Goal: Information Seeking & Learning: Check status

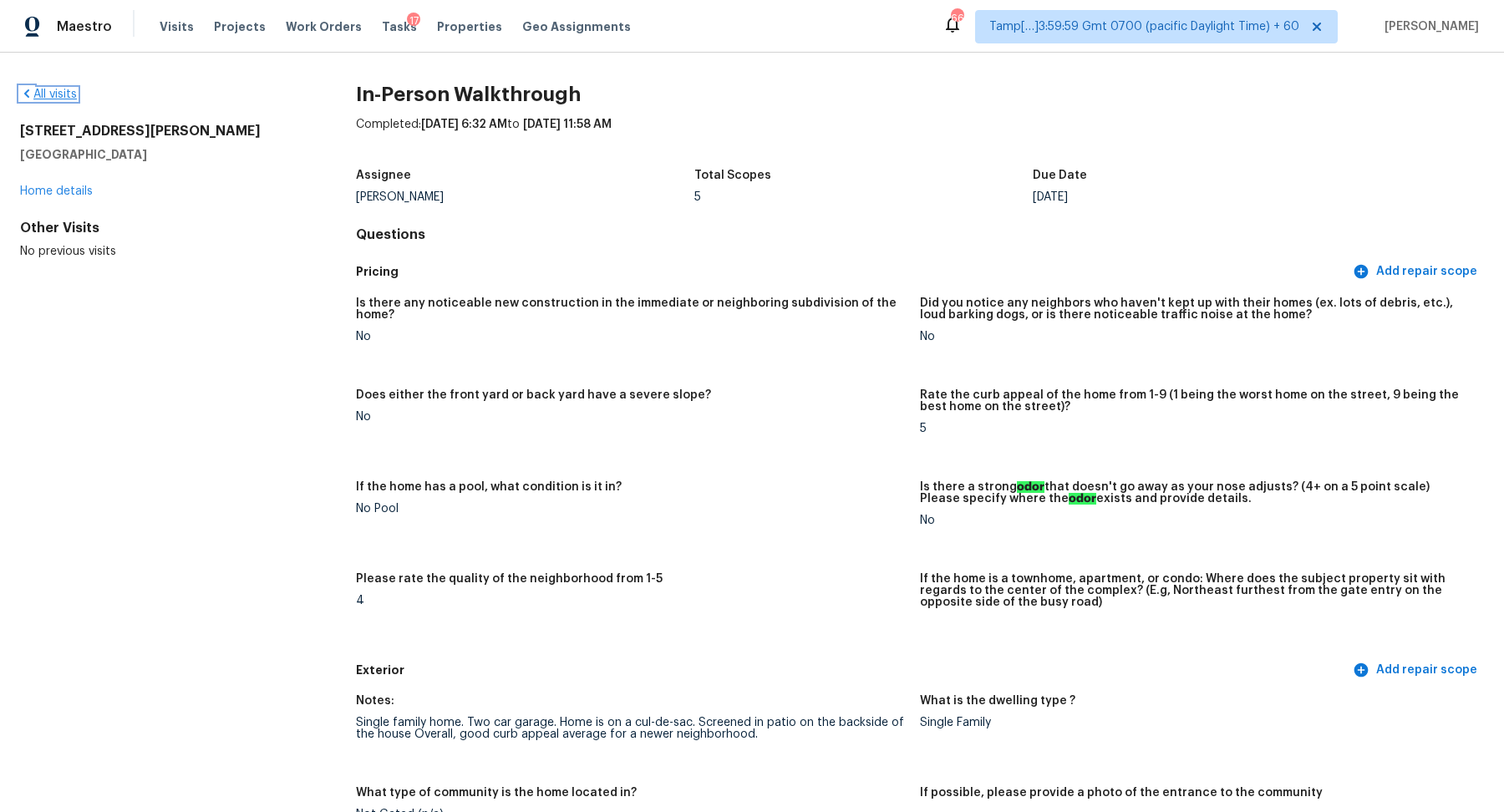
click at [67, 95] on link "All visits" at bounding box center [48, 94] width 57 height 11
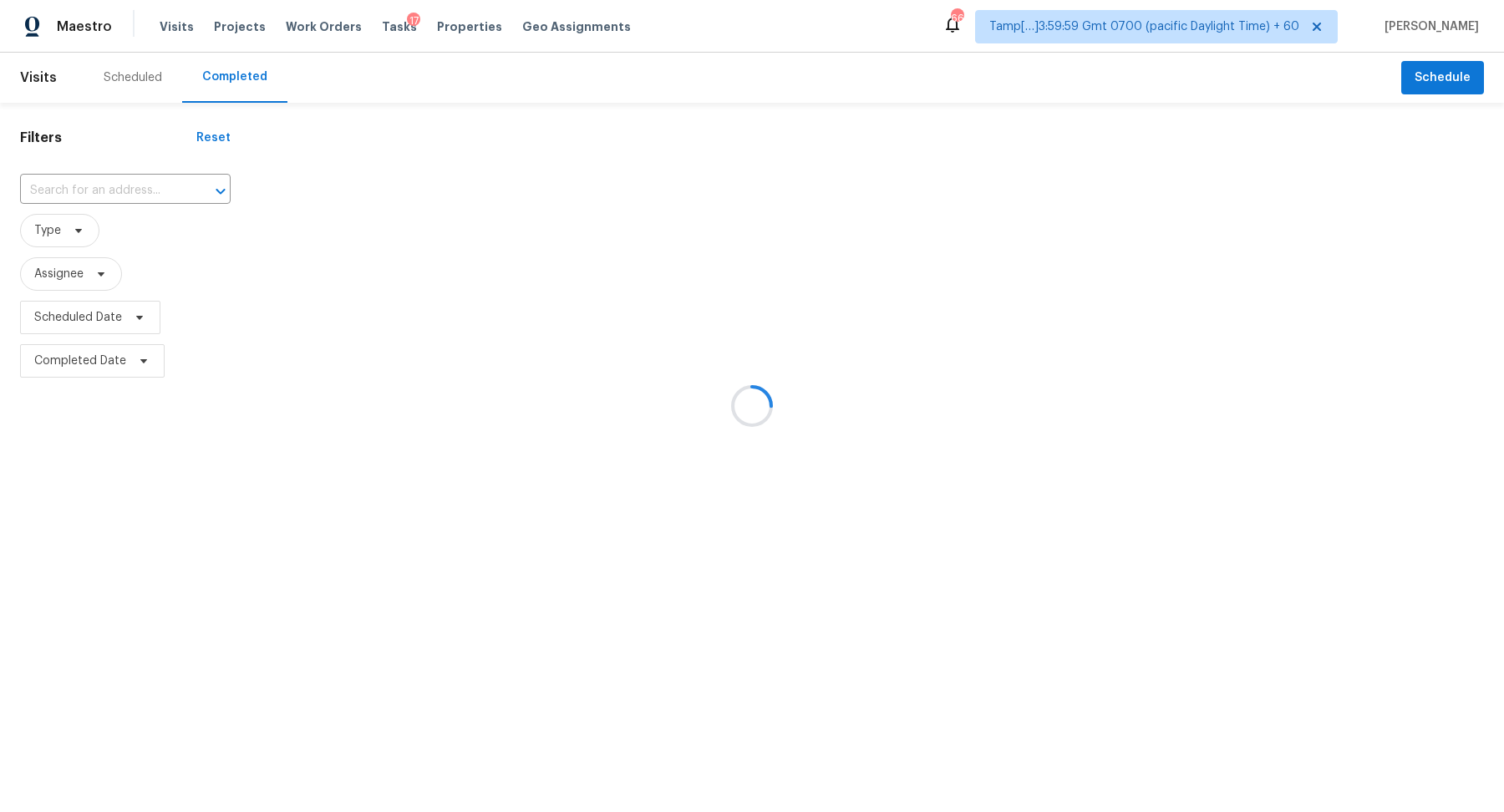
click at [151, 199] on div at bounding box center [752, 406] width 1504 height 812
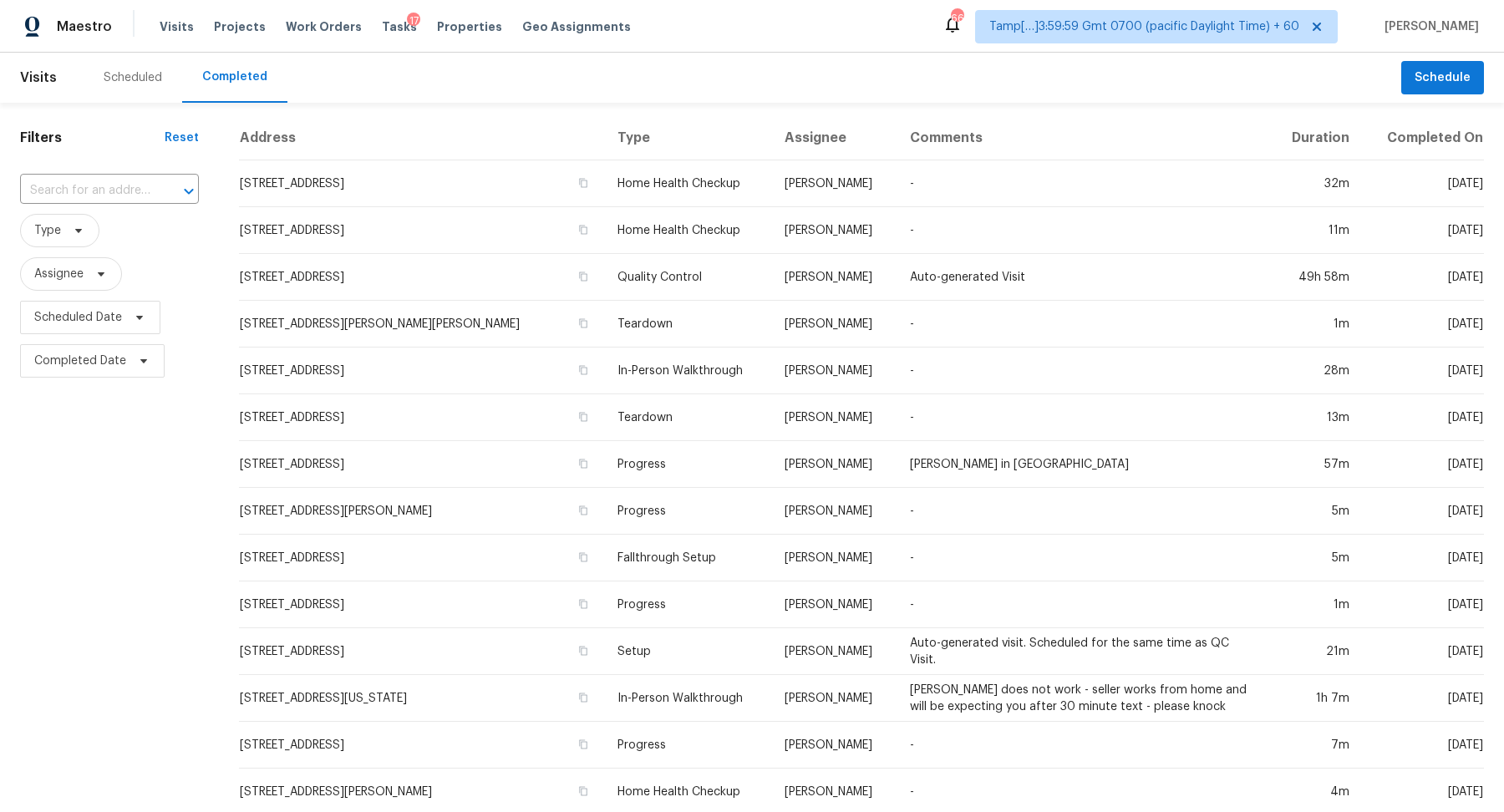
click at [151, 199] on input "text" at bounding box center [86, 191] width 132 height 26
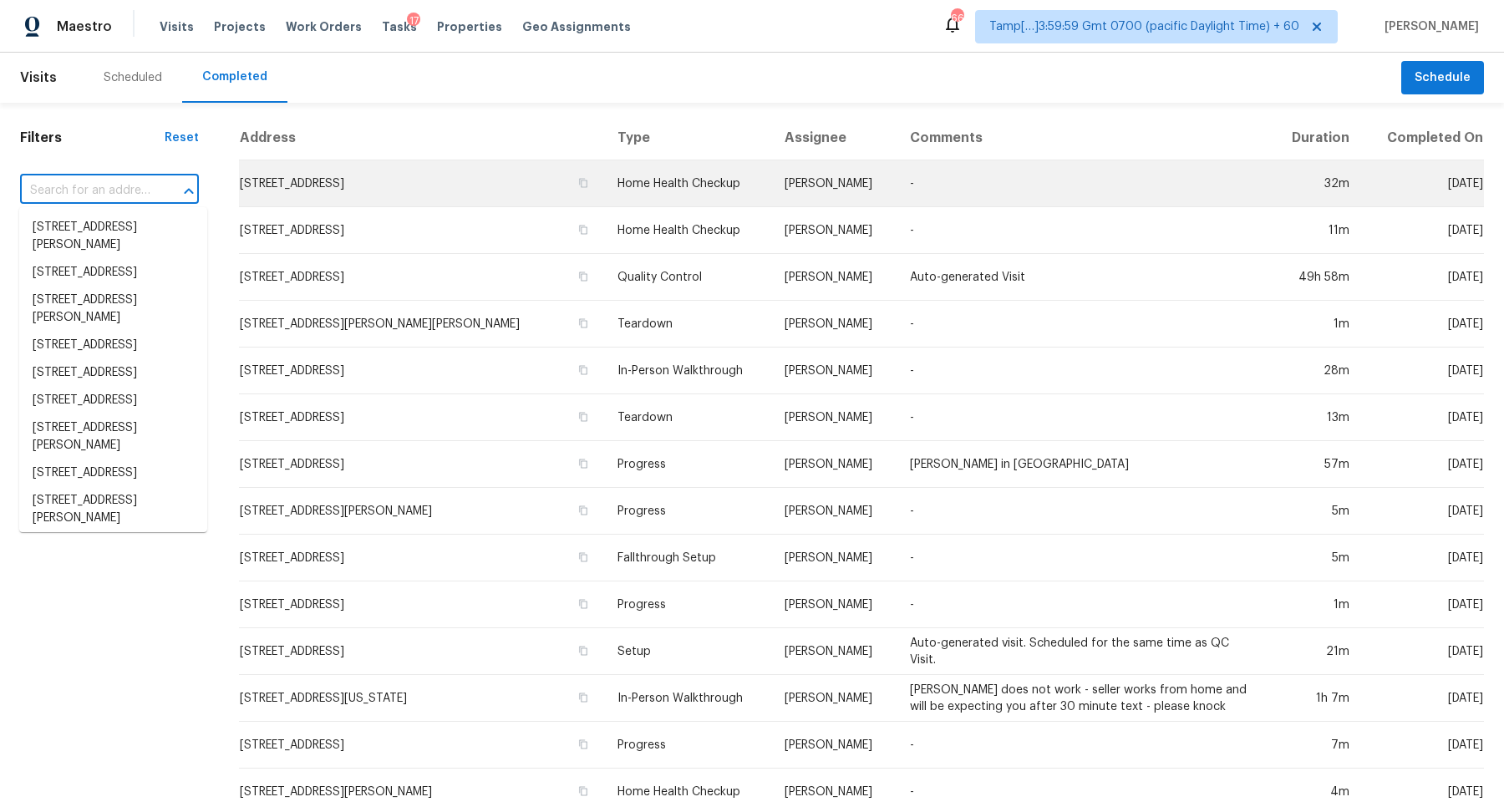
paste input "77 Porter St Brockton MA 02301"
type input "77 Porter St Brockton MA 02301"
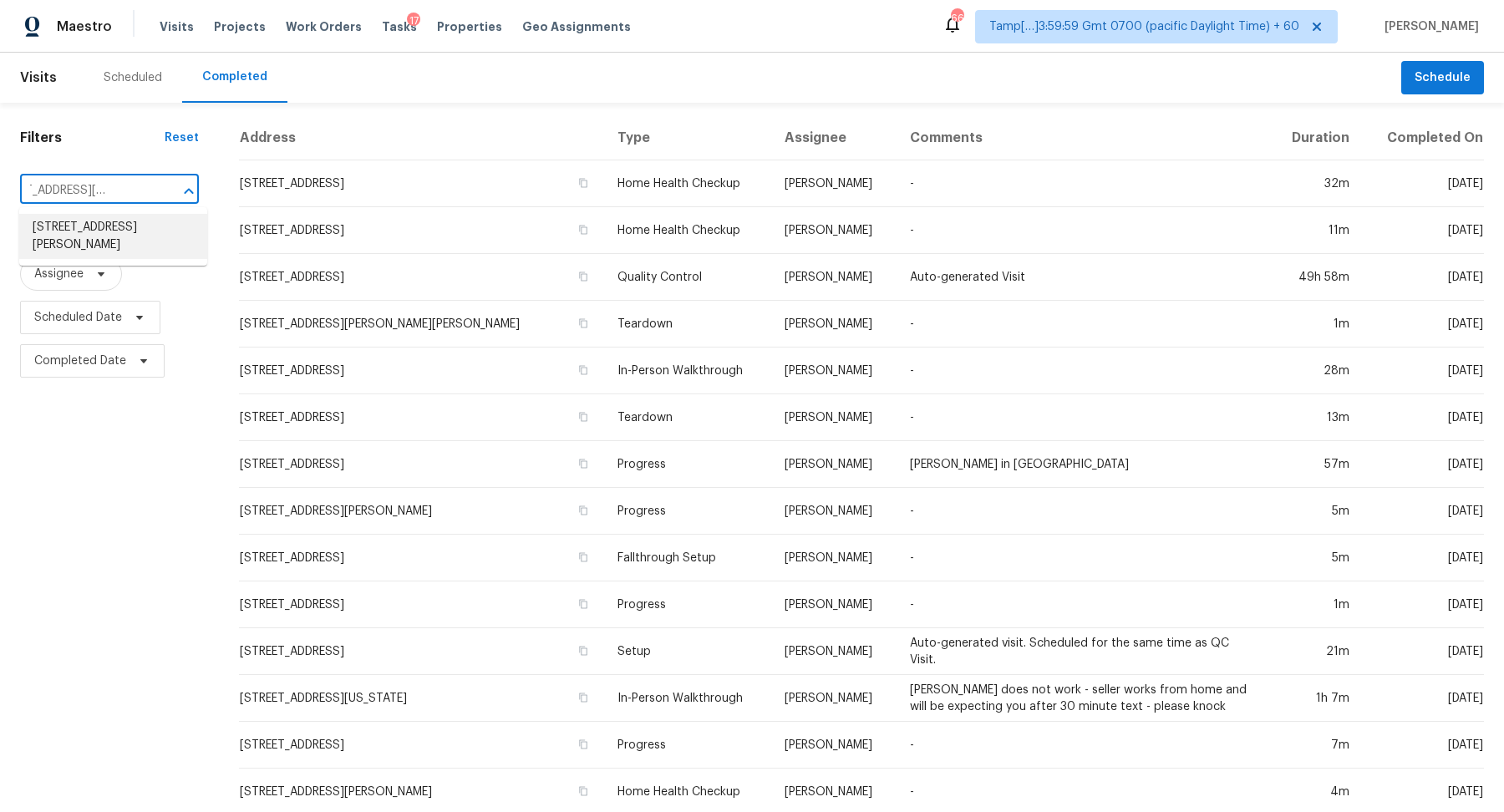
click at [77, 230] on li "77 Porter St, Brockton, MA 02301" at bounding box center [113, 236] width 188 height 46
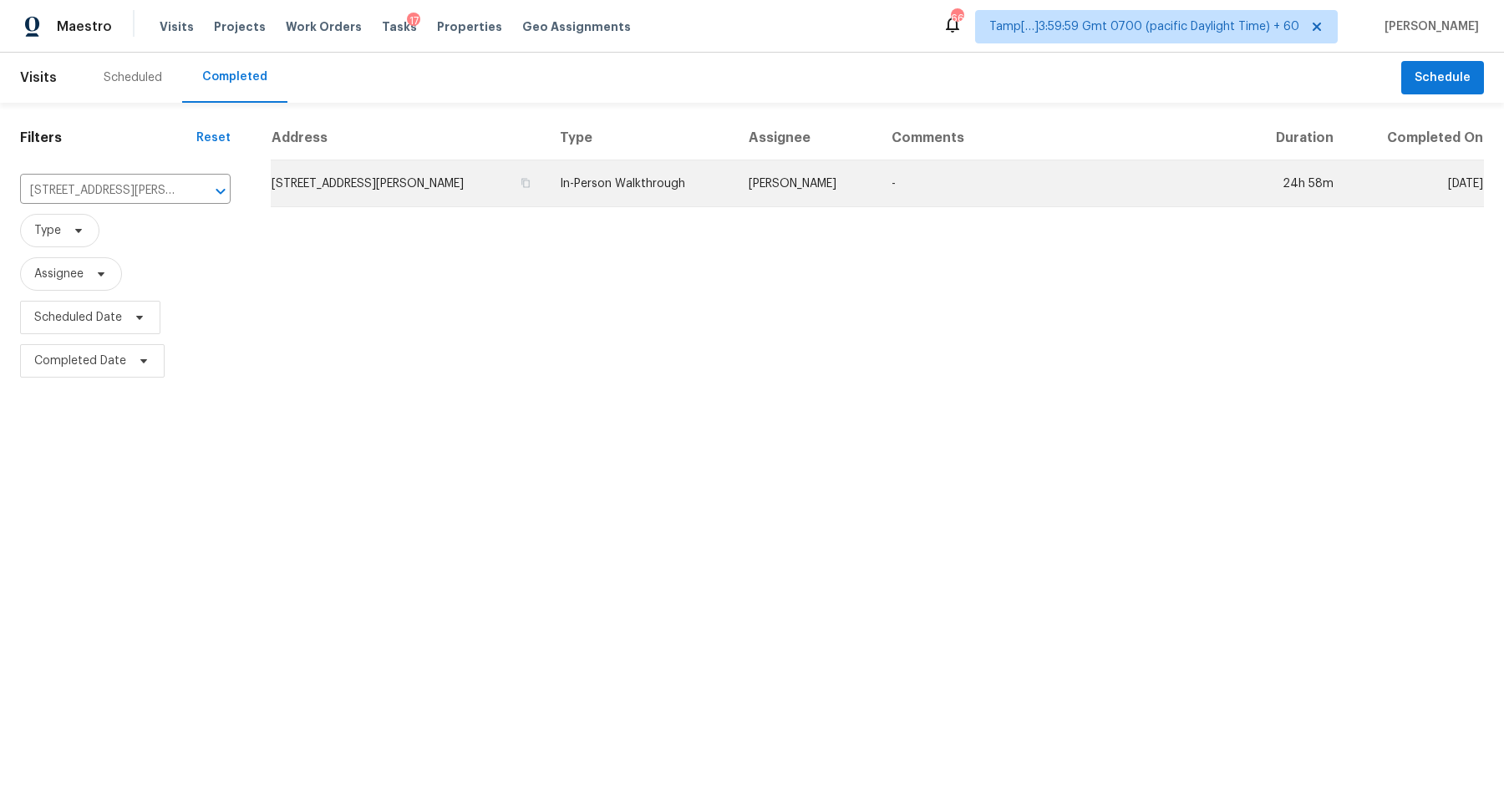
click at [404, 184] on td "77 Porter St, Brockton, MA 02301" at bounding box center [408, 183] width 276 height 46
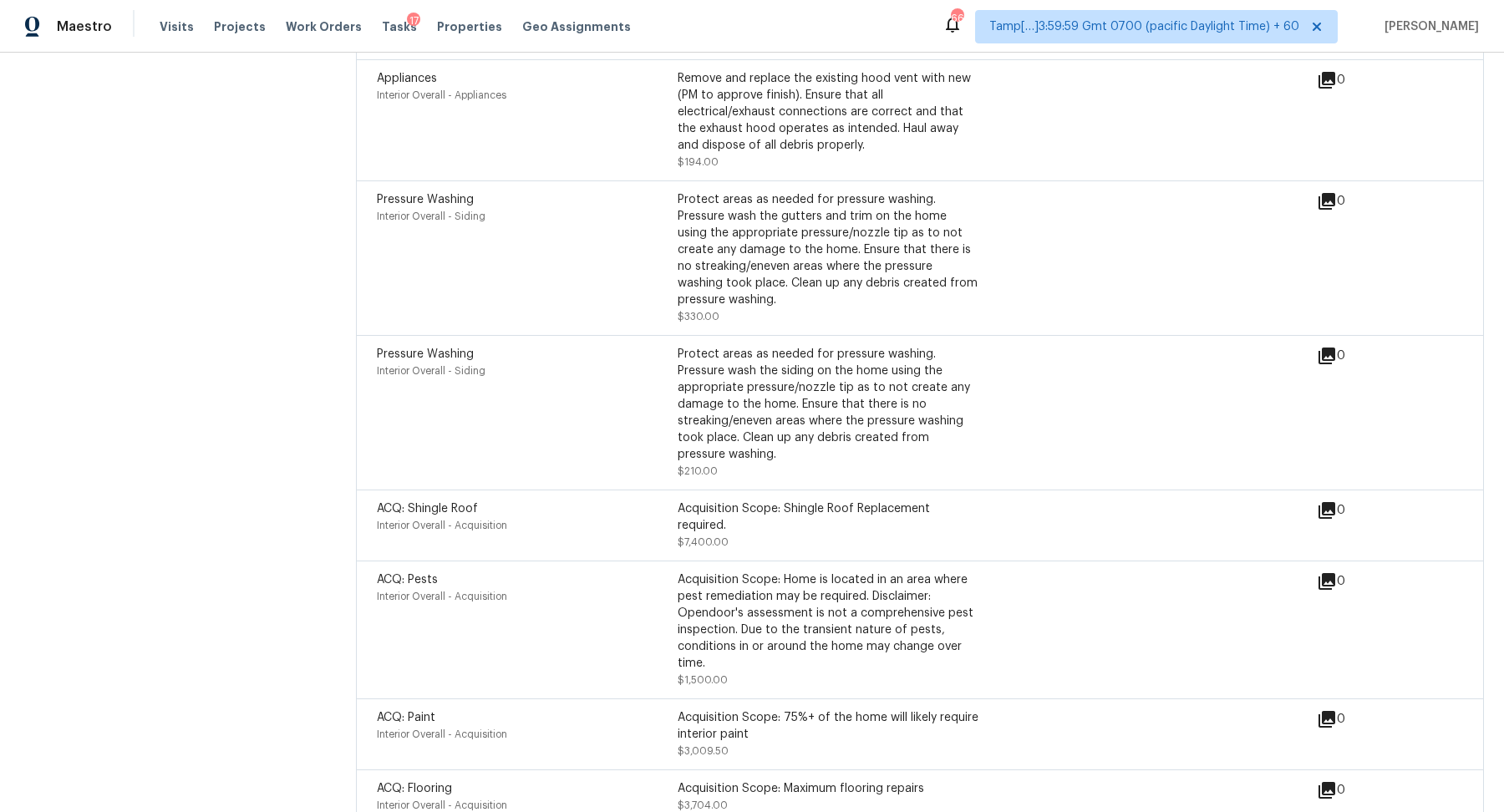
scroll to position [5114, 0]
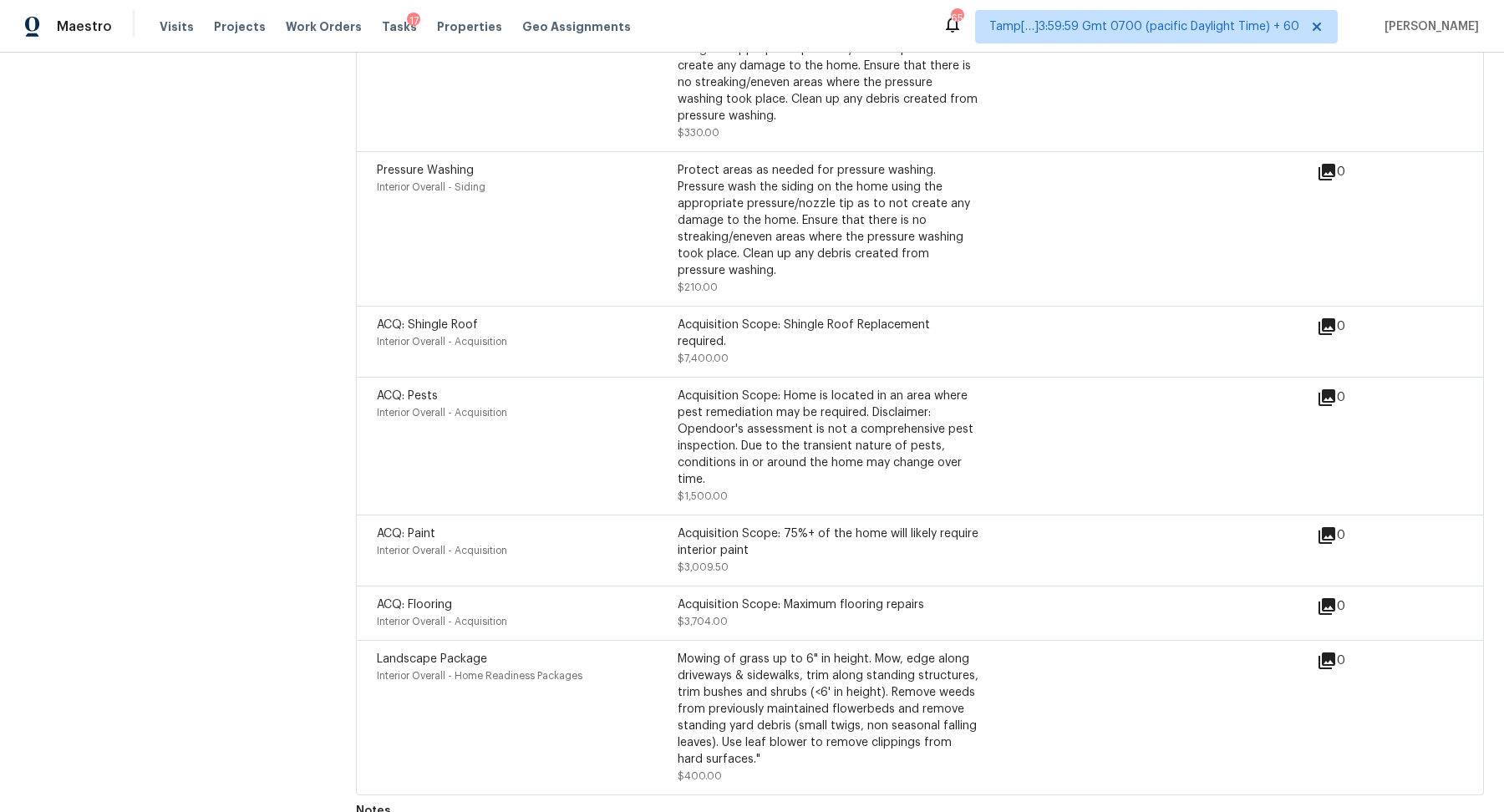
click at [826, 241] on div "Protect areas as needed for pressure washing. Pressure wash the siding on the h…" at bounding box center [828, 220] width 301 height 117
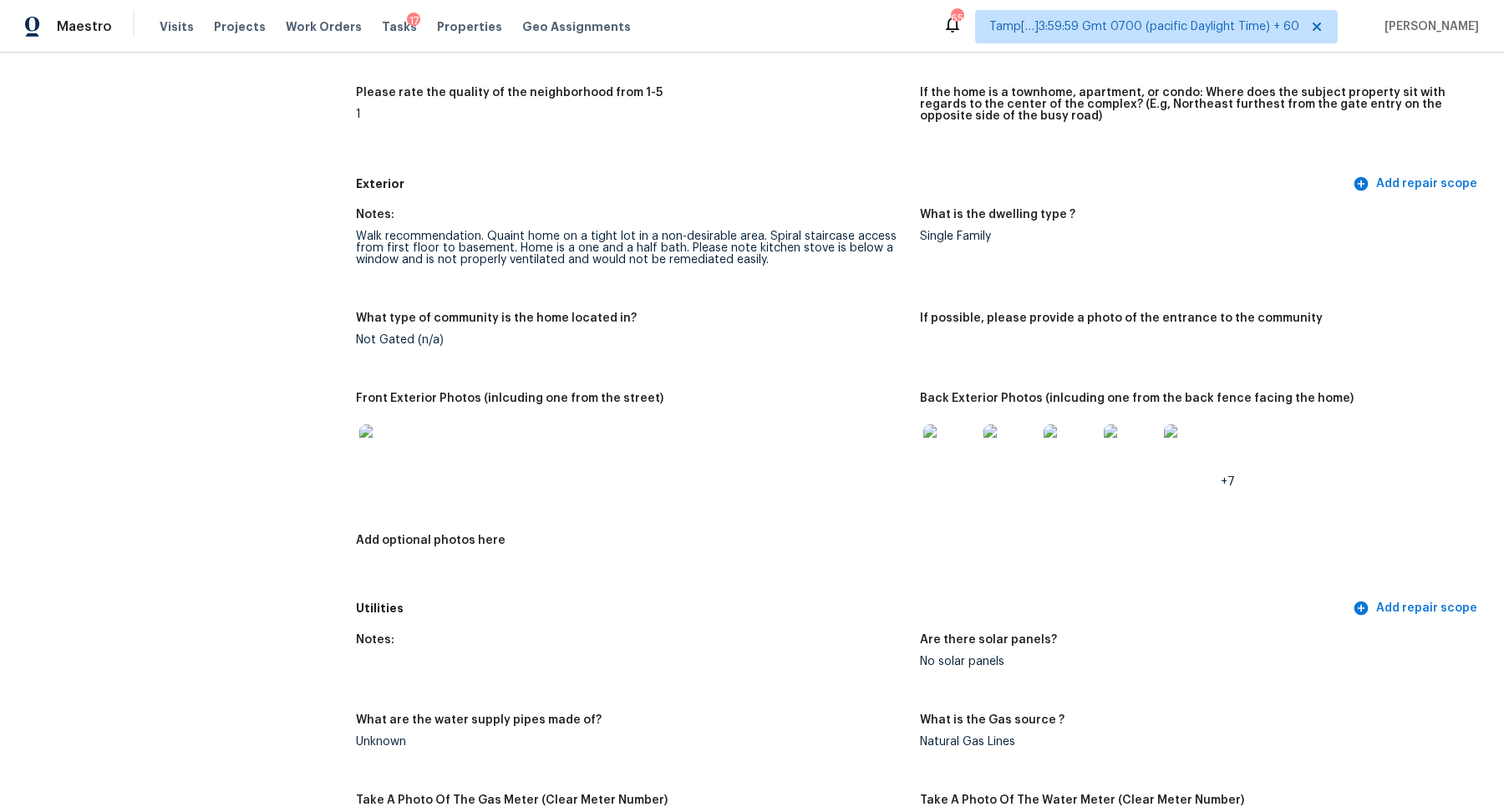
scroll to position [519, 0]
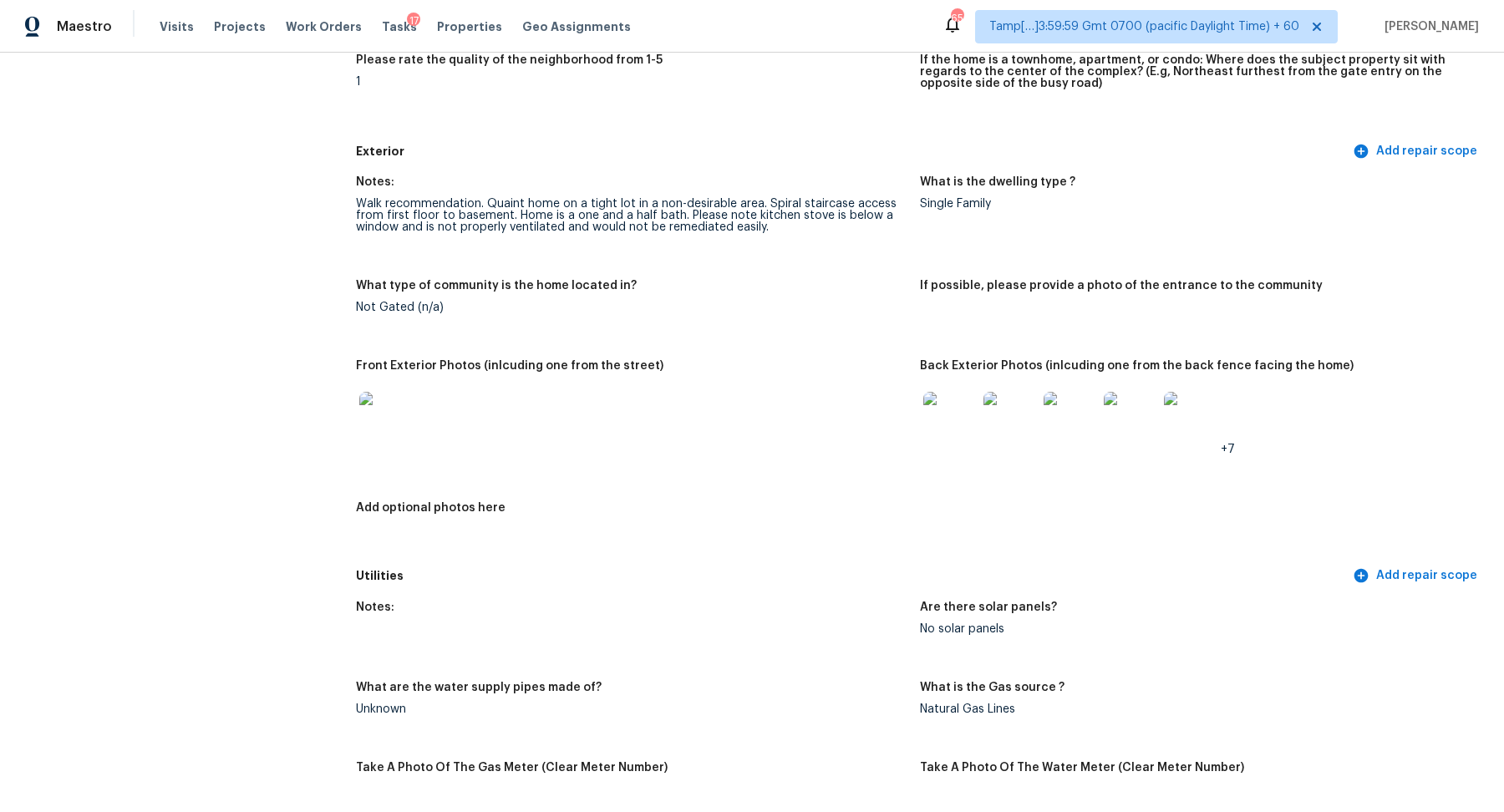
click at [411, 437] on img at bounding box center [385, 418] width 53 height 53
click at [937, 418] on img at bounding box center [950, 418] width 53 height 53
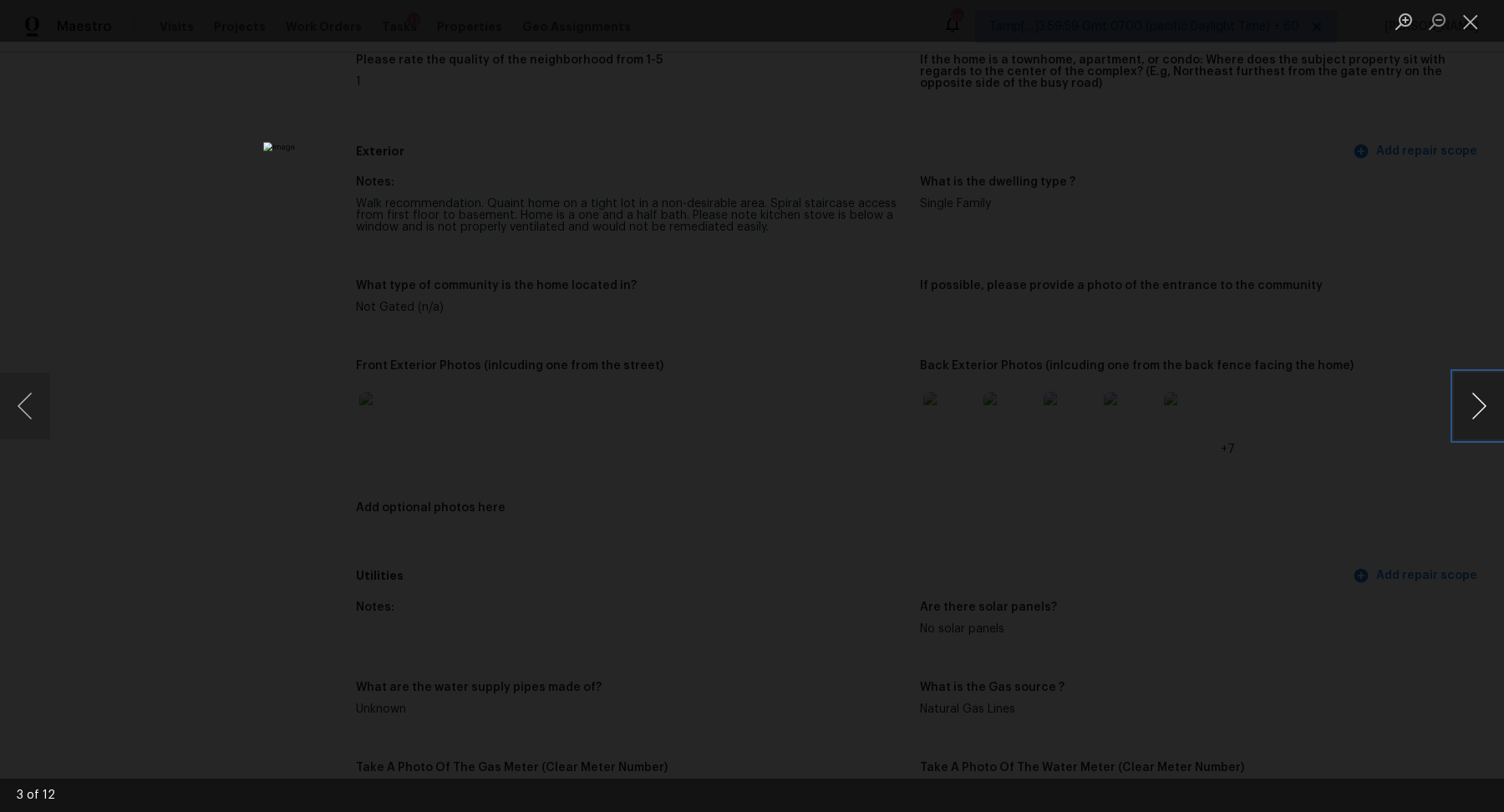
click at [1472, 401] on button "Next image" at bounding box center [1479, 406] width 50 height 66
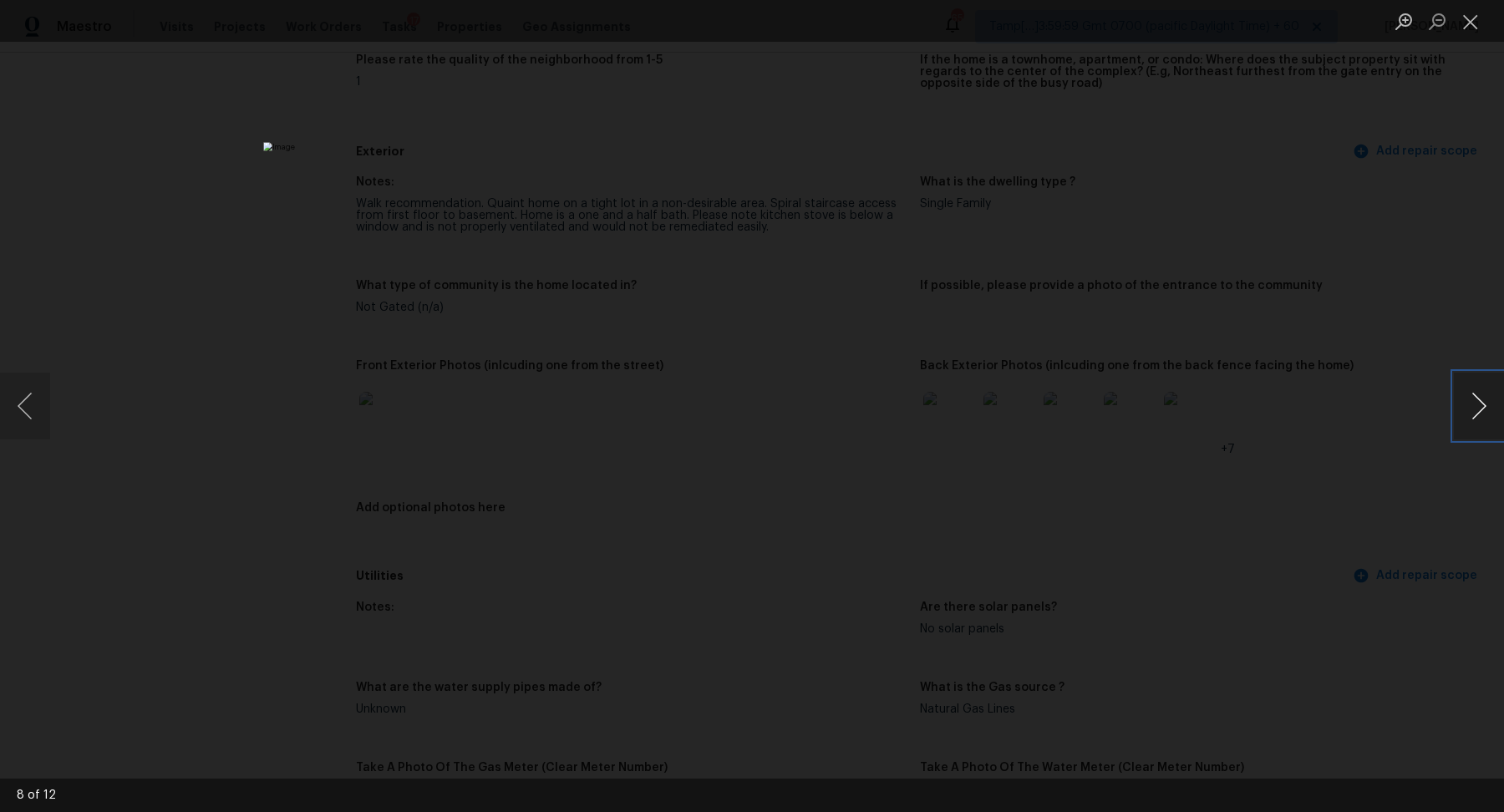
click at [1472, 401] on button "Next image" at bounding box center [1479, 406] width 50 height 66
click at [27, 411] on button "Previous image" at bounding box center [25, 406] width 50 height 66
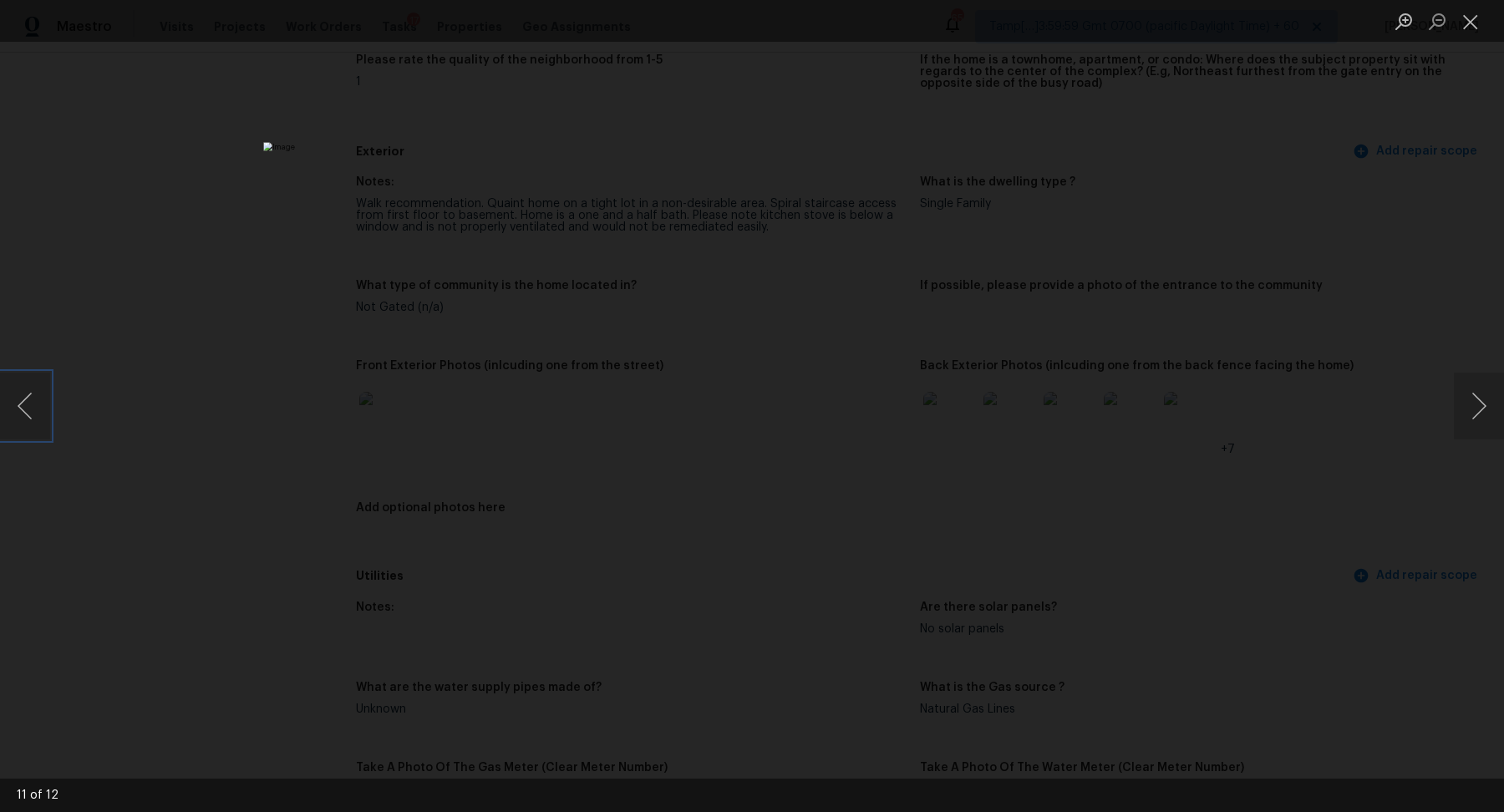
click at [622, 387] on img "Lightbox" at bounding box center [752, 405] width 978 height 528
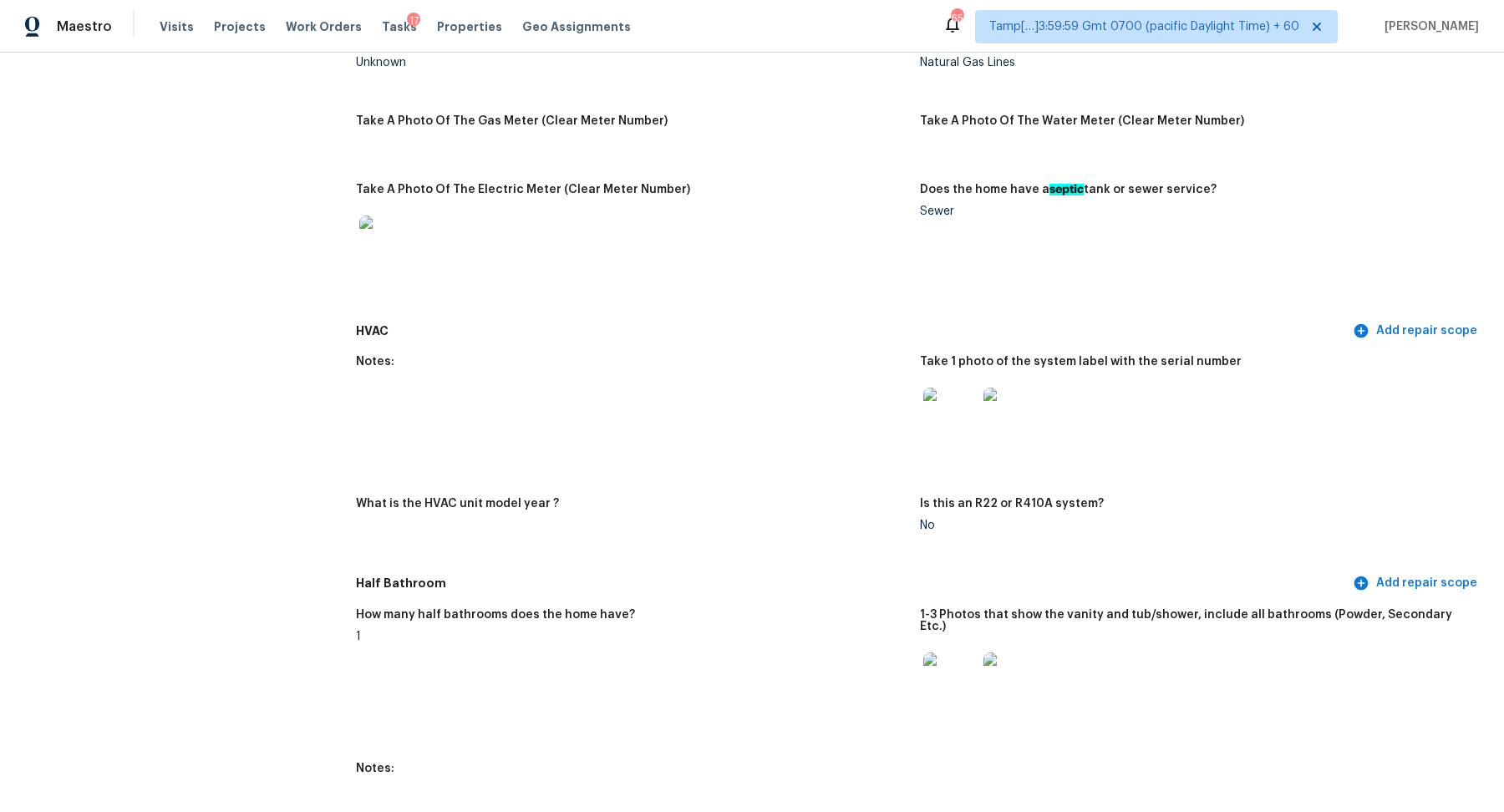
scroll to position [1169, 0]
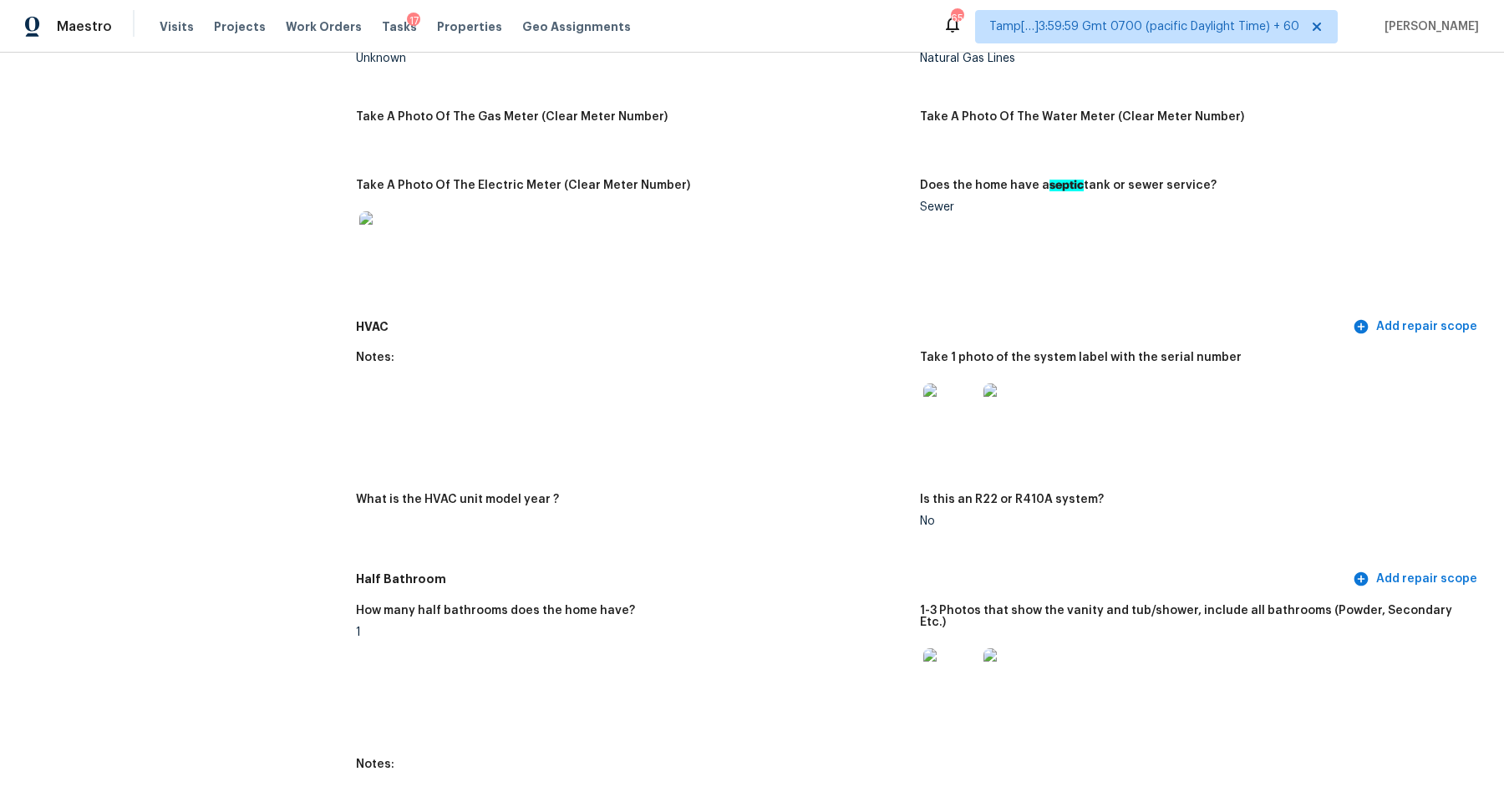
click at [393, 258] on img at bounding box center [385, 237] width 53 height 53
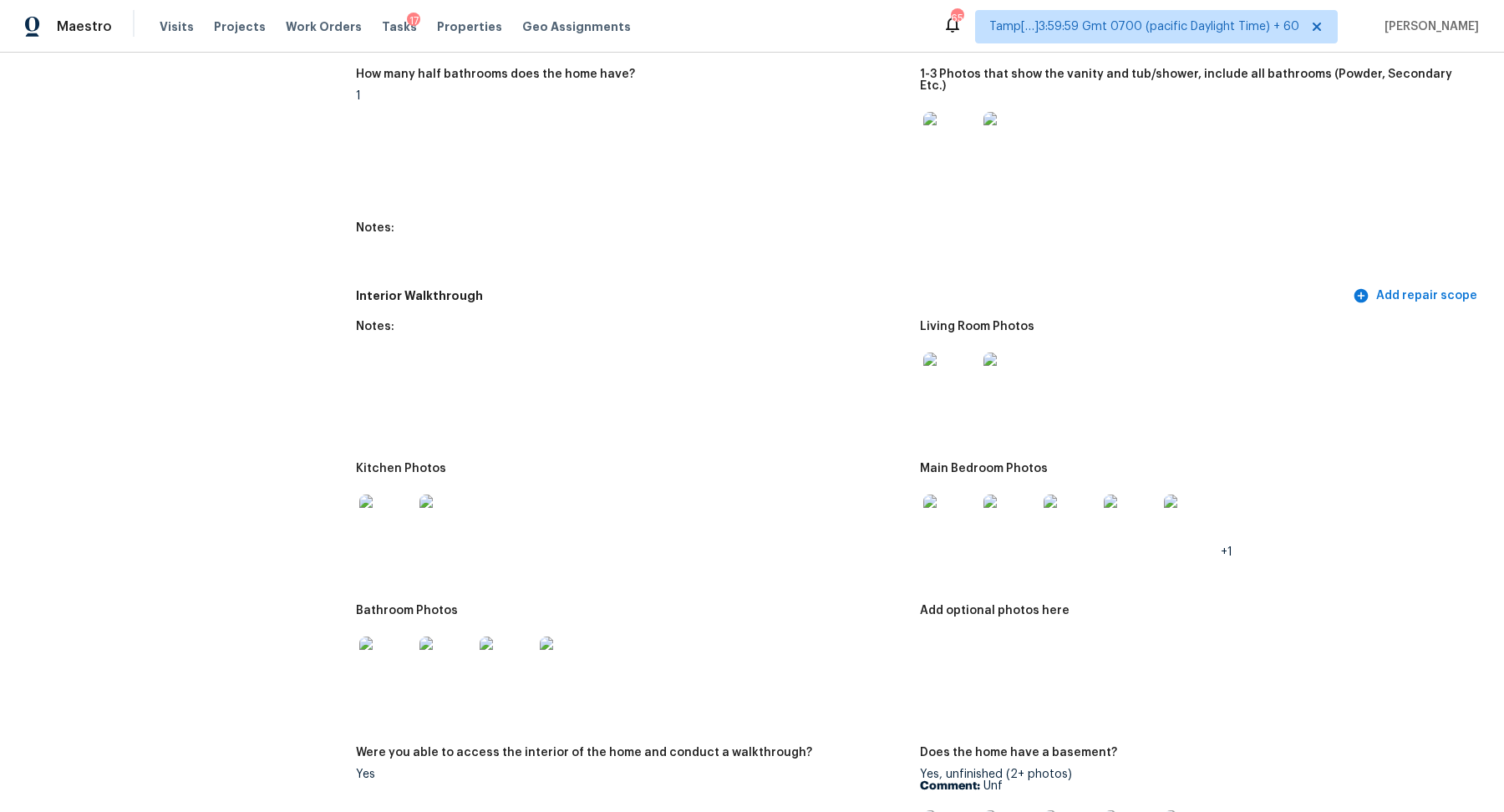
scroll to position [1781, 0]
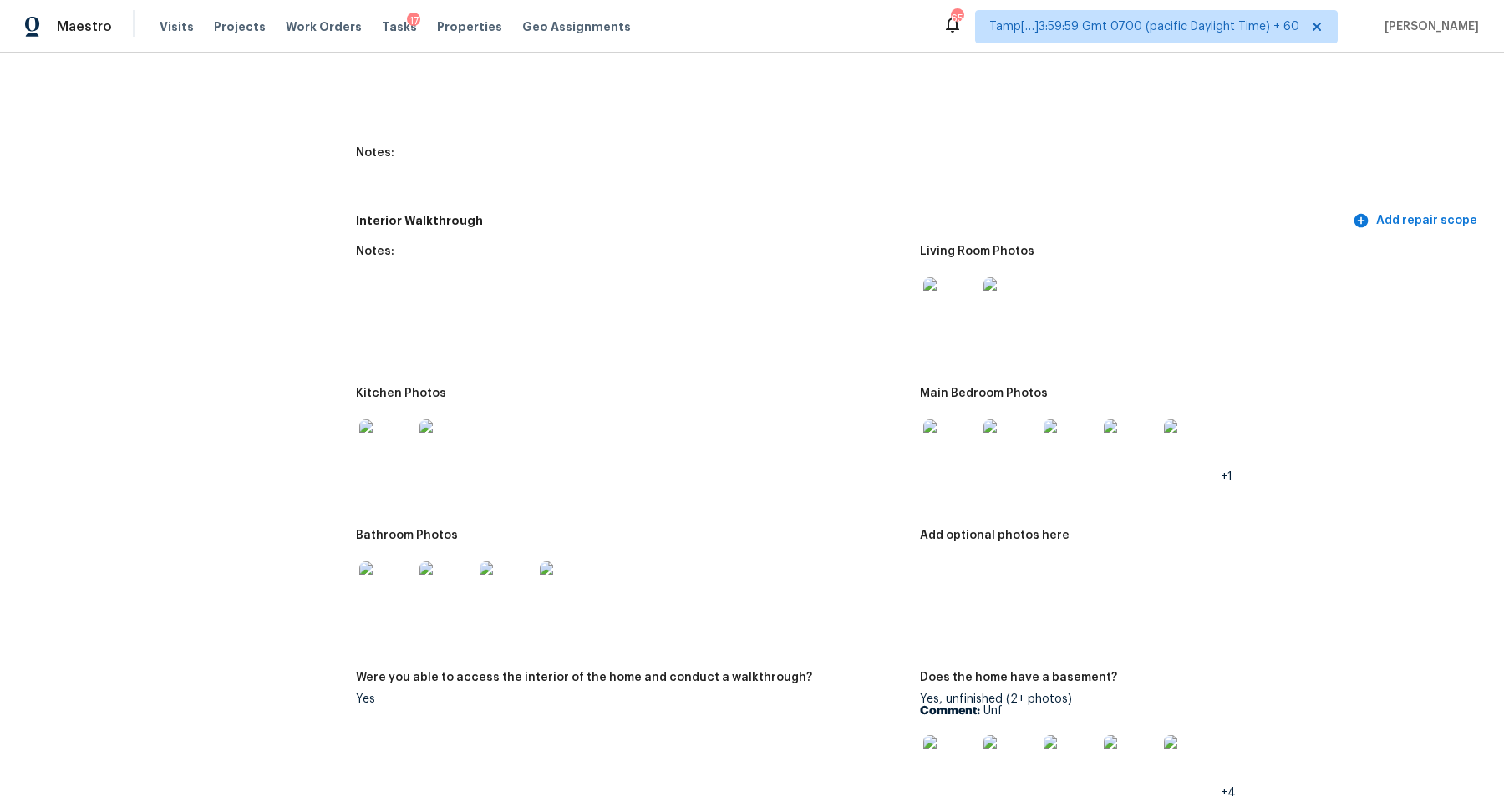
click at [943, 302] on img at bounding box center [950, 304] width 53 height 53
click at [400, 438] on img at bounding box center [385, 445] width 53 height 53
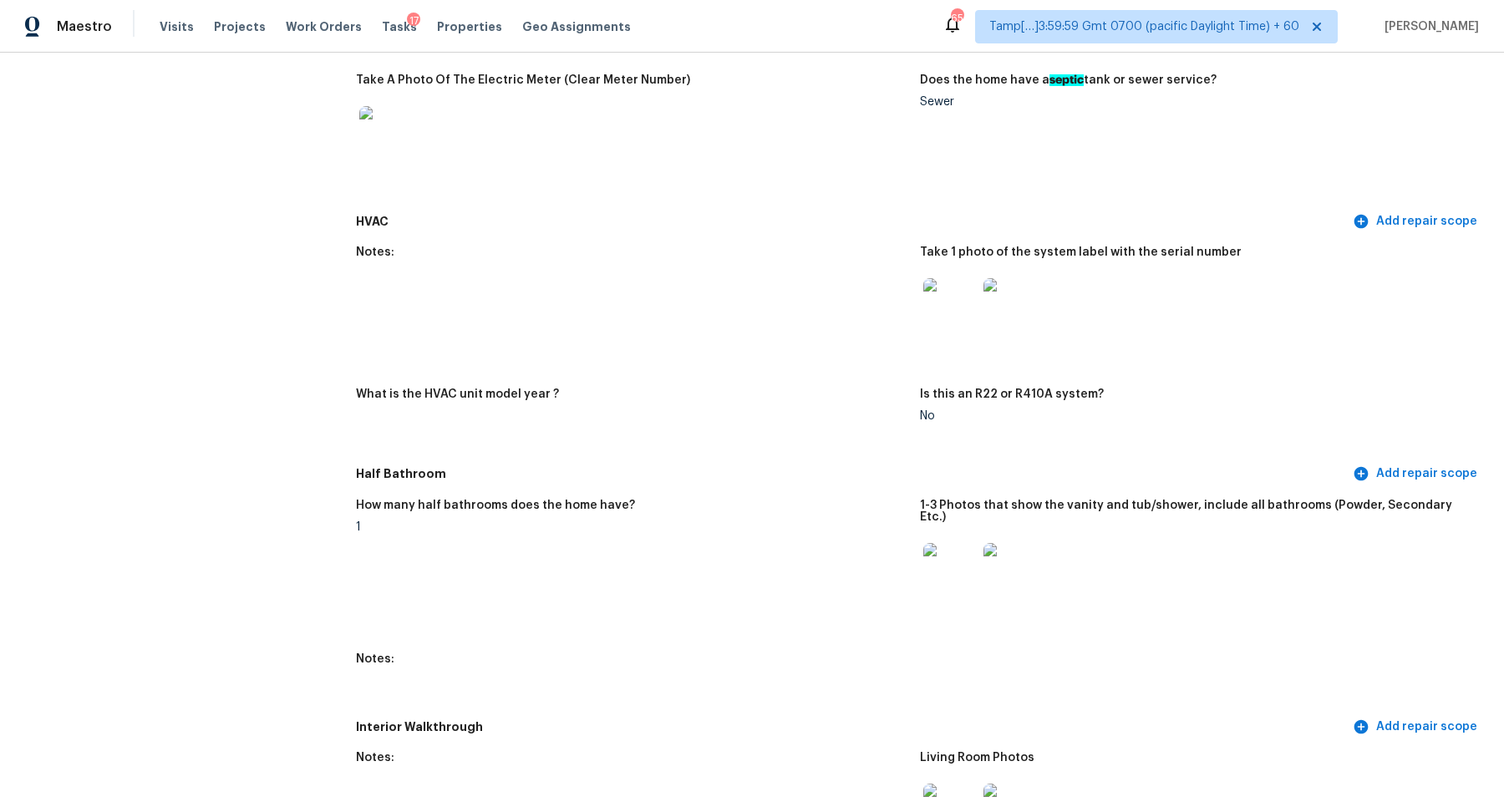
scroll to position [1396, 0]
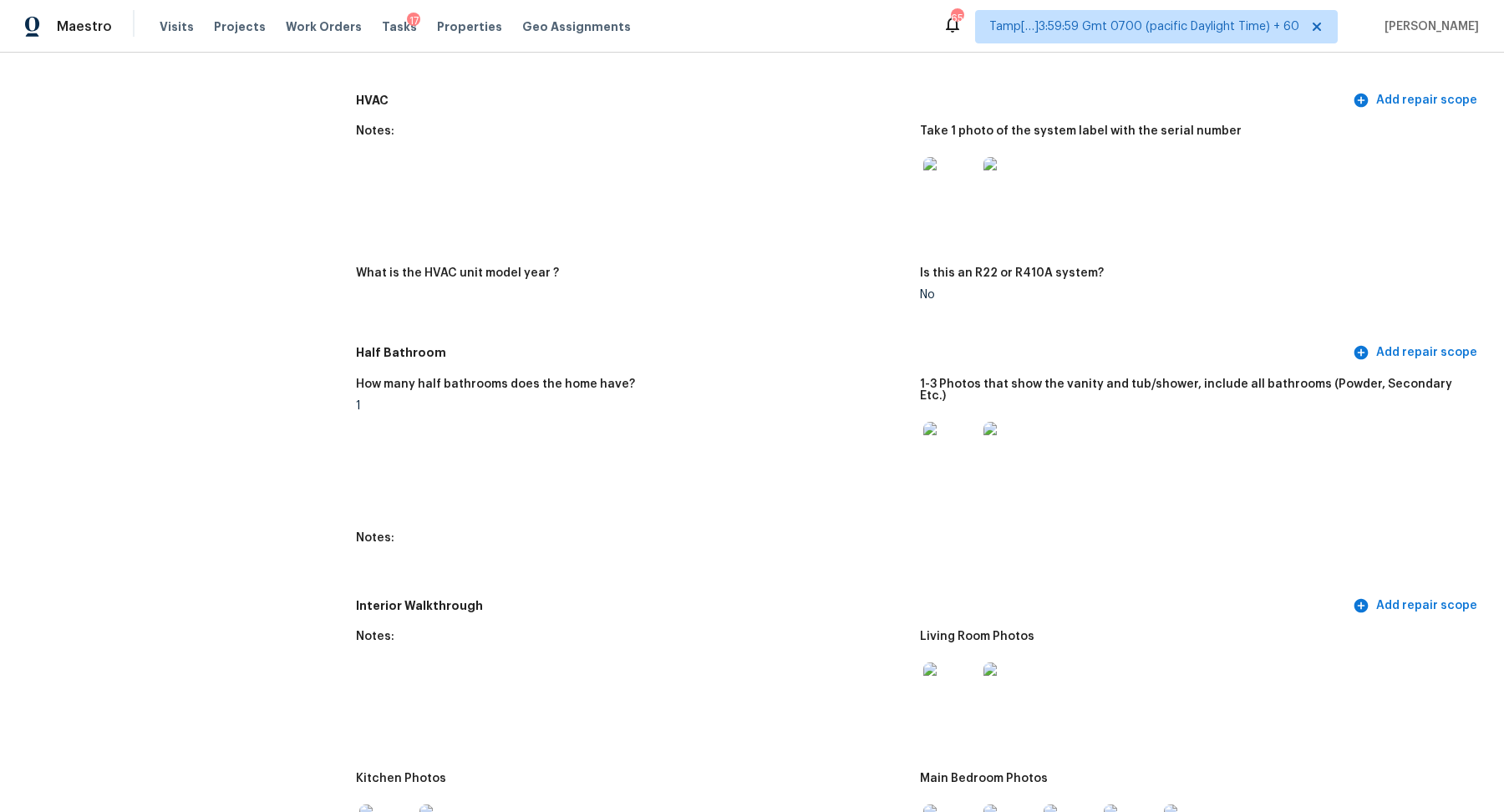
click at [942, 200] on img at bounding box center [950, 183] width 53 height 53
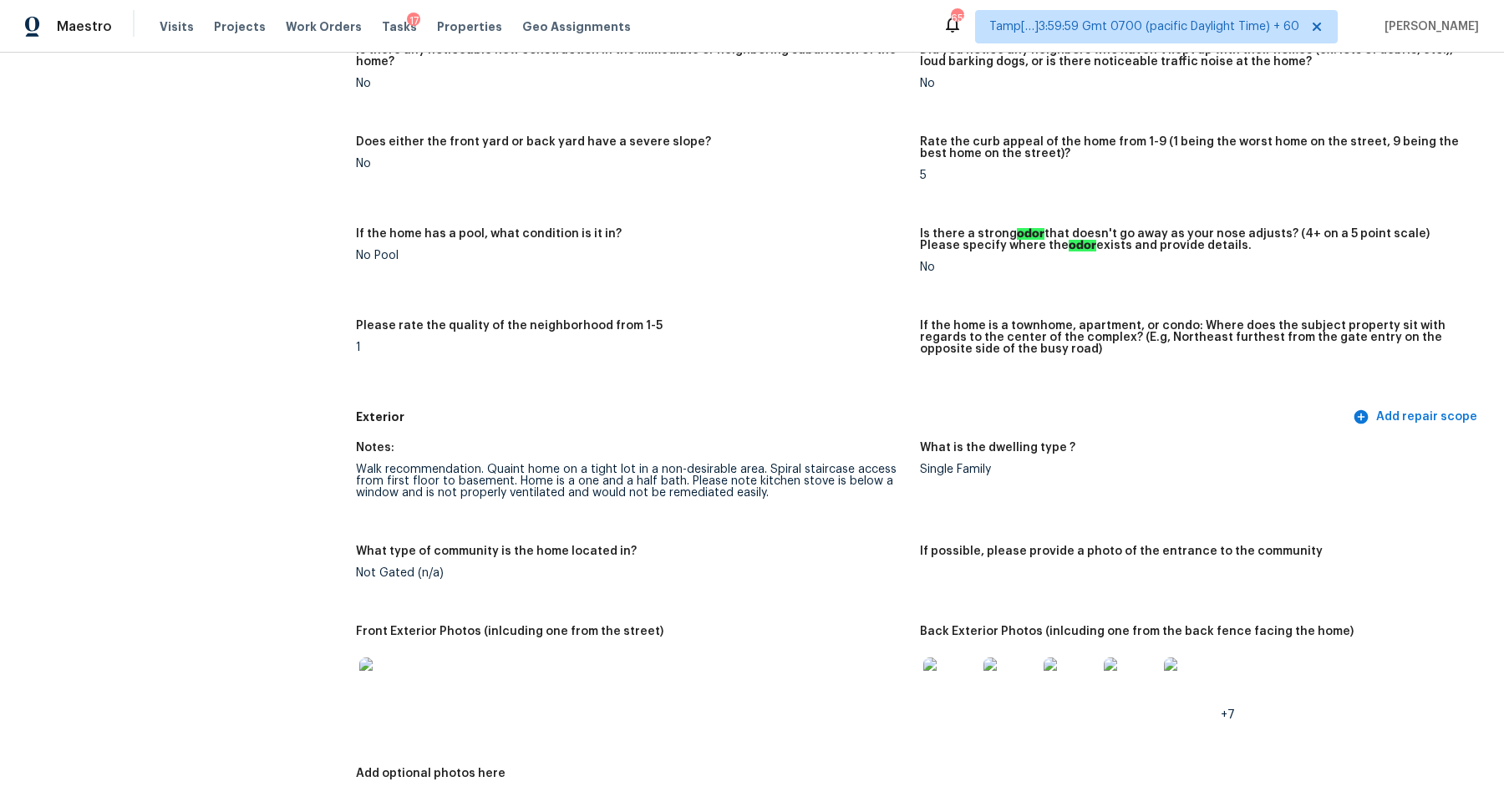
scroll to position [268, 0]
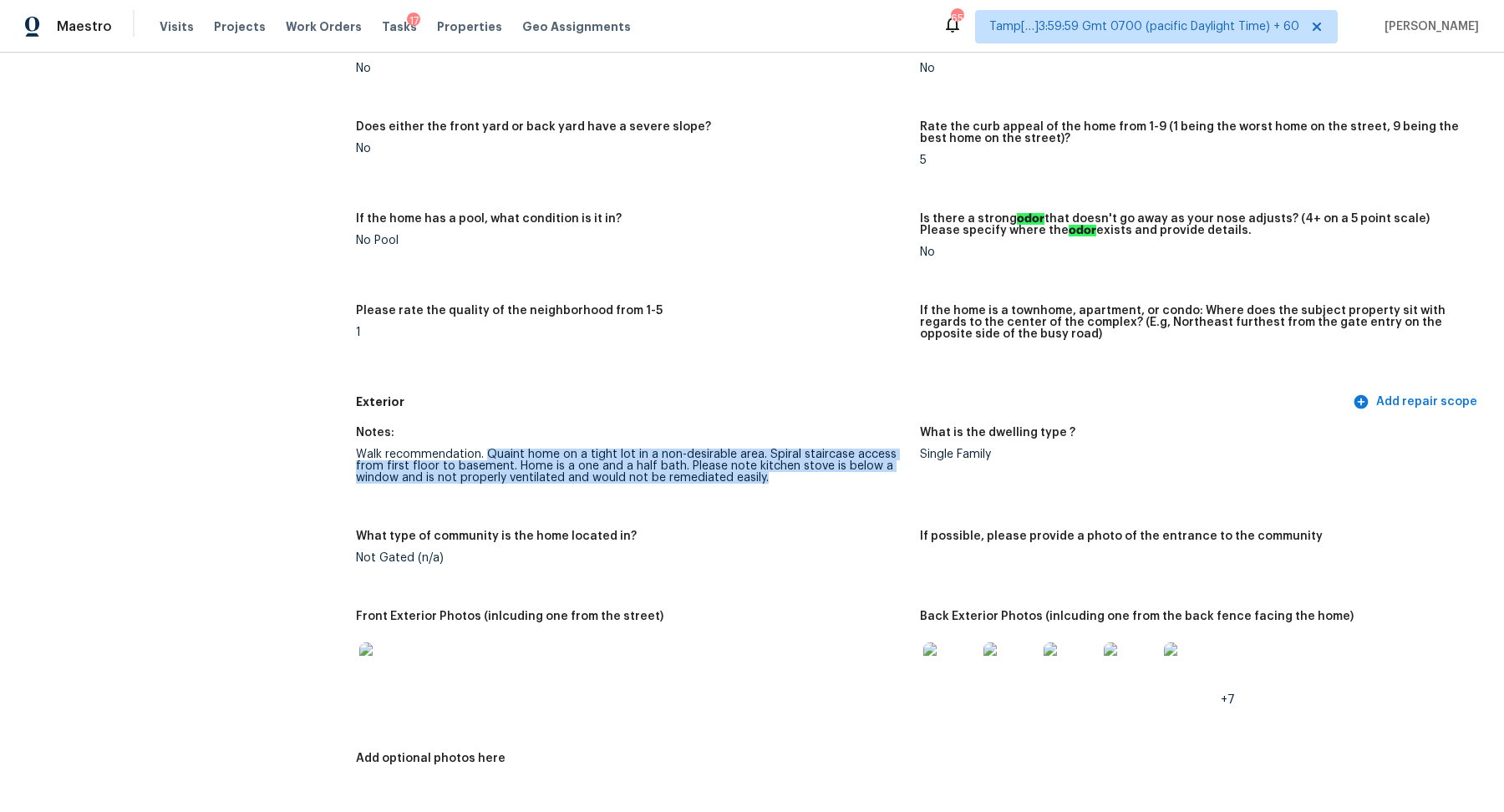
drag, startPoint x: 486, startPoint y: 452, endPoint x: 769, endPoint y: 486, distance: 285.0
click at [769, 486] on figure "Notes: Walk recommendation. Quaint home on a tight lot in a non-desirable area.…" at bounding box center [638, 468] width 564 height 83
copy div "Quaint home on a tight lot in a non-desirable area. Spiral staircase access fro…"
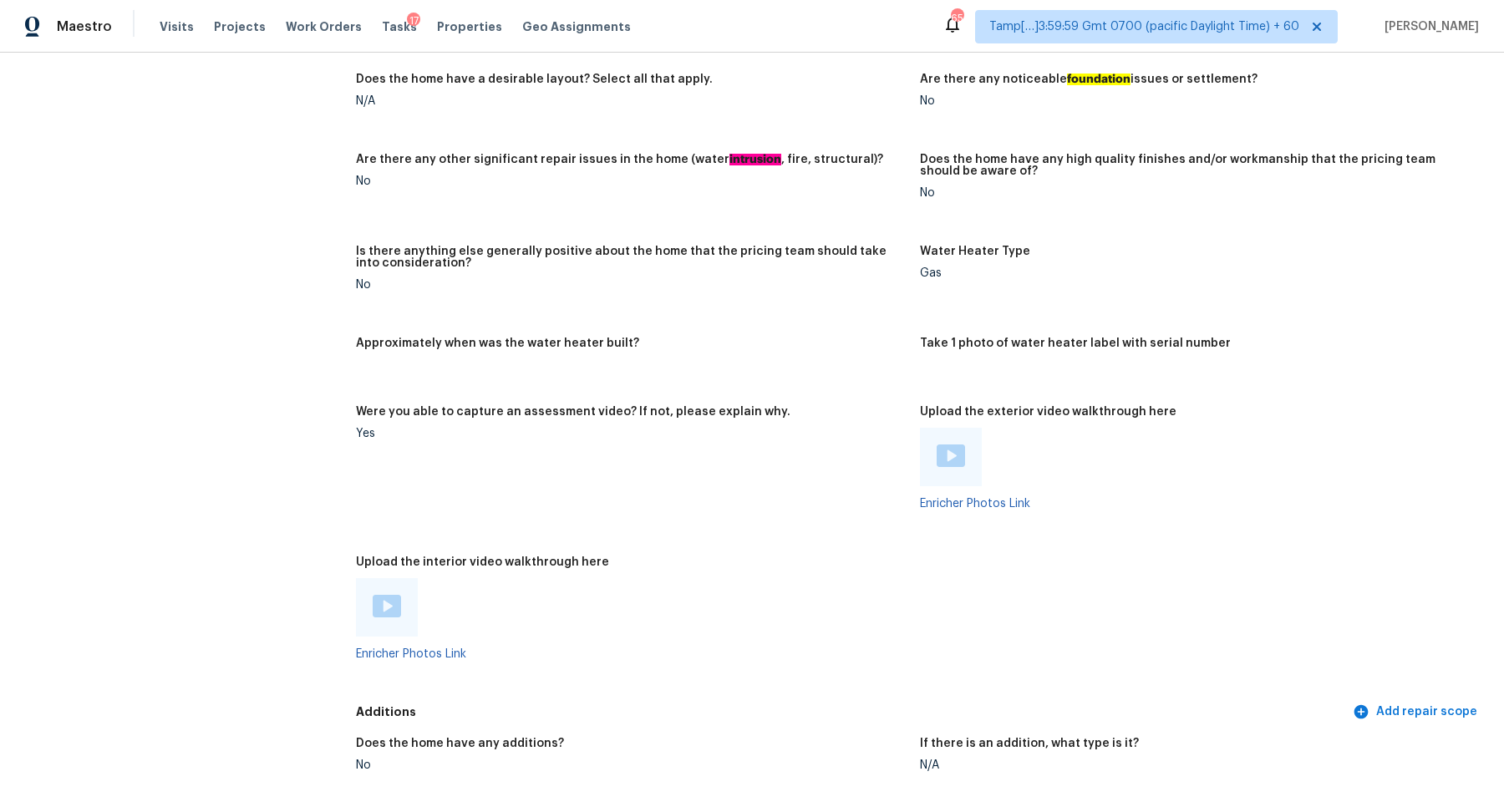
scroll to position [3182, 0]
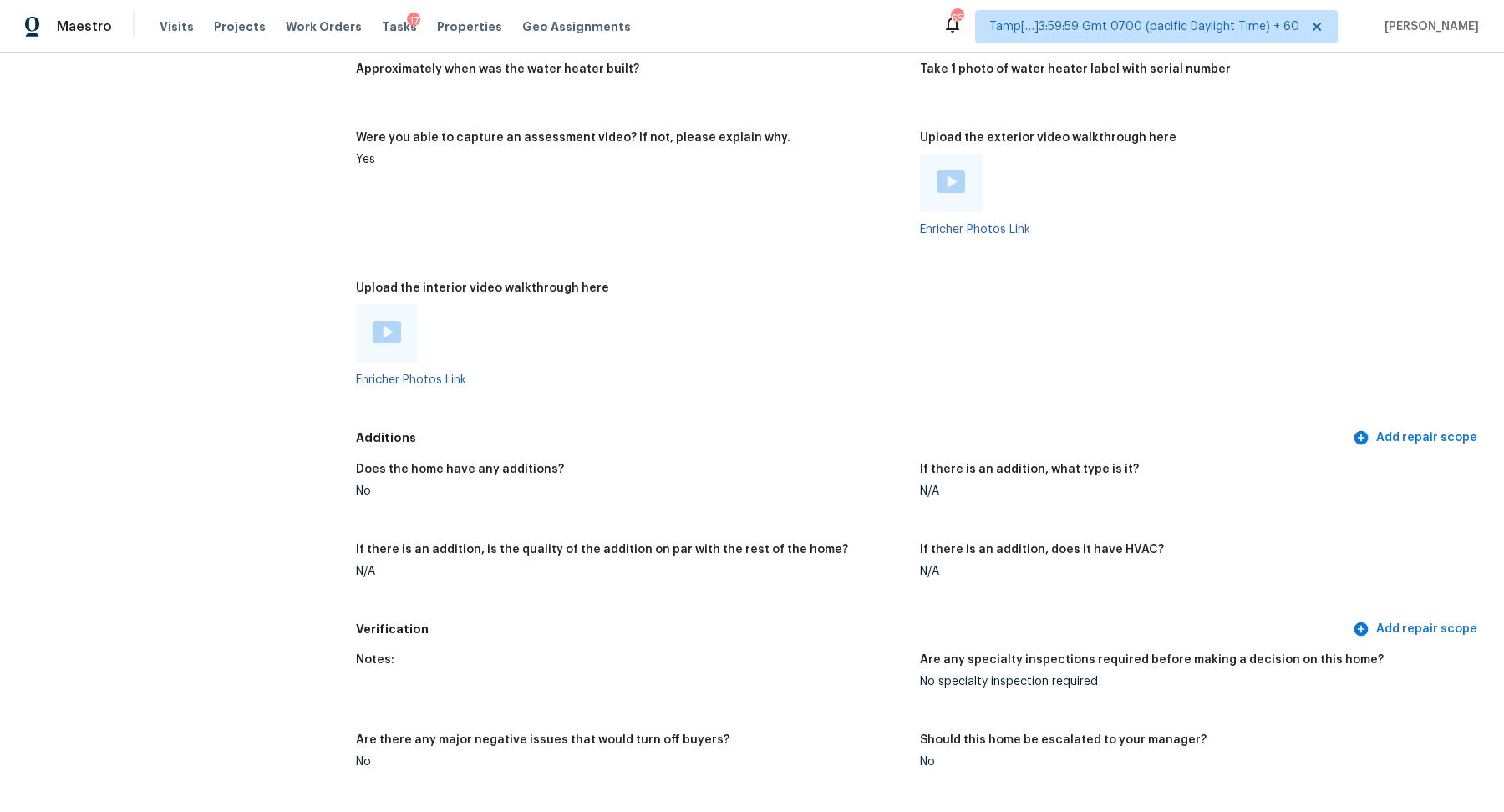
click at [395, 332] on div at bounding box center [387, 332] width 28 height 25
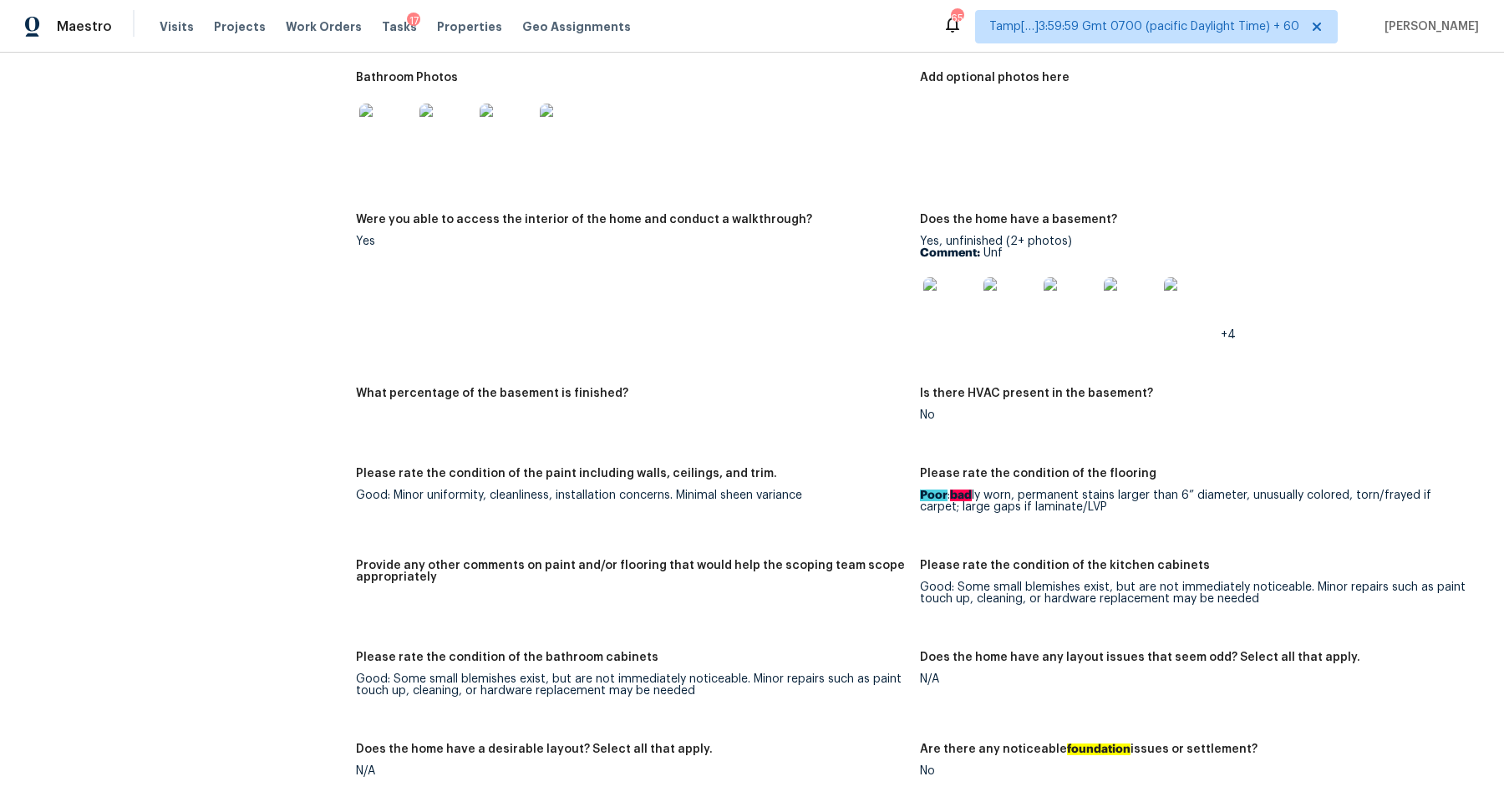
scroll to position [2054, 0]
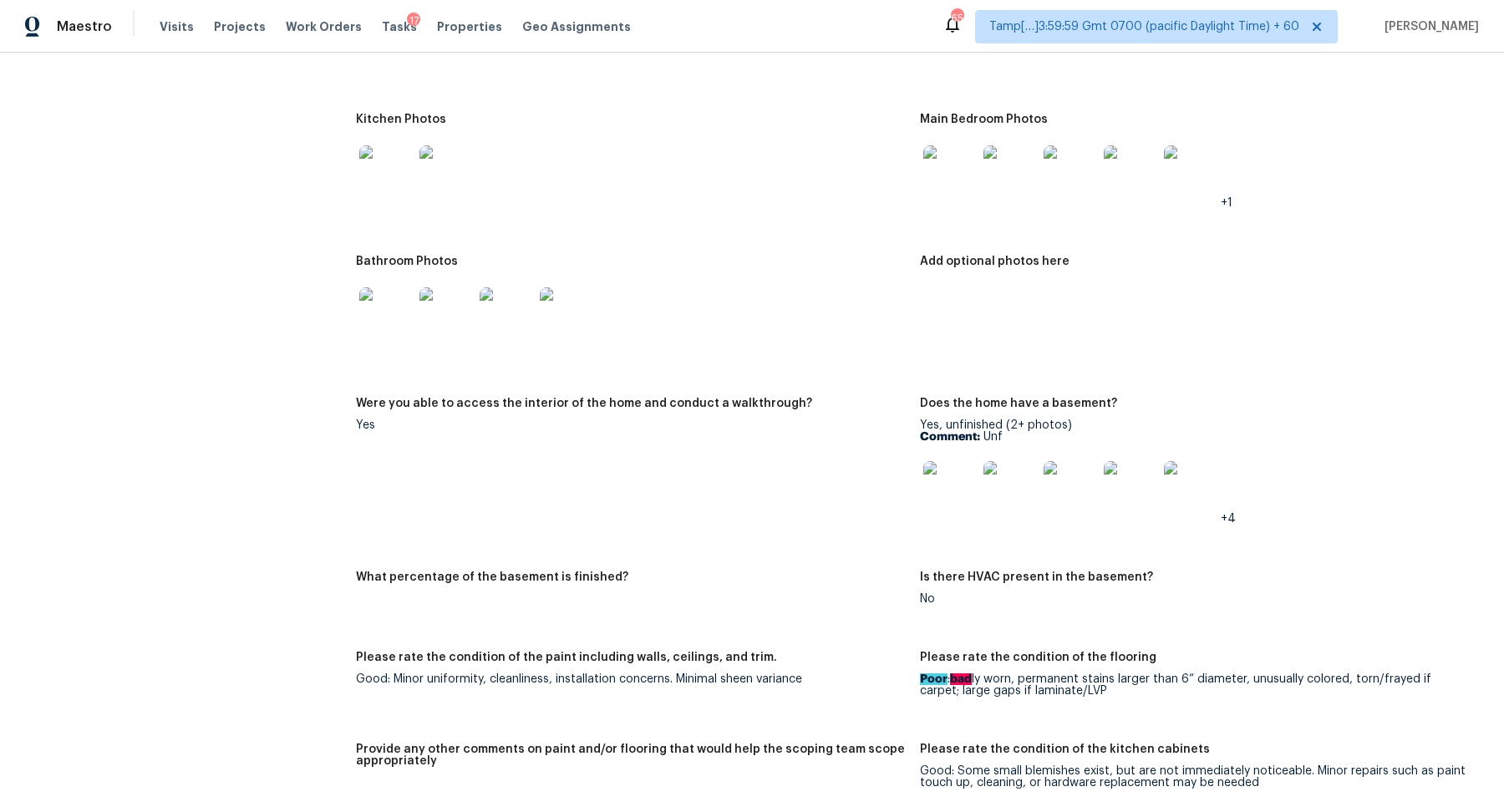
click at [930, 169] on img at bounding box center [950, 172] width 53 height 53
click at [392, 304] on img at bounding box center [385, 313] width 53 height 53
click at [944, 463] on img at bounding box center [950, 487] width 53 height 53
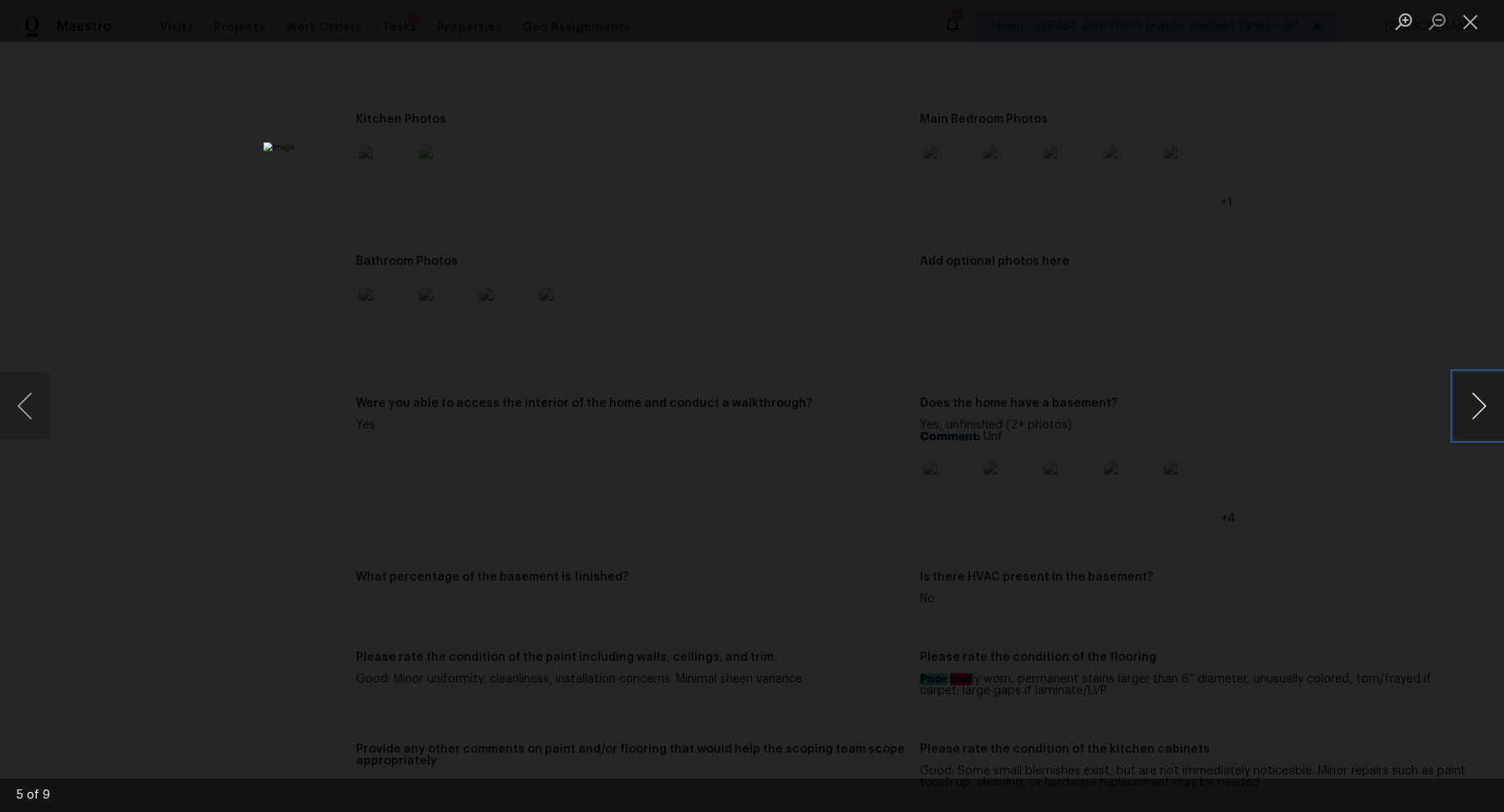
click at [1478, 409] on button "Next image" at bounding box center [1479, 406] width 50 height 66
click at [13, 414] on button "Previous image" at bounding box center [25, 406] width 50 height 66
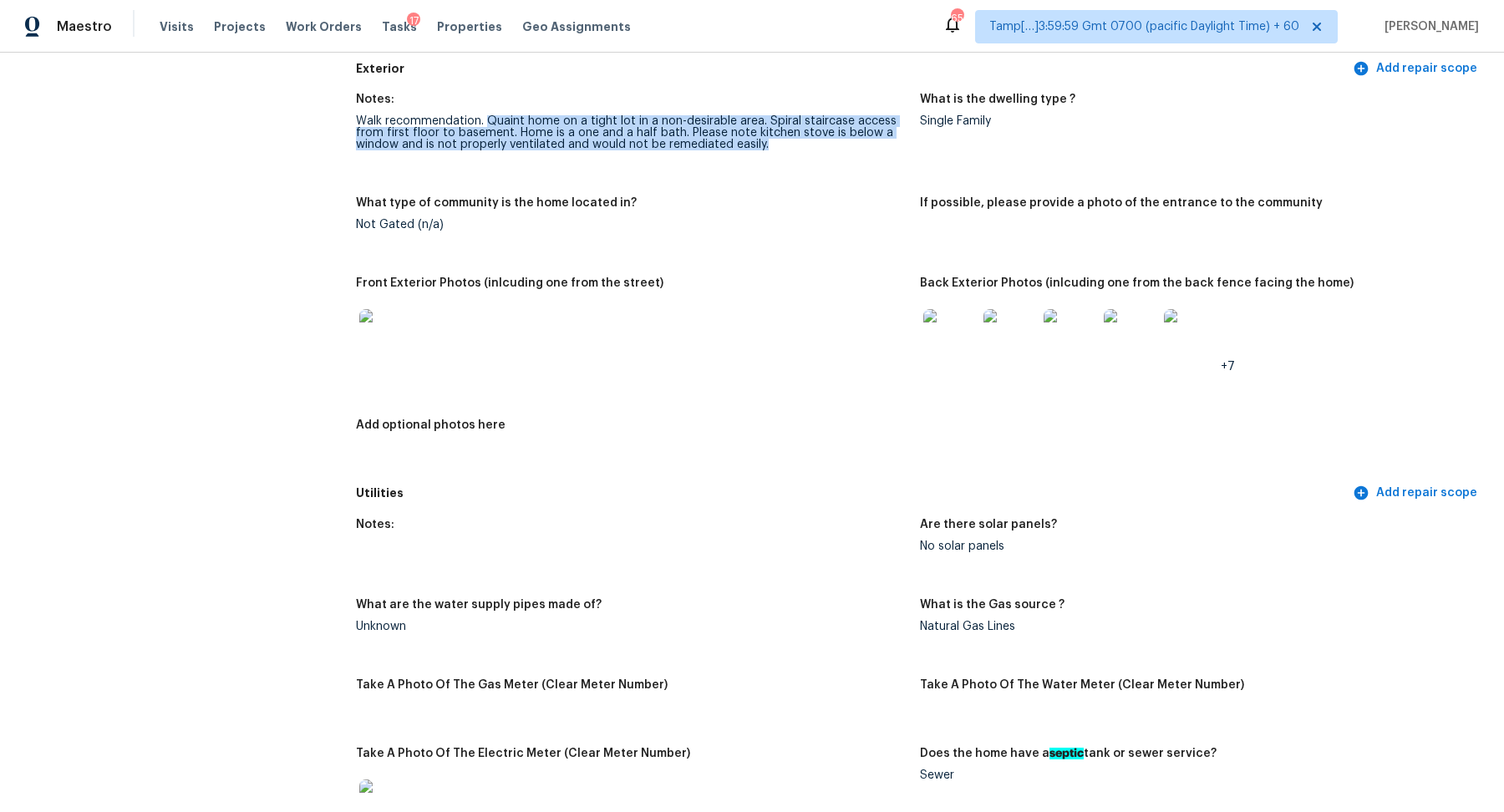
scroll to position [0, 0]
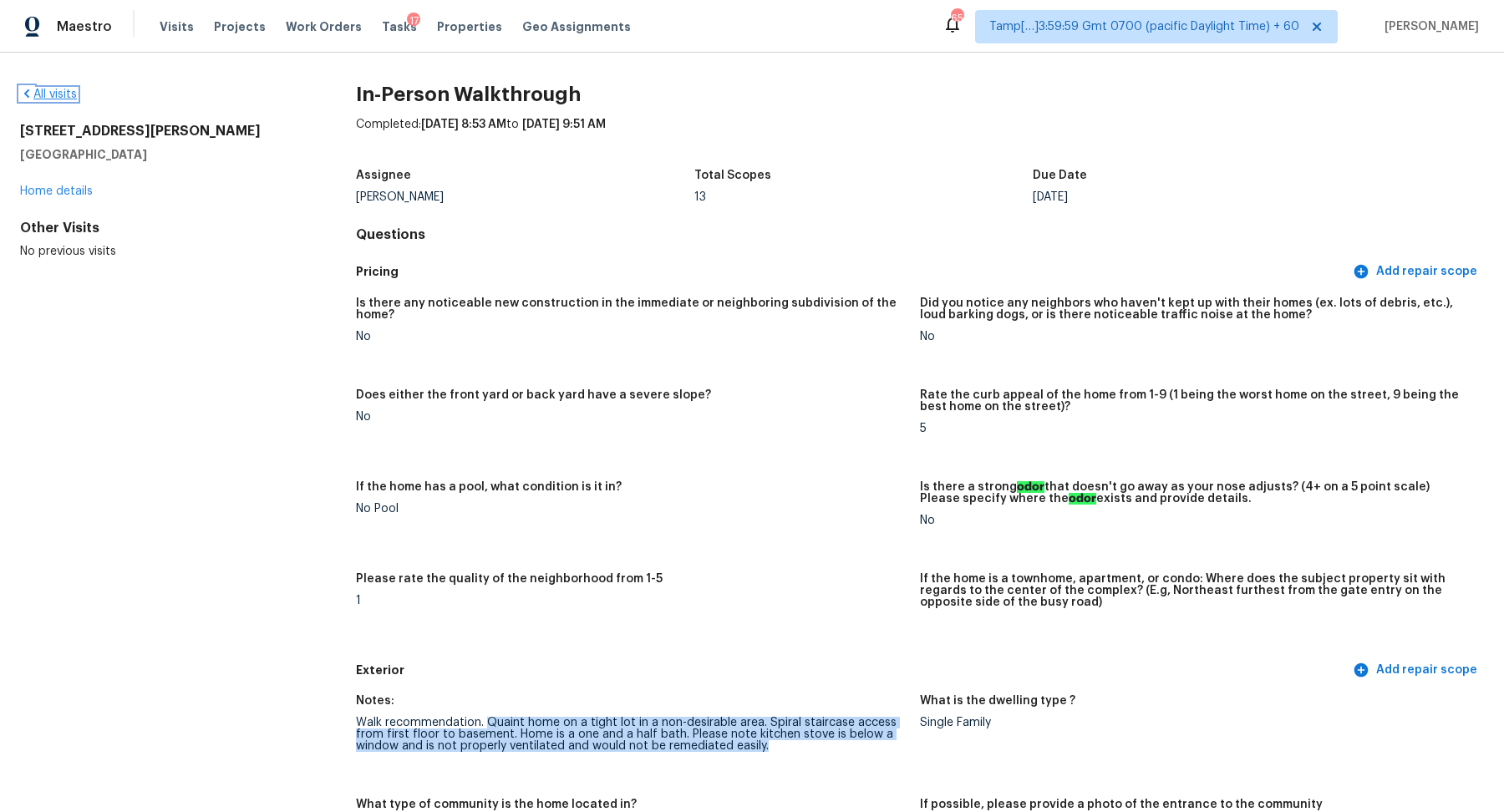
click at [37, 94] on link "All visits" at bounding box center [48, 94] width 57 height 11
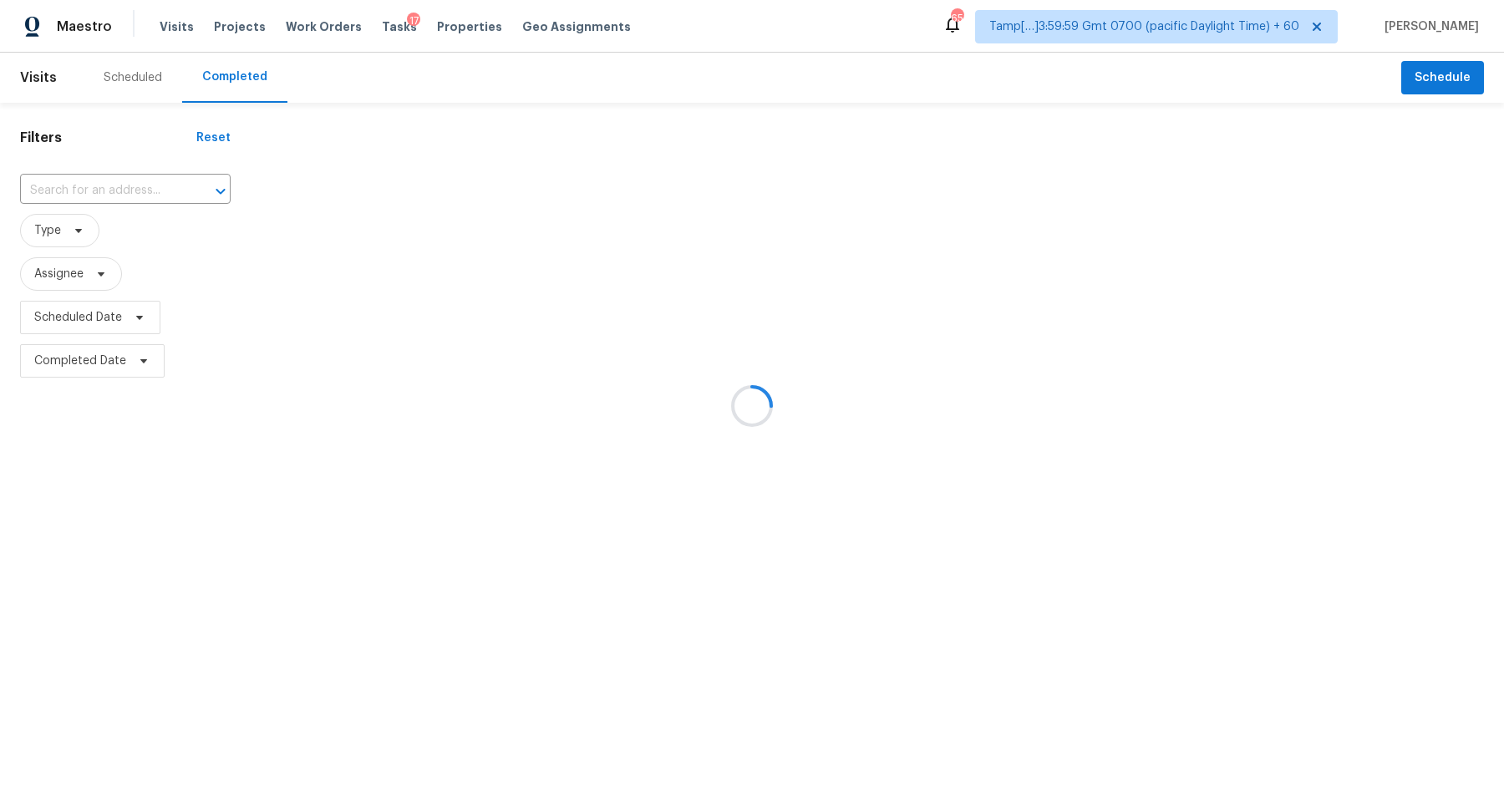
click at [95, 184] on div at bounding box center [752, 406] width 1504 height 812
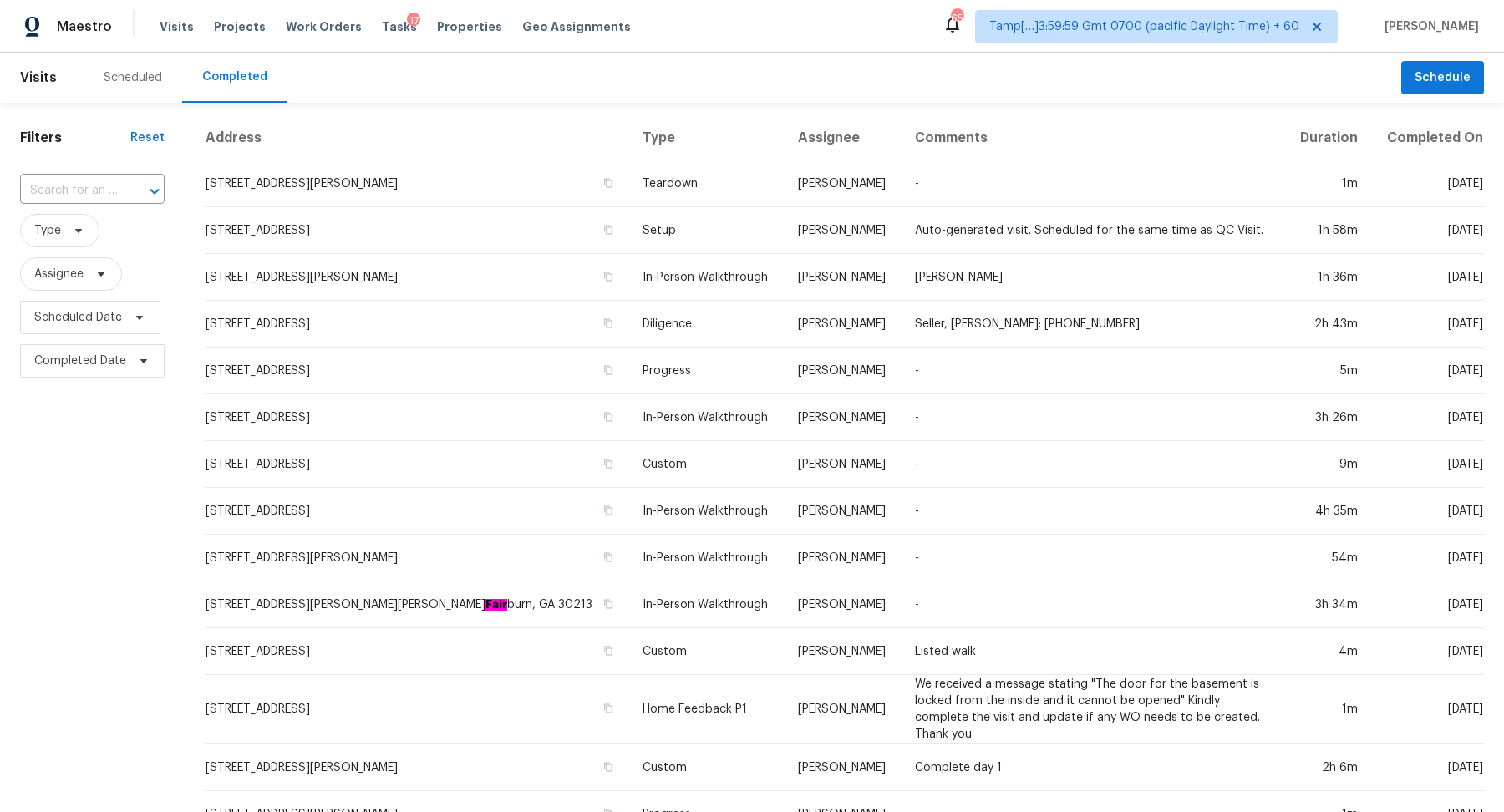
click at [95, 184] on input "text" at bounding box center [69, 191] width 98 height 26
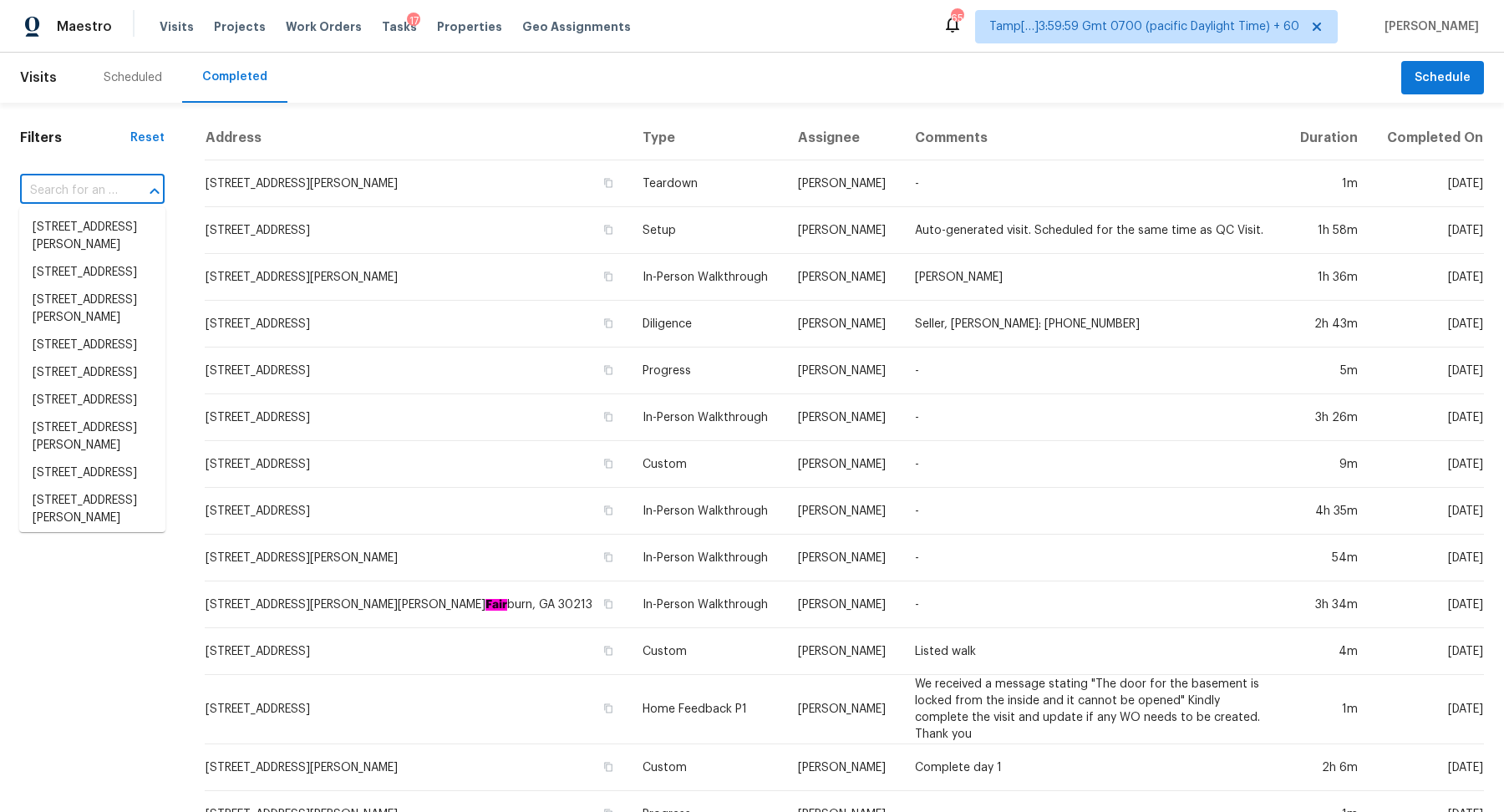
paste input "11821 Bittern Holw Apt 34 Austin TX 78758"
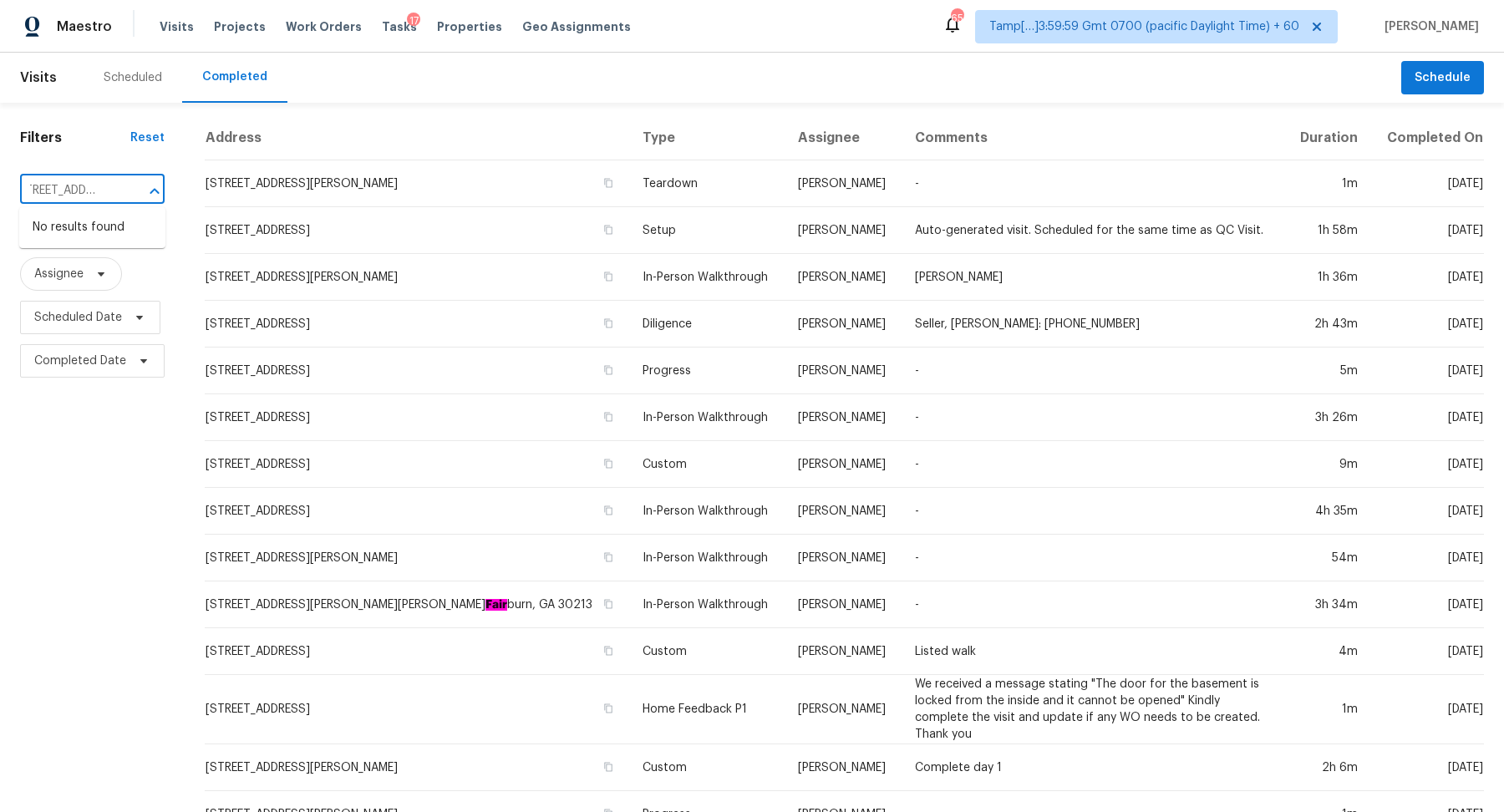
scroll to position [0, 81]
drag, startPoint x: 49, startPoint y: 191, endPoint x: 91, endPoint y: 190, distance: 42.0
click at [91, 190] on input "11821 Bittern Holw Apt 34 Austin TX 78758" at bounding box center [69, 191] width 98 height 26
type input "11821 Bittern Holw Austin TX 78758"
click at [95, 198] on input "11821 Bittern Holw Austin TX 78758" at bounding box center [69, 191] width 98 height 26
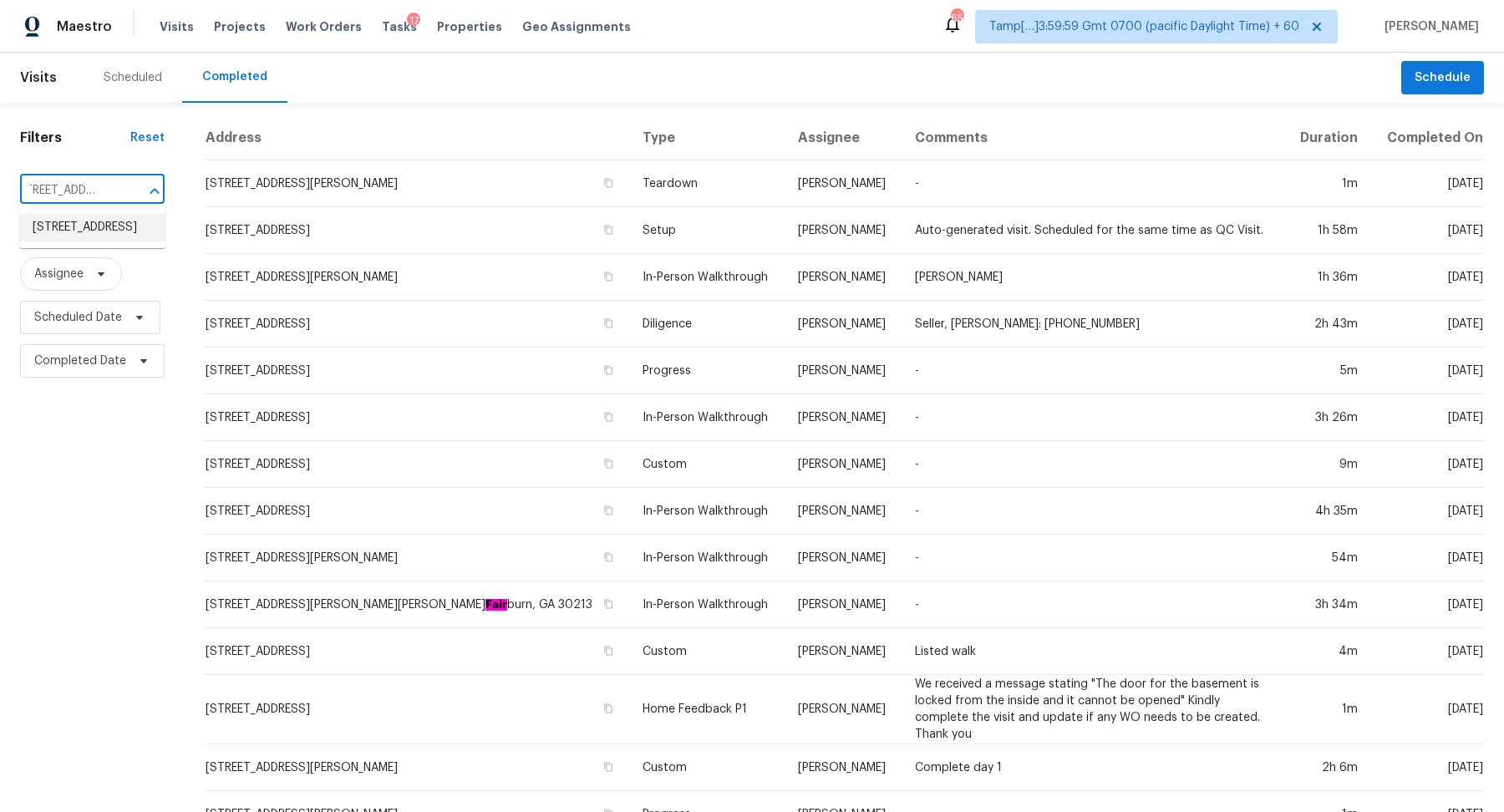
click at [95, 198] on input "11821 Bittern Holw Austin TX 78758" at bounding box center [69, 191] width 98 height 26
click at [96, 229] on li "11821 Bittern Holw Apt 34, Austin, TX 78758" at bounding box center [92, 227] width 146 height 27
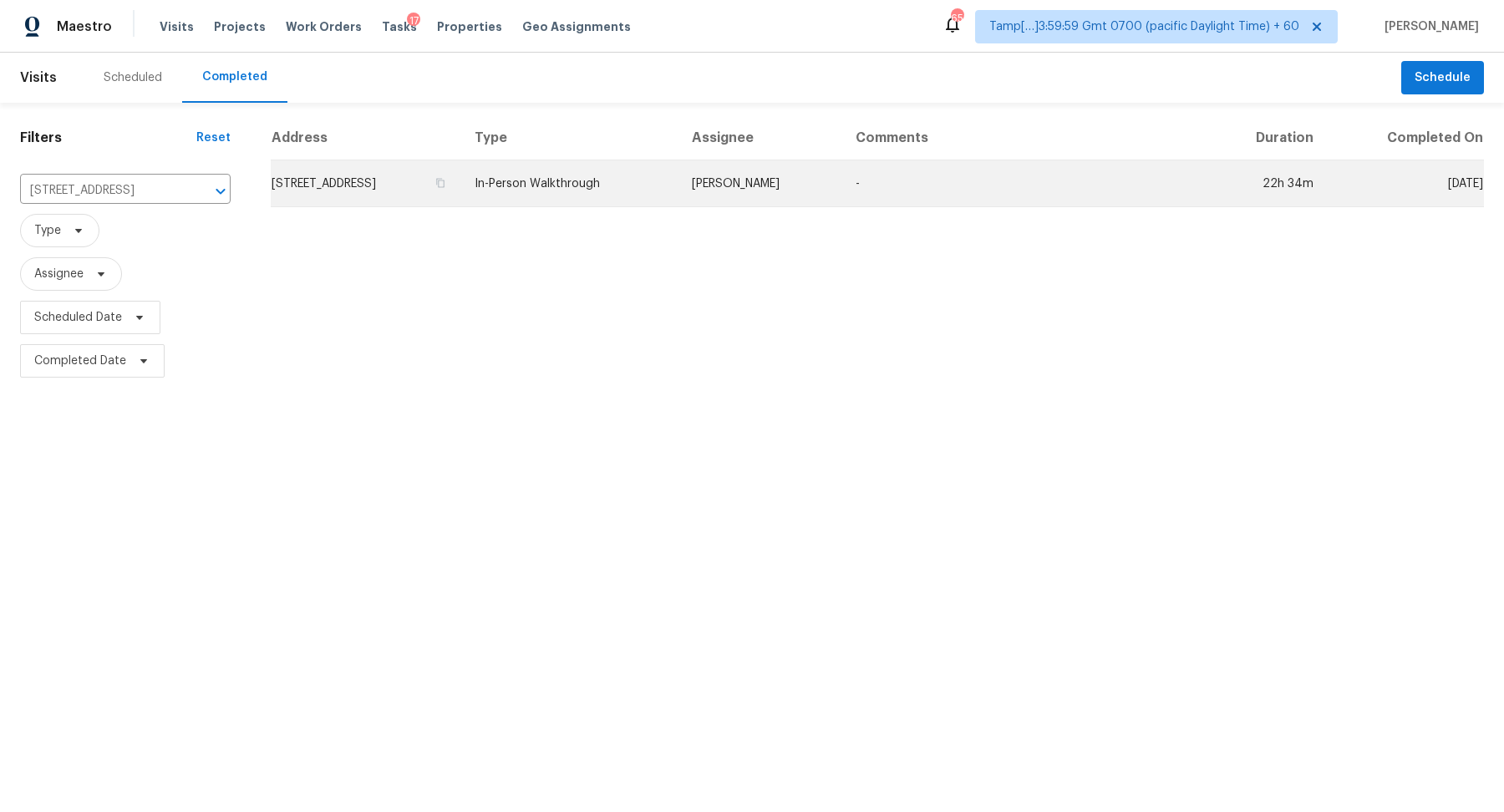
click at [355, 172] on td "11821 Bittern Holw Apt 34, Austin, TX 78758" at bounding box center [366, 183] width 191 height 46
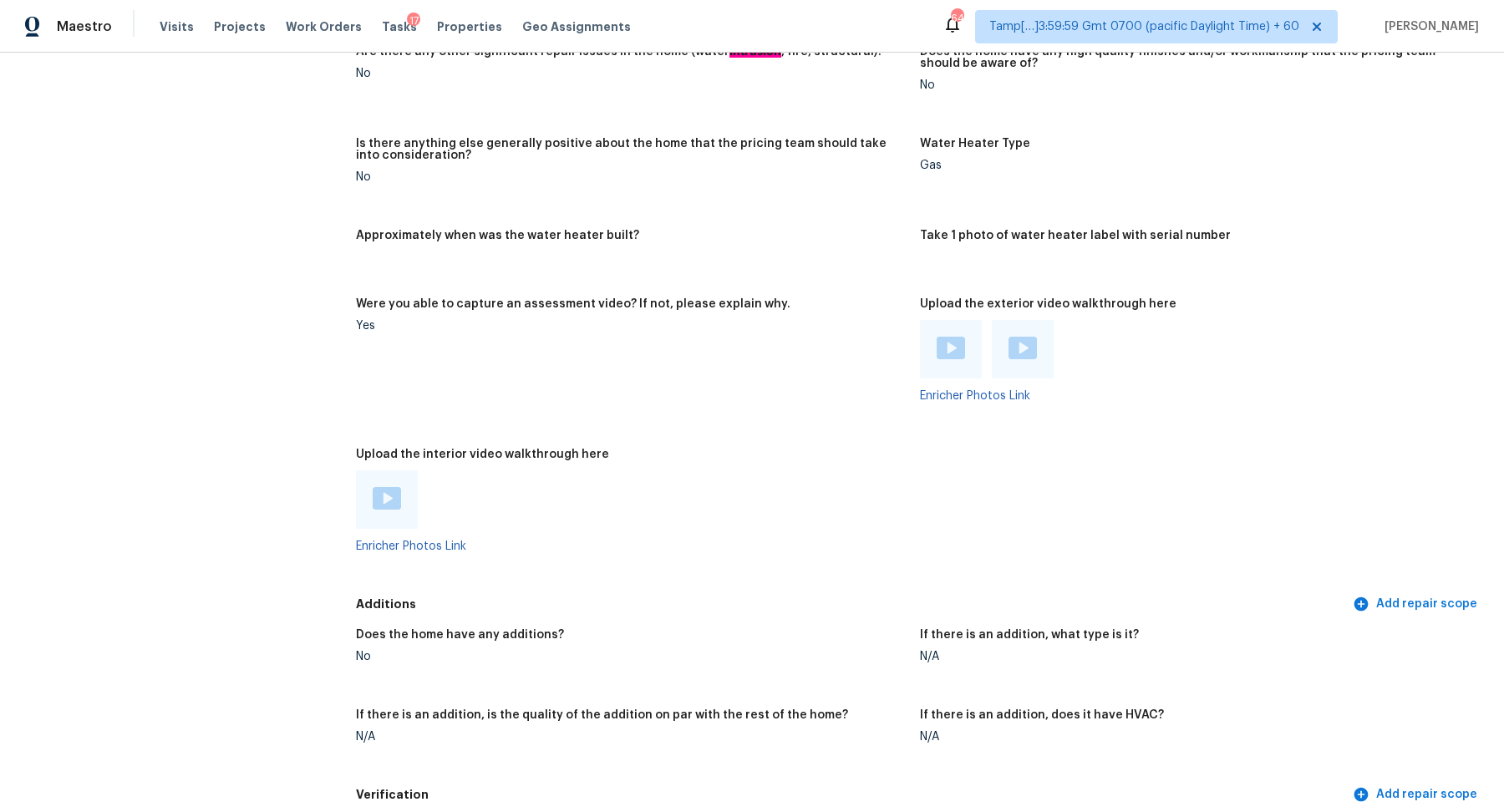
scroll to position [2951, 0]
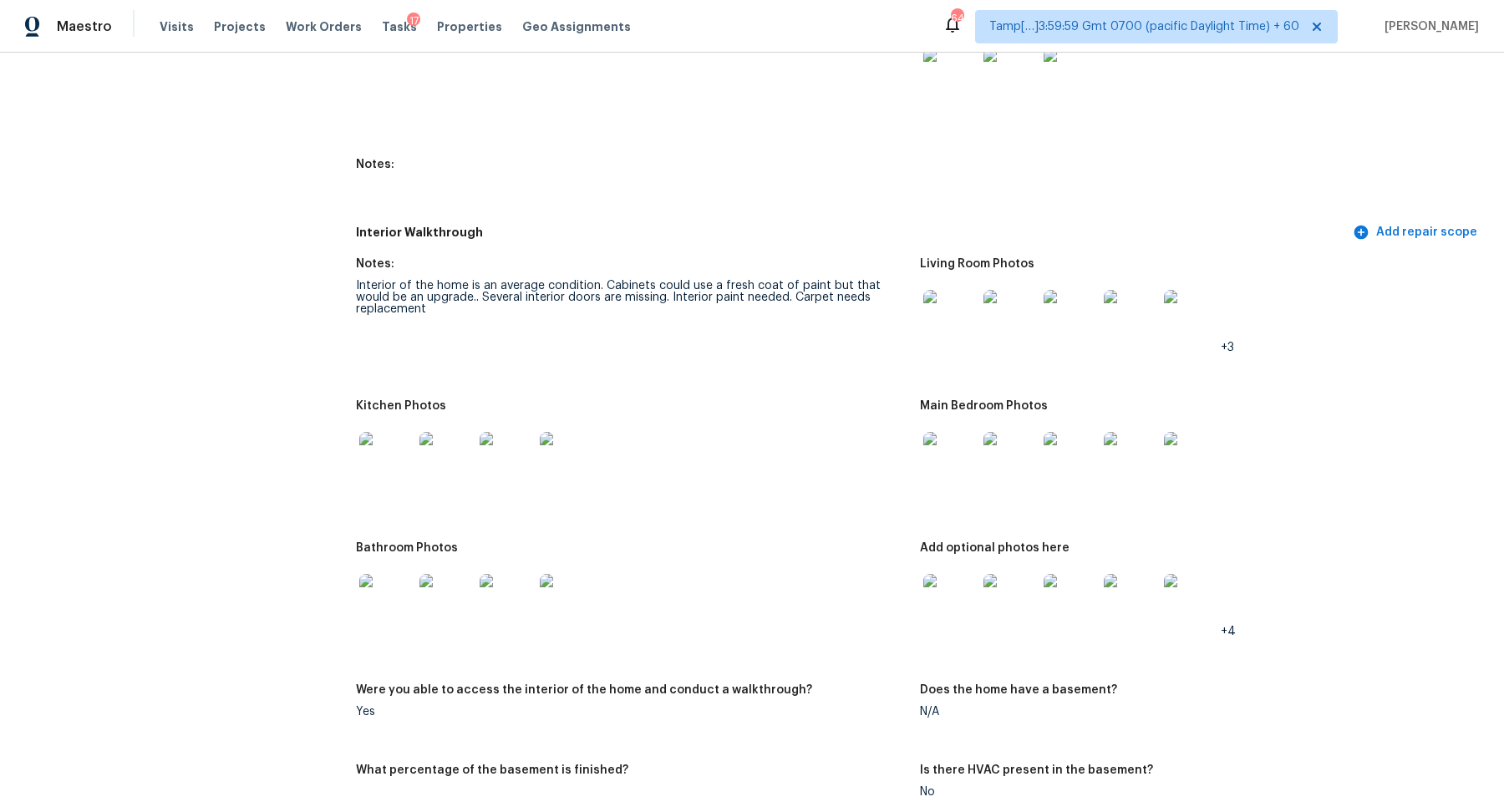
scroll to position [1974, 0]
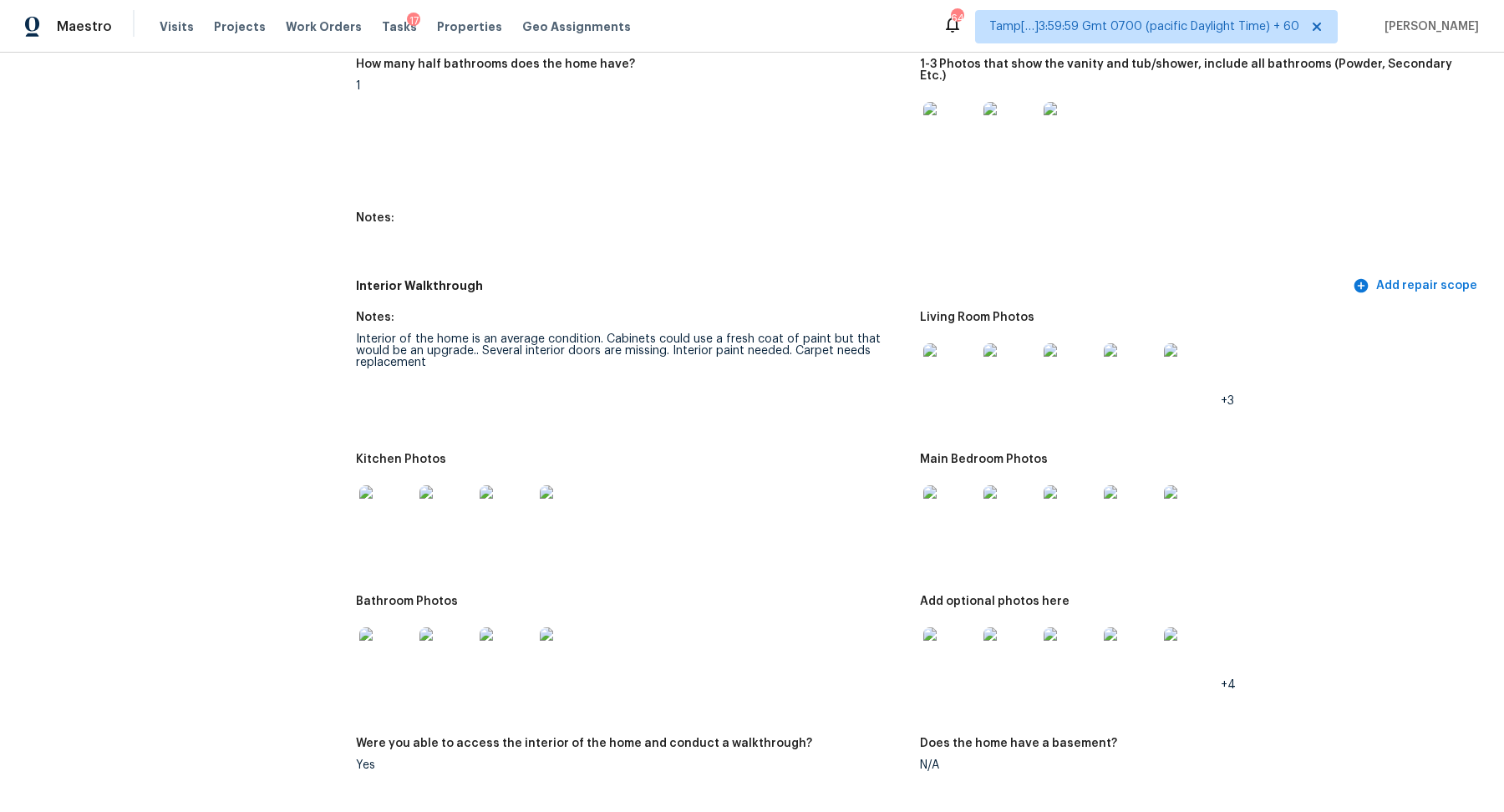
click at [935, 360] on img at bounding box center [950, 369] width 53 height 53
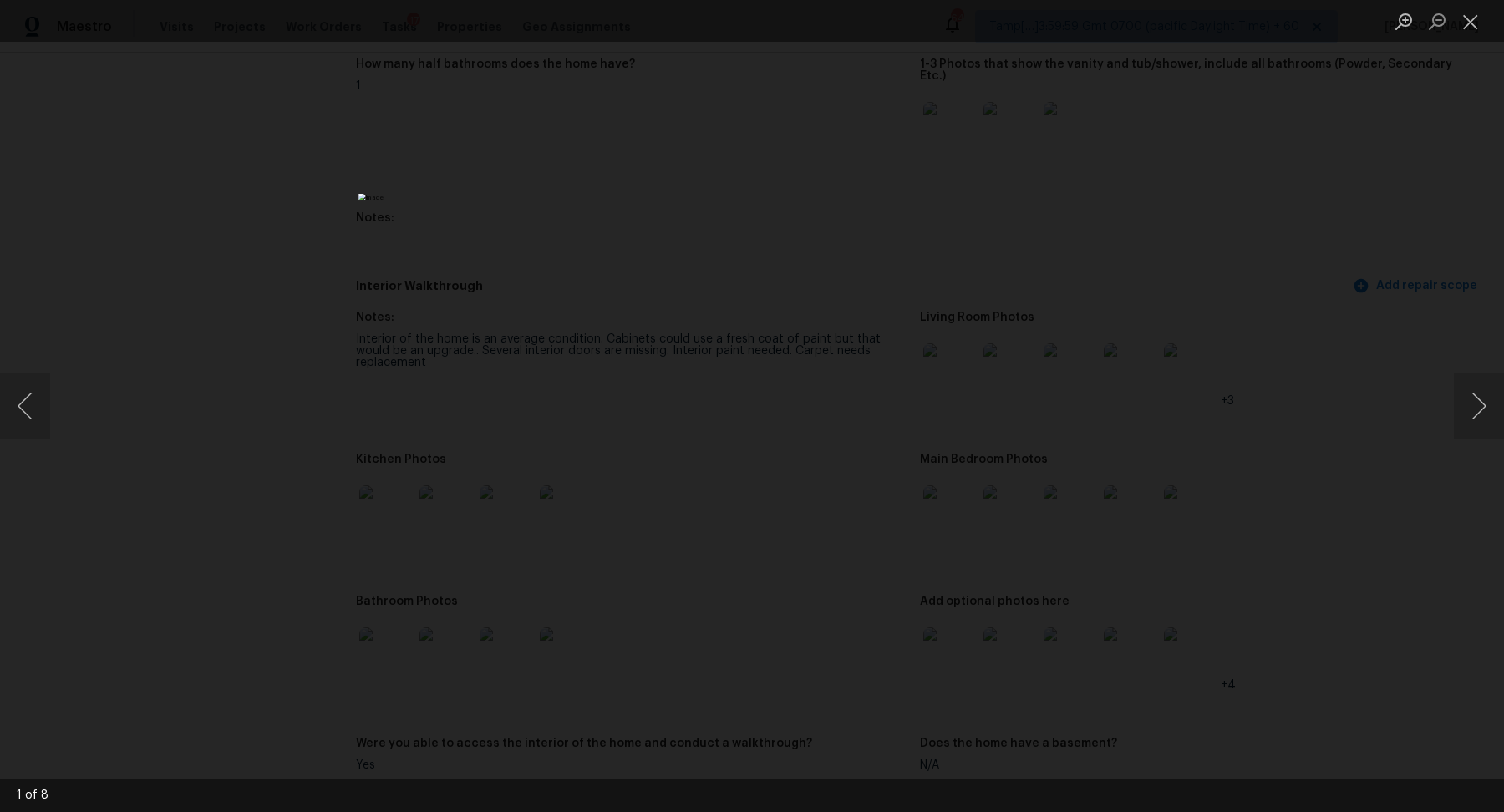
click at [336, 301] on div "Lightbox" at bounding box center [752, 406] width 1504 height 812
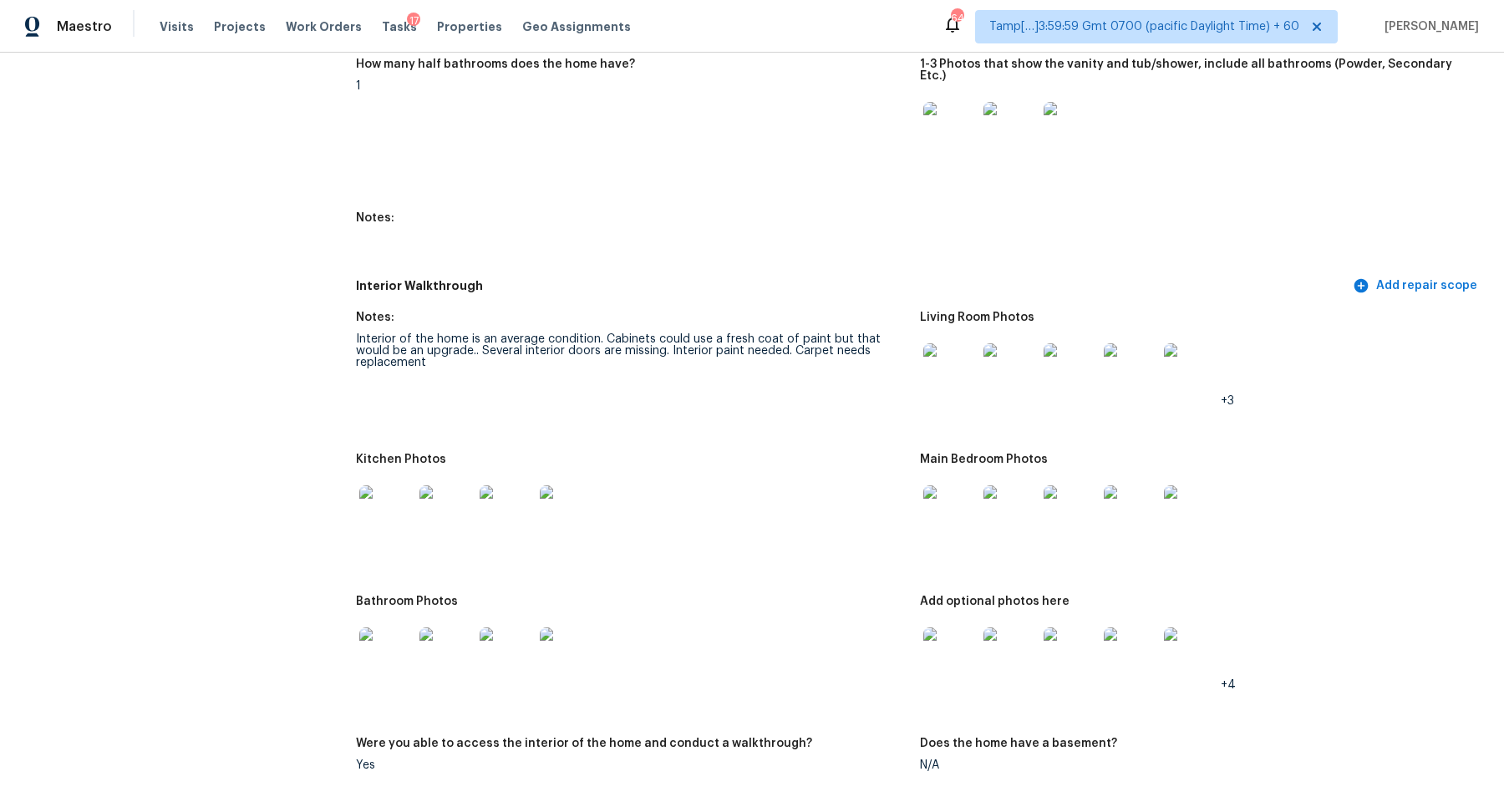
scroll to position [1850, 0]
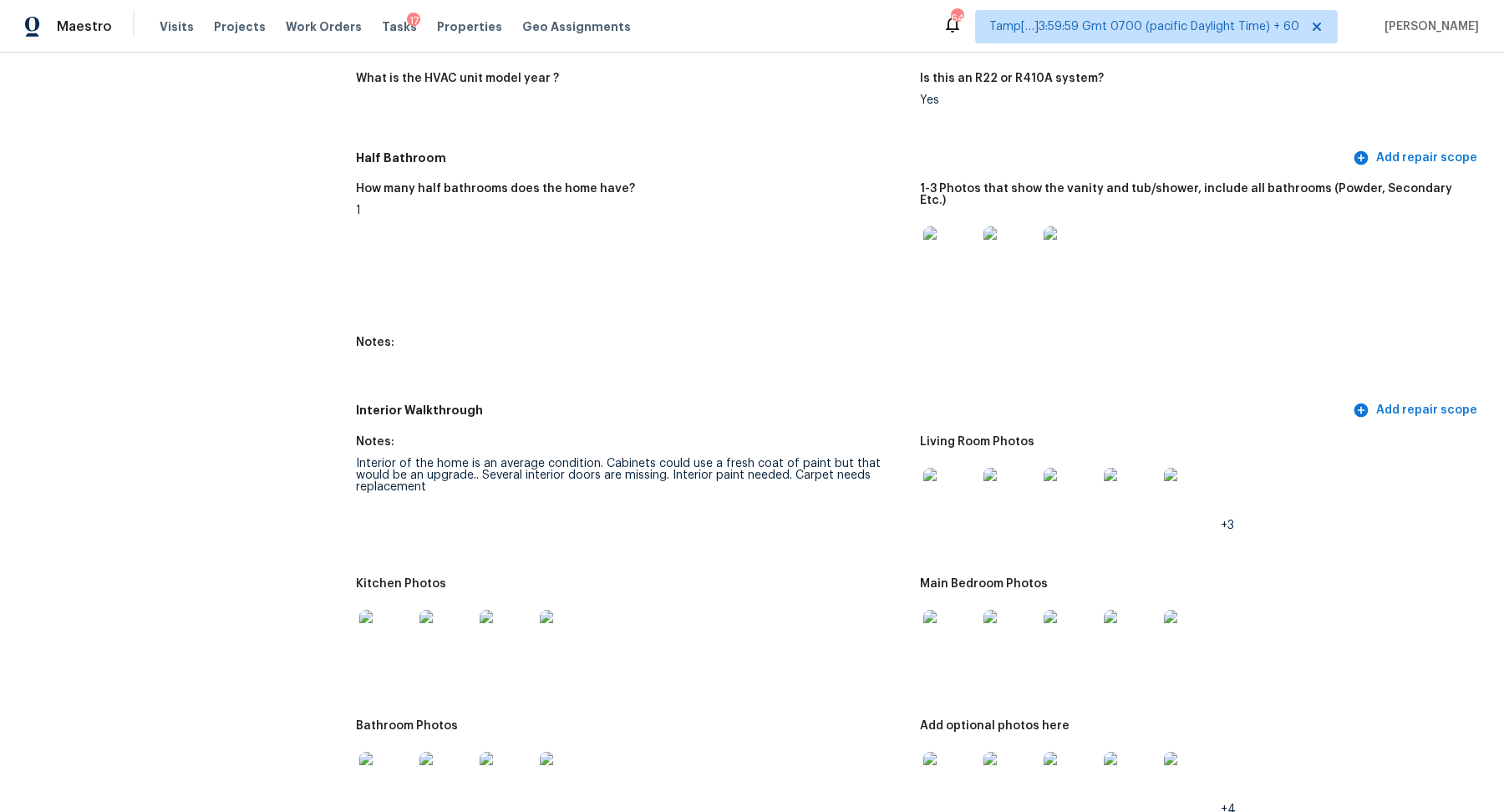
click at [936, 254] on img at bounding box center [950, 253] width 53 height 53
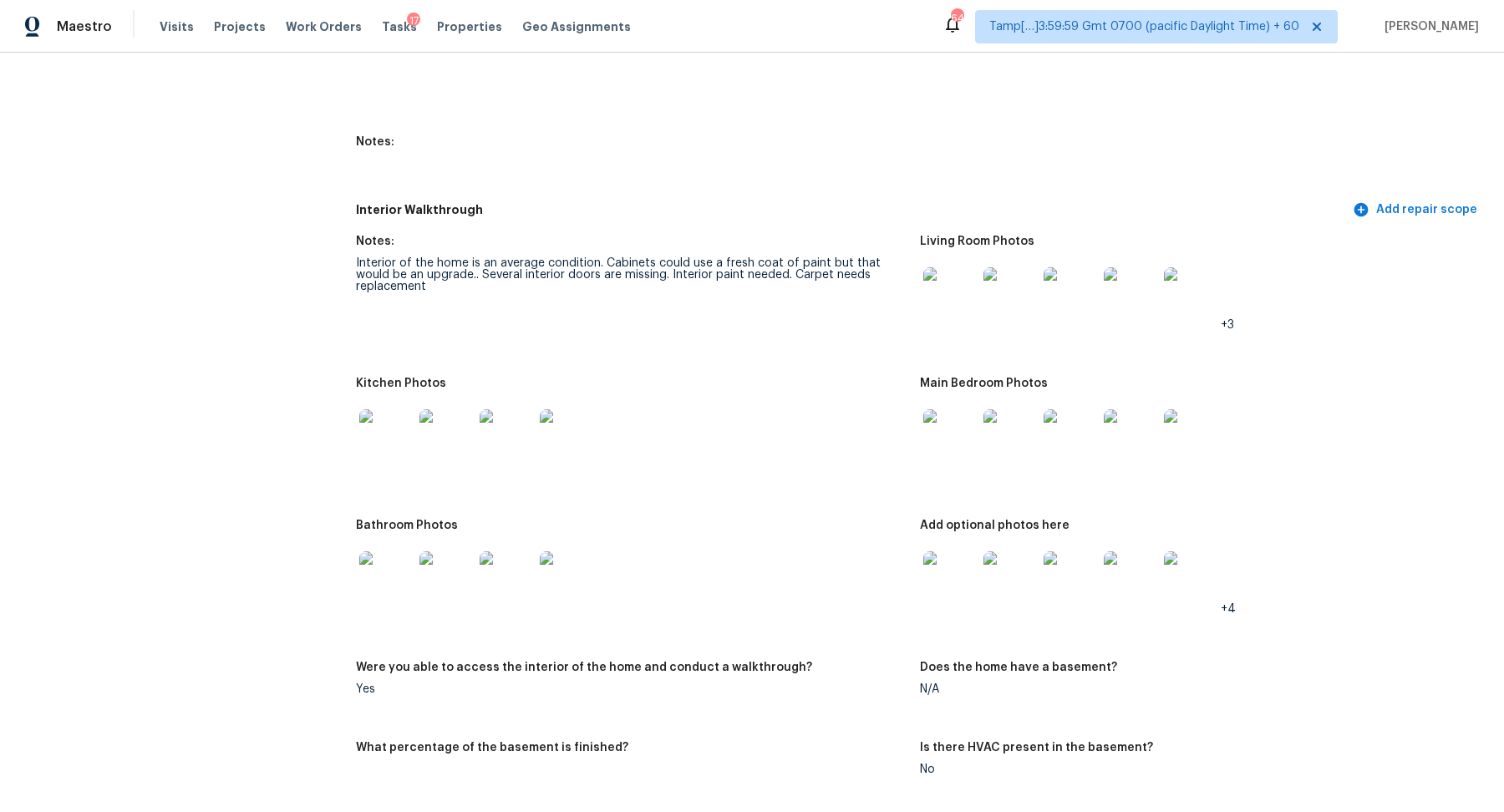
click at [966, 293] on img at bounding box center [950, 293] width 53 height 53
click at [389, 410] on img at bounding box center [385, 436] width 53 height 53
click at [972, 428] on img at bounding box center [950, 436] width 53 height 53
click at [398, 551] on img at bounding box center [385, 578] width 53 height 53
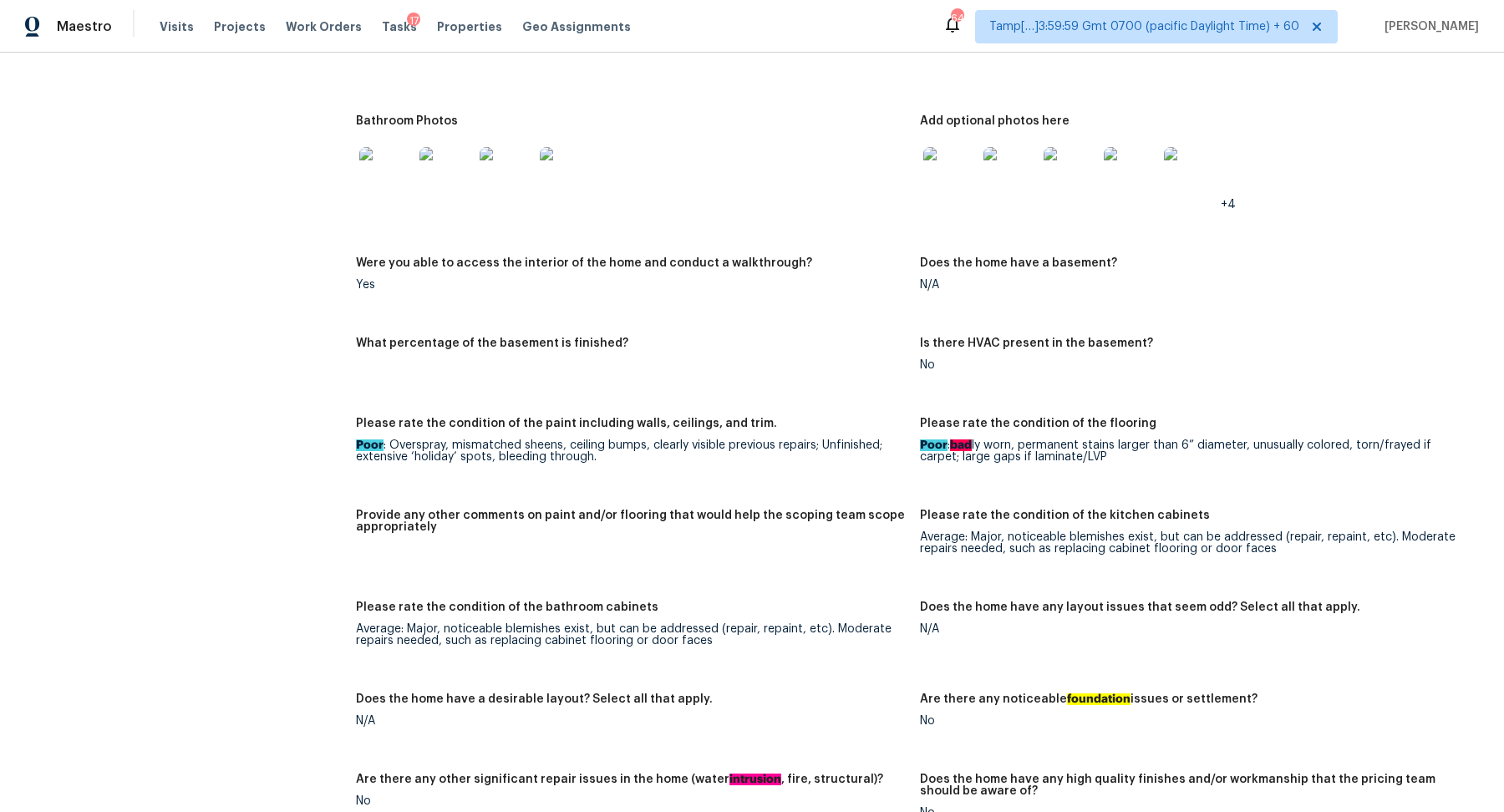
scroll to position [2242, 0]
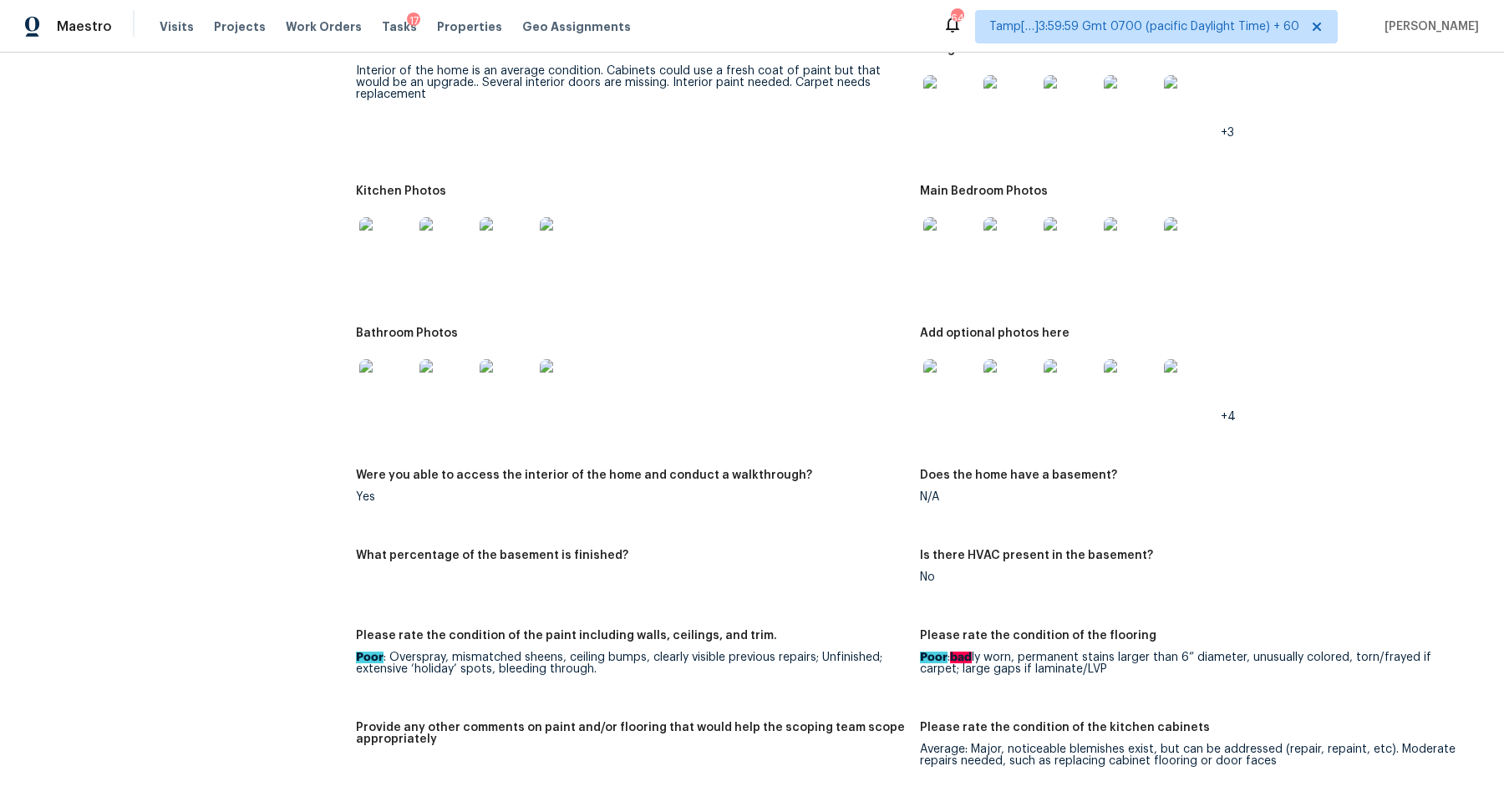
click at [949, 368] on img at bounding box center [950, 385] width 53 height 53
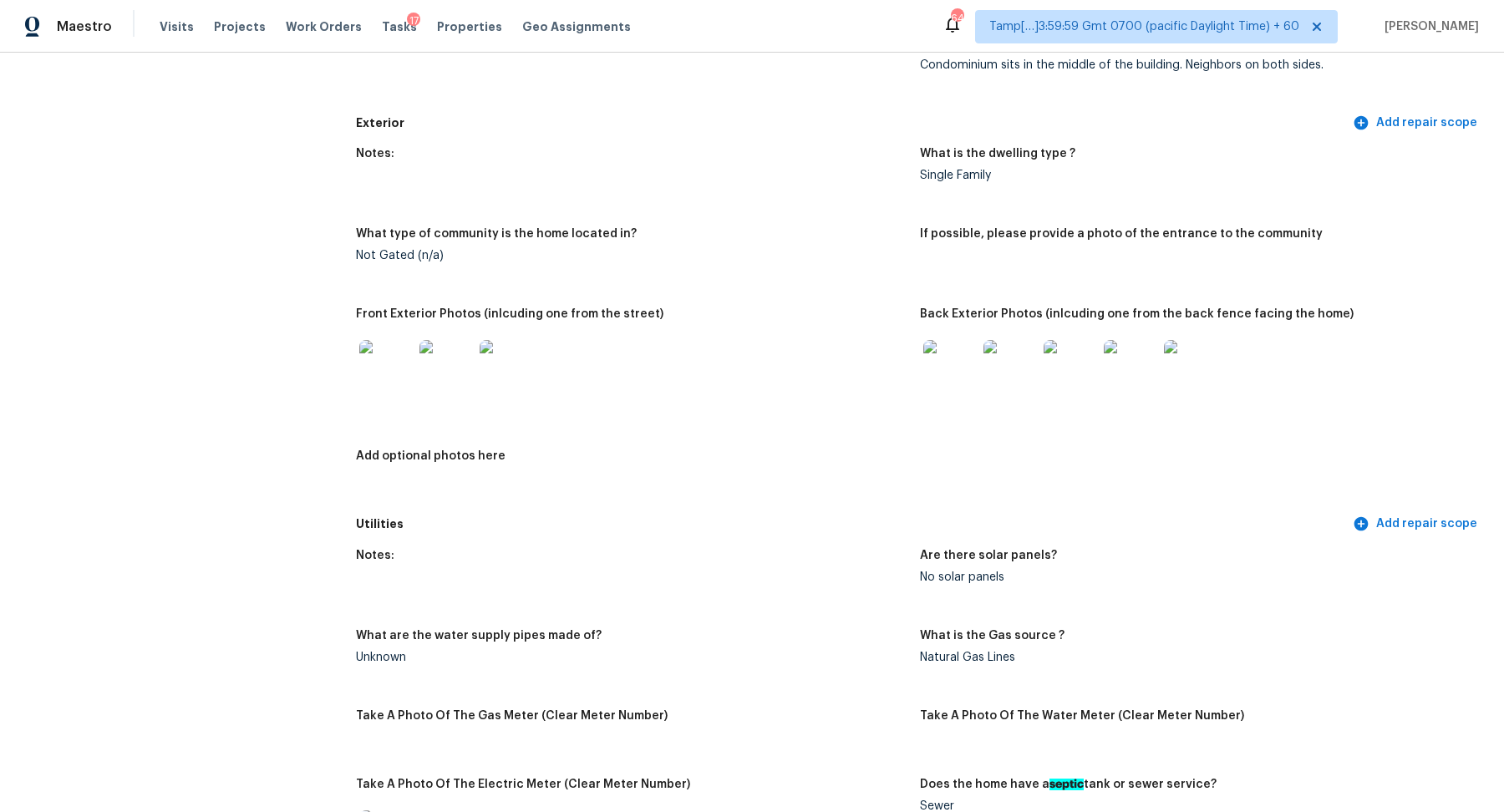
scroll to position [670, 0]
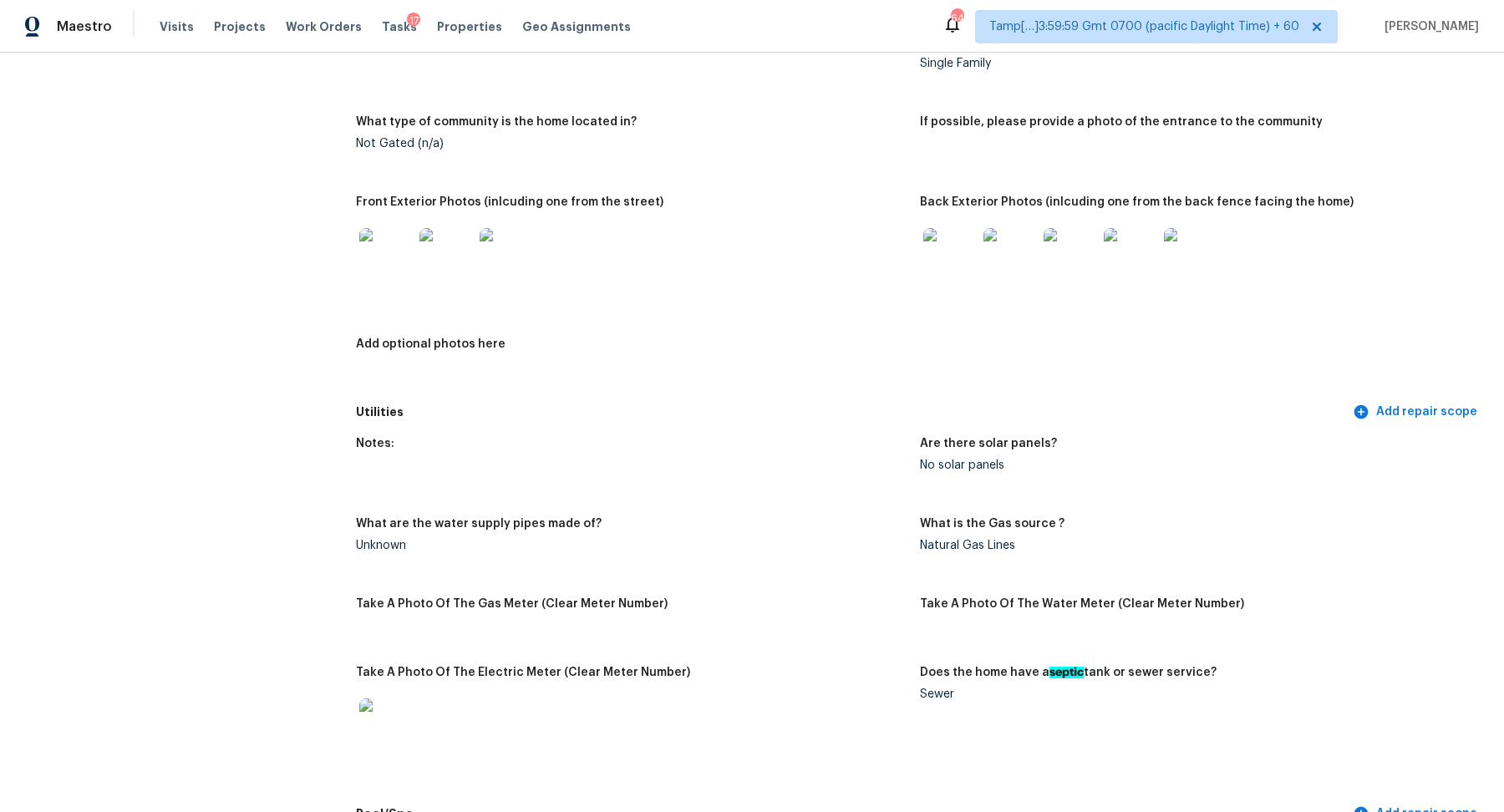
click at [409, 253] on img at bounding box center [385, 255] width 53 height 53
click at [944, 257] on img at bounding box center [950, 255] width 53 height 53
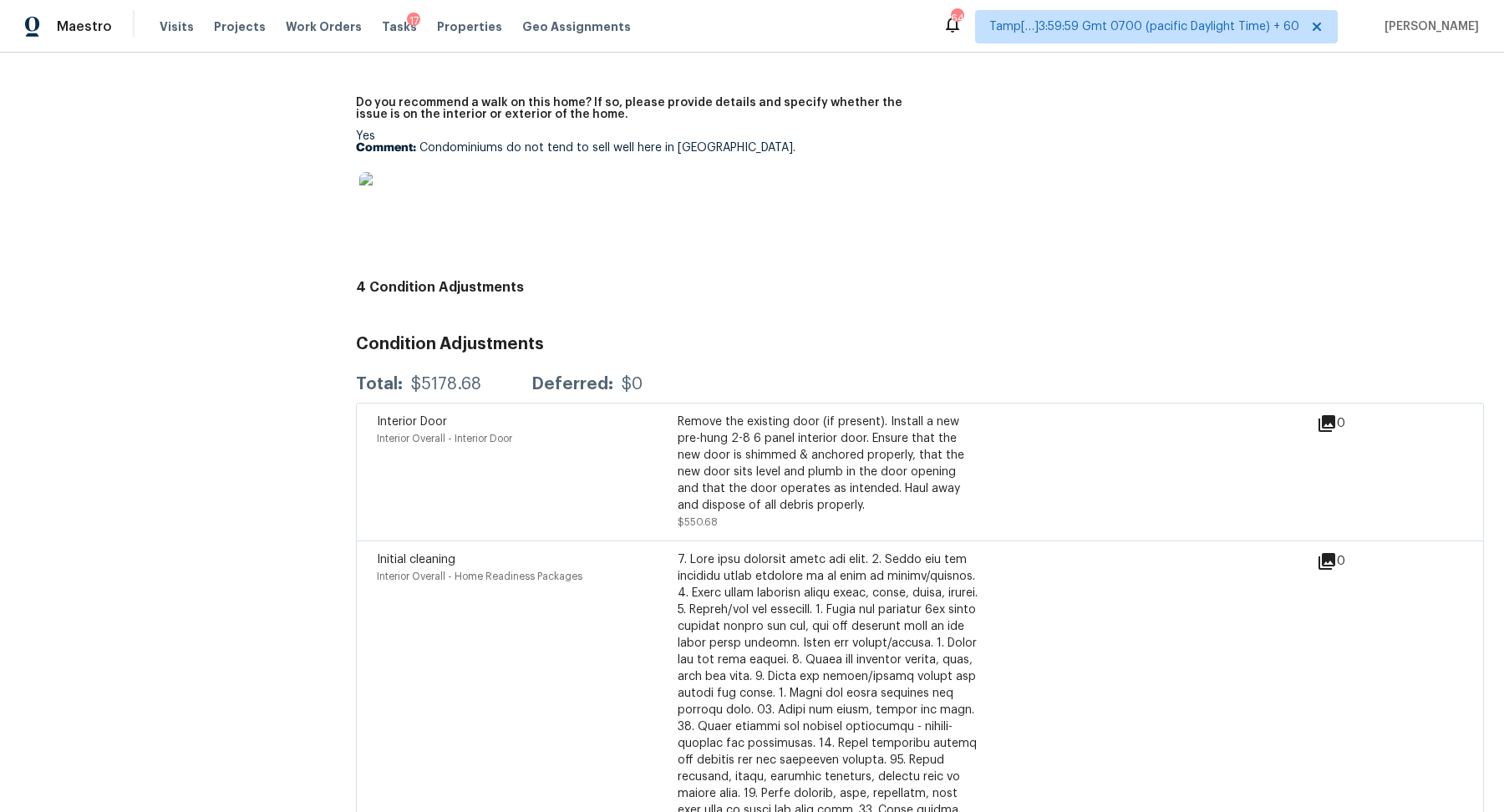
scroll to position [4174, 0]
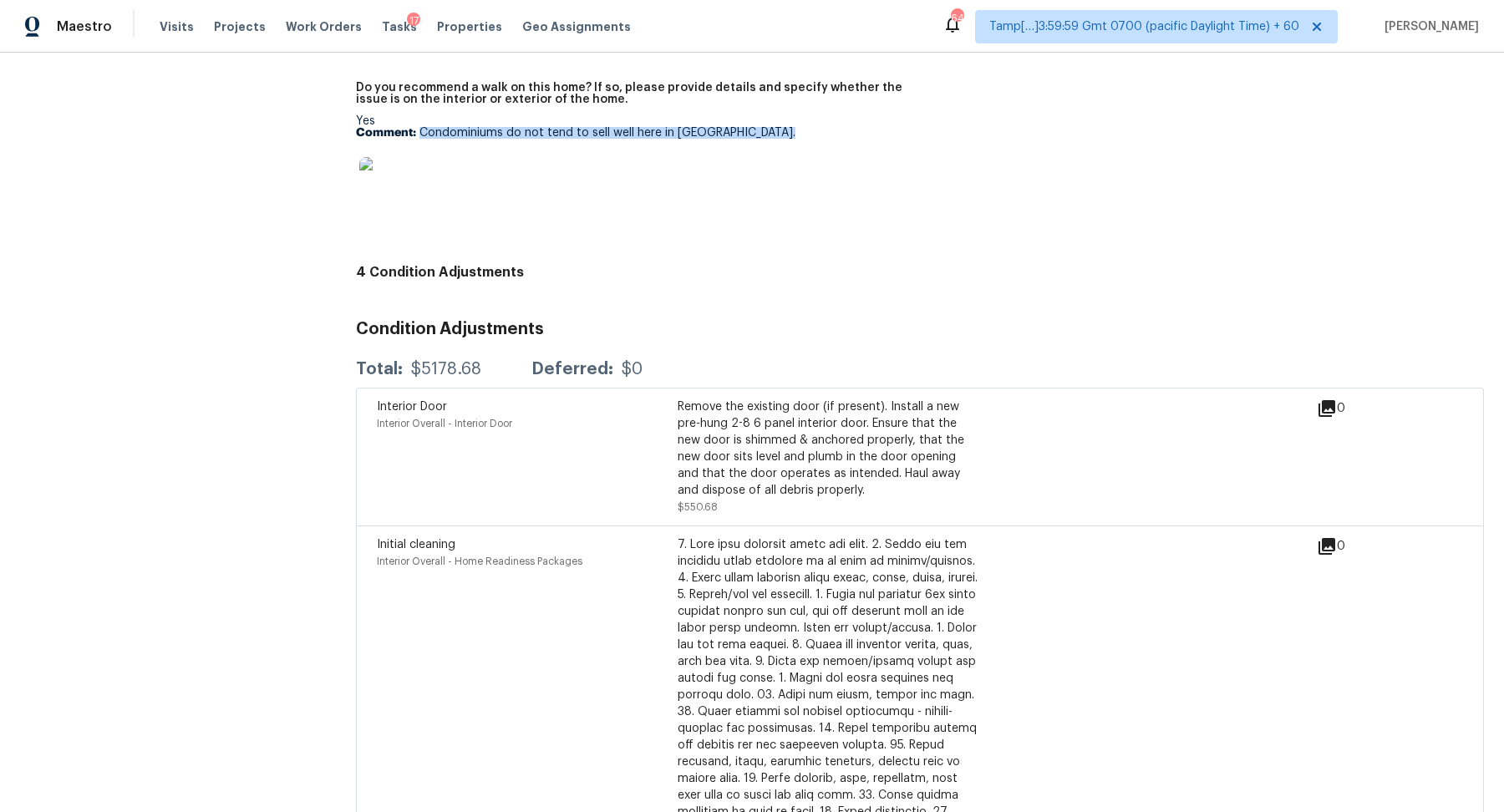
drag, startPoint x: 419, startPoint y: 124, endPoint x: 918, endPoint y: 162, distance: 500.4
click at [923, 162] on div "Notes: Are any specialty inspections required before making a decision on this …" at bounding box center [920, 38] width 1128 height 439
click at [864, 168] on div at bounding box center [631, 184] width 551 height 74
drag, startPoint x: 420, startPoint y: 122, endPoint x: 844, endPoint y: 122, distance: 424.0
click at [844, 127] on p "Comment: Condominiums do not tend to sell well here in Austin." at bounding box center [631, 132] width 551 height 11
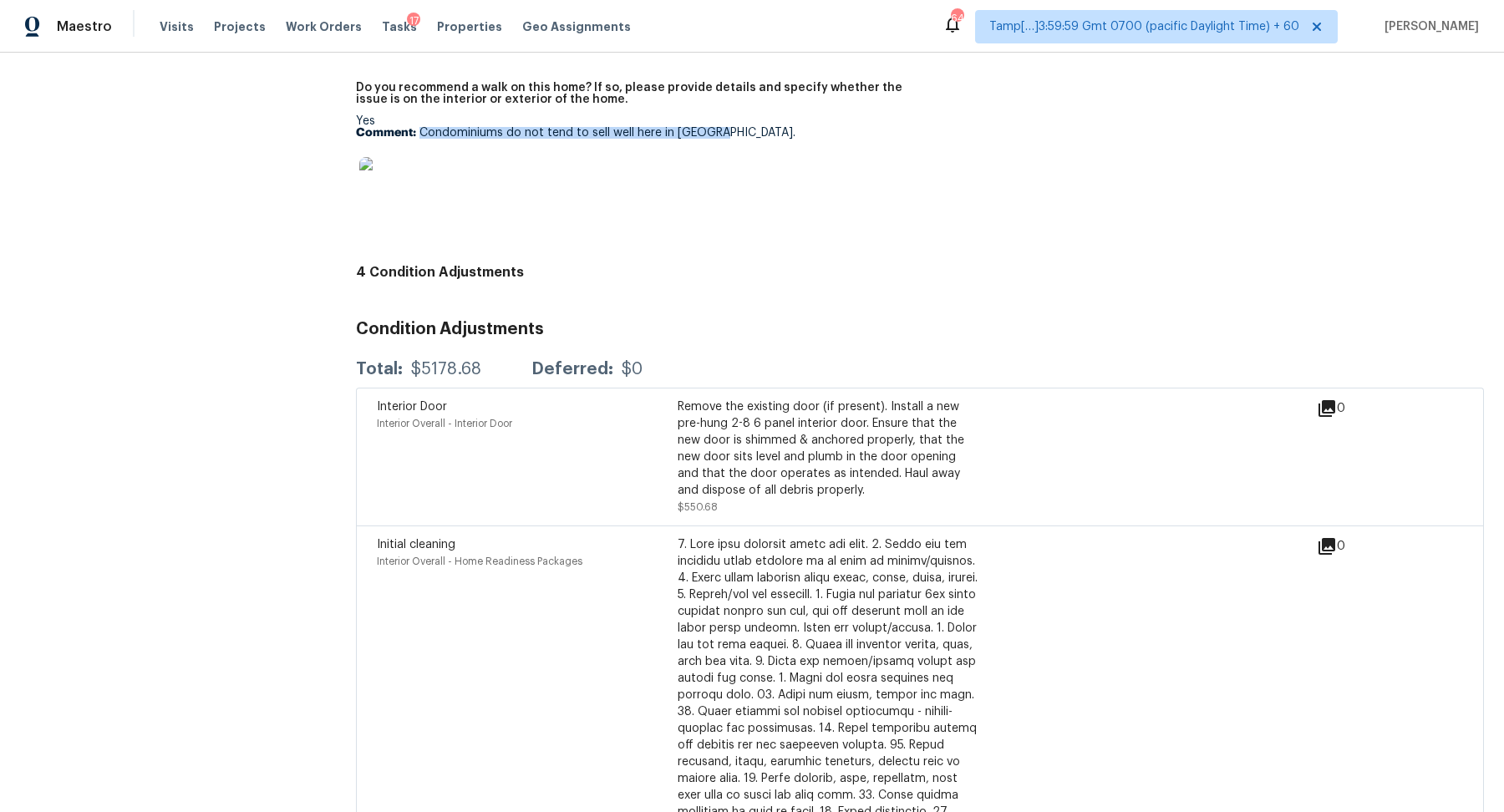
copy p "Condominiums do not tend to sell well here in [GEOGRAPHIC_DATA]."
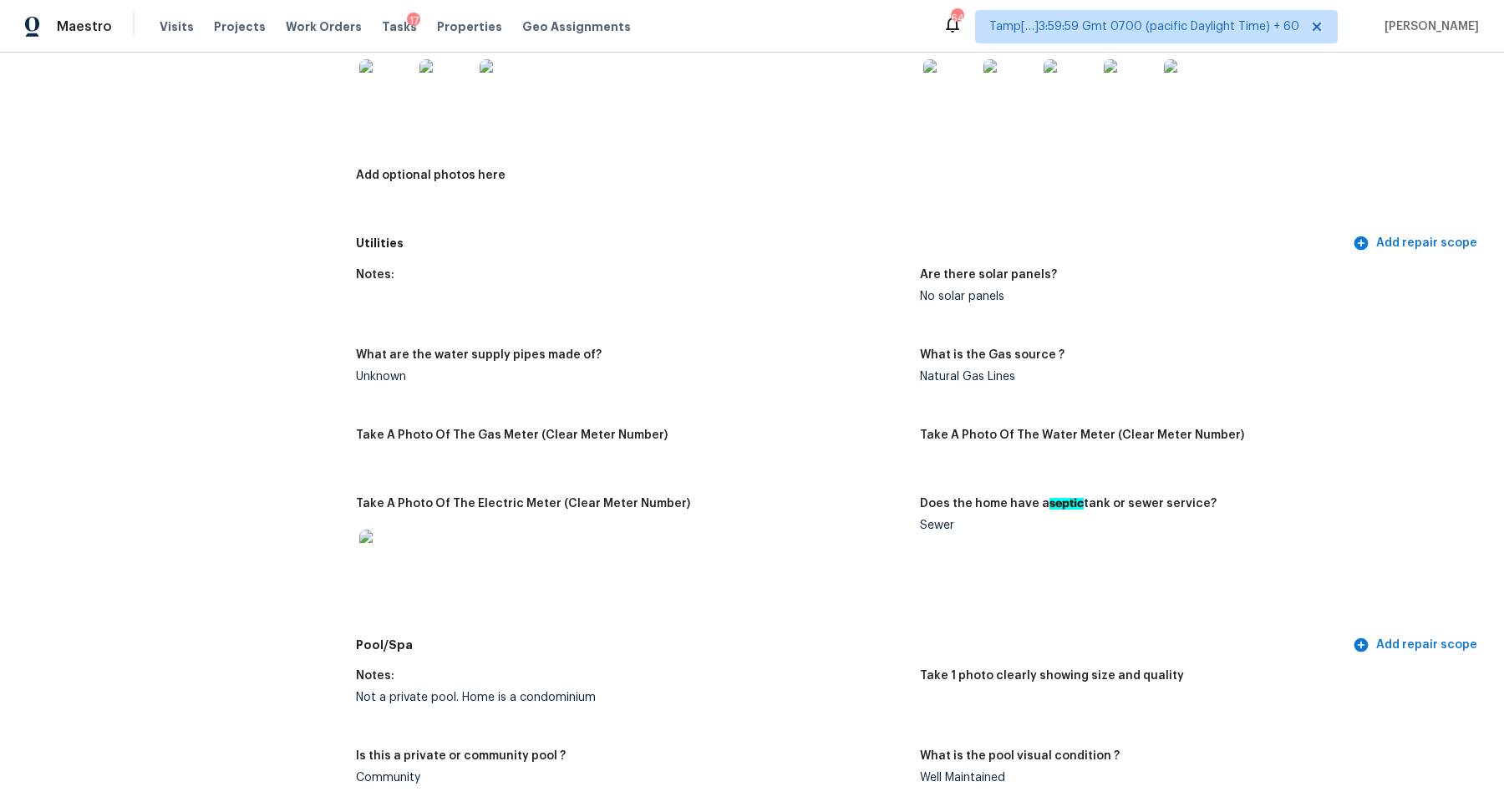
scroll to position [396, 0]
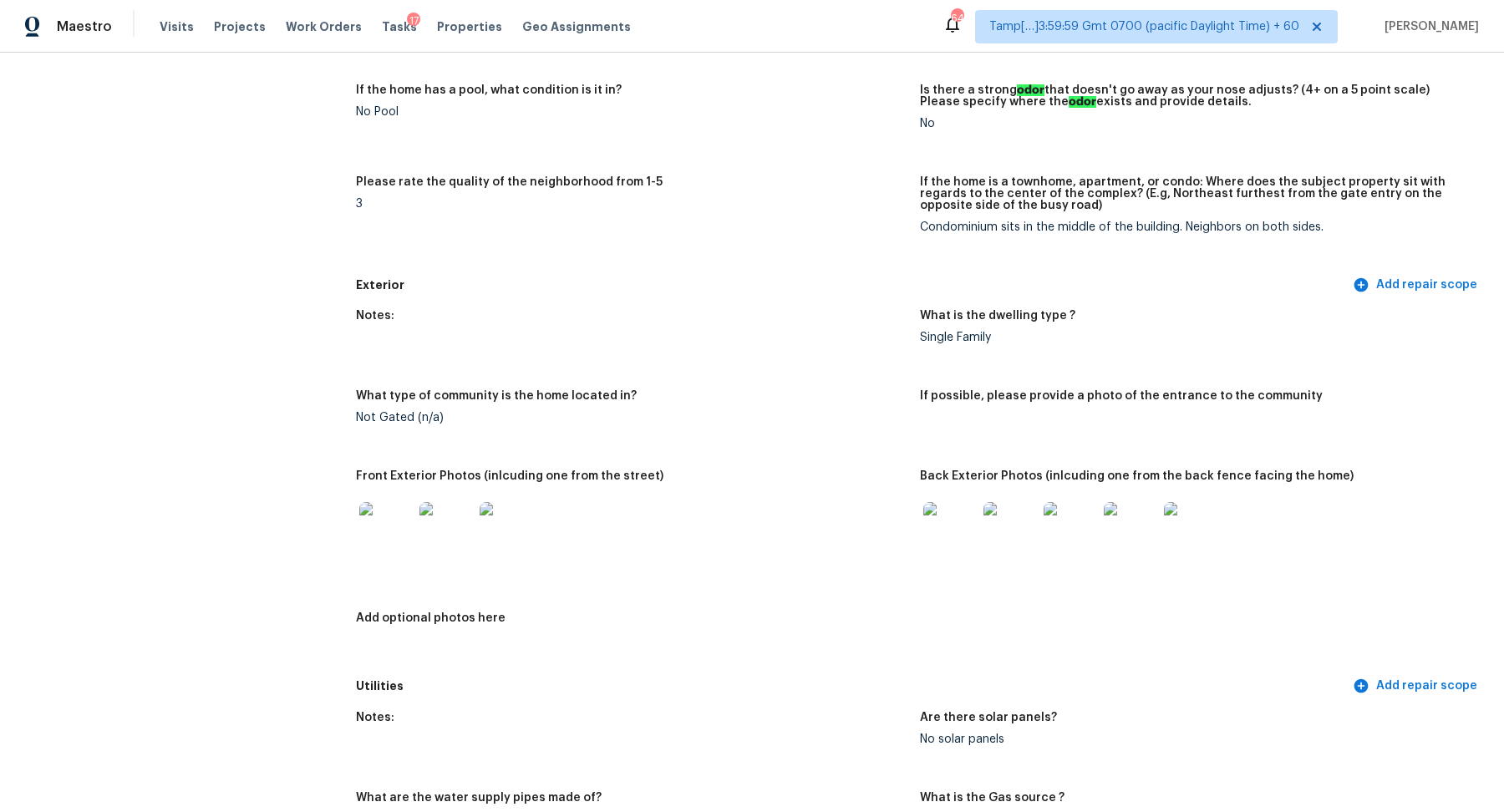
click at [396, 546] on img at bounding box center [385, 528] width 53 height 53
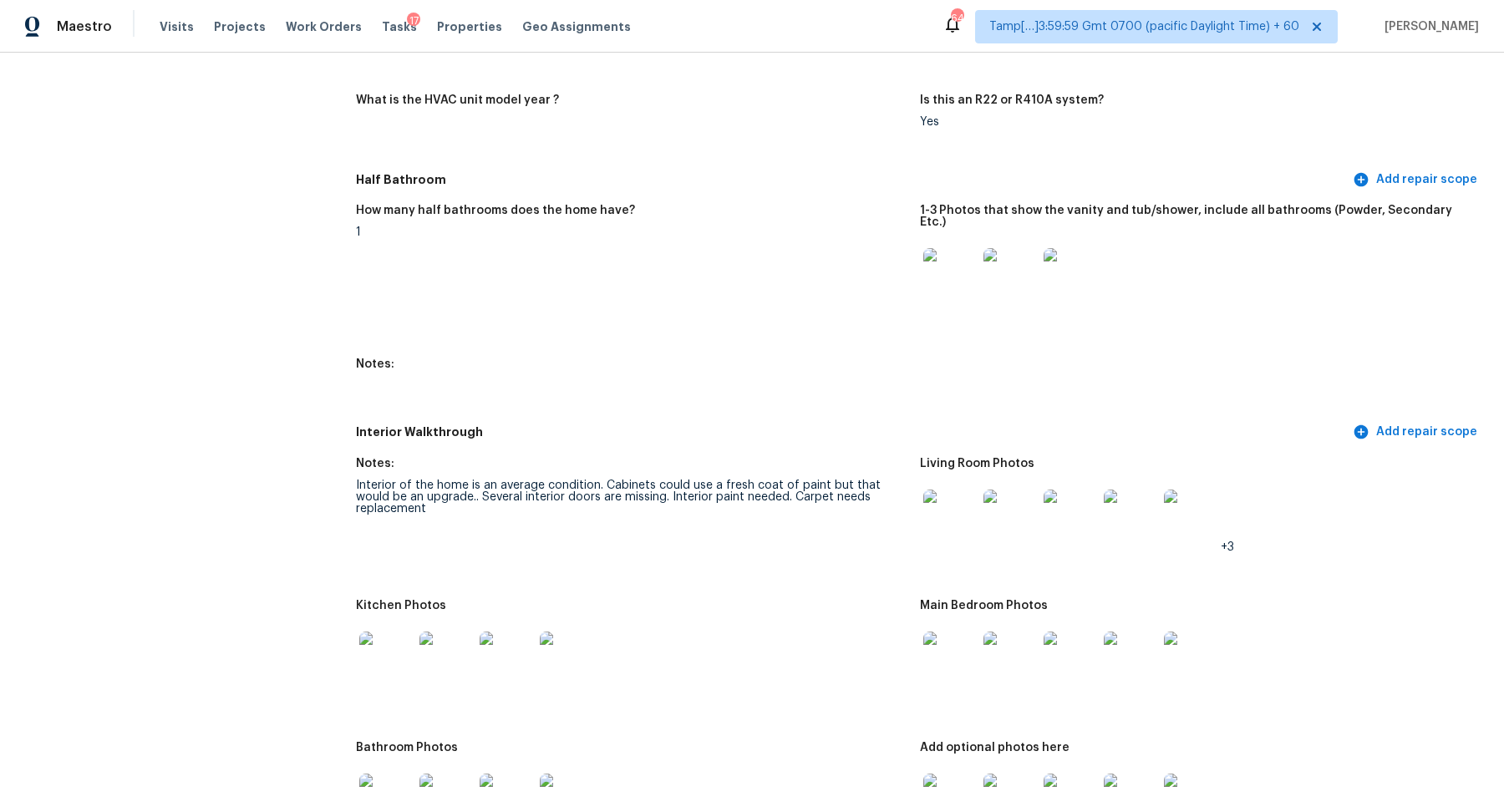
scroll to position [2054, 0]
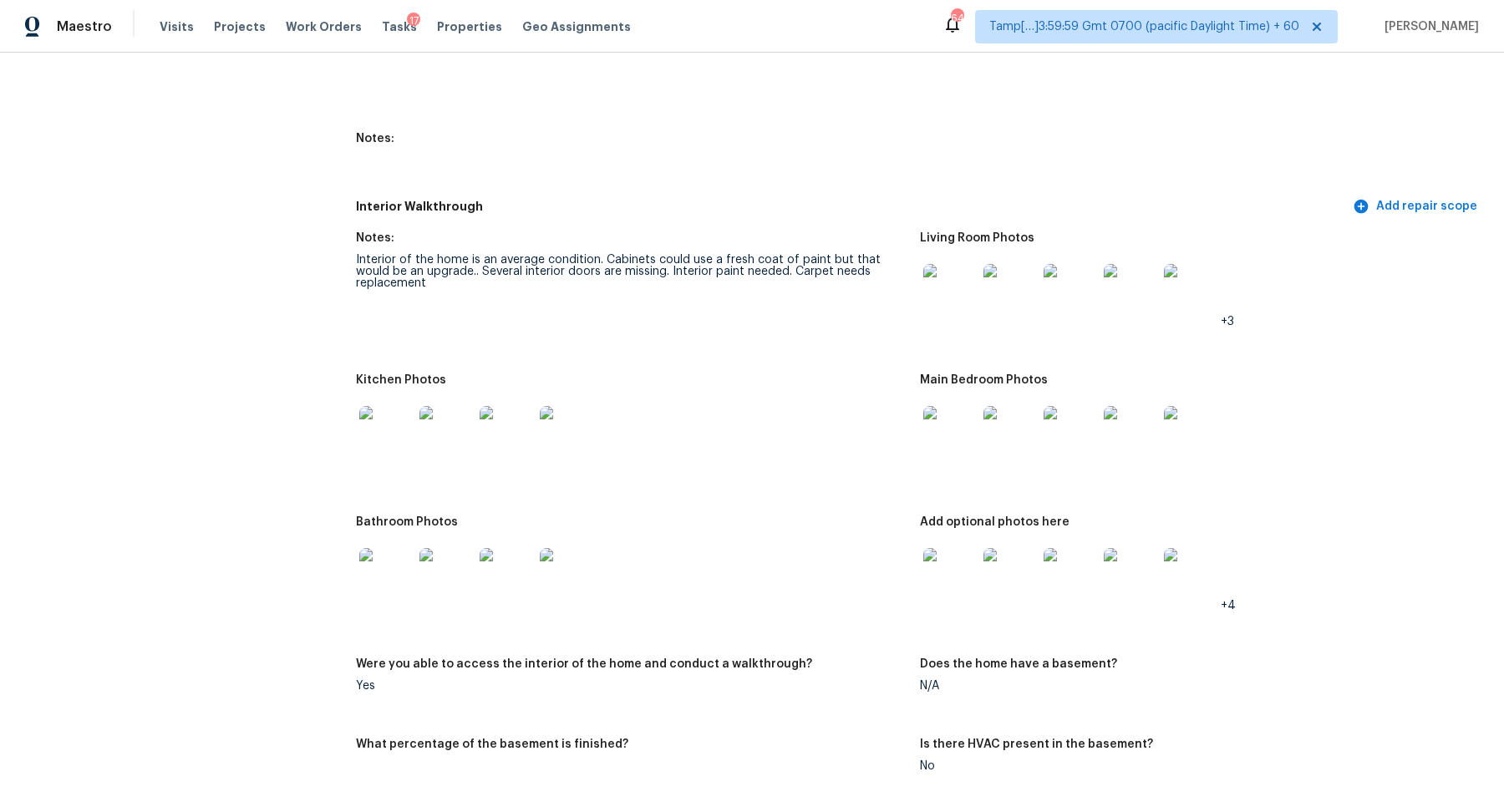
click at [396, 420] on img at bounding box center [385, 432] width 53 height 53
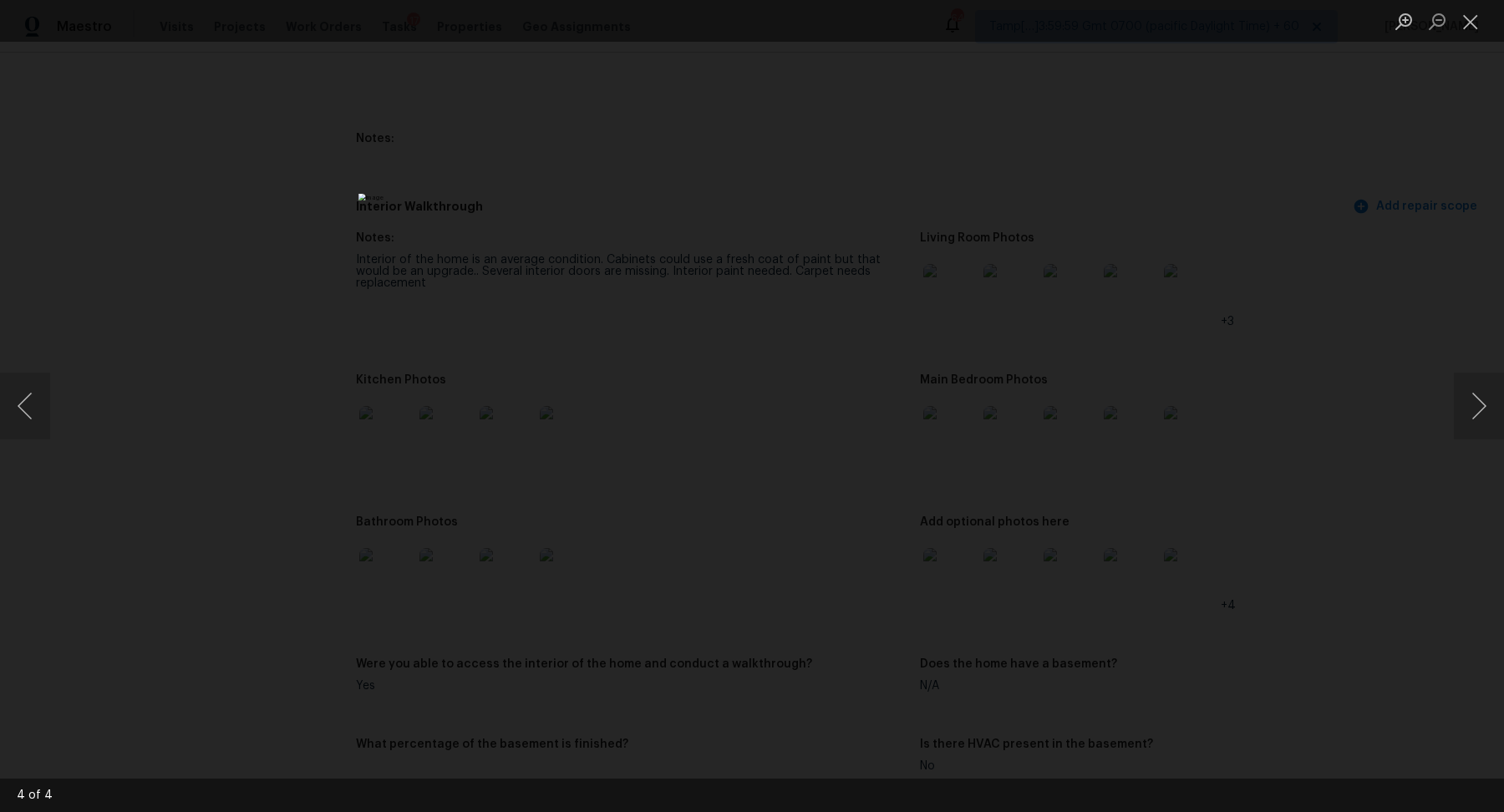
click at [1151, 374] on div "Lightbox" at bounding box center [752, 406] width 1504 height 812
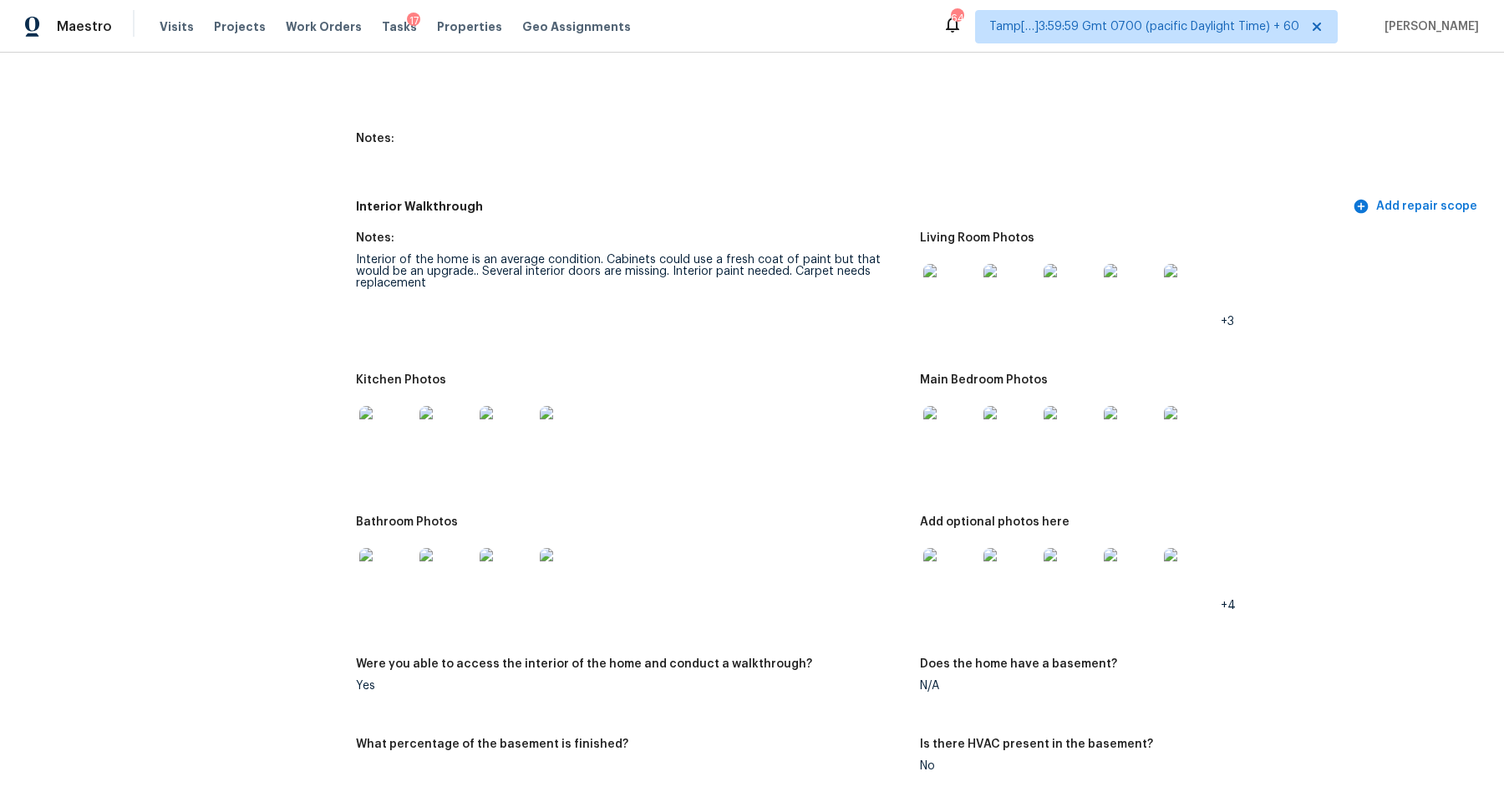
click at [398, 426] on img at bounding box center [385, 432] width 53 height 53
click at [375, 554] on img at bounding box center [385, 574] width 53 height 53
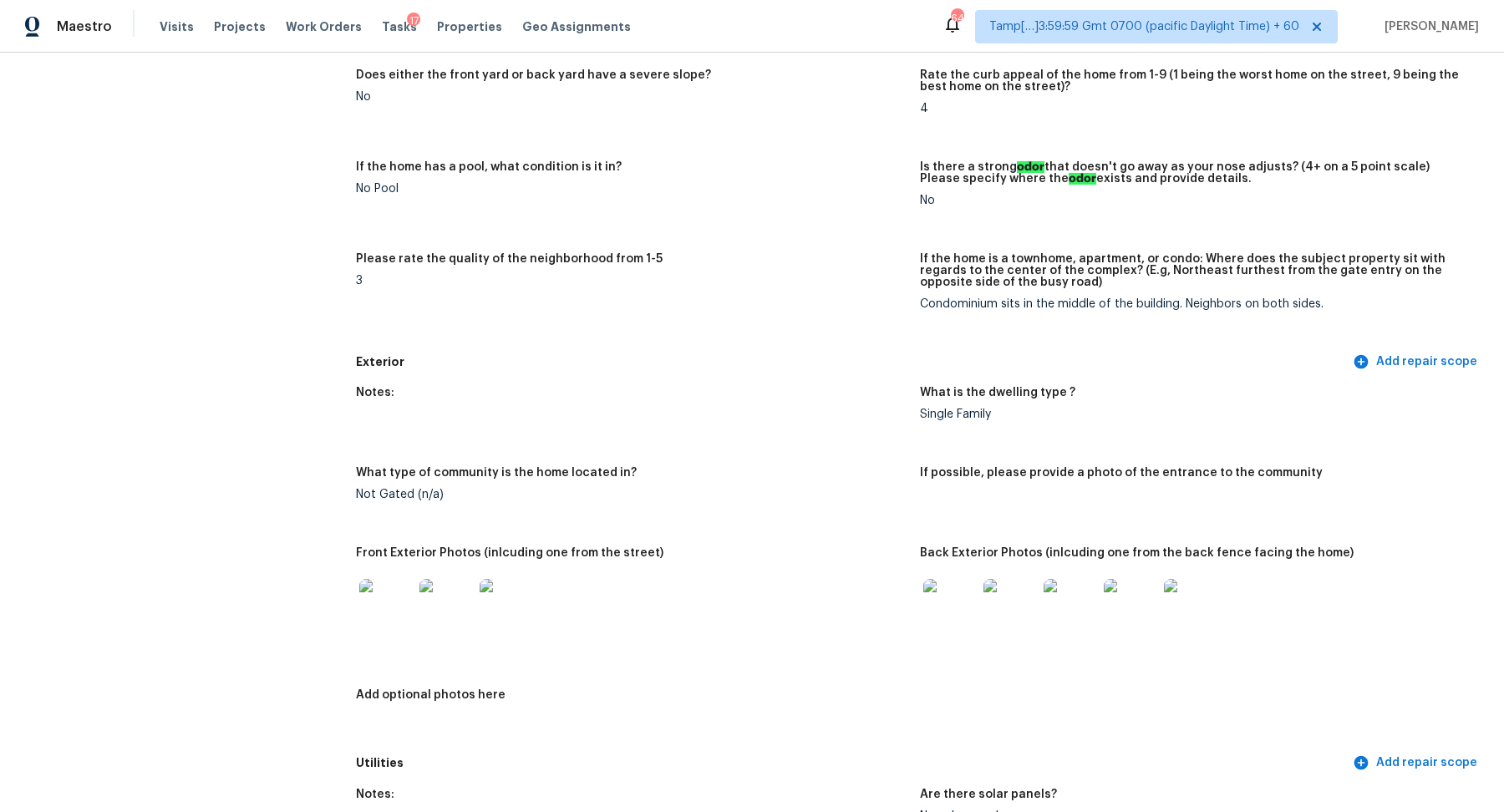
scroll to position [799, 0]
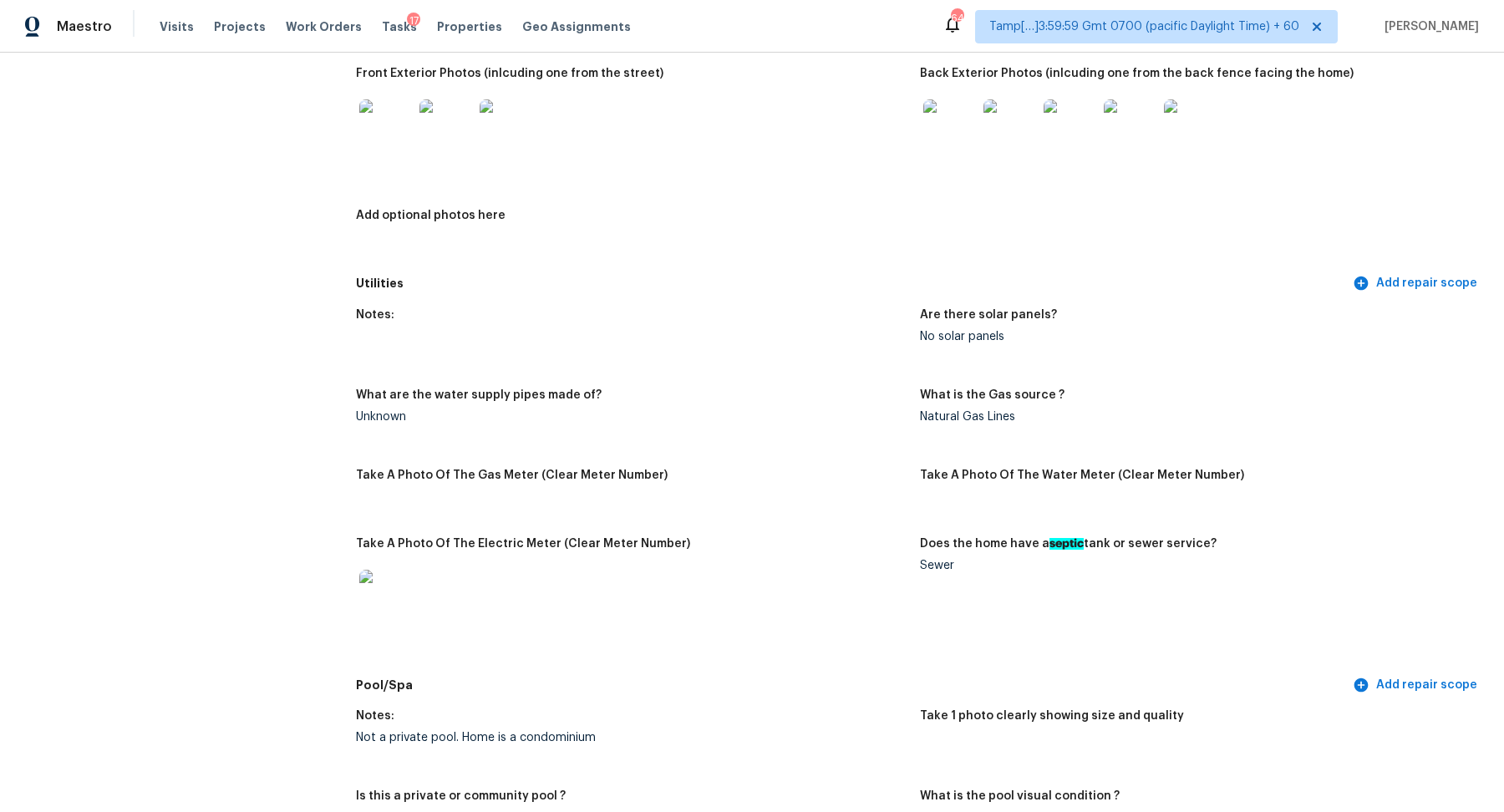
click at [444, 141] on img at bounding box center [446, 126] width 53 height 53
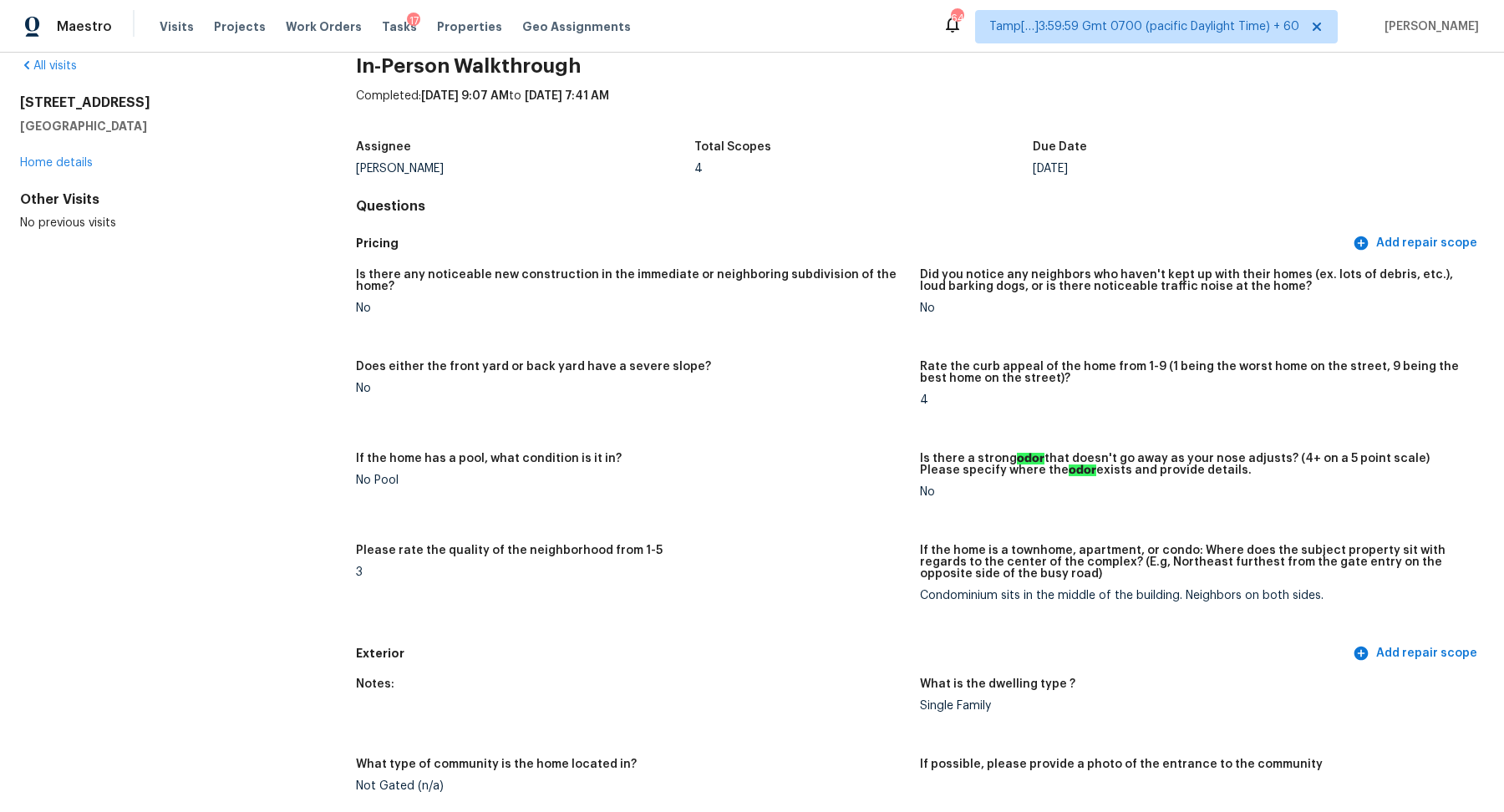
scroll to position [0, 0]
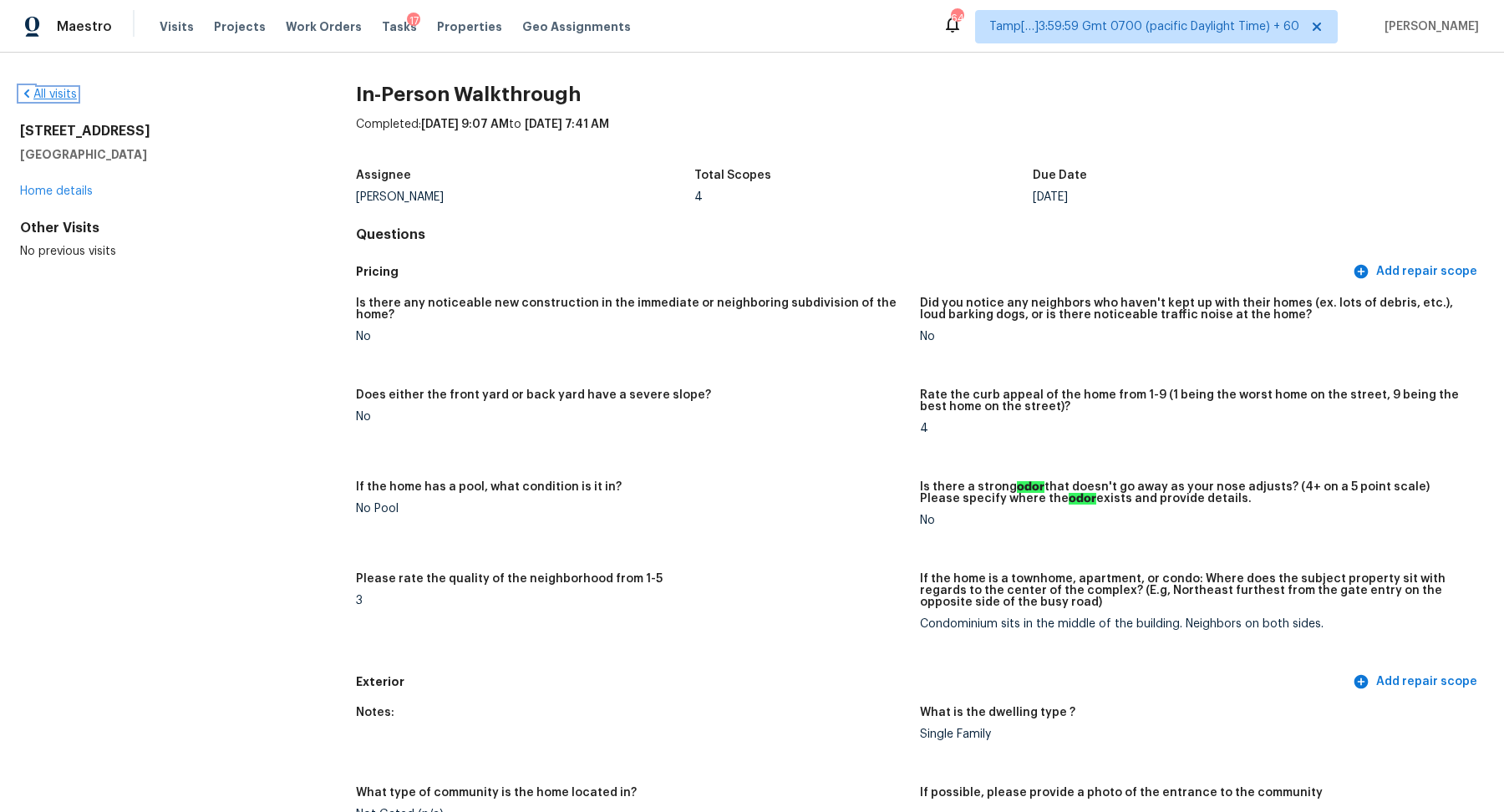
click at [60, 94] on link "All visits" at bounding box center [48, 94] width 57 height 11
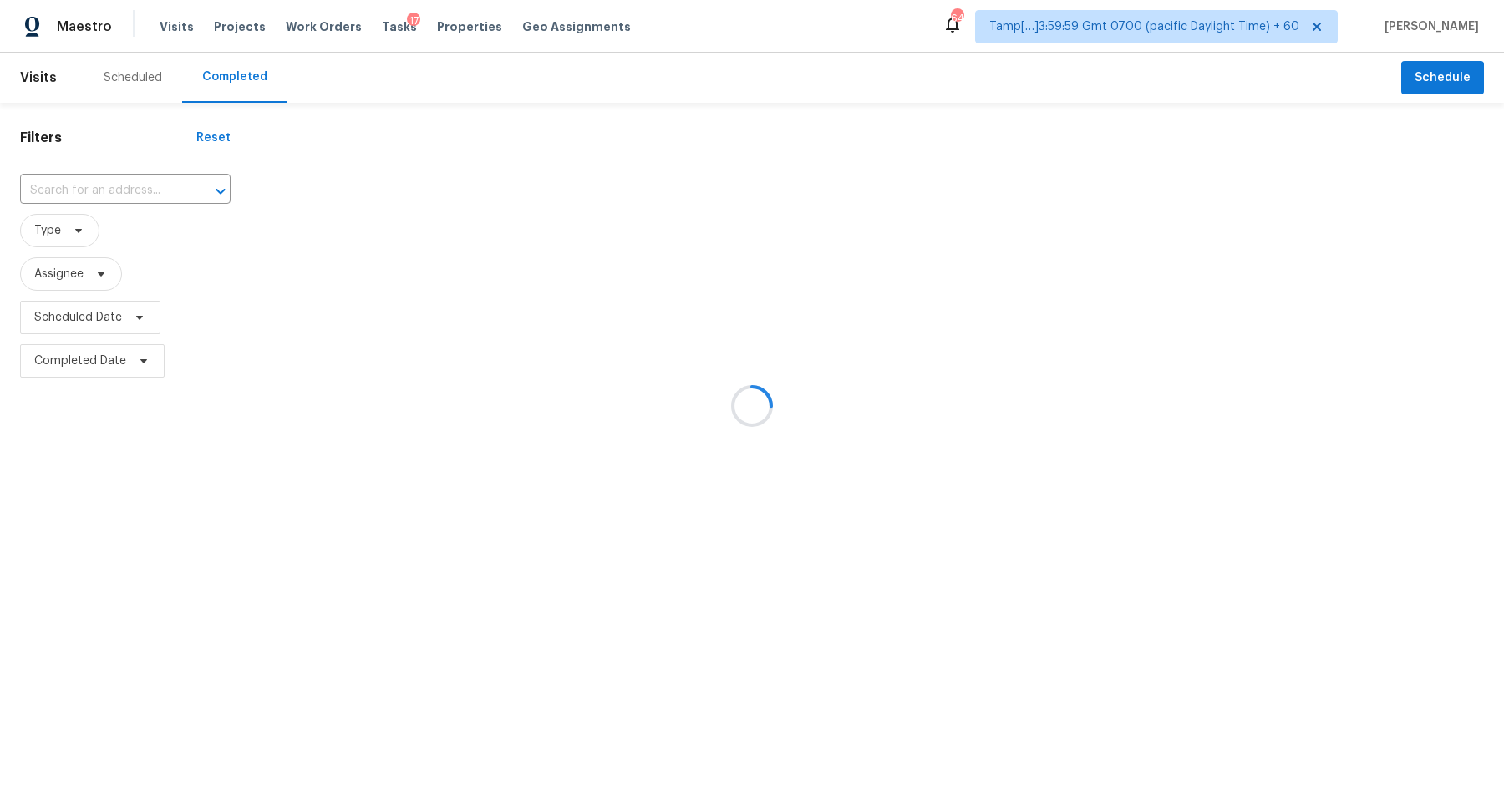
click at [134, 187] on div at bounding box center [752, 406] width 1504 height 812
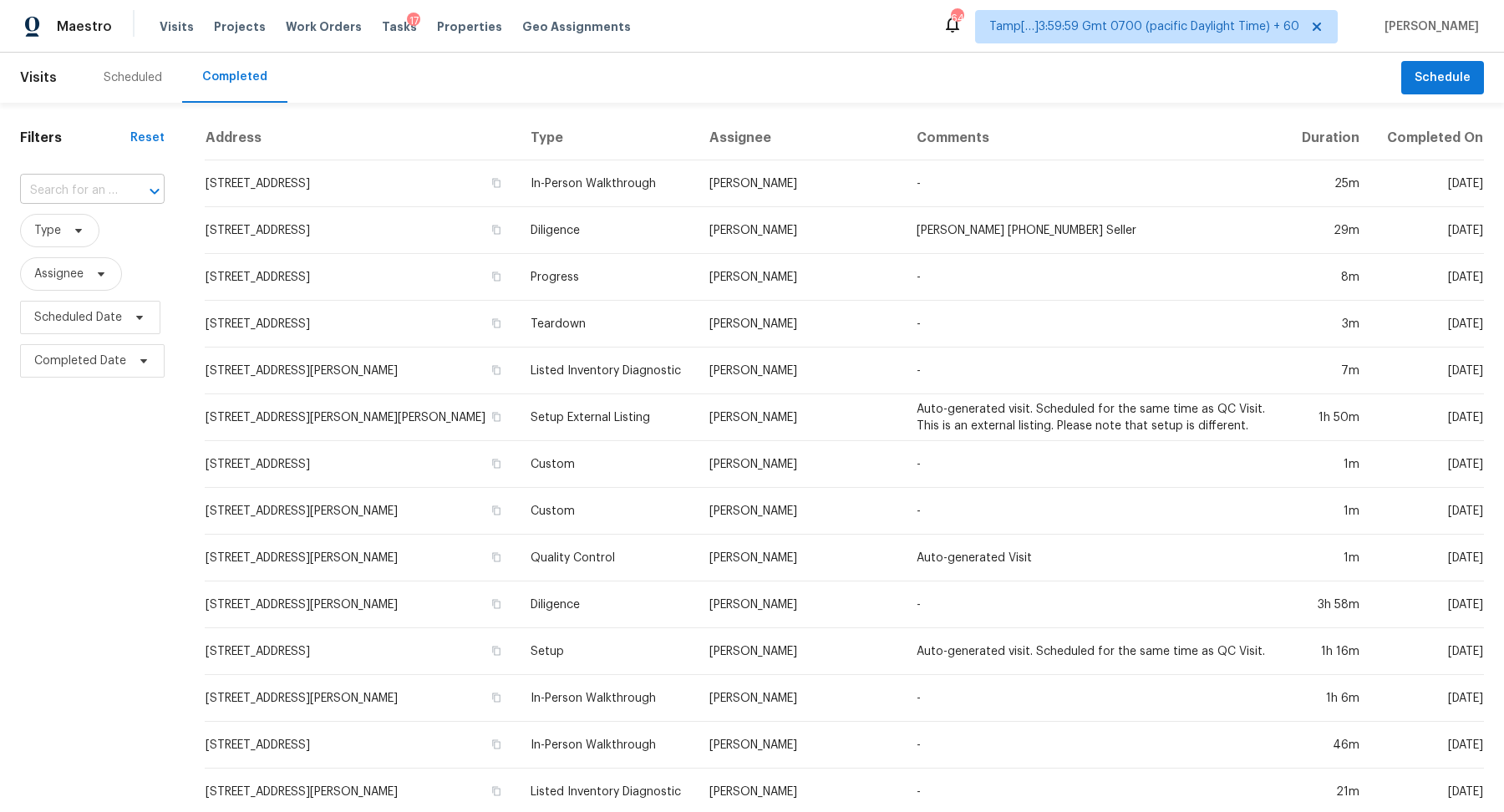
click at [143, 188] on button "Open" at bounding box center [154, 191] width 24 height 24
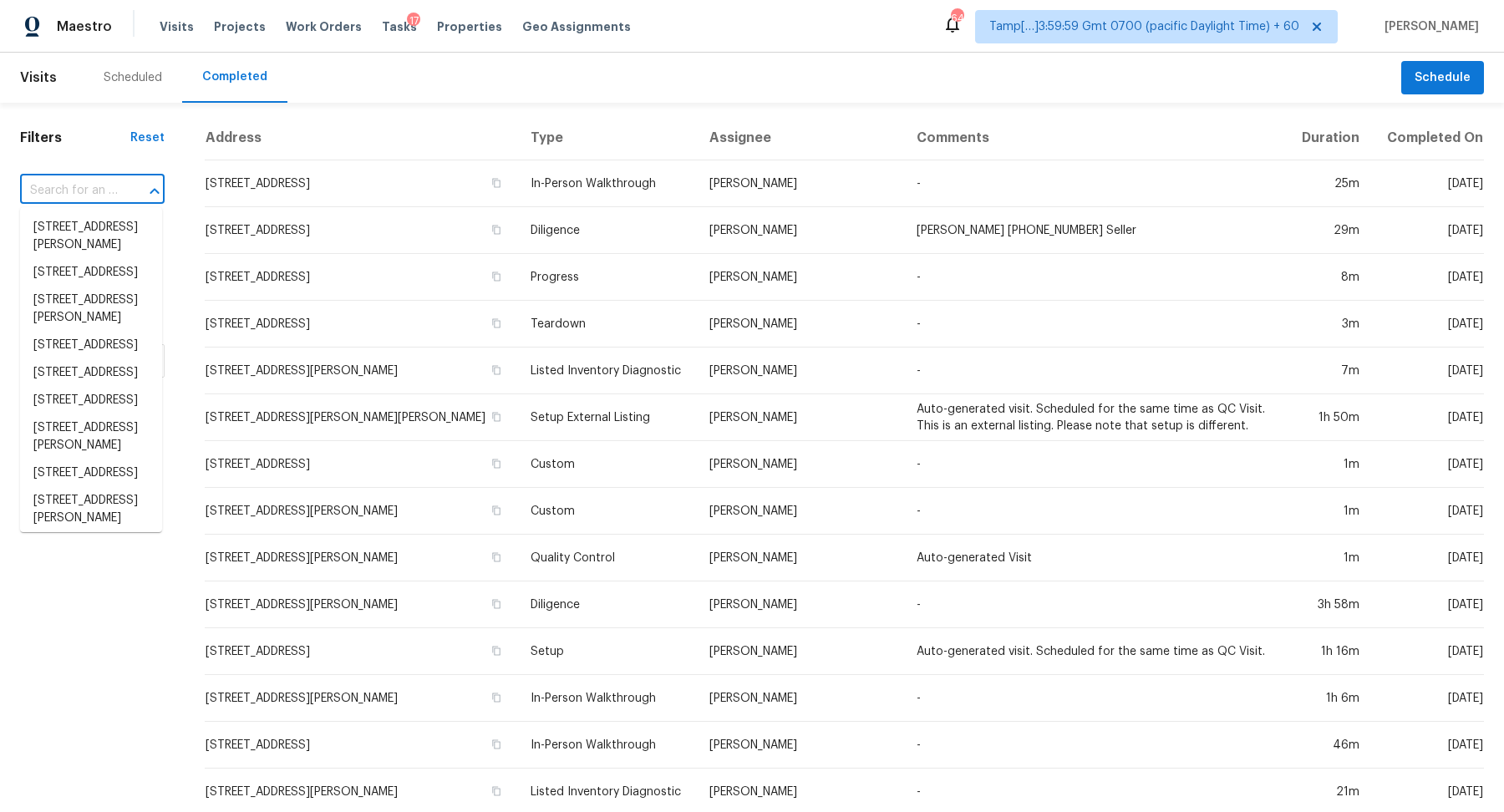
paste input "12091 SW 250th Ter Homestead FL 33032"
type input "12091 SW 250th Ter Homestead FL 33032"
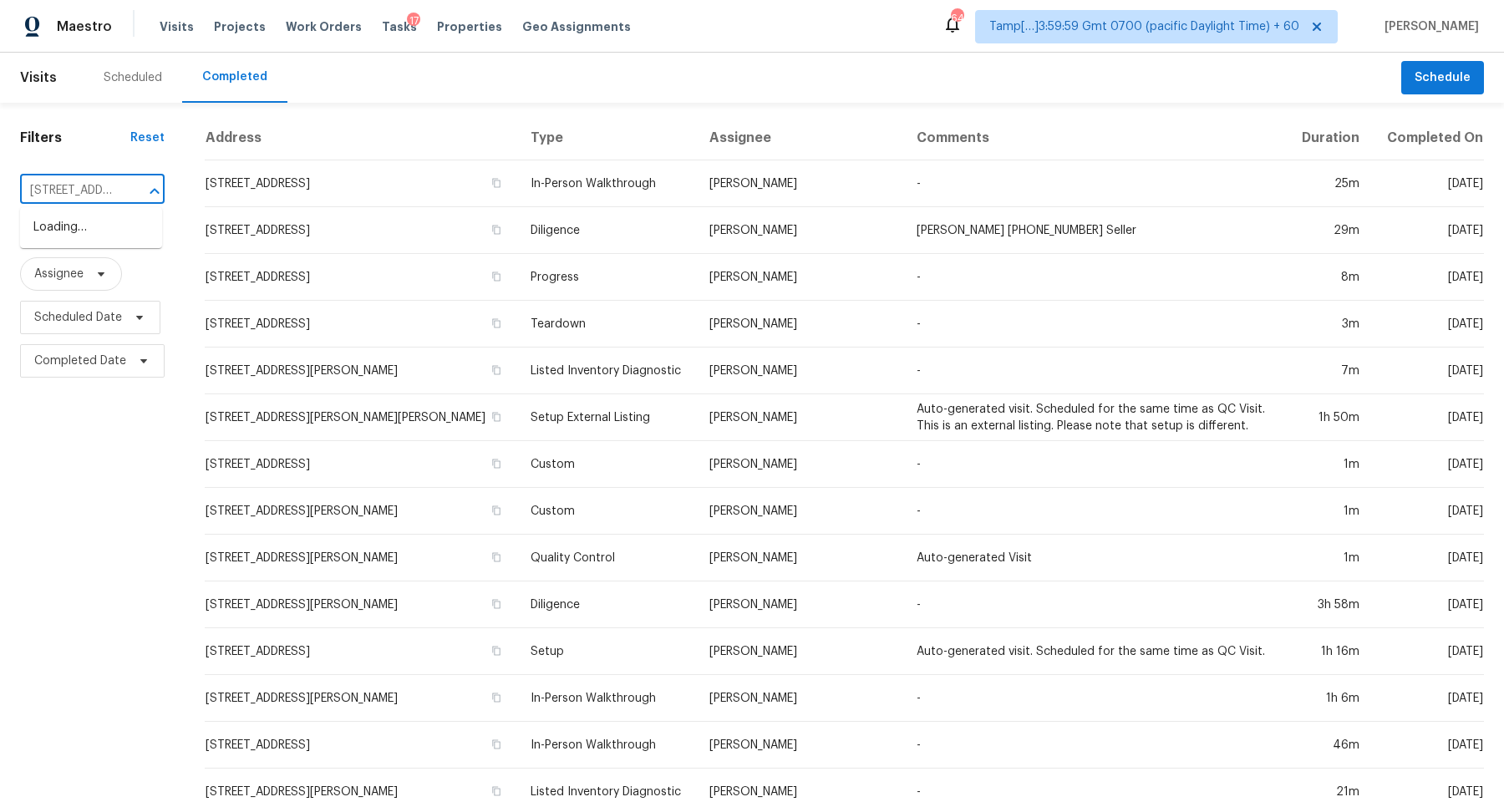
scroll to position [0, 143]
click at [89, 234] on li "12091 SW 250th Ter, Homestead, FL 33032" at bounding box center [91, 227] width 142 height 27
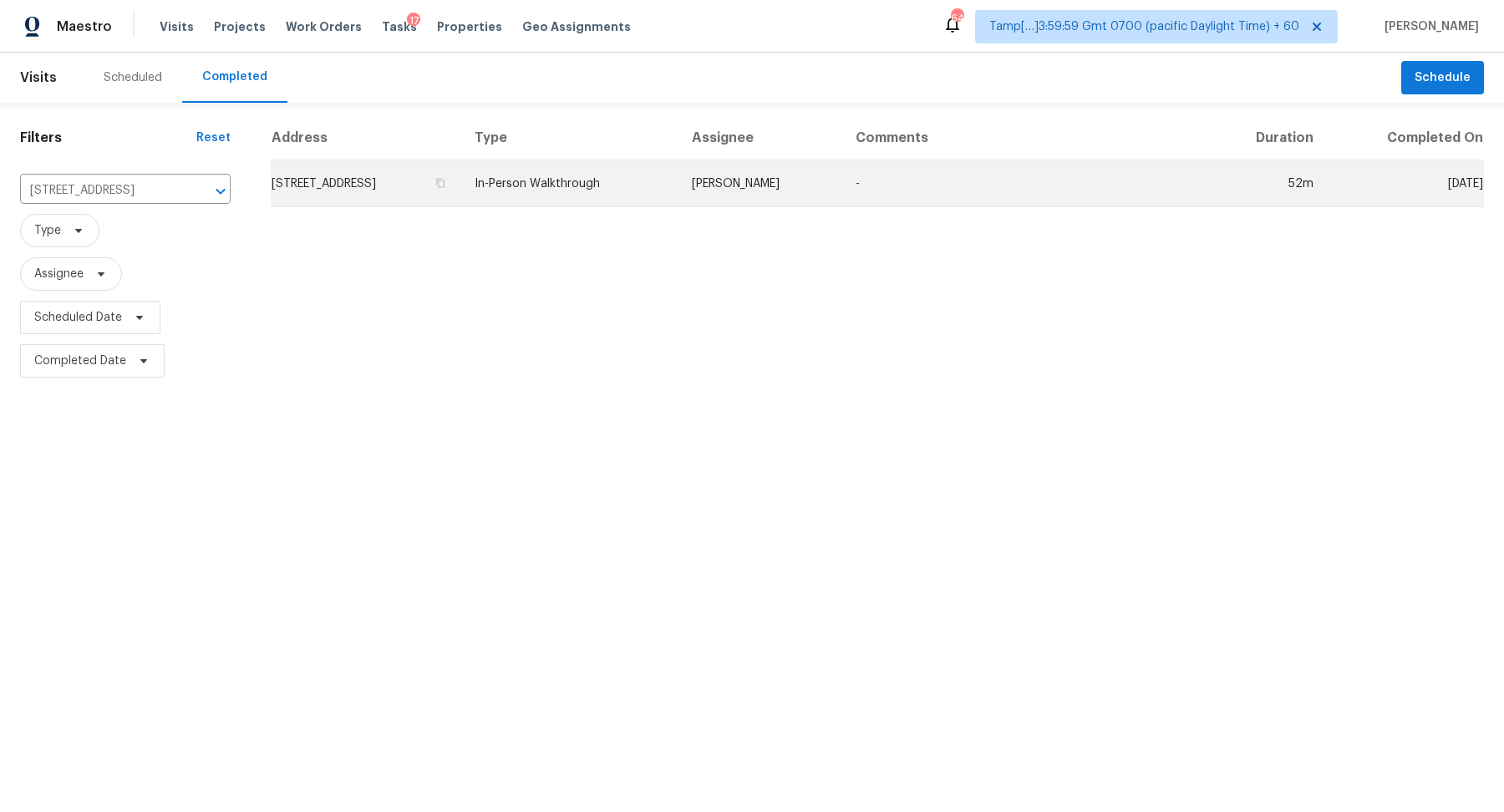
click at [435, 179] on td "12091 SW 250th Ter, Homestead, FL 33032" at bounding box center [366, 183] width 191 height 46
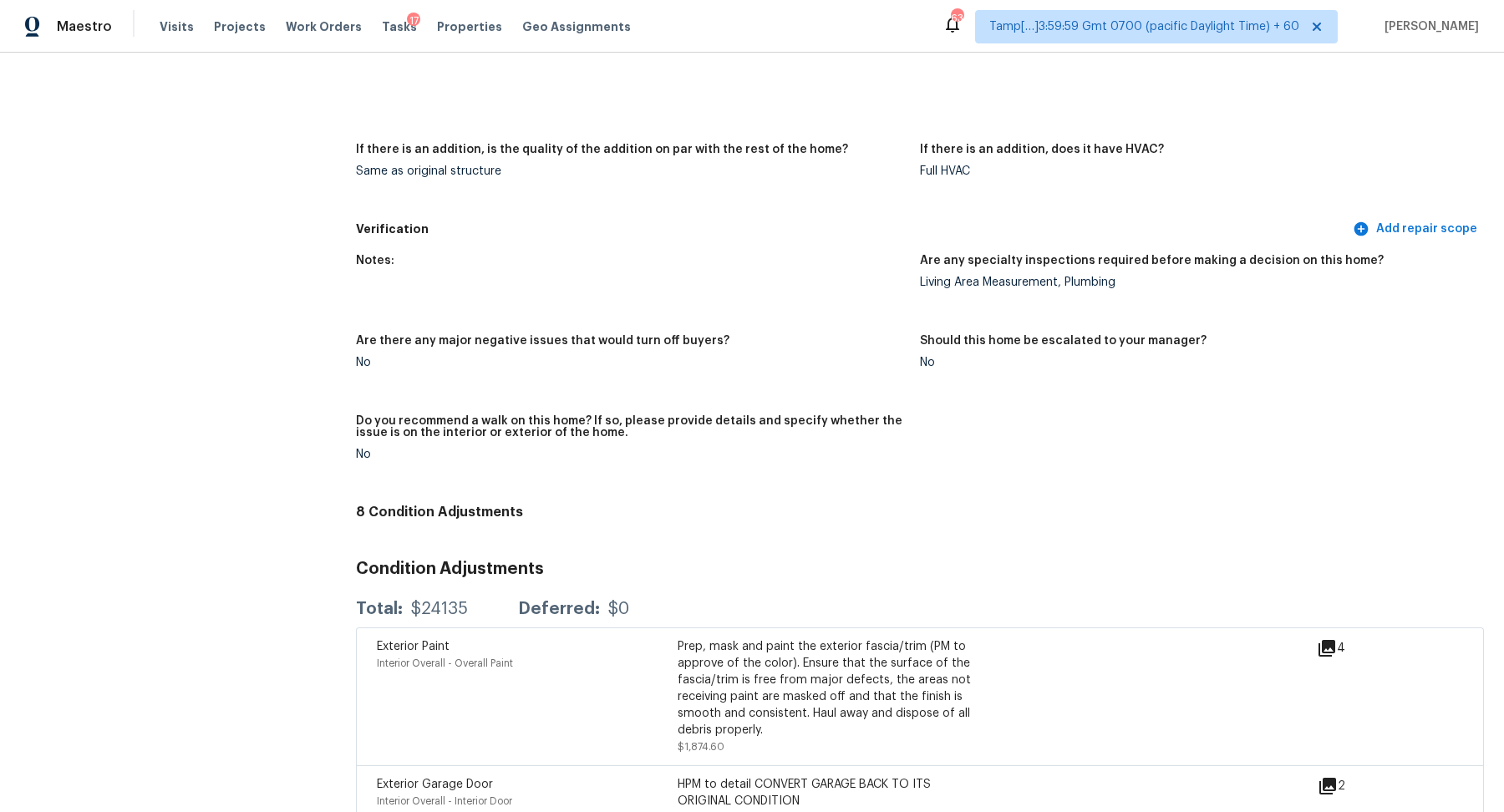
scroll to position [3246, 0]
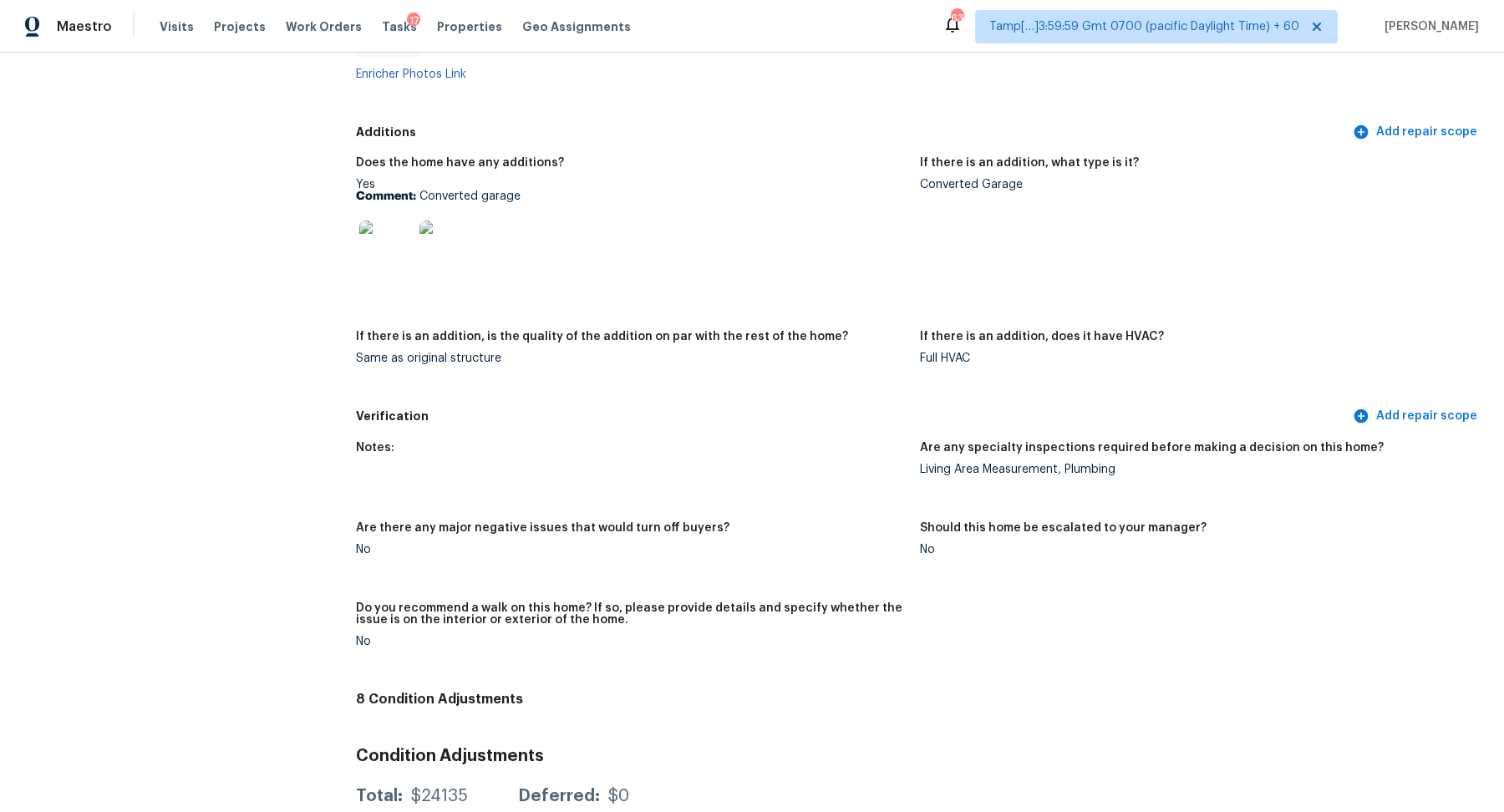
click at [379, 249] on img at bounding box center [385, 247] width 53 height 53
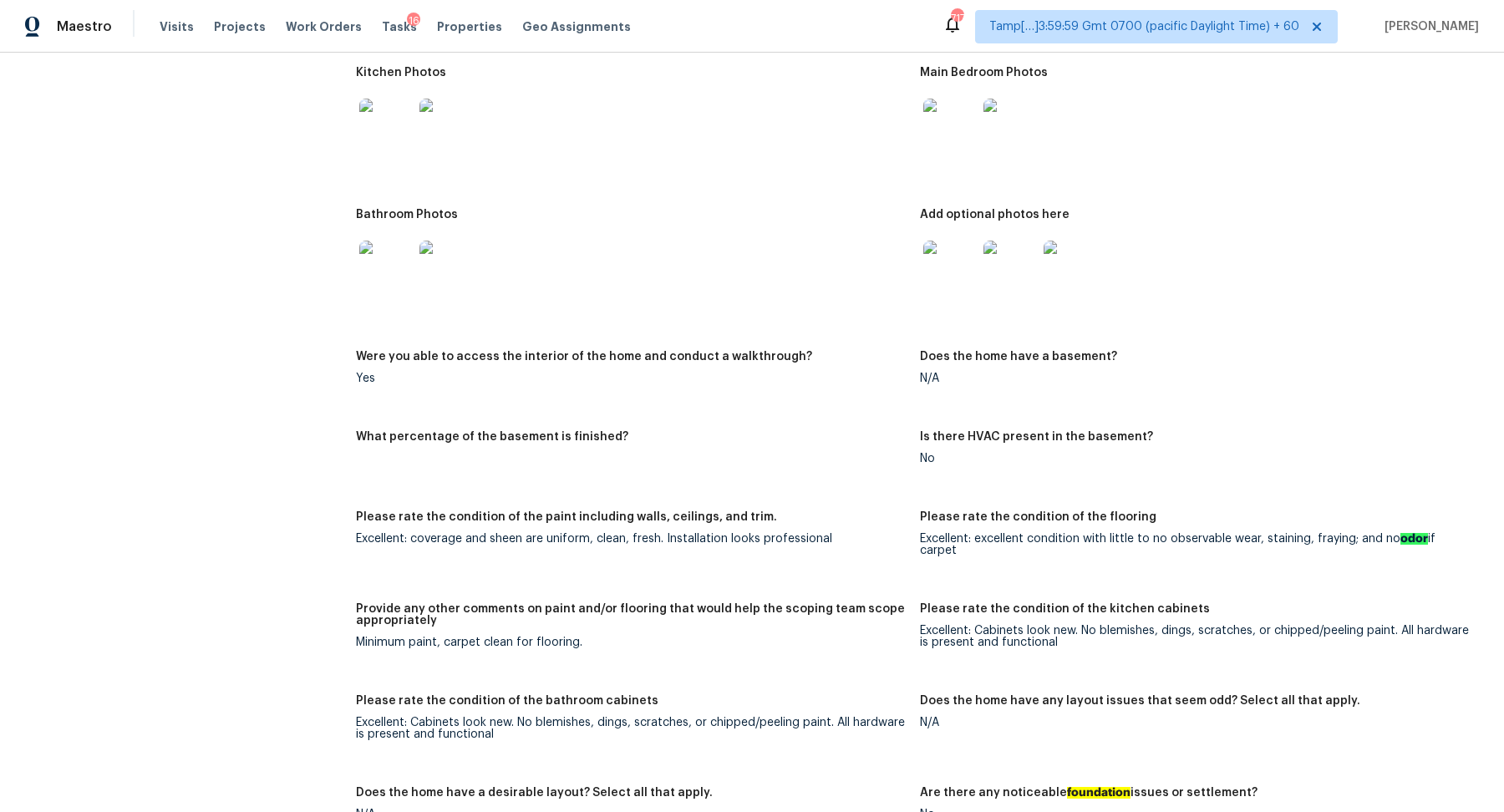
scroll to position [1682, 0]
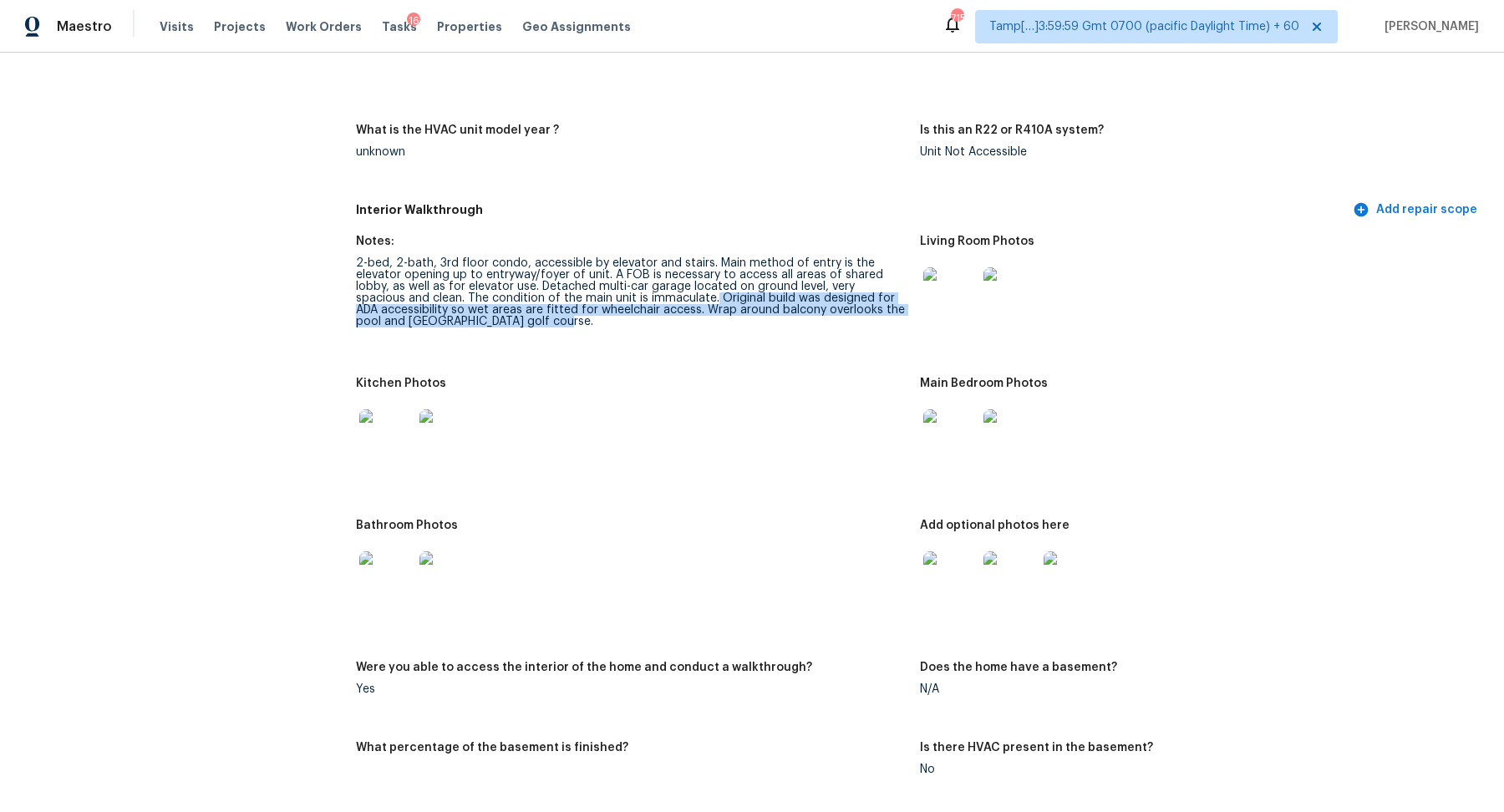
drag, startPoint x: 664, startPoint y: 302, endPoint x: 826, endPoint y: 316, distance: 162.6
click at [826, 316] on div "2-bed, 2-bath, 3rd floor condo, accessible by elevator and stairs. Main method …" at bounding box center [631, 292] width 551 height 70
click at [815, 355] on figure "Notes: 2-bed, 2-bath, 3rd floor condo, accessible by elevator and stairs. Main …" at bounding box center [638, 296] width 564 height 122
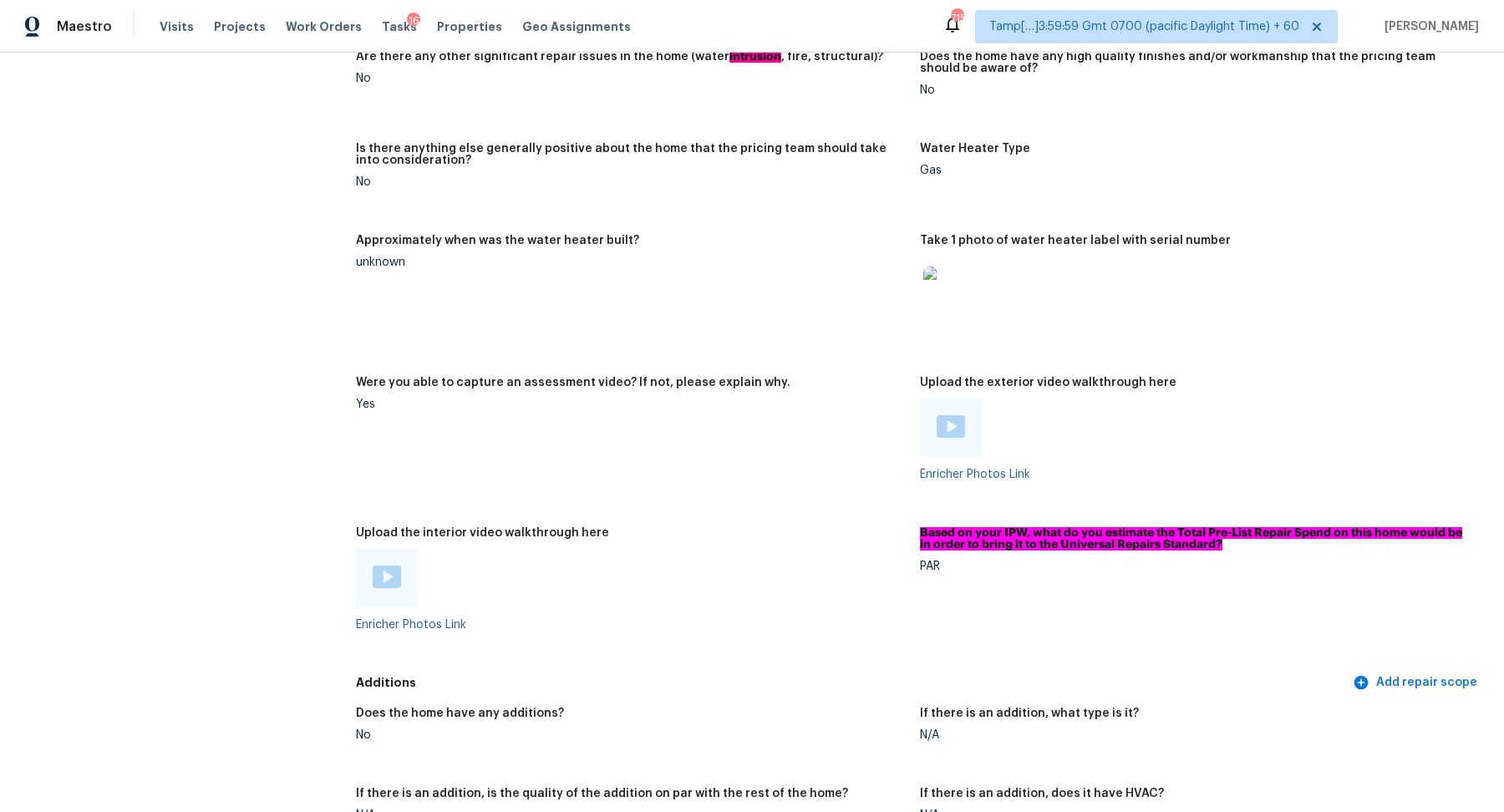
scroll to position [2901, 0]
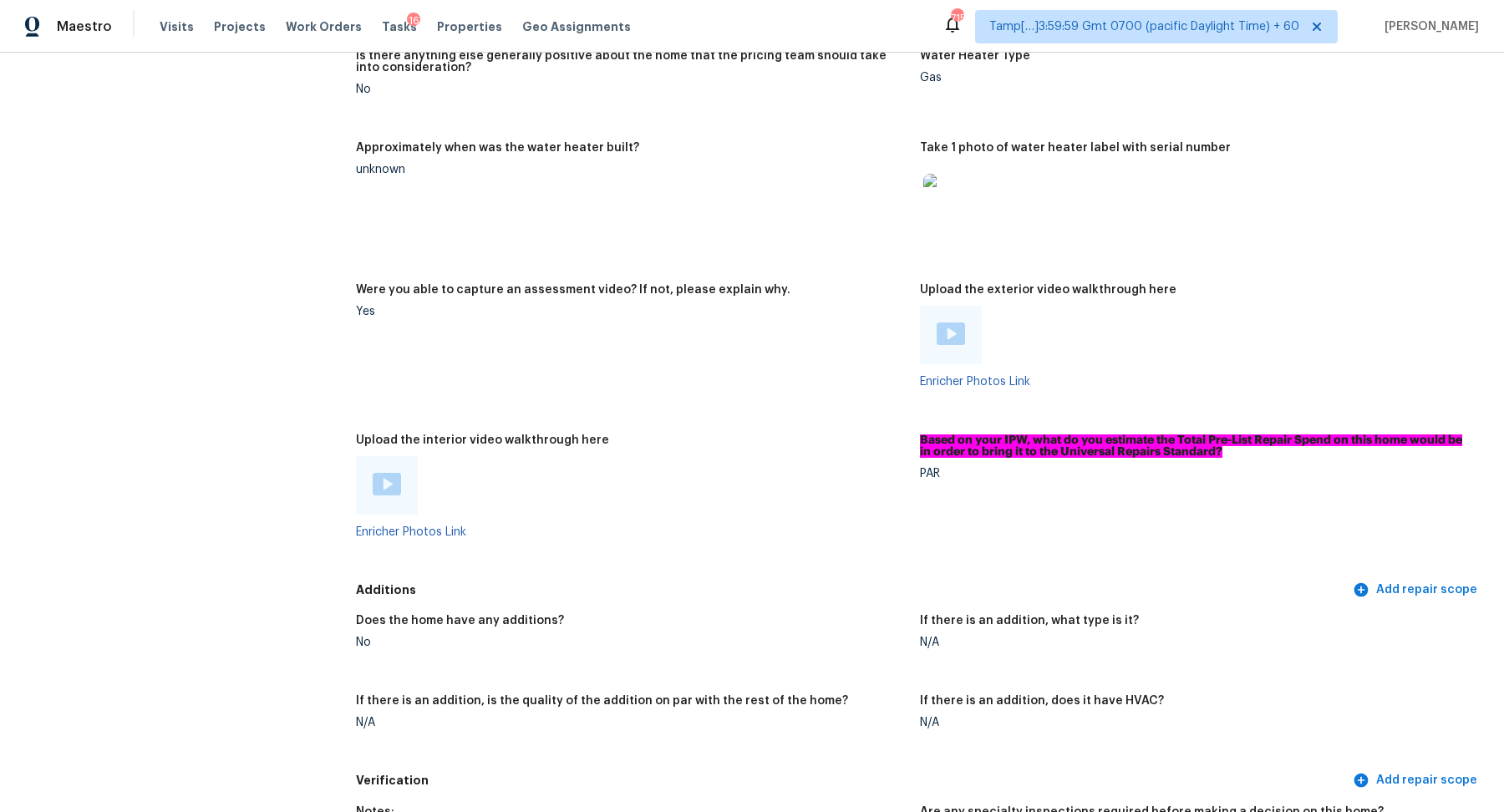
click at [390, 487] on img at bounding box center [387, 484] width 28 height 23
click at [709, 400] on figure "Were you able to capture an assessment video? If not, please explain why. Yes" at bounding box center [638, 348] width 564 height 130
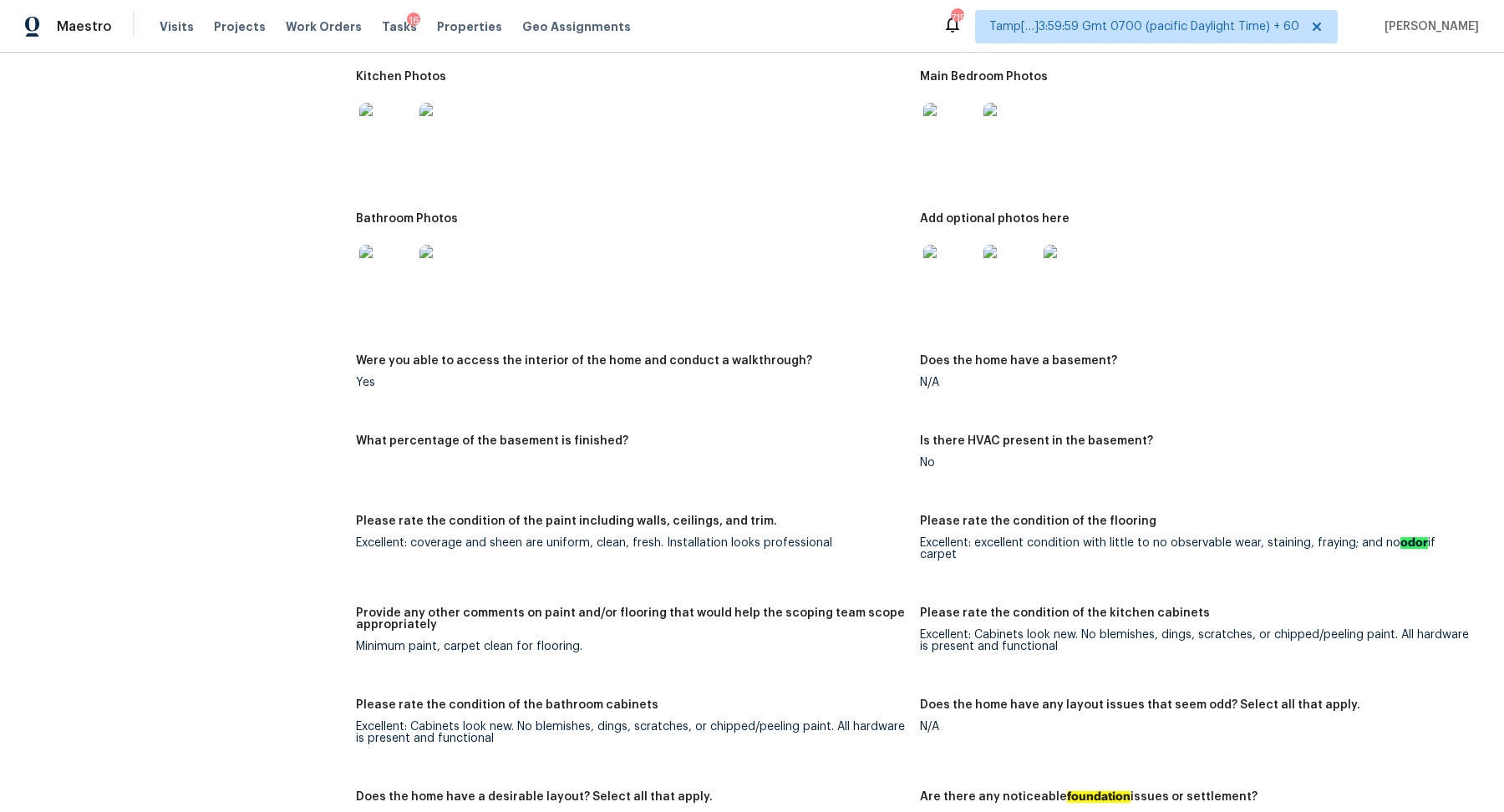
scroll to position [1928, 0]
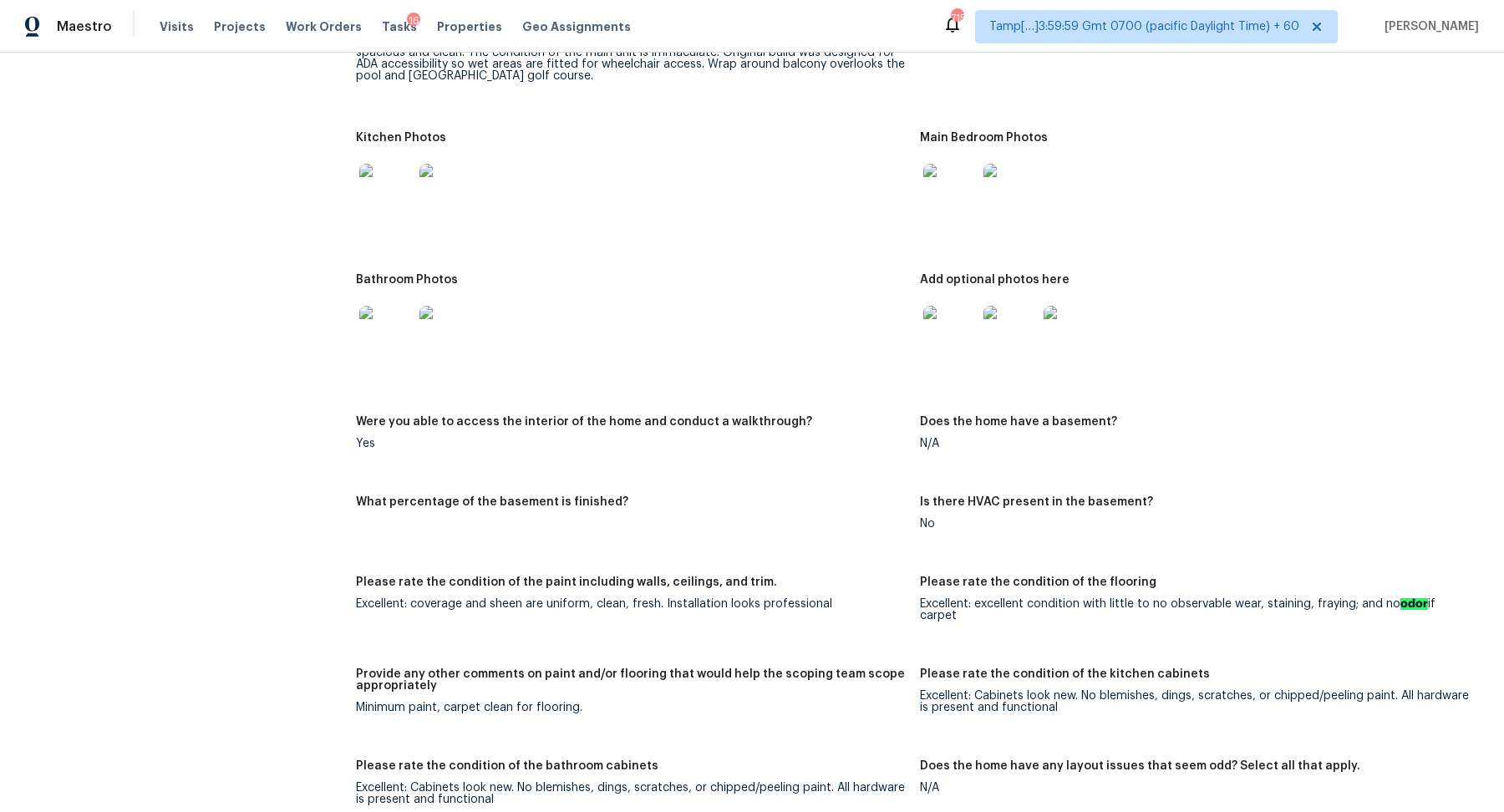
click at [400, 187] on img at bounding box center [385, 190] width 53 height 53
click at [967, 201] on img at bounding box center [950, 190] width 53 height 53
click at [936, 332] on img at bounding box center [950, 332] width 53 height 53
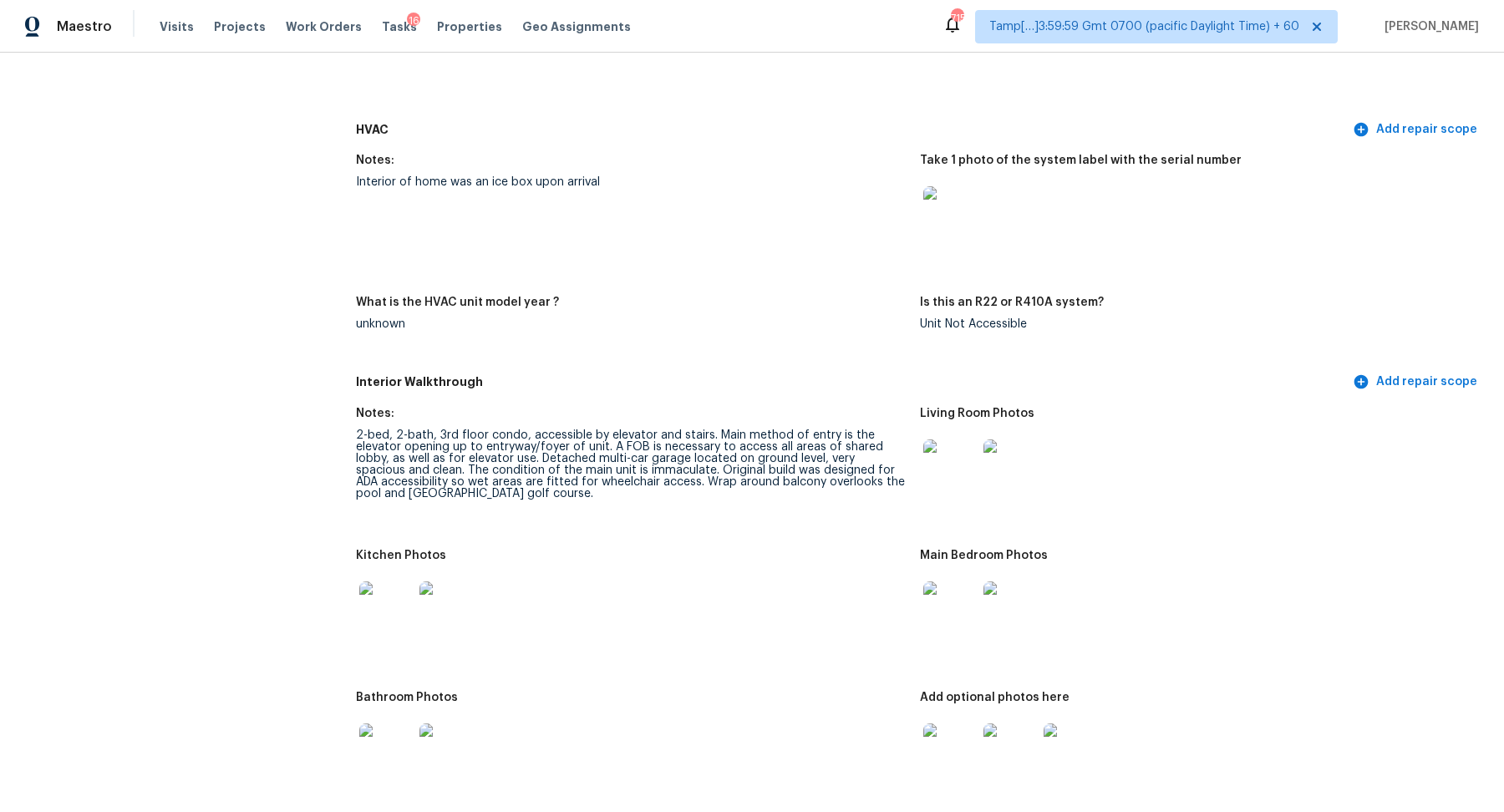
scroll to position [1464, 0]
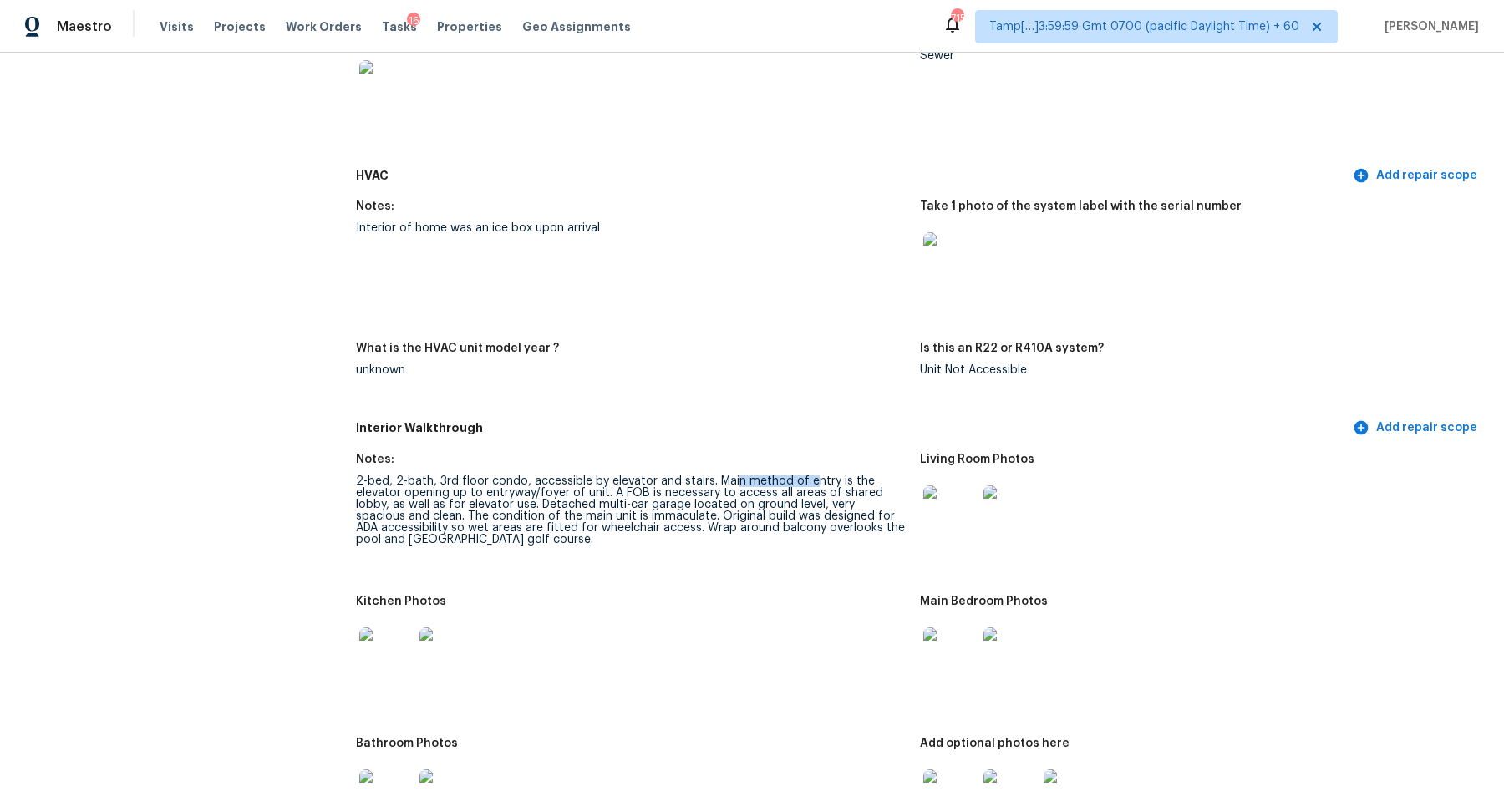
drag, startPoint x: 732, startPoint y: 480, endPoint x: 805, endPoint y: 480, distance: 73.0
click at [805, 480] on div "2-bed, 2-bath, 3rd floor condo, accessible by elevator and stairs. Main method …" at bounding box center [631, 510] width 551 height 70
click at [839, 494] on div "2-bed, 2-bath, 3rd floor condo, accessible by elevator and stairs. Main method …" at bounding box center [631, 510] width 551 height 70
drag, startPoint x: 461, startPoint y: 491, endPoint x: 685, endPoint y: 494, distance: 224.0
click at [685, 494] on div "2-bed, 2-bath, 3rd floor condo, accessible by elevator and stairs. Main method …" at bounding box center [631, 510] width 551 height 70
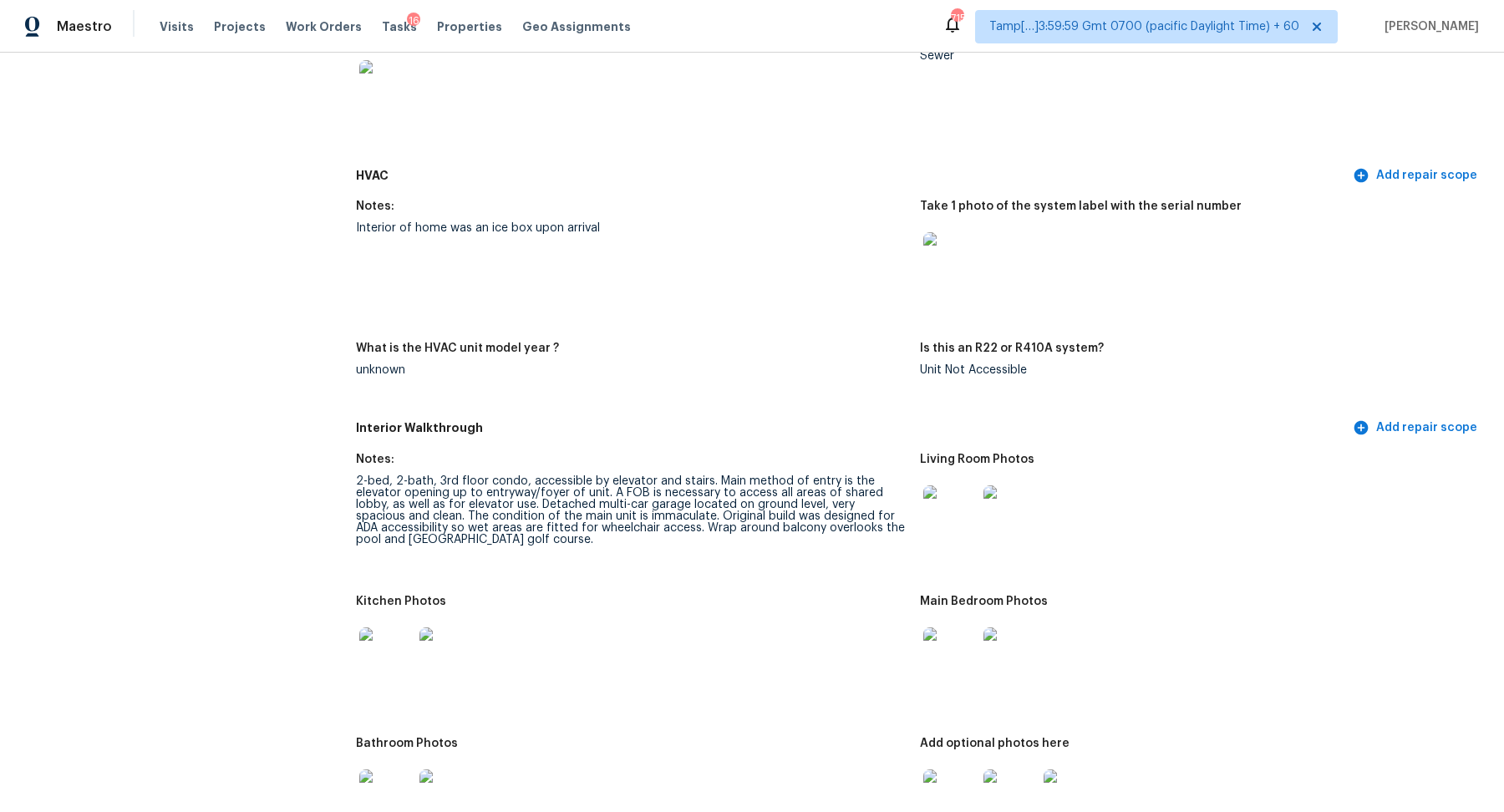
click at [742, 497] on div "2-bed, 2-bath, 3rd floor condo, accessible by elevator and stairs. Main method …" at bounding box center [631, 510] width 551 height 70
drag, startPoint x: 744, startPoint y: 495, endPoint x: 842, endPoint y: 495, distance: 98.0
click at [842, 495] on div "2-bed, 2-bath, 3rd floor condo, accessible by elevator and stairs. Main method …" at bounding box center [631, 510] width 551 height 70
drag, startPoint x: 404, startPoint y: 508, endPoint x: 605, endPoint y: 504, distance: 201.0
click at [605, 504] on div "2-bed, 2-bath, 3rd floor condo, accessible by elevator and stairs. Main method …" at bounding box center [631, 510] width 551 height 70
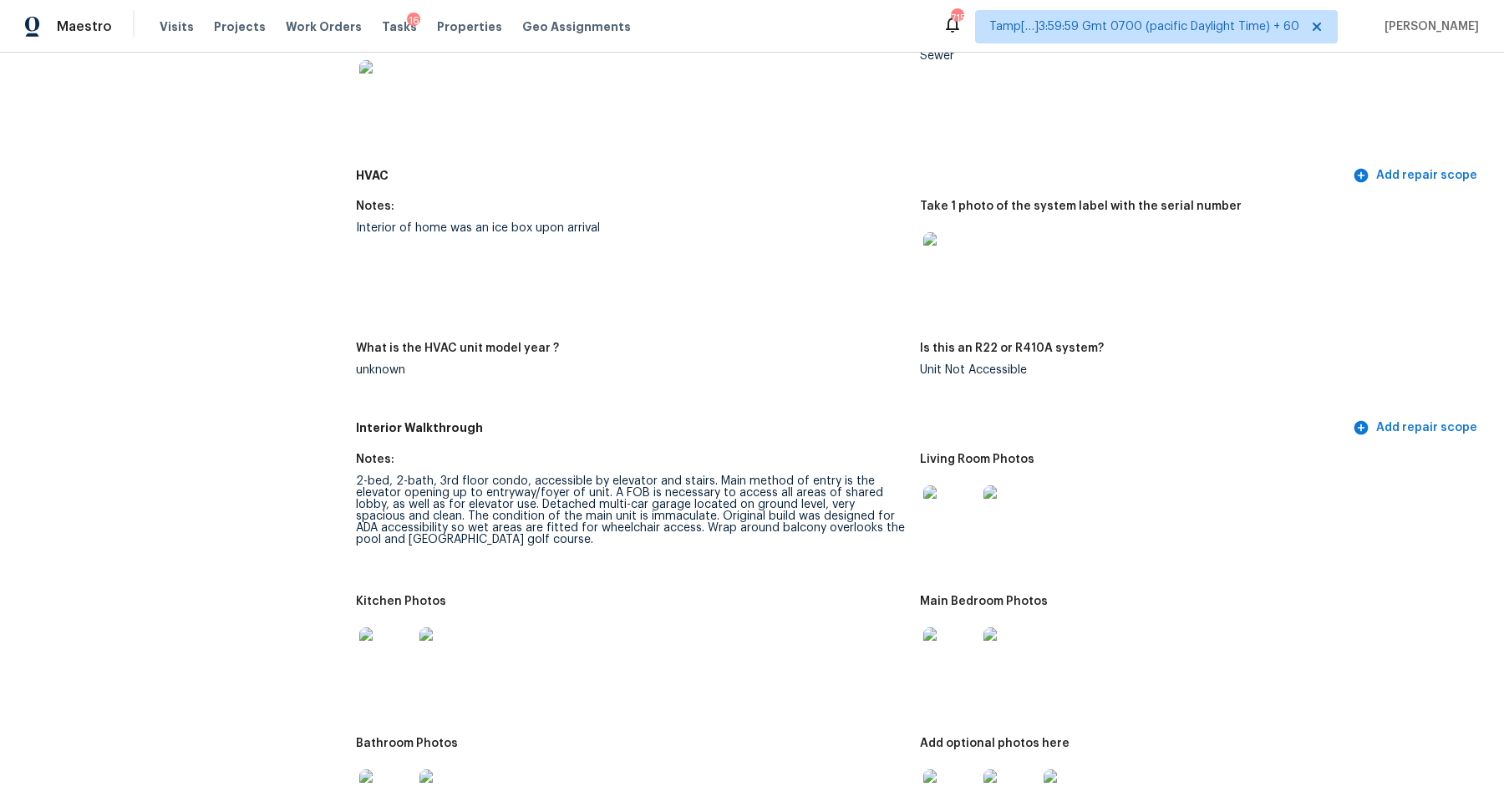
click at [663, 515] on div "2-bed, 2-bath, 3rd floor condo, accessible by elevator and stairs. Main method …" at bounding box center [631, 510] width 551 height 70
drag, startPoint x: 580, startPoint y: 510, endPoint x: 797, endPoint y: 510, distance: 217.0
click at [797, 510] on div "2-bed, 2-bath, 3rd floor condo, accessible by elevator and stairs. Main method …" at bounding box center [631, 510] width 551 height 70
click at [653, 518] on div "2-bed, 2-bath, 3rd floor condo, accessible by elevator and stairs. Main method …" at bounding box center [631, 510] width 551 height 70
drag, startPoint x: 665, startPoint y: 515, endPoint x: 763, endPoint y: 518, distance: 98.0
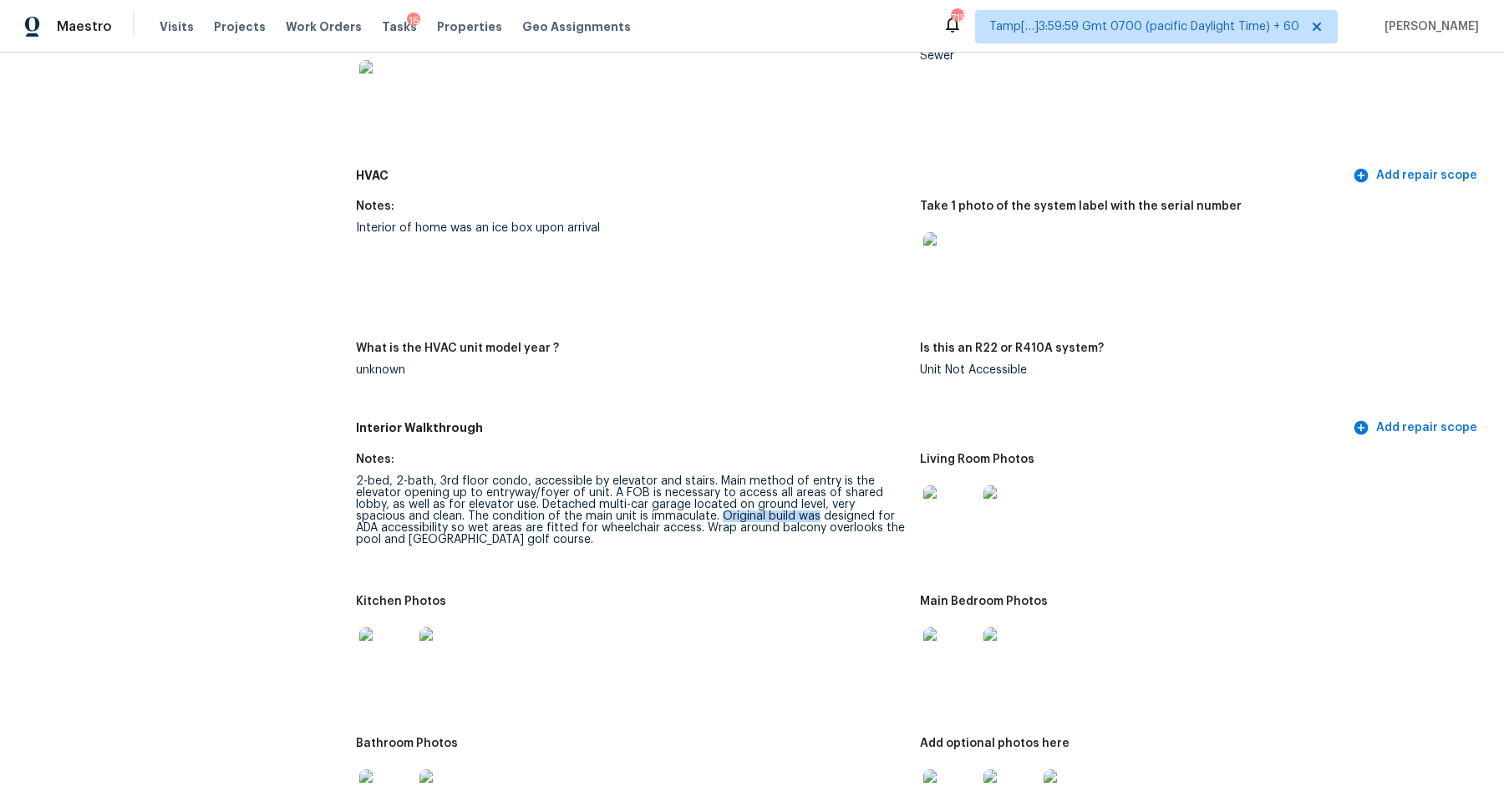
click at [763, 518] on div "2-bed, 2-bath, 3rd floor condo, accessible by elevator and stairs. Main method …" at bounding box center [631, 510] width 551 height 70
click at [791, 435] on h5 "Interior Walkthrough" at bounding box center [853, 428] width 994 height 18
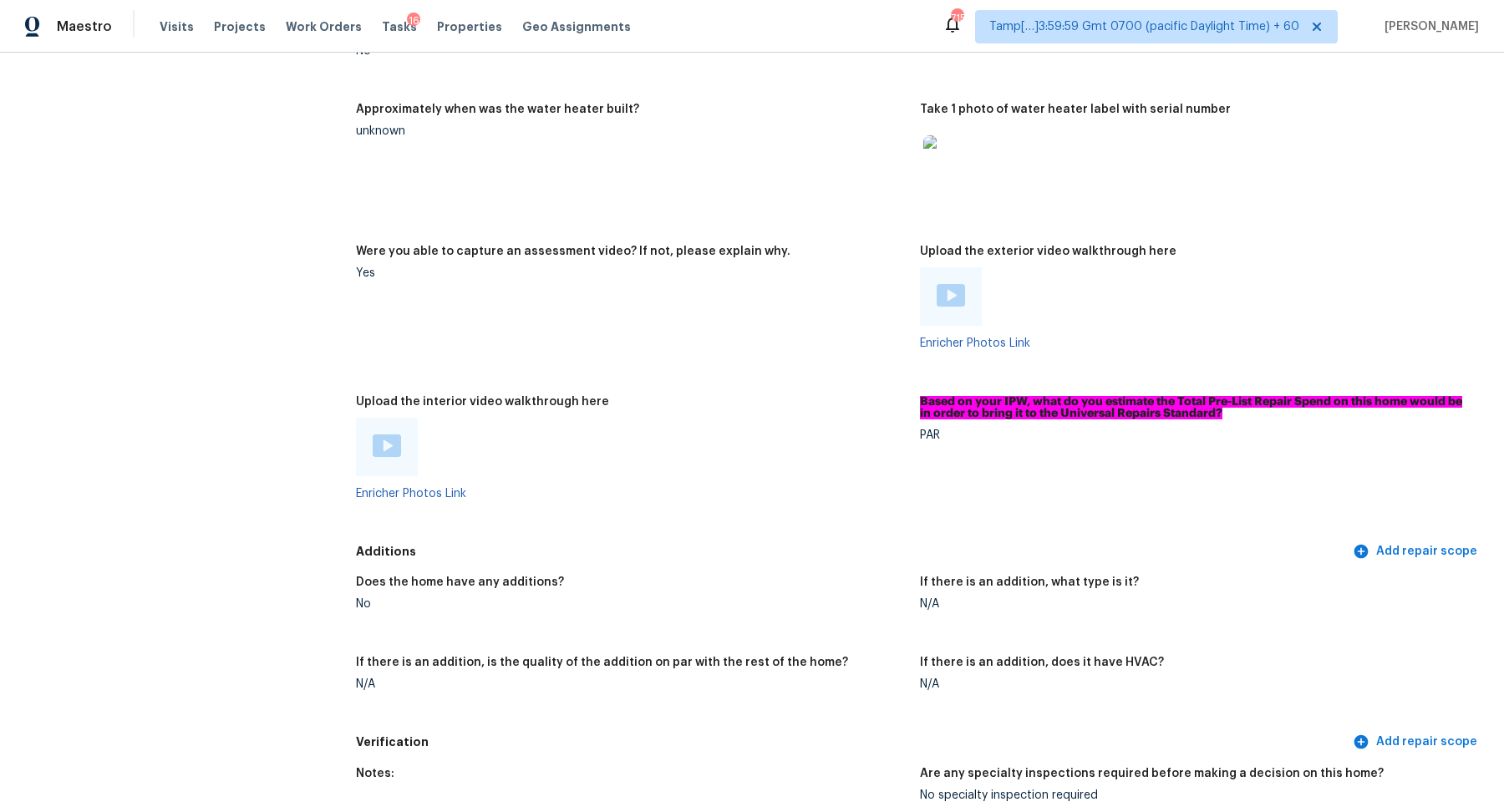
scroll to position [2957, 0]
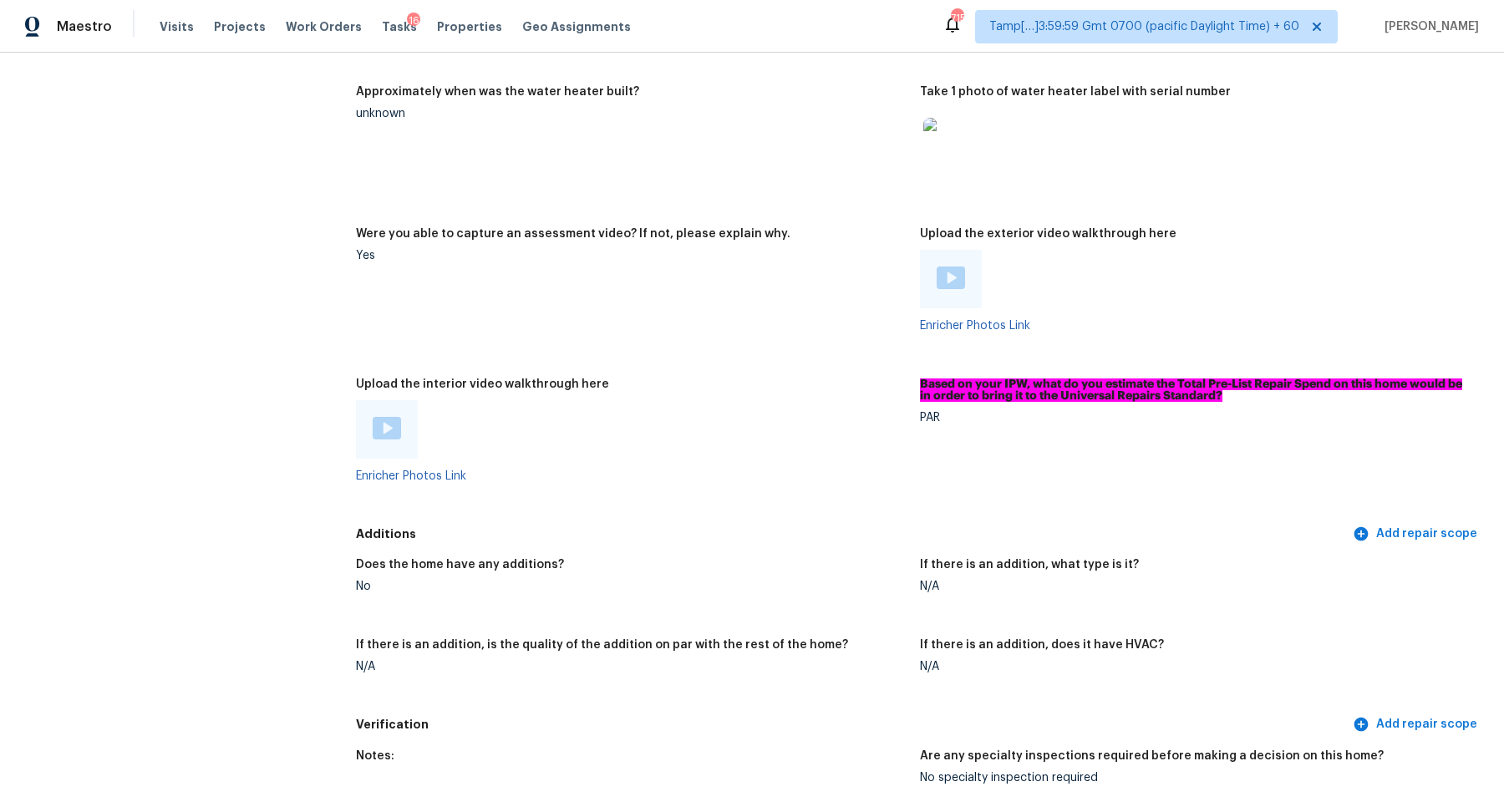
click at [375, 436] on img at bounding box center [387, 428] width 28 height 23
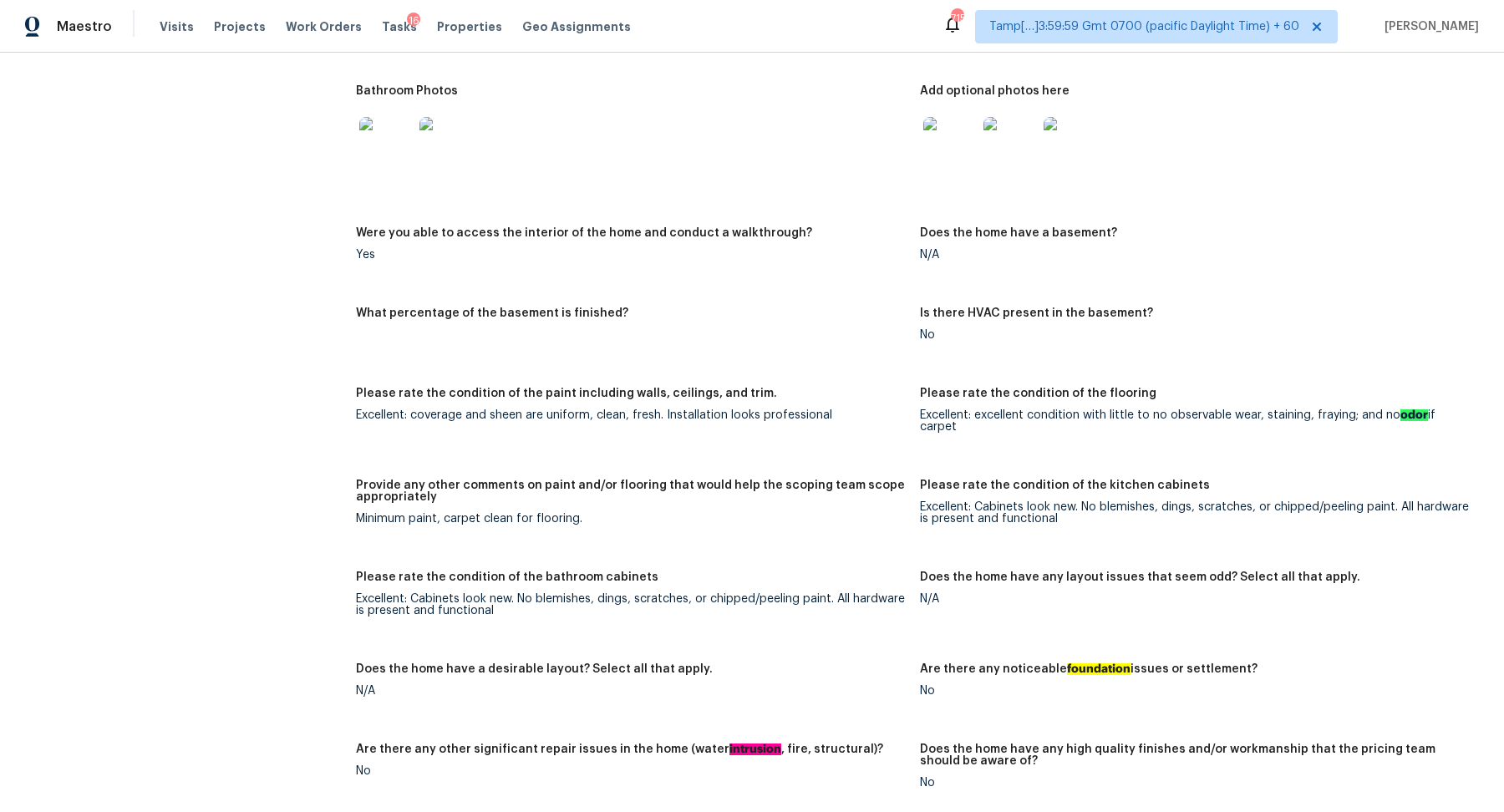
scroll to position [1514, 0]
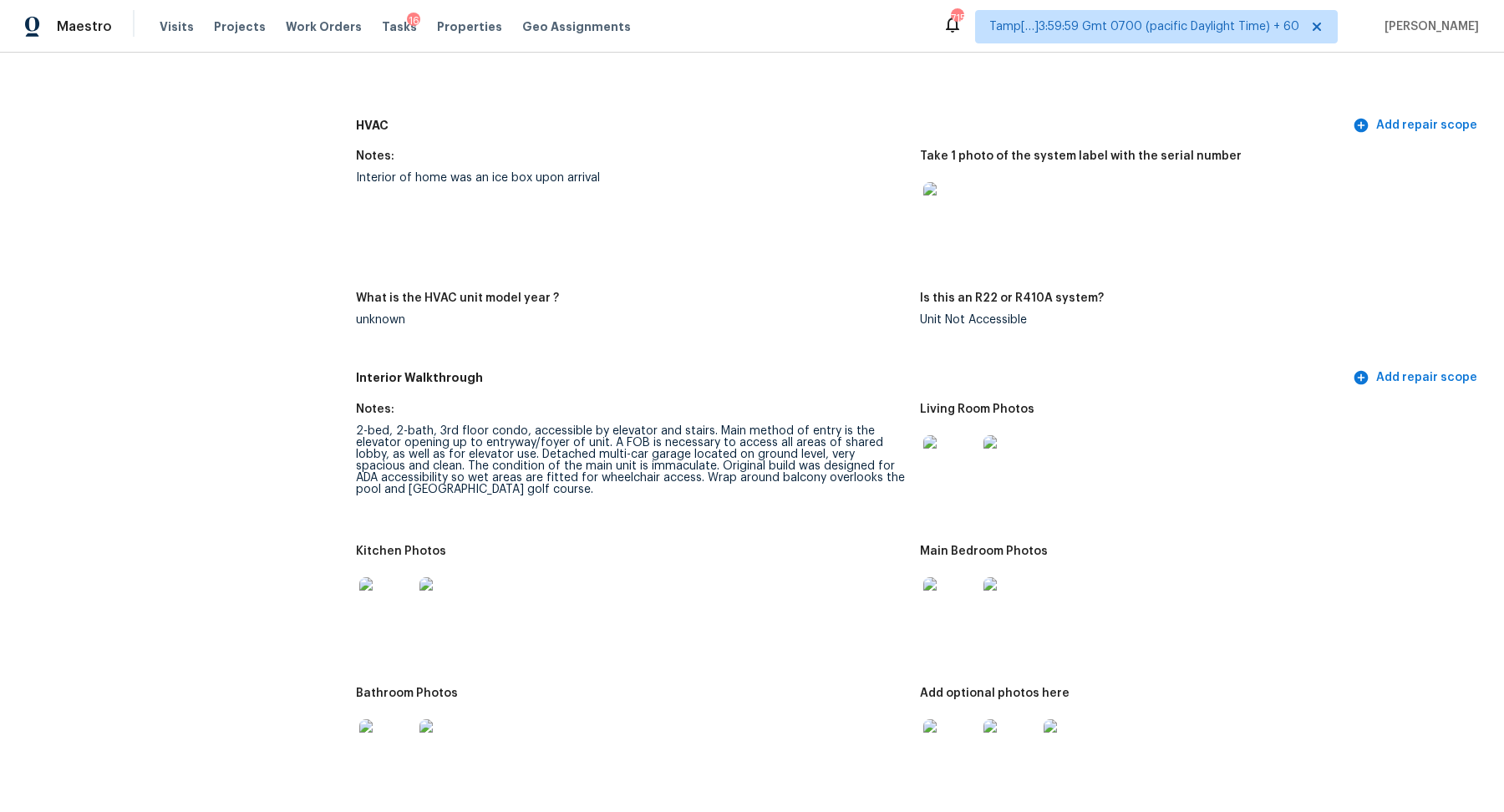
click at [938, 228] on img at bounding box center [950, 208] width 53 height 53
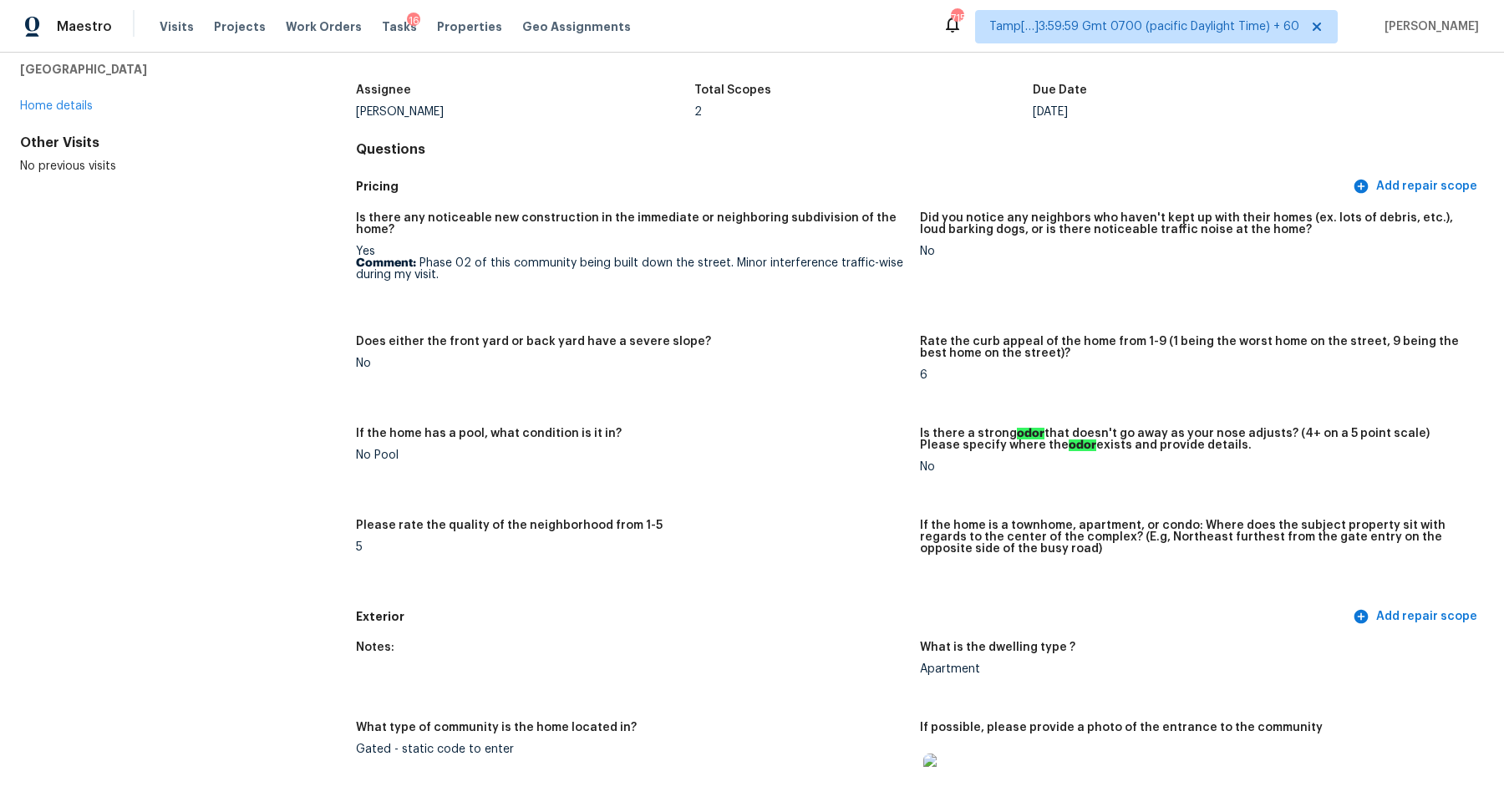
scroll to position [0, 0]
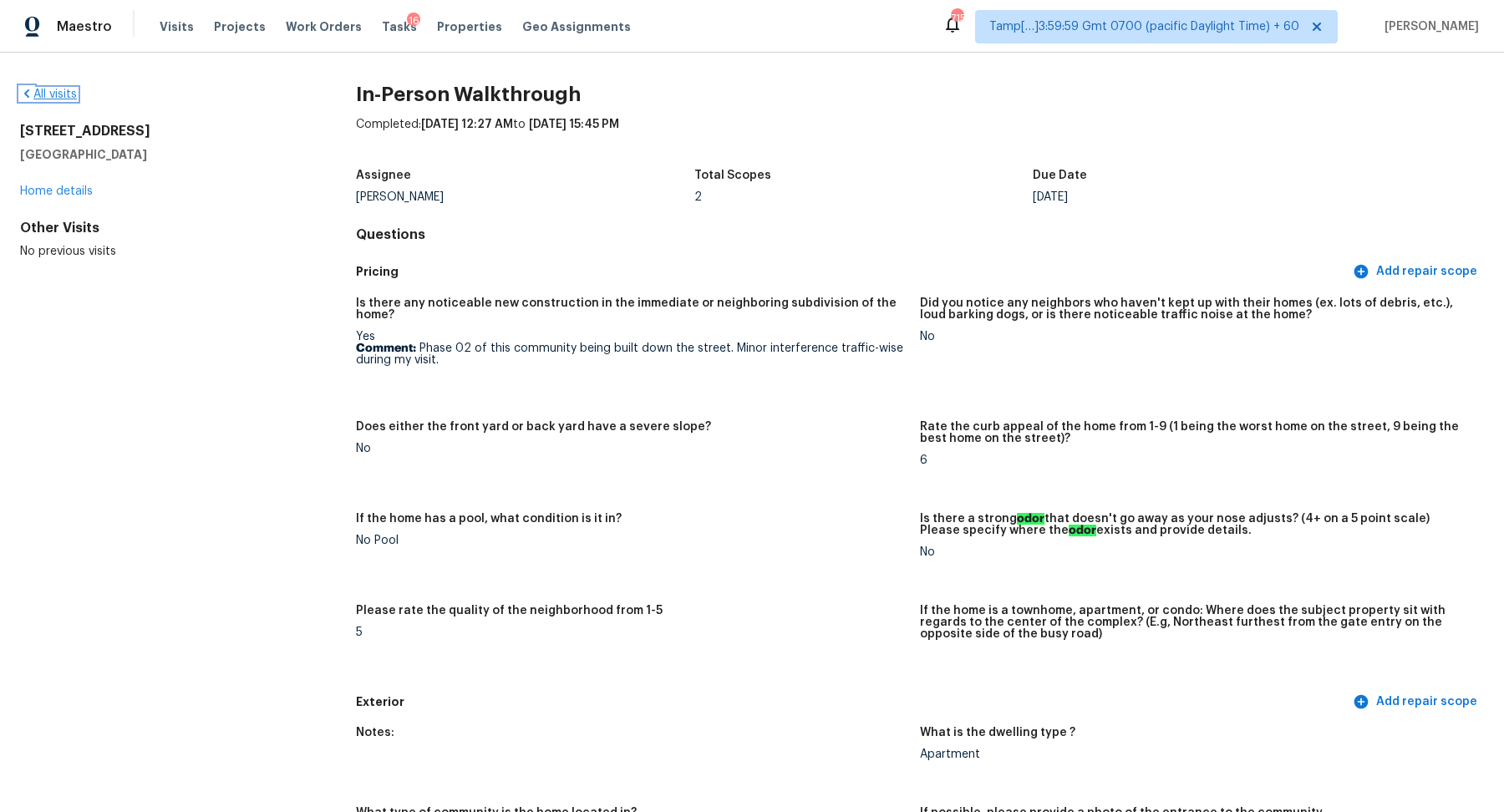
click at [68, 97] on link "All visits" at bounding box center [48, 94] width 57 height 11
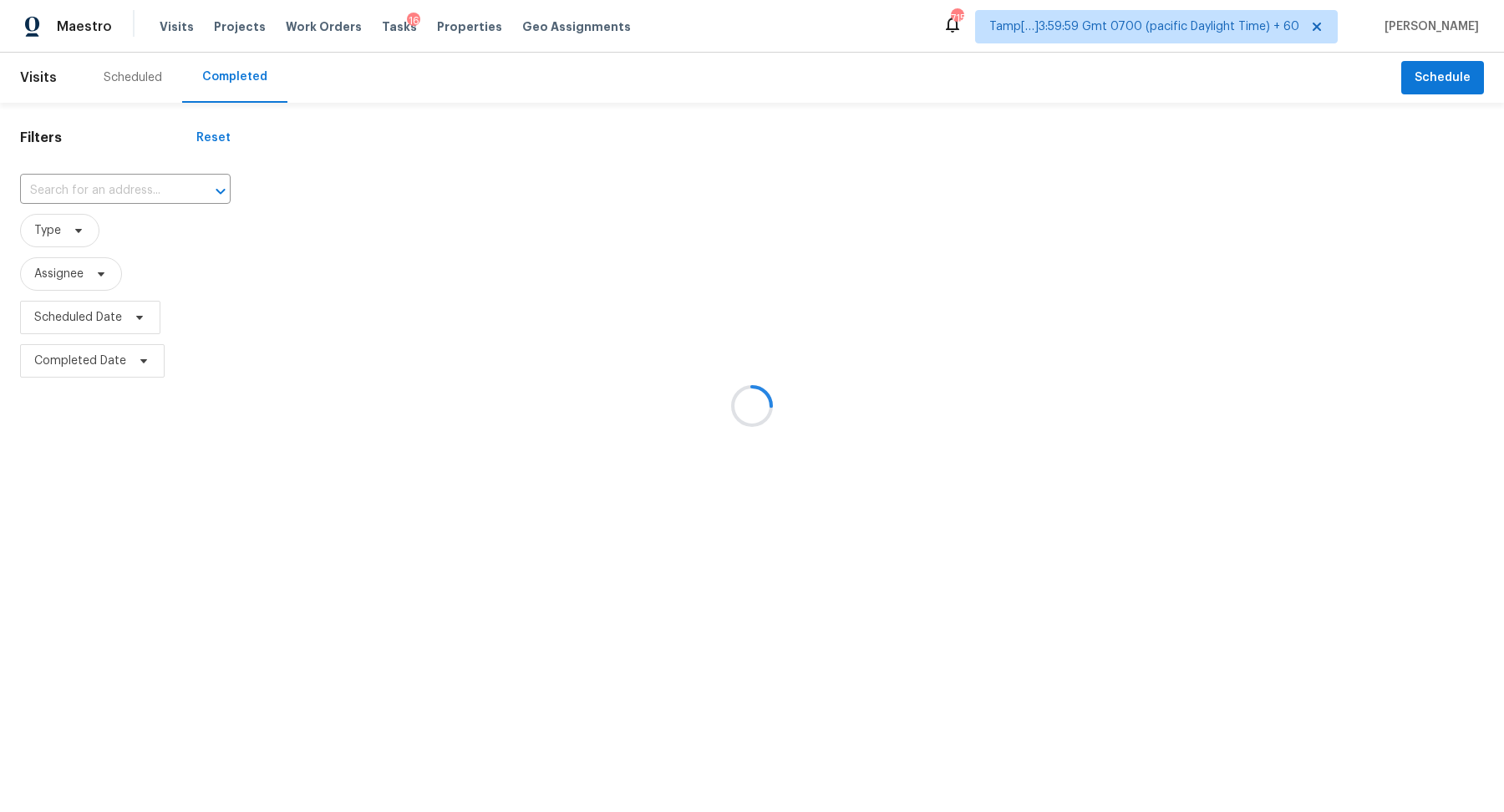
click at [92, 186] on div at bounding box center [752, 406] width 1504 height 812
click at [105, 186] on div at bounding box center [752, 406] width 1504 height 812
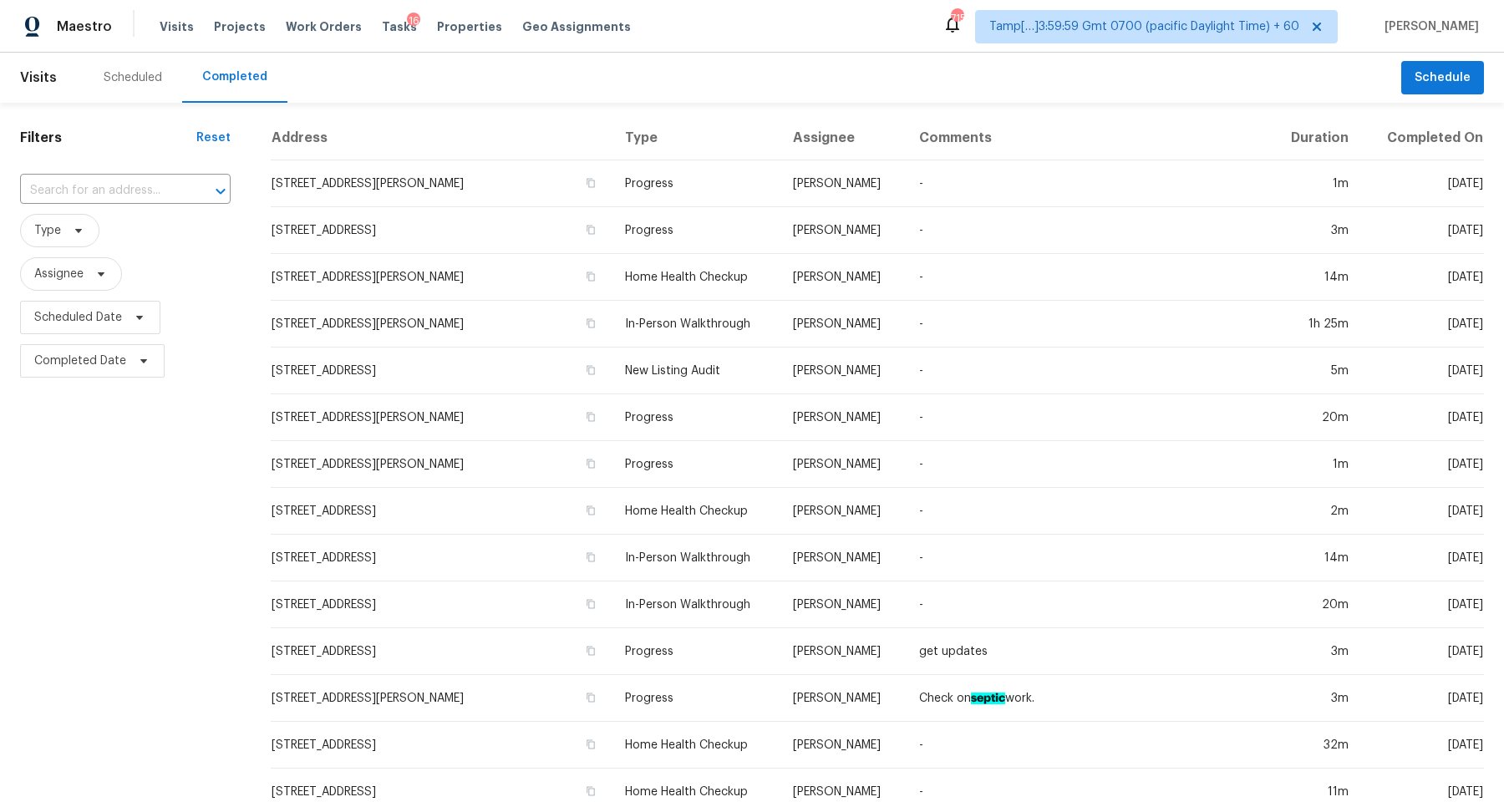
click at [105, 186] on input "text" at bounding box center [102, 191] width 164 height 26
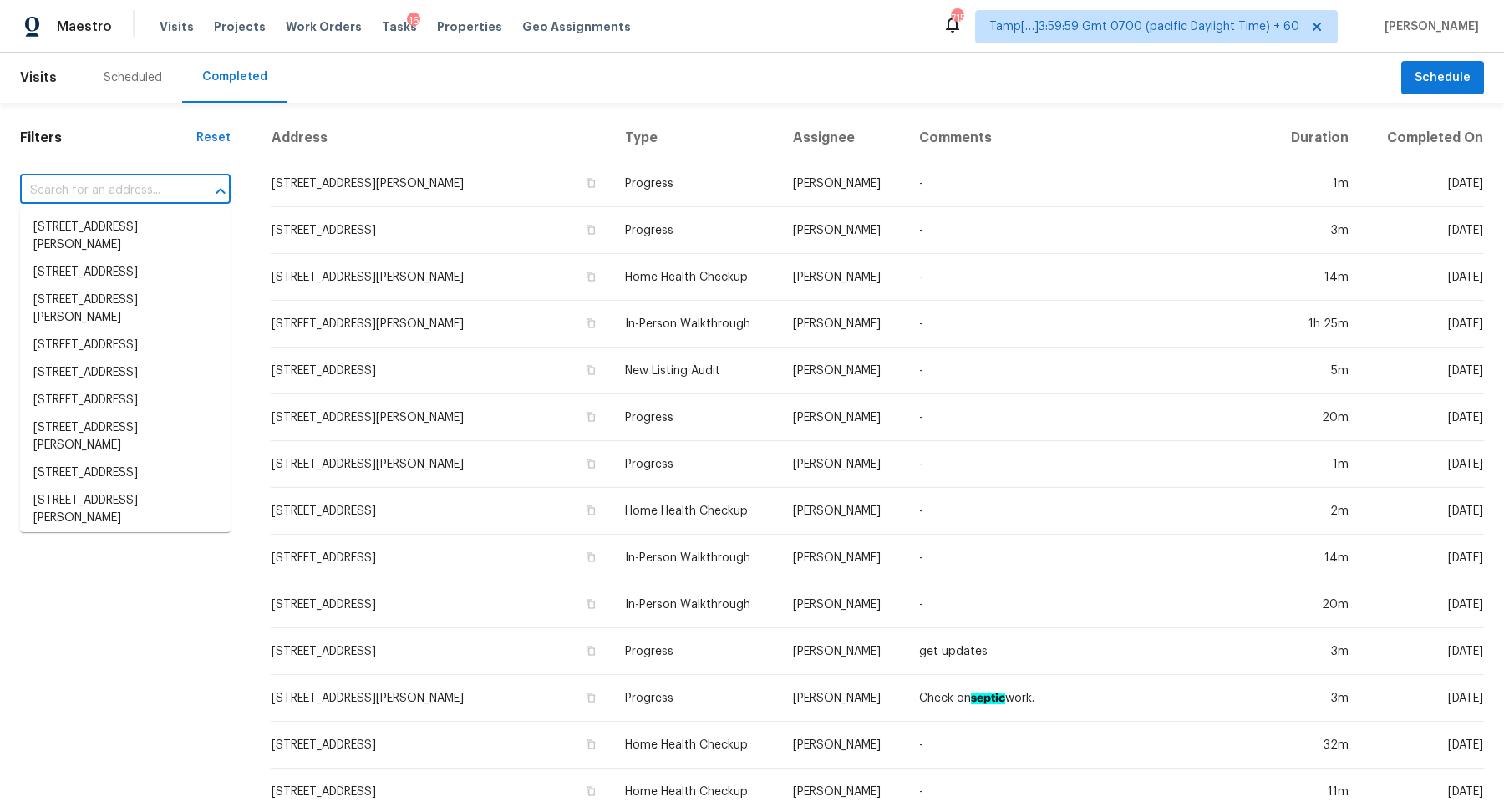
paste input "16837 W Northampton Rd Surprise AZ 85374"
type input "16837 W Northampton Rd Surprise AZ 85374"
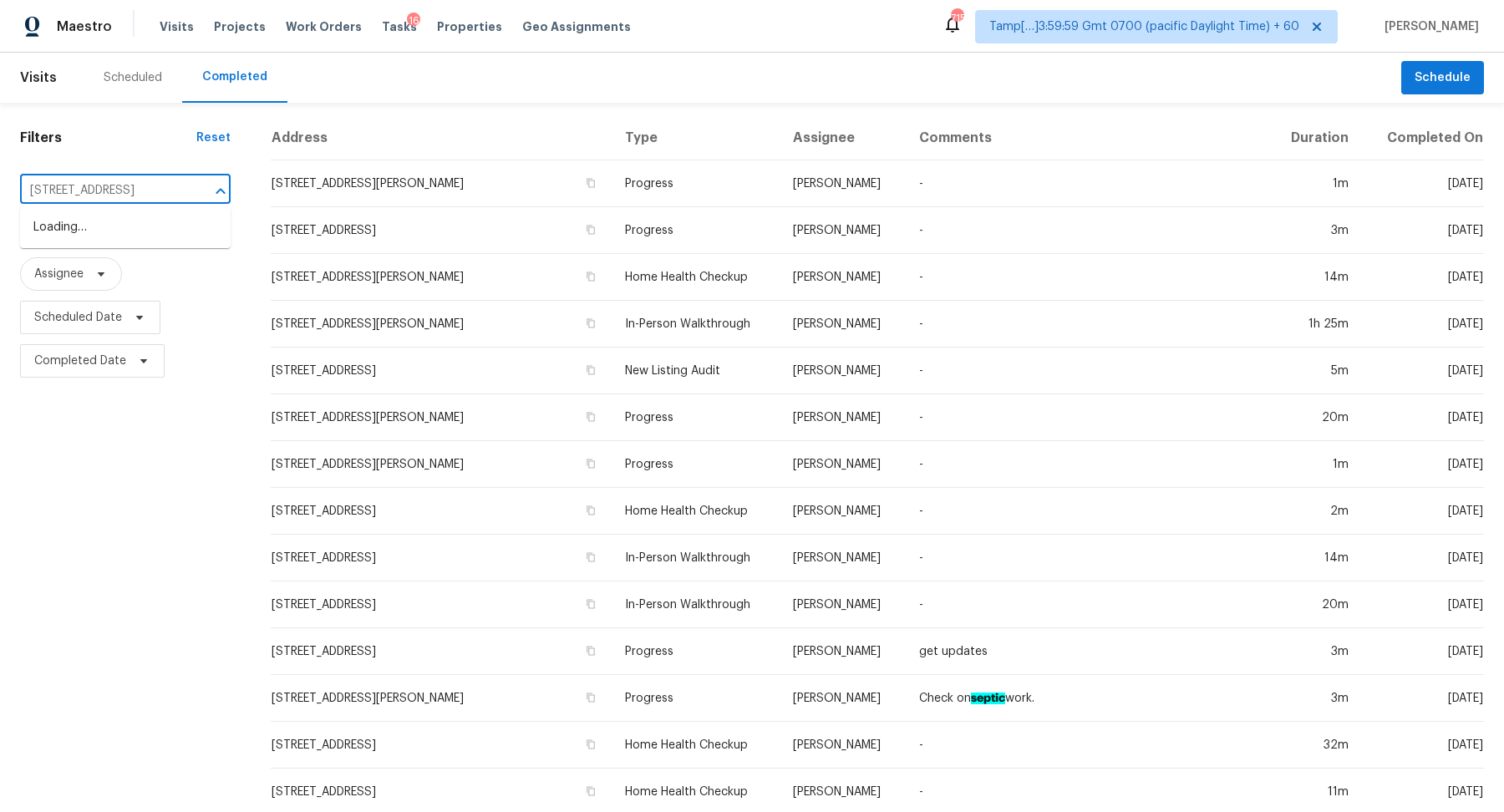
scroll to position [0, 88]
click at [90, 228] on li "16837 W Northampton Rd, Surprise, AZ 85374" at bounding box center [125, 227] width 210 height 27
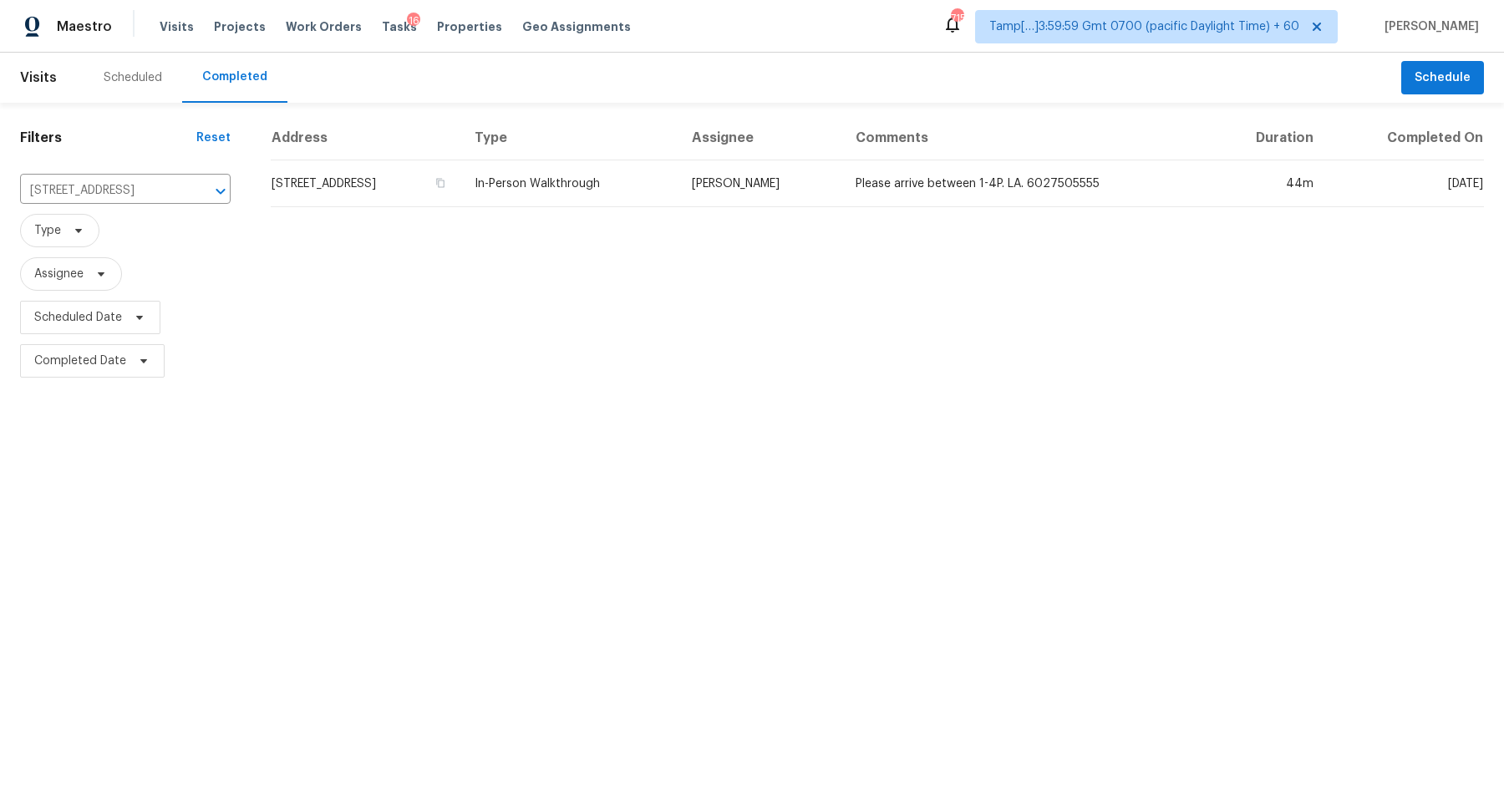
click at [461, 200] on td "16837 W Northampton Rd, Surprise, AZ 85374" at bounding box center [366, 183] width 191 height 46
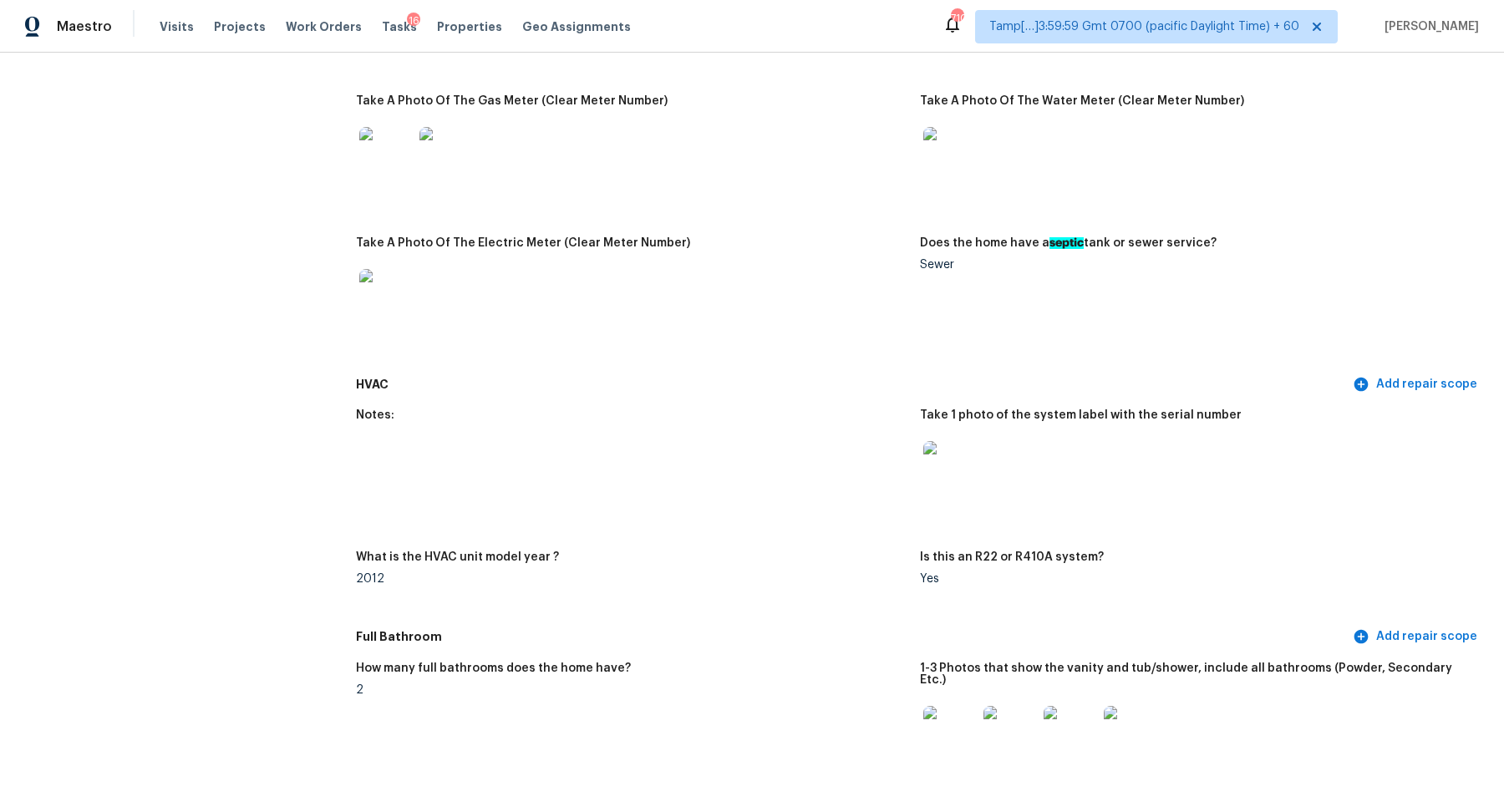
scroll to position [1259, 0]
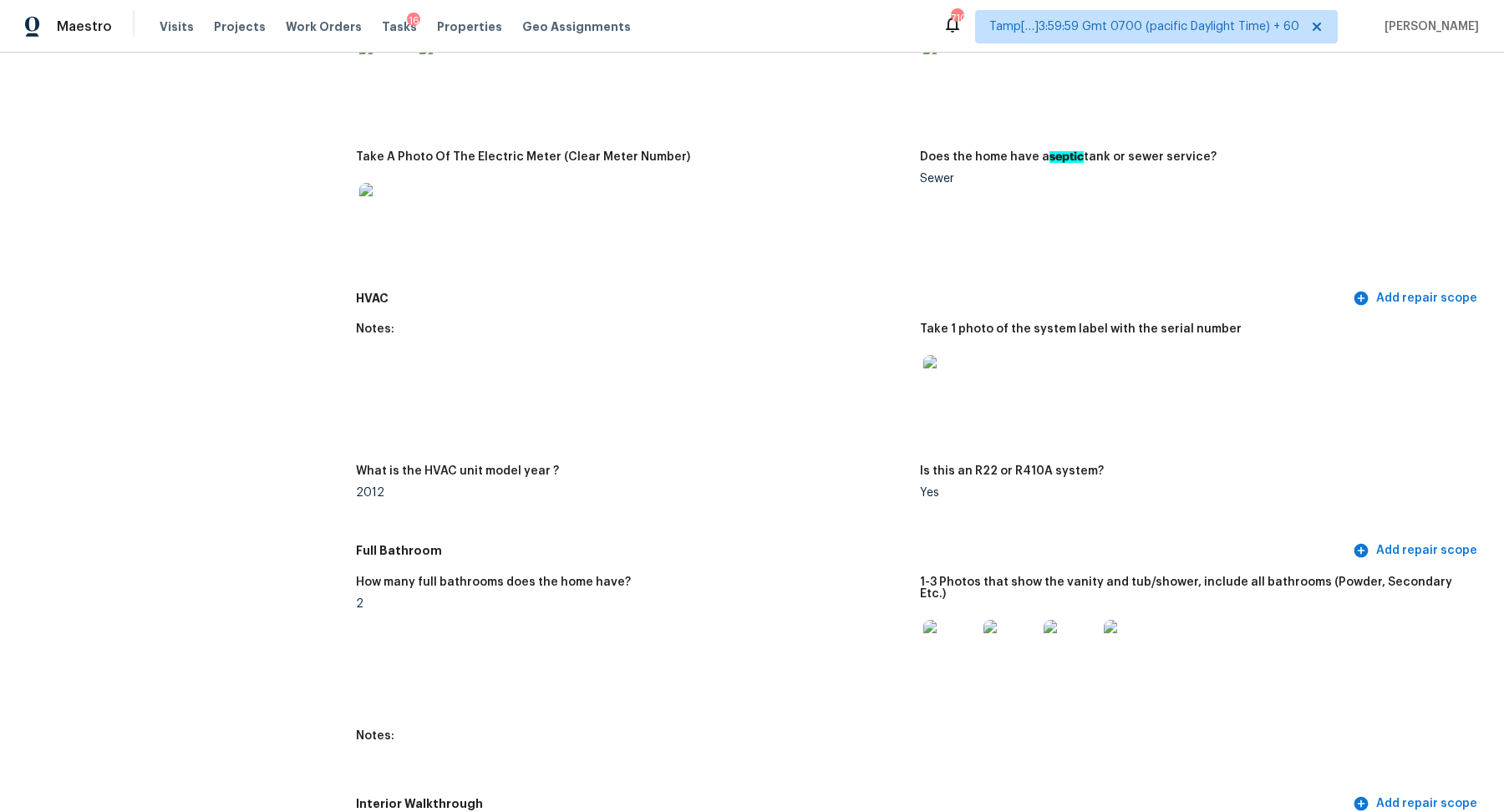
click at [940, 393] on img at bounding box center [950, 382] width 53 height 53
click at [943, 402] on img at bounding box center [950, 382] width 53 height 53
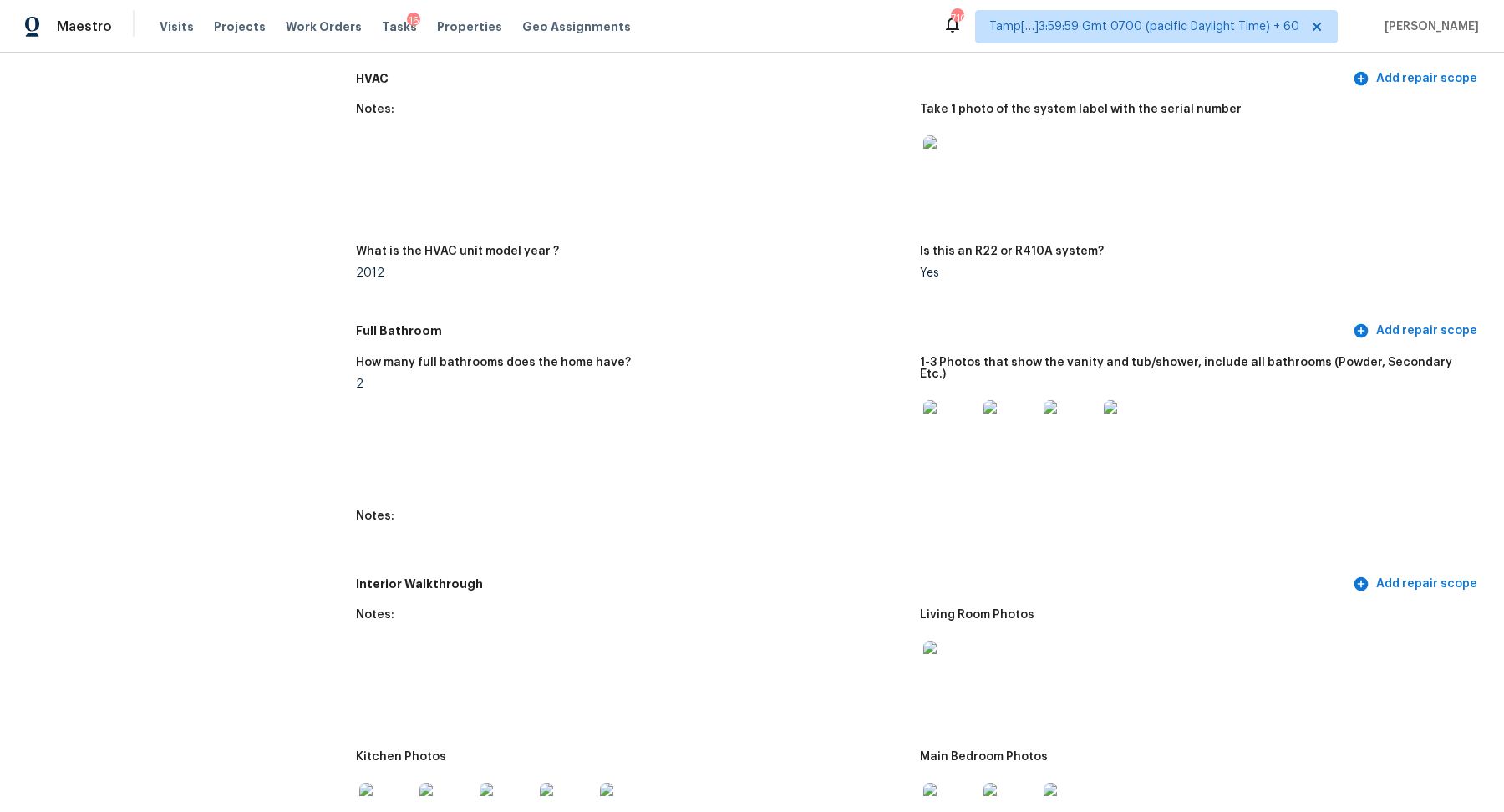
click at [965, 417] on img at bounding box center [950, 426] width 53 height 53
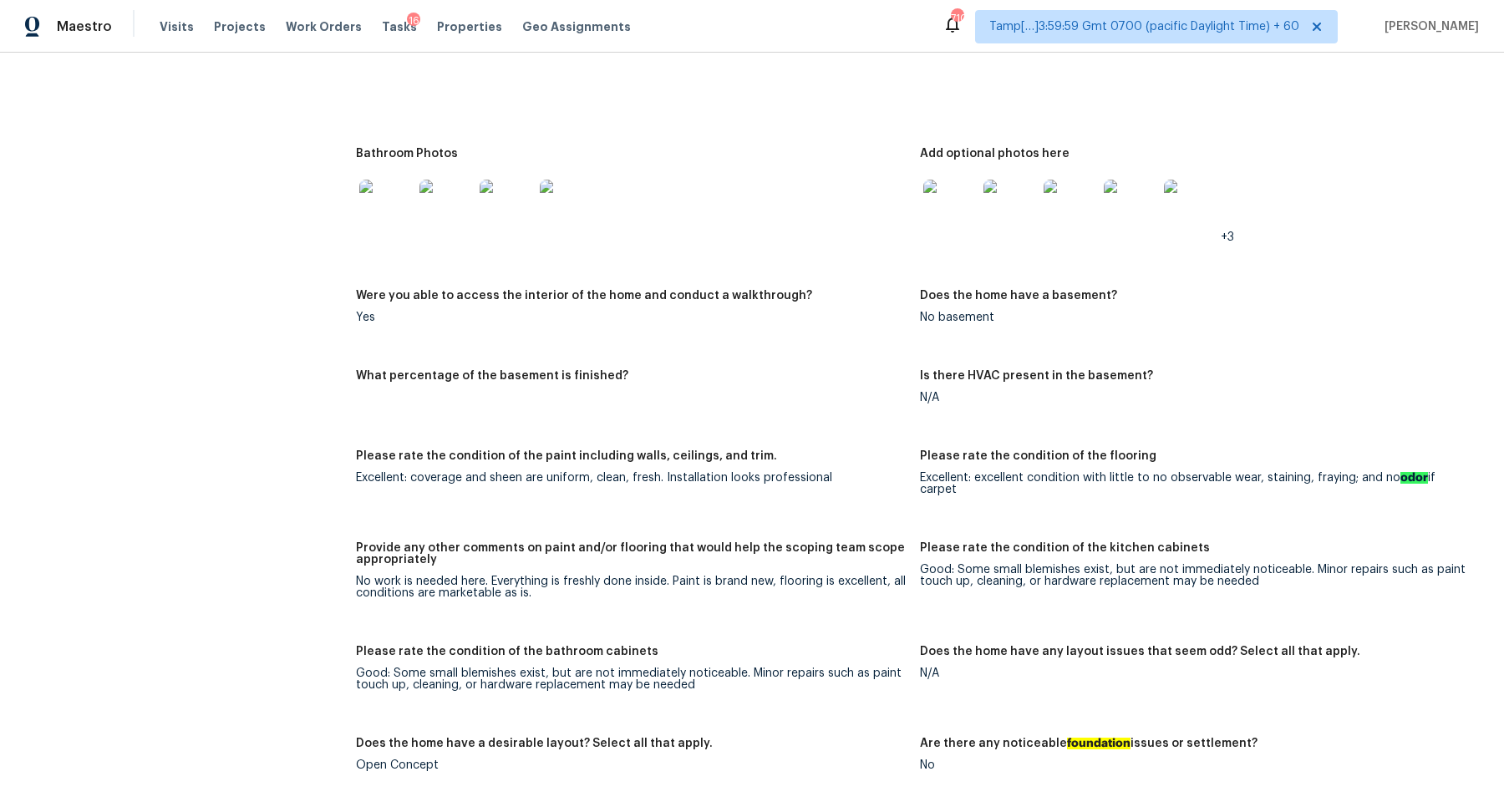
scroll to position [2089, 0]
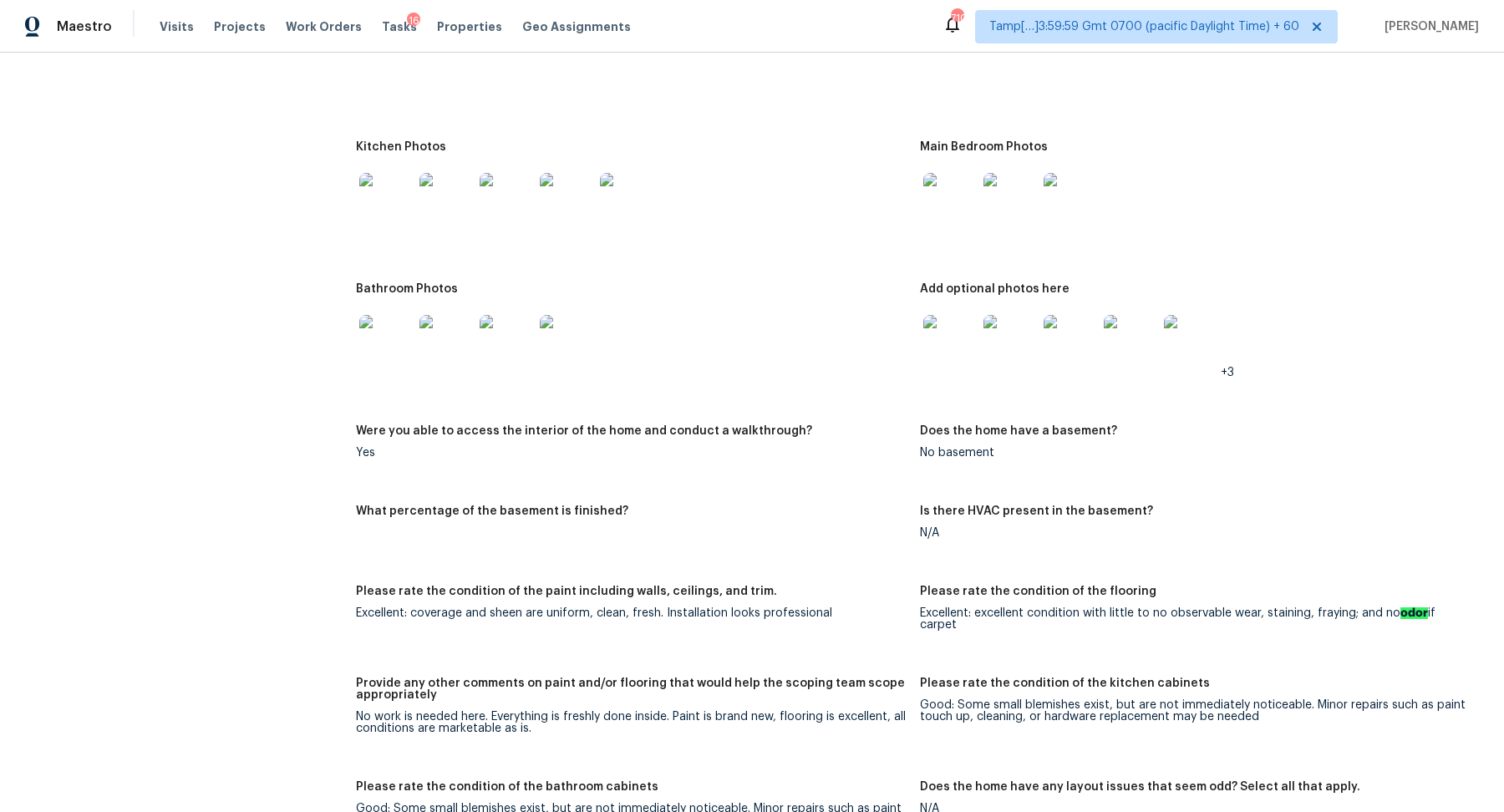
click at [395, 197] on img at bounding box center [385, 200] width 53 height 53
click at [973, 202] on img at bounding box center [950, 200] width 53 height 53
click at [396, 334] on img at bounding box center [385, 341] width 53 height 53
click at [958, 342] on img at bounding box center [950, 341] width 53 height 53
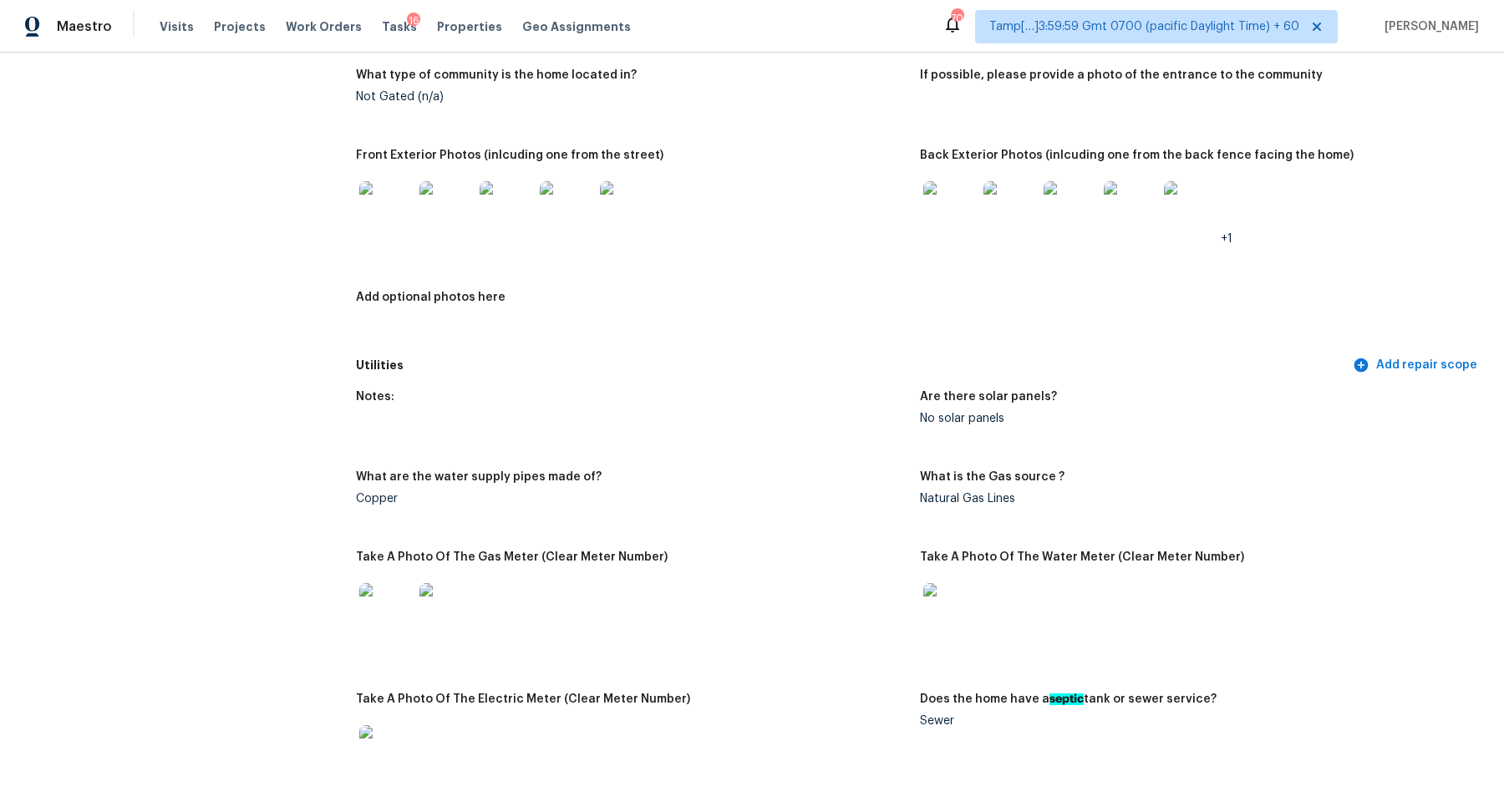
scroll to position [0, 0]
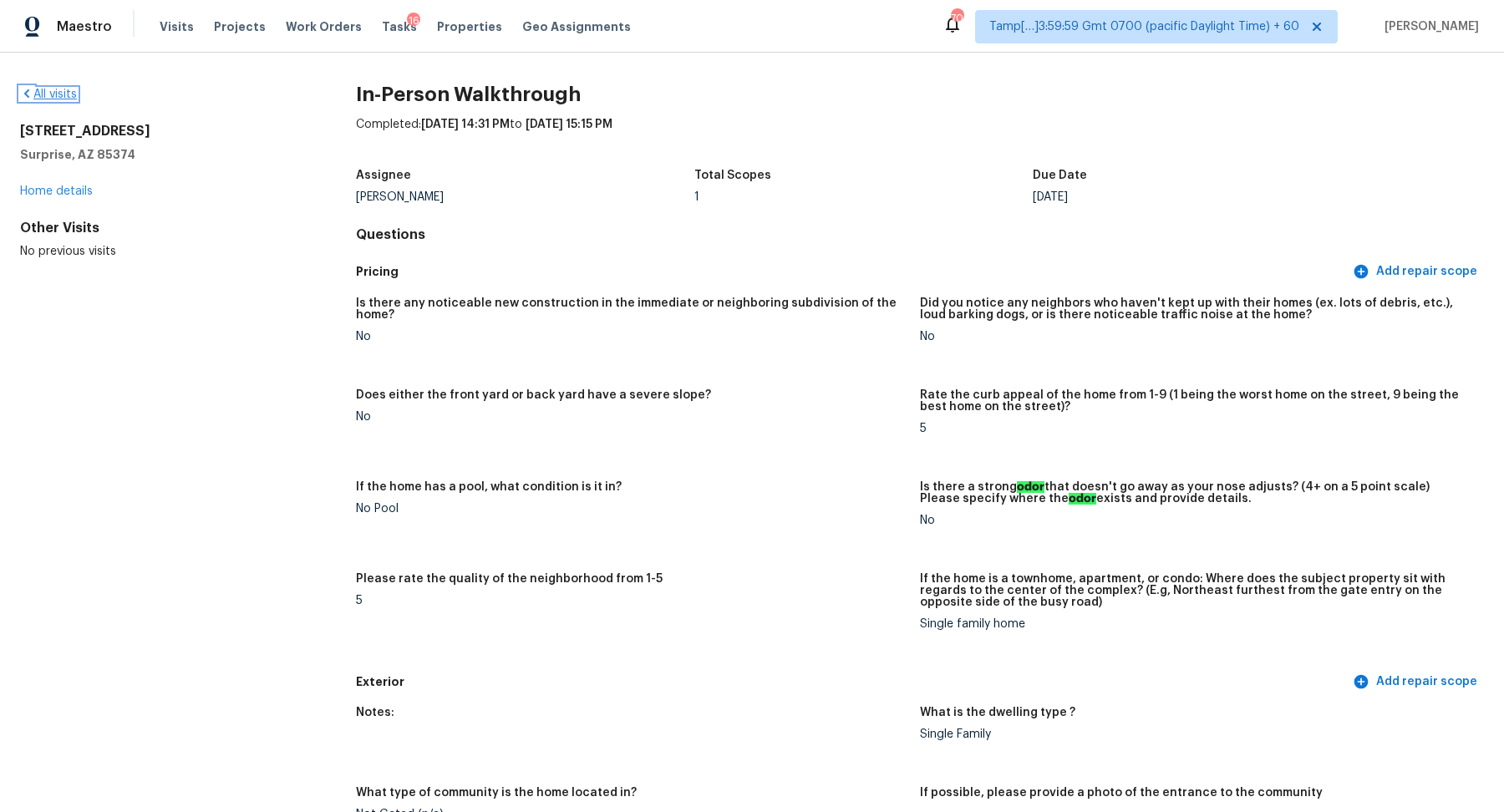
click at [52, 88] on link "All visits" at bounding box center [48, 94] width 57 height 11
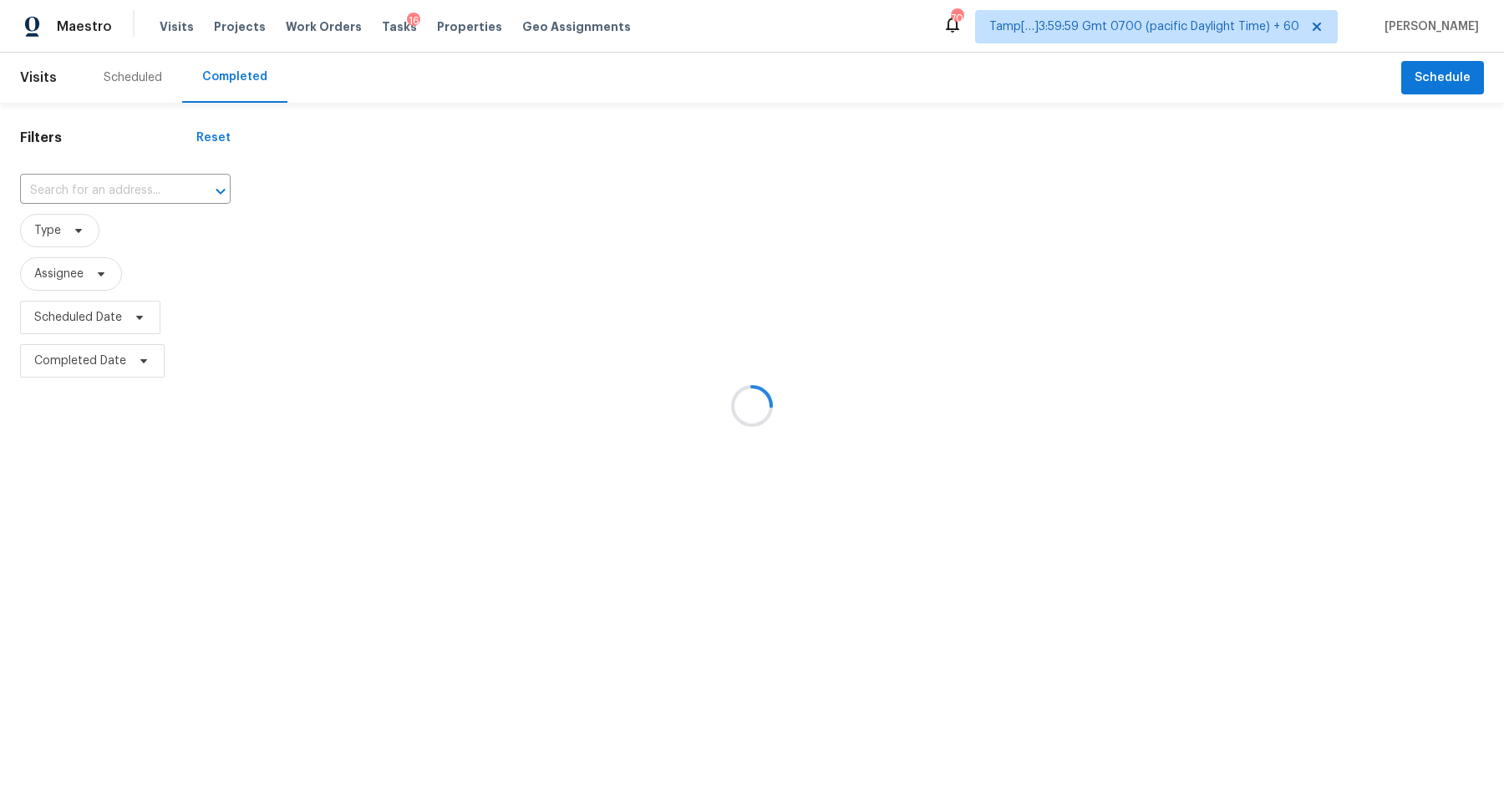
click at [116, 203] on div at bounding box center [752, 406] width 1504 height 812
click at [131, 187] on div at bounding box center [752, 406] width 1504 height 812
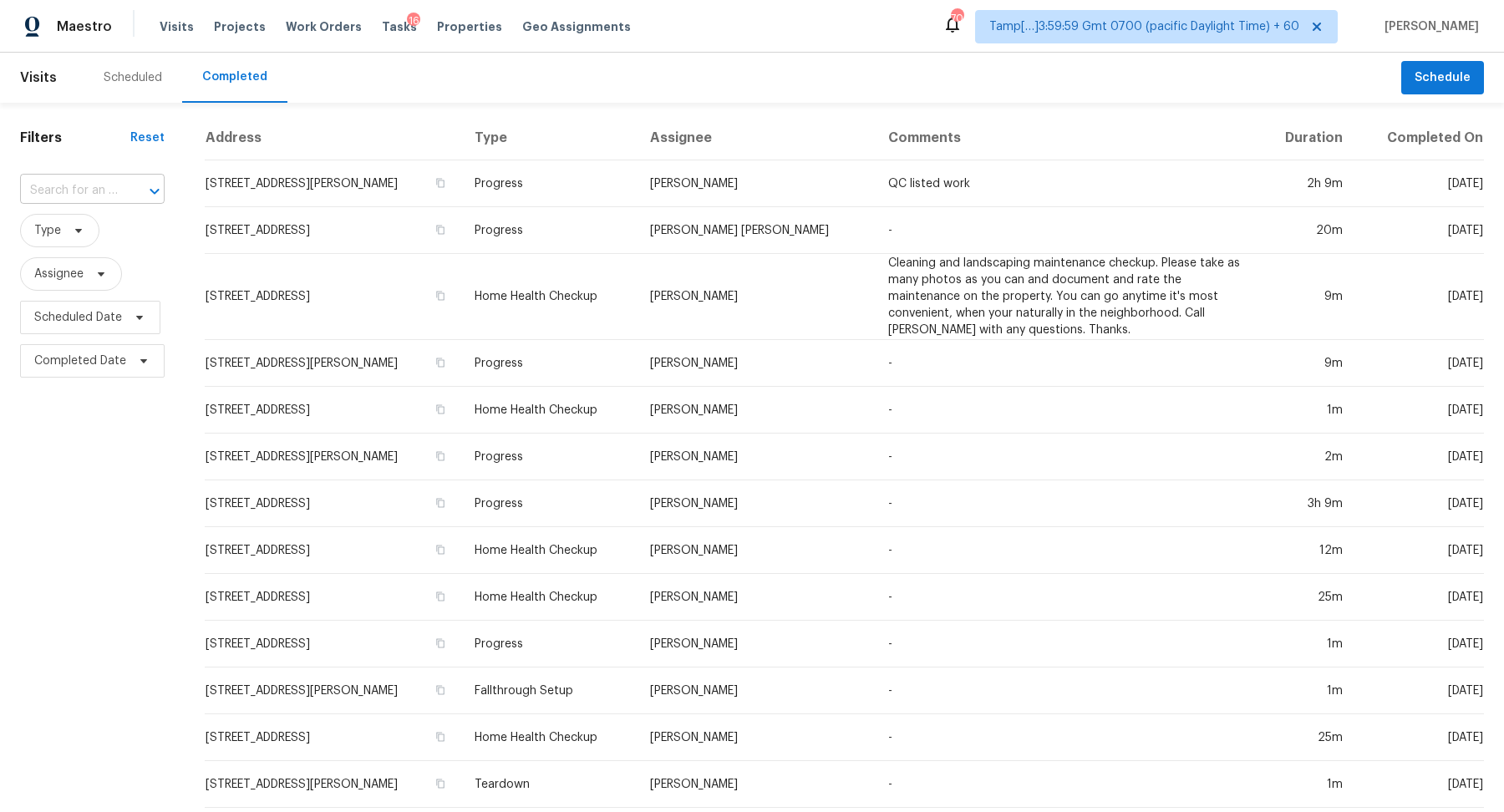
click at [151, 181] on icon "Open" at bounding box center [154, 191] width 20 height 20
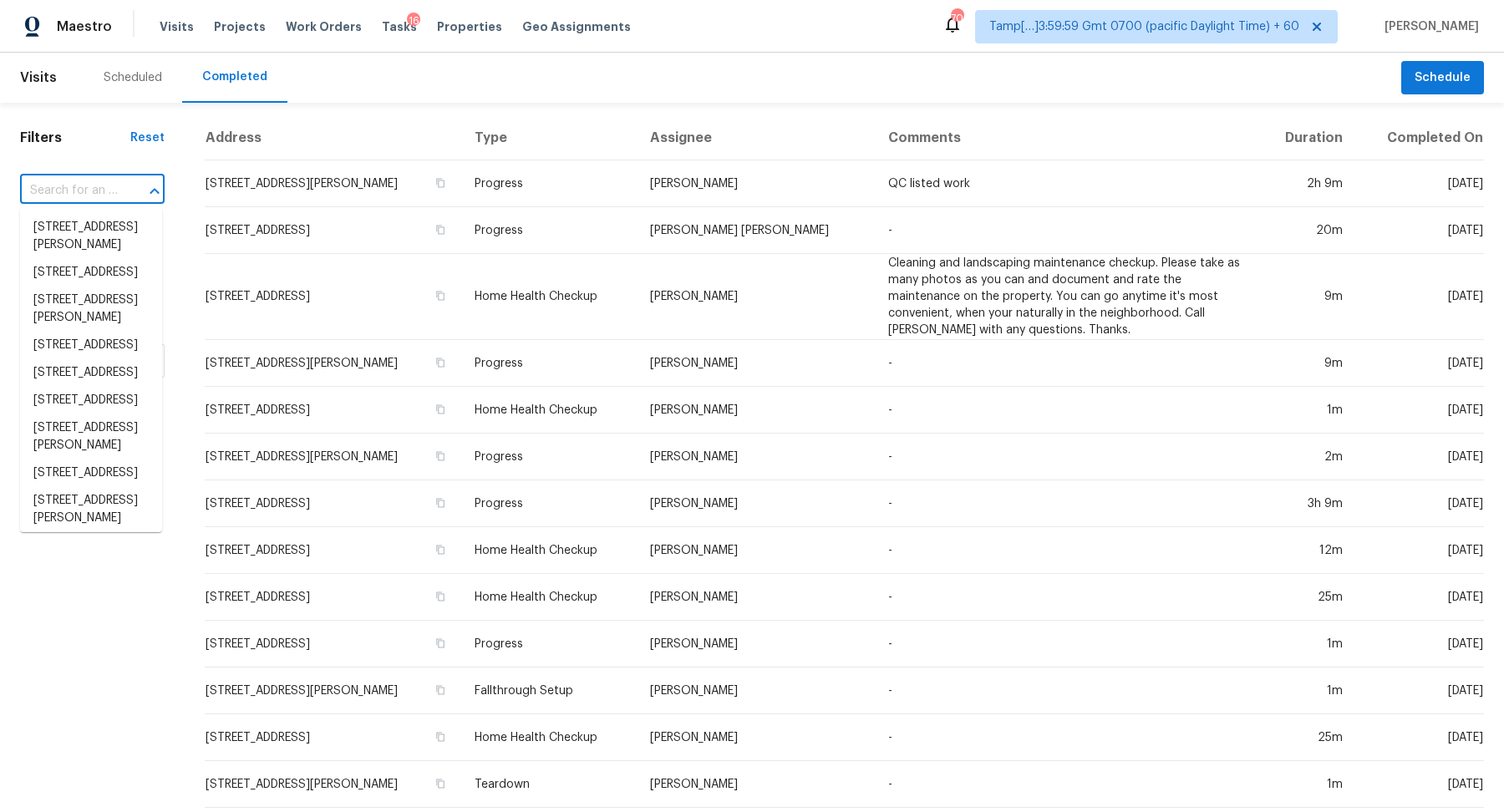
click at [151, 181] on icon "Close" at bounding box center [154, 191] width 20 height 20
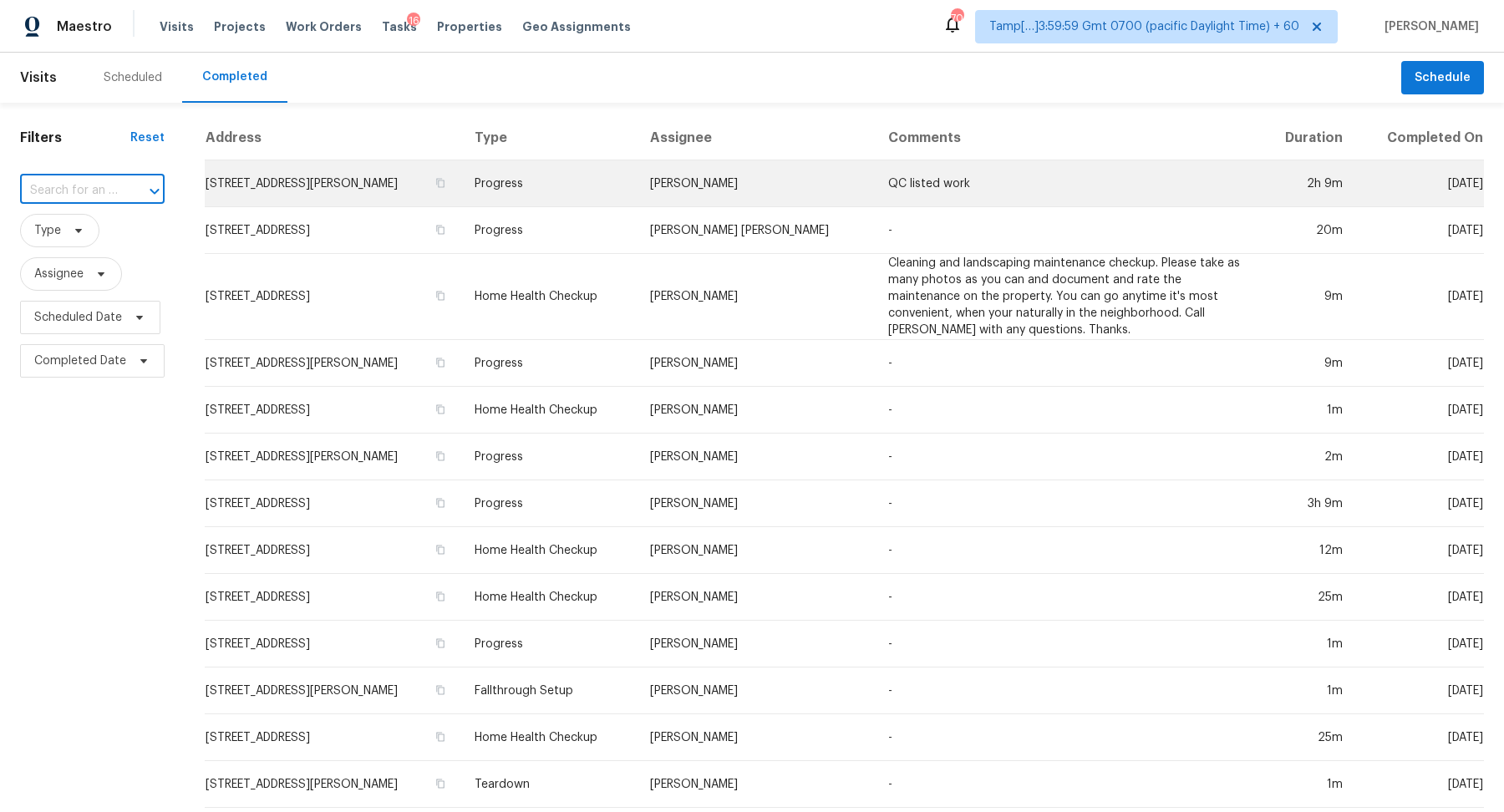
paste input "12315 Twin Sands Trl W Jacksonville FL 32246"
type input "12315 Twin Sands Trl W Jacksonville FL 32246"
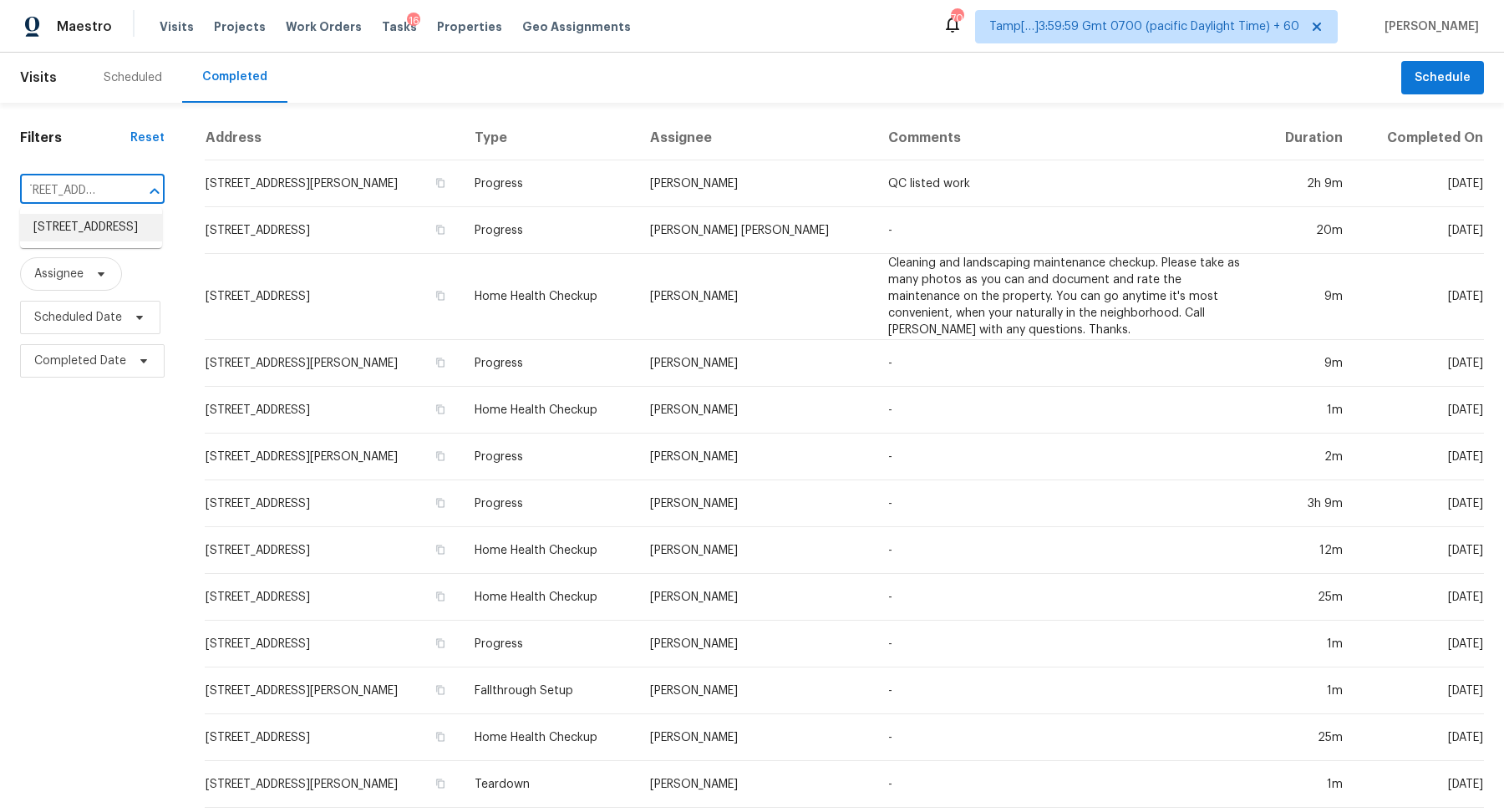
click at [114, 236] on li "12315 Twin Sands Trl W, Jacksonville, FL 32246" at bounding box center [91, 227] width 142 height 27
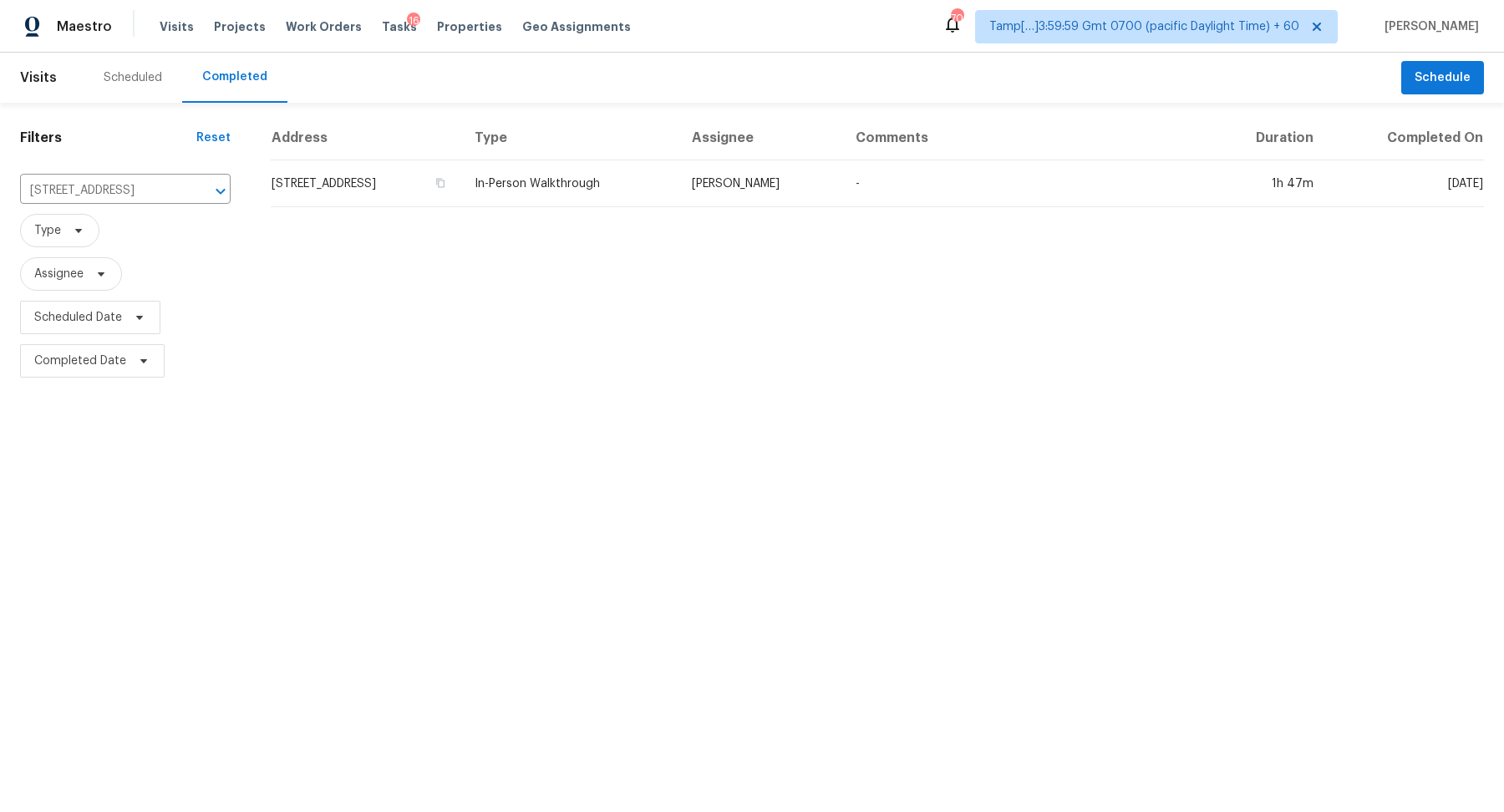
click at [458, 186] on td "12315 Twin Sands Trl W, Jacksonville, FL 32246" at bounding box center [366, 183] width 191 height 46
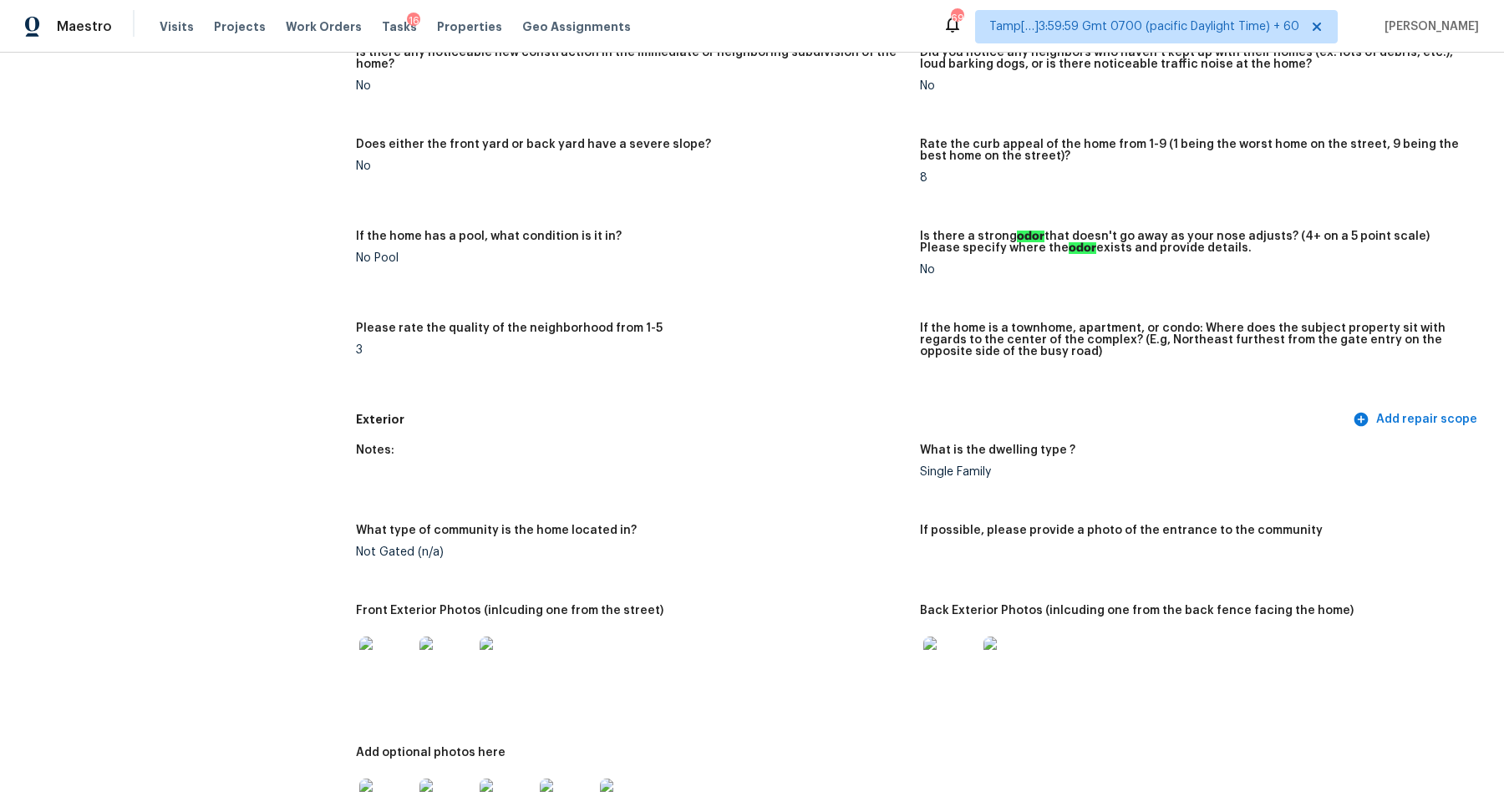
scroll to position [656, 0]
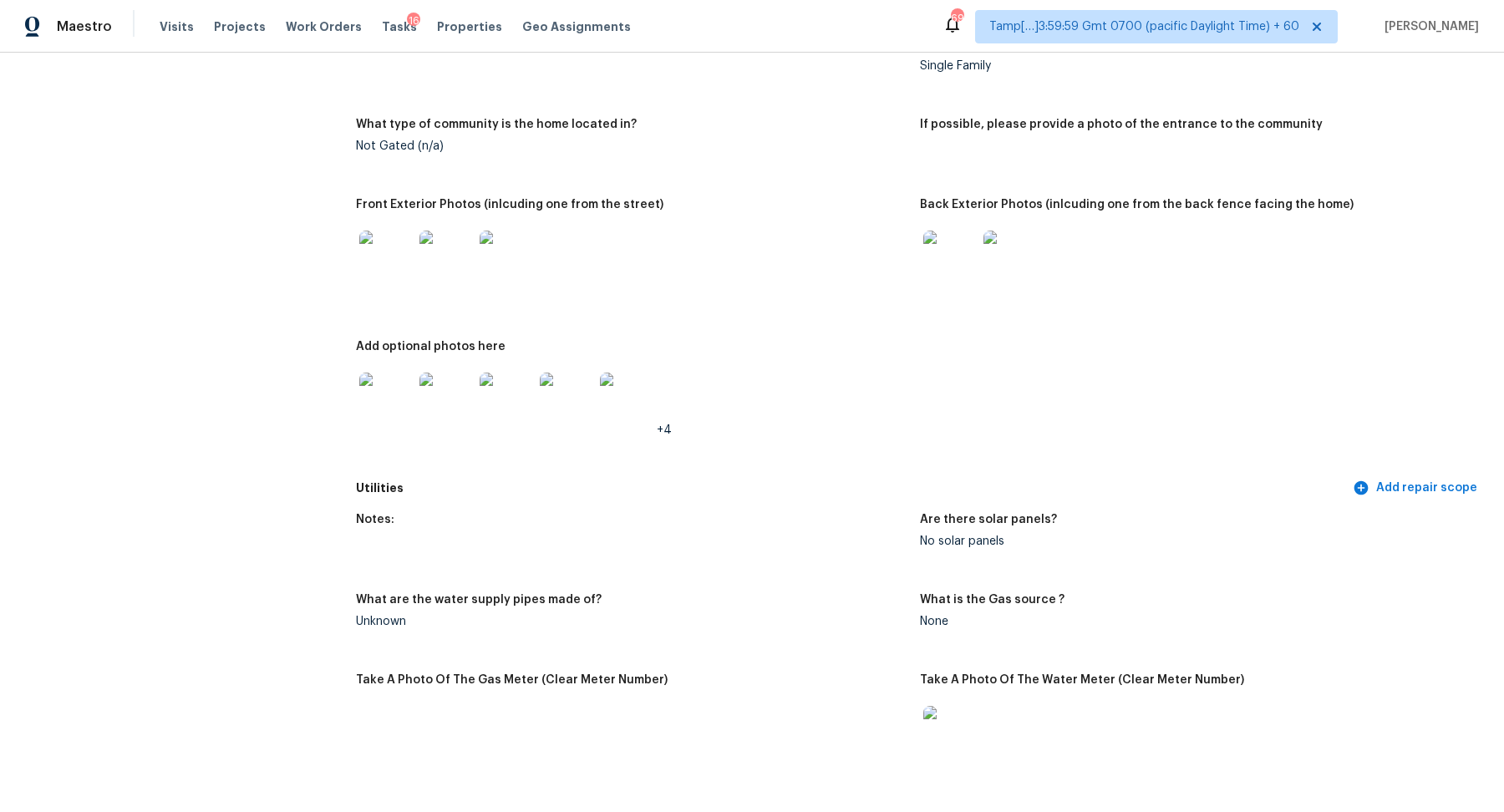
click at [369, 246] on img at bounding box center [385, 256] width 53 height 53
click at [830, 477] on div "Utilities Add repair scope" at bounding box center [920, 487] width 1128 height 31
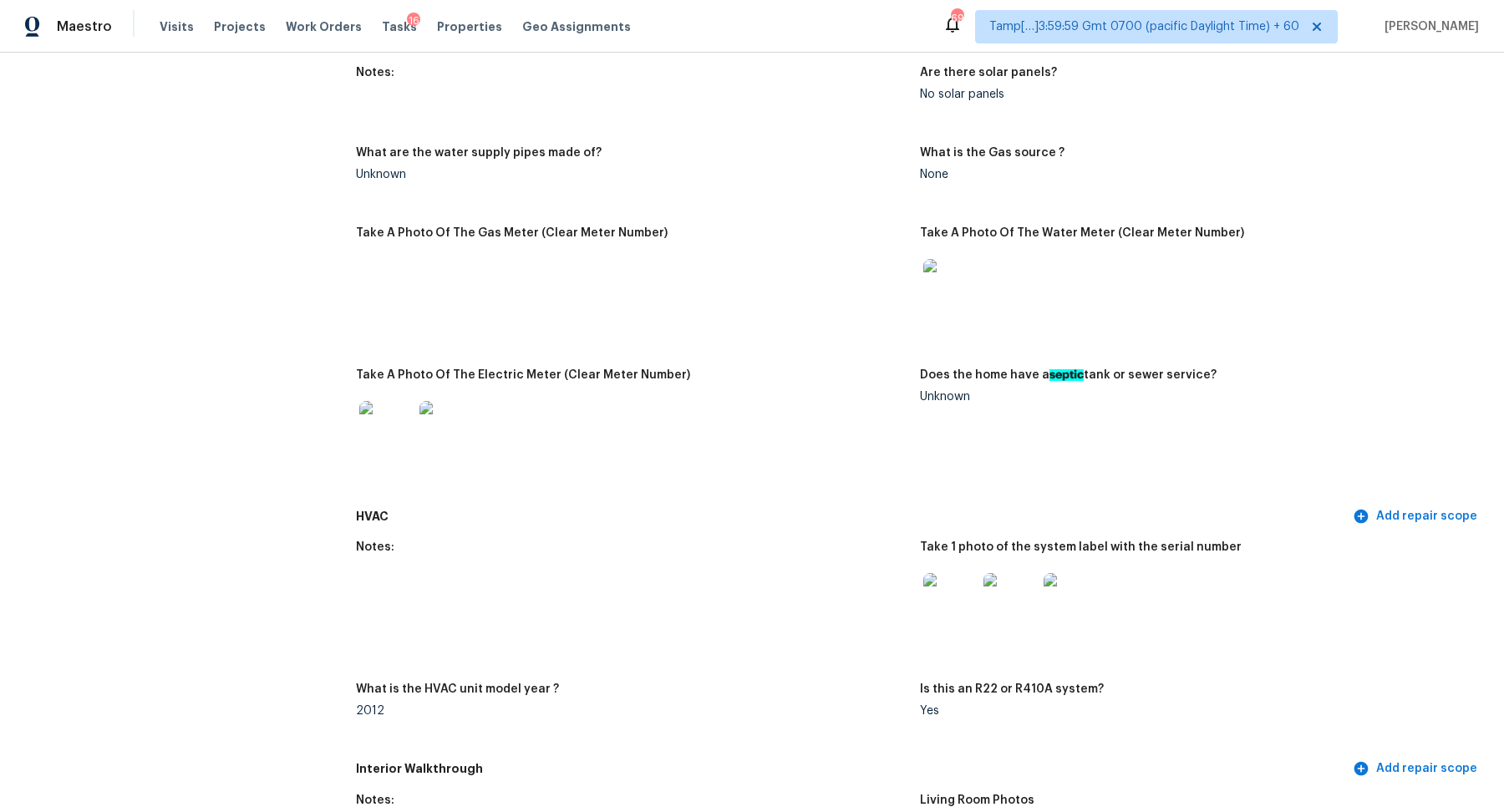
scroll to position [1116, 0]
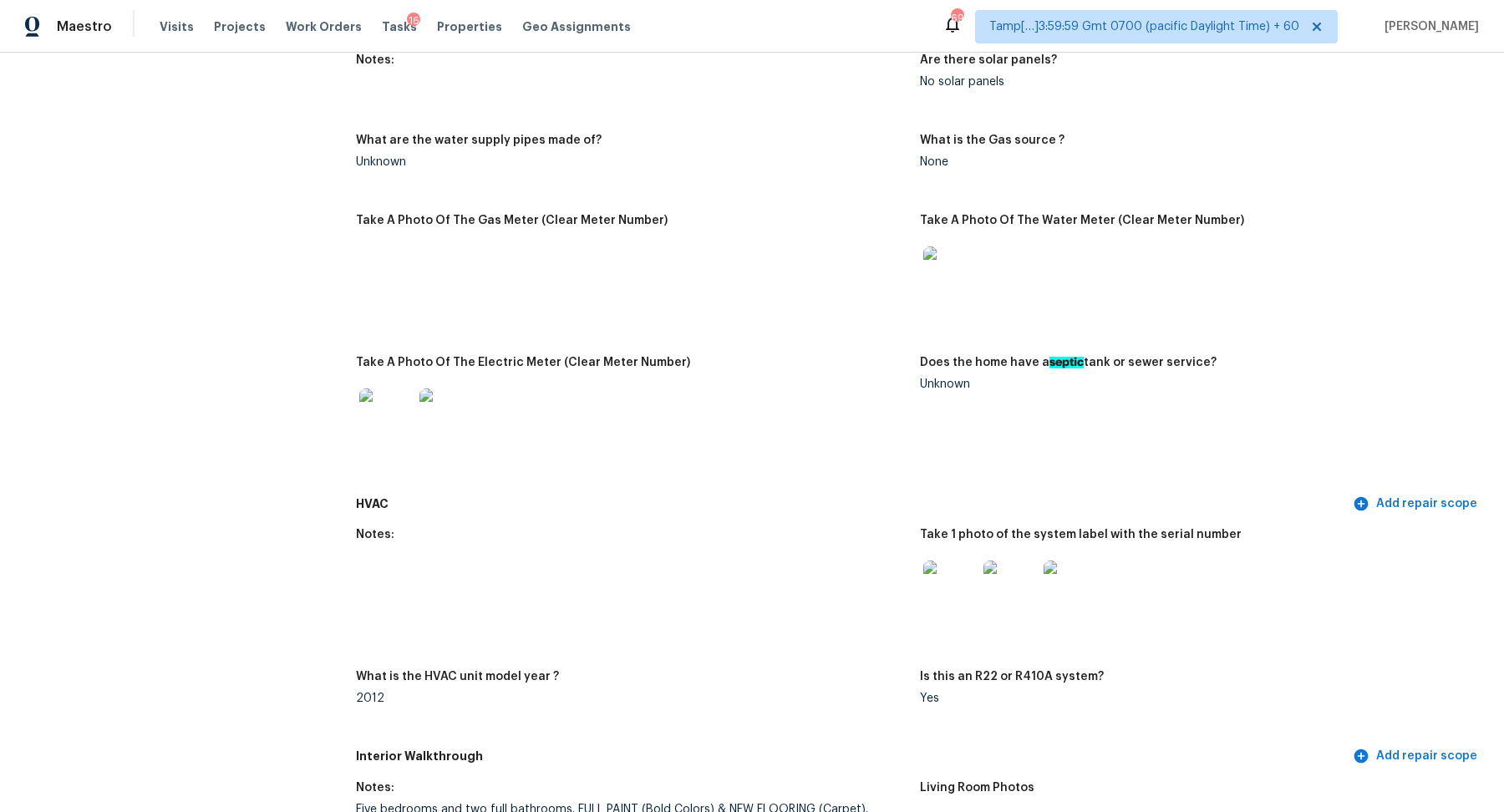
click at [960, 280] on img at bounding box center [950, 273] width 53 height 53
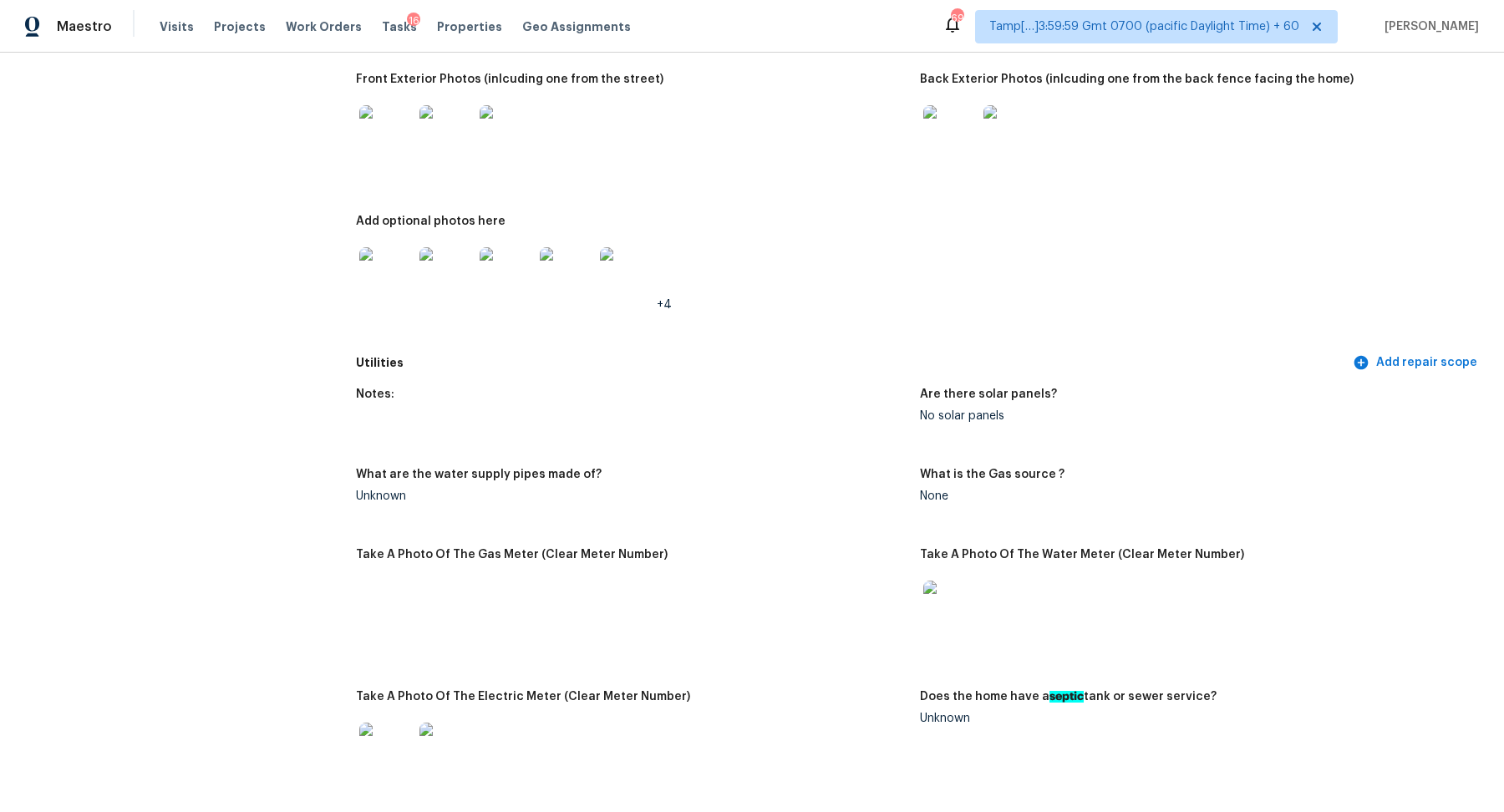
scroll to position [935, 0]
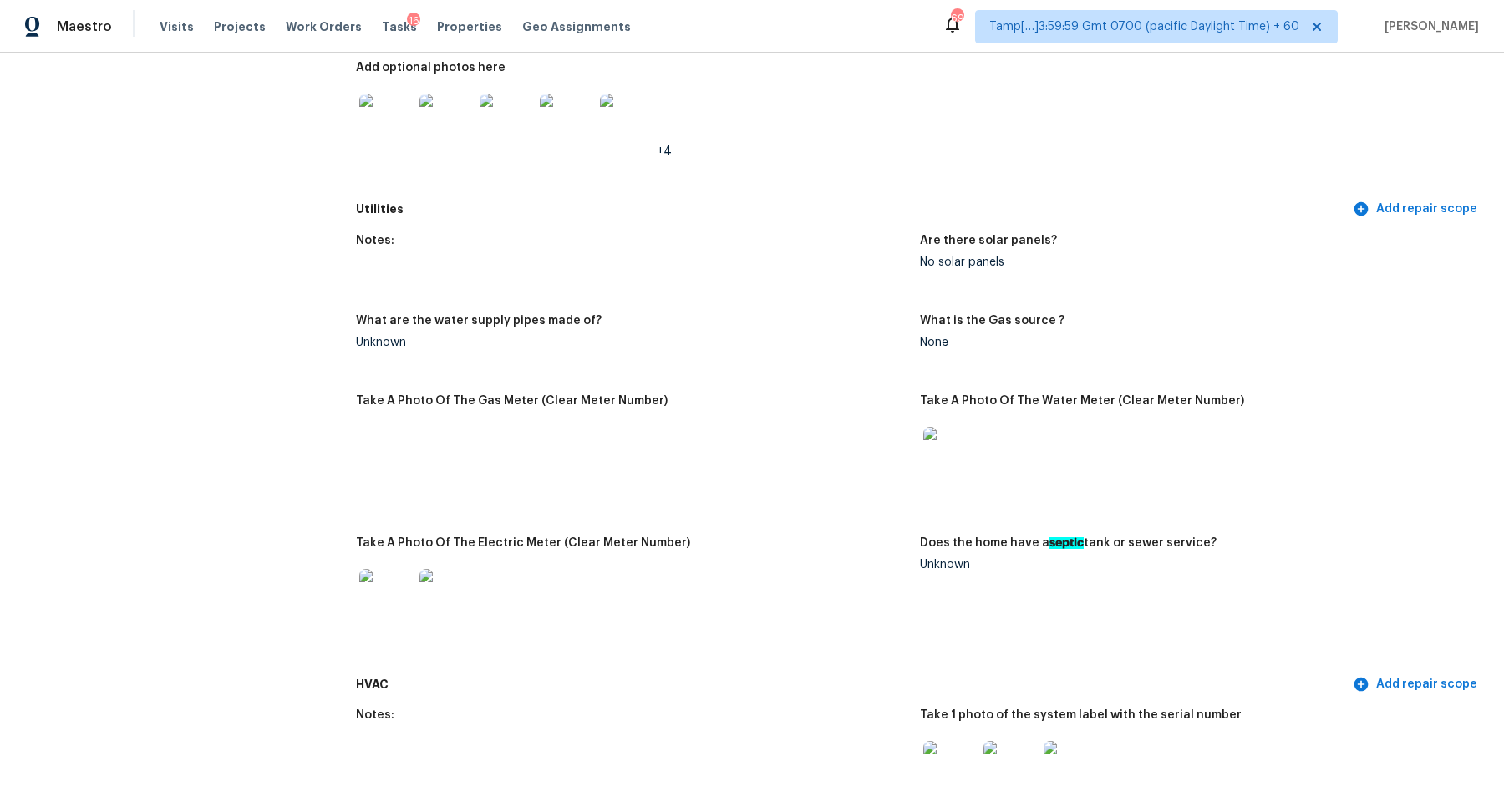
click at [408, 154] on div at bounding box center [386, 120] width 60 height 74
click at [397, 142] on img at bounding box center [385, 120] width 53 height 53
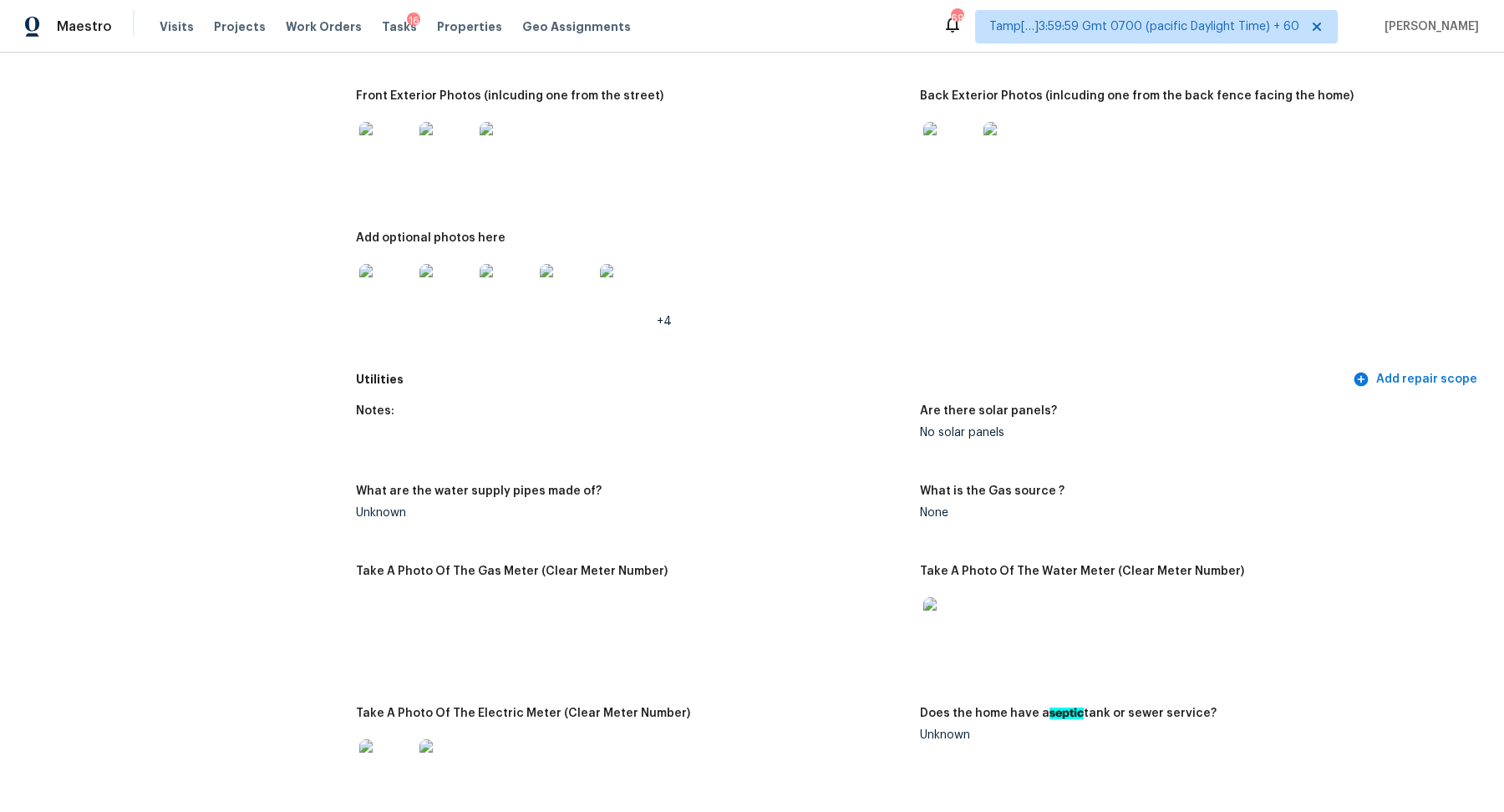
scroll to position [776, 0]
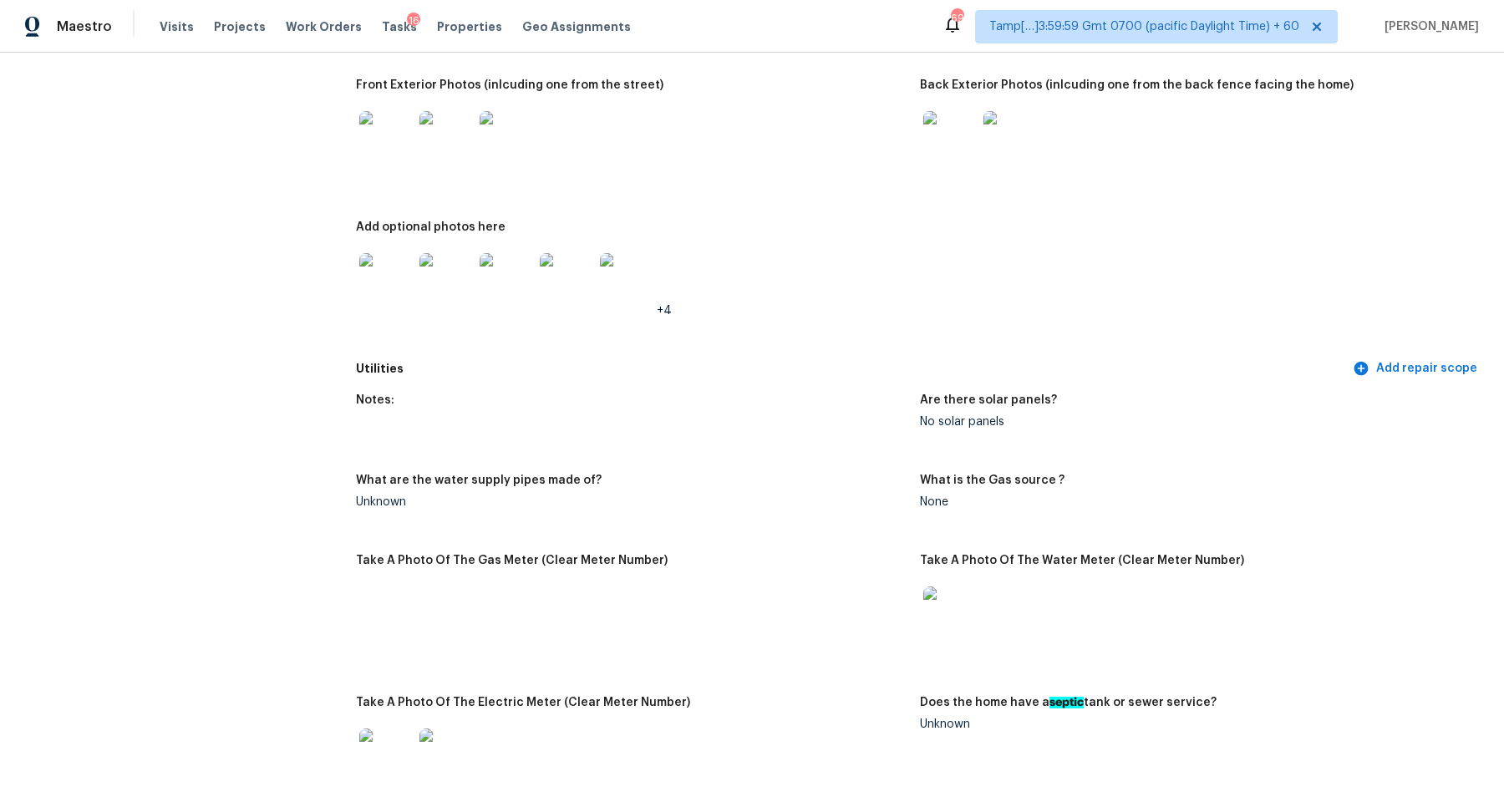
click at [971, 144] on img at bounding box center [950, 137] width 53 height 53
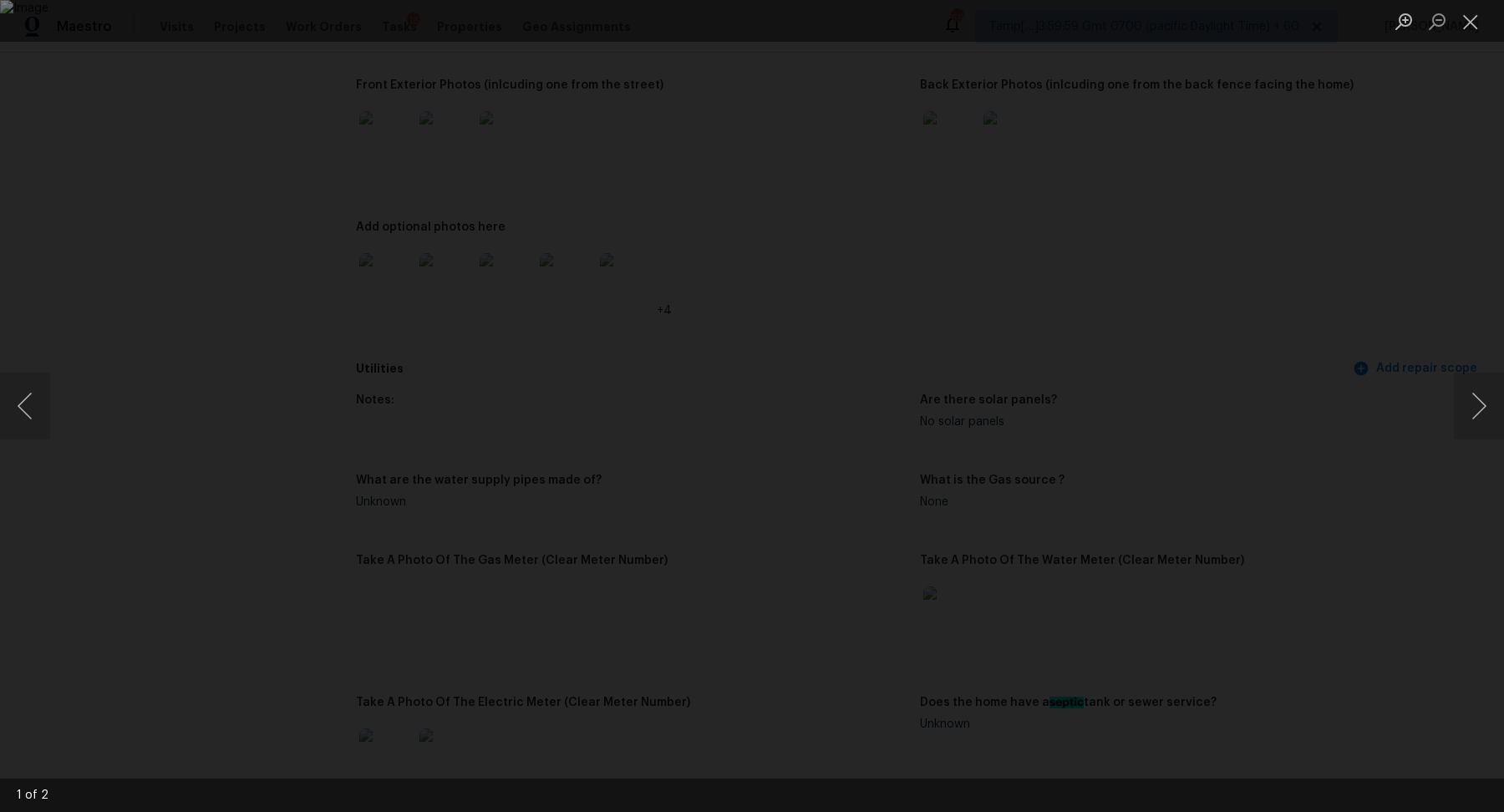
click at [1296, 220] on div "Lightbox" at bounding box center [752, 406] width 1504 height 812
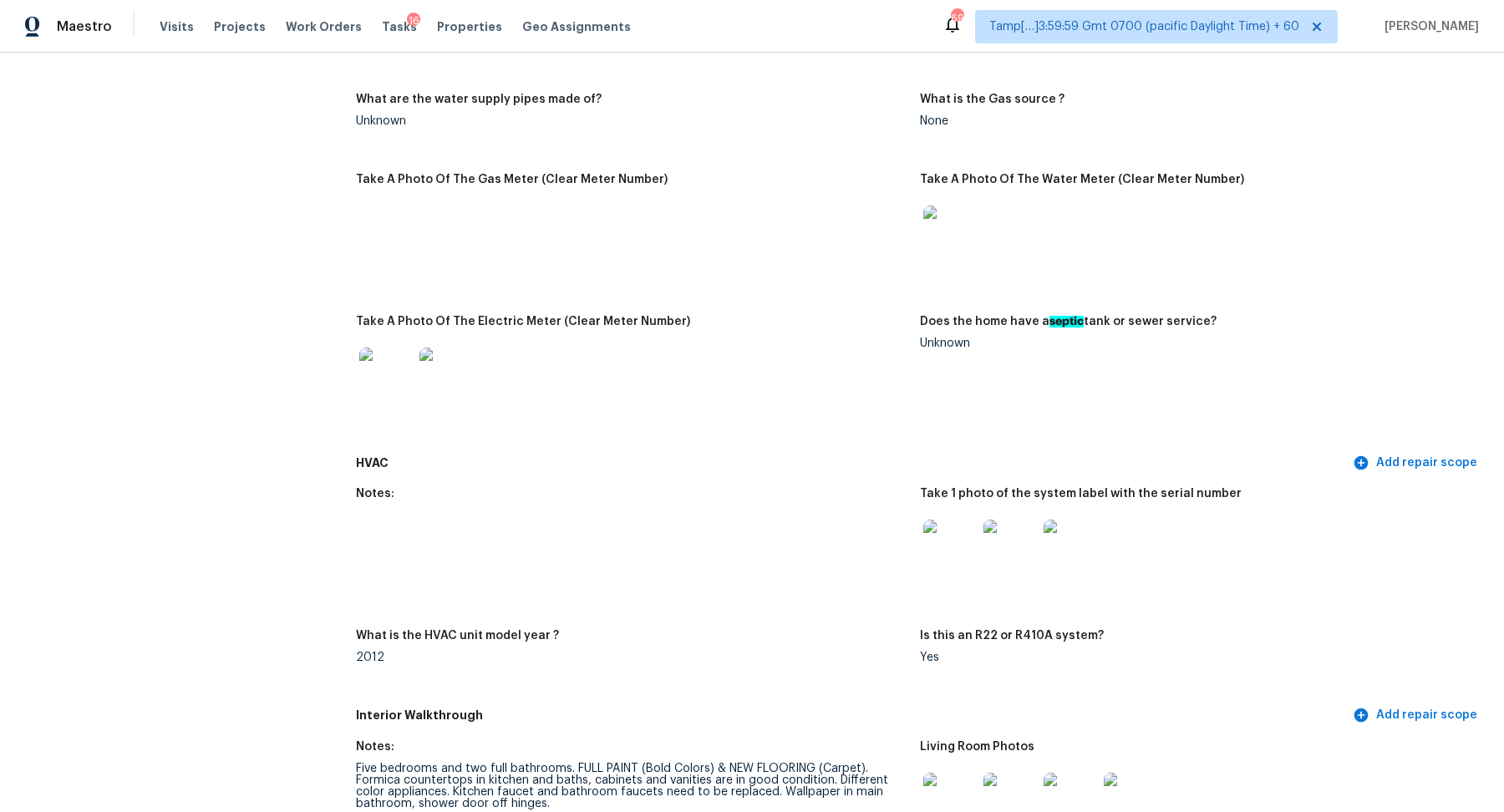
scroll to position [1476, 0]
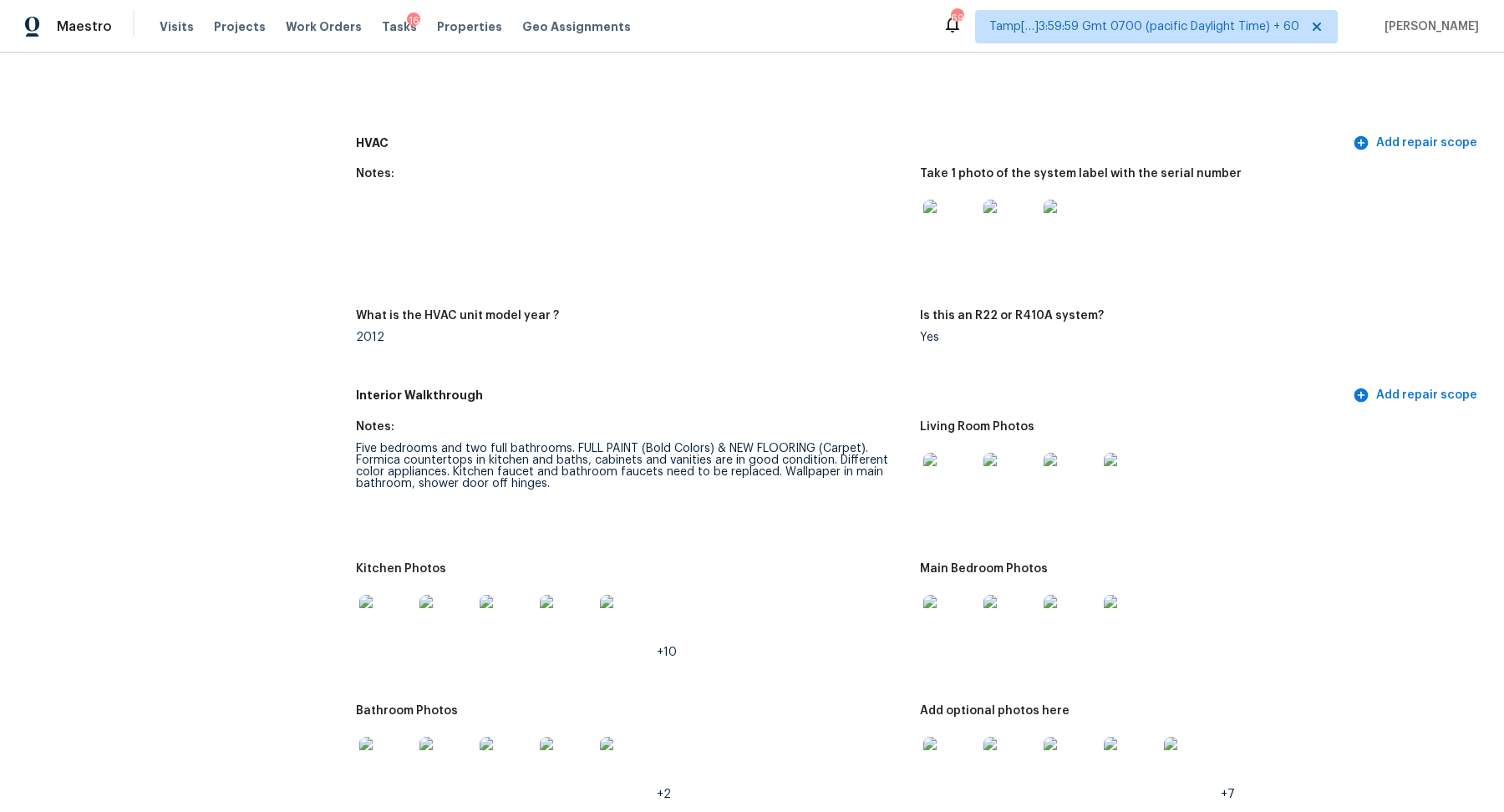
click at [587, 441] on div "Notes:" at bounding box center [631, 431] width 551 height 22
drag, startPoint x: 570, startPoint y: 466, endPoint x: 749, endPoint y: 466, distance: 179.0
click at [749, 466] on div "Five bedrooms and two full bathrooms. FULL PAINT (Bold Colors) & NEW FLOORING (…" at bounding box center [631, 466] width 551 height 46
click at [789, 493] on figure "Notes: Five bedrooms and two full bathrooms. FULL PAINT (Bold Colors) & NEW FLO…" at bounding box center [638, 481] width 564 height 122
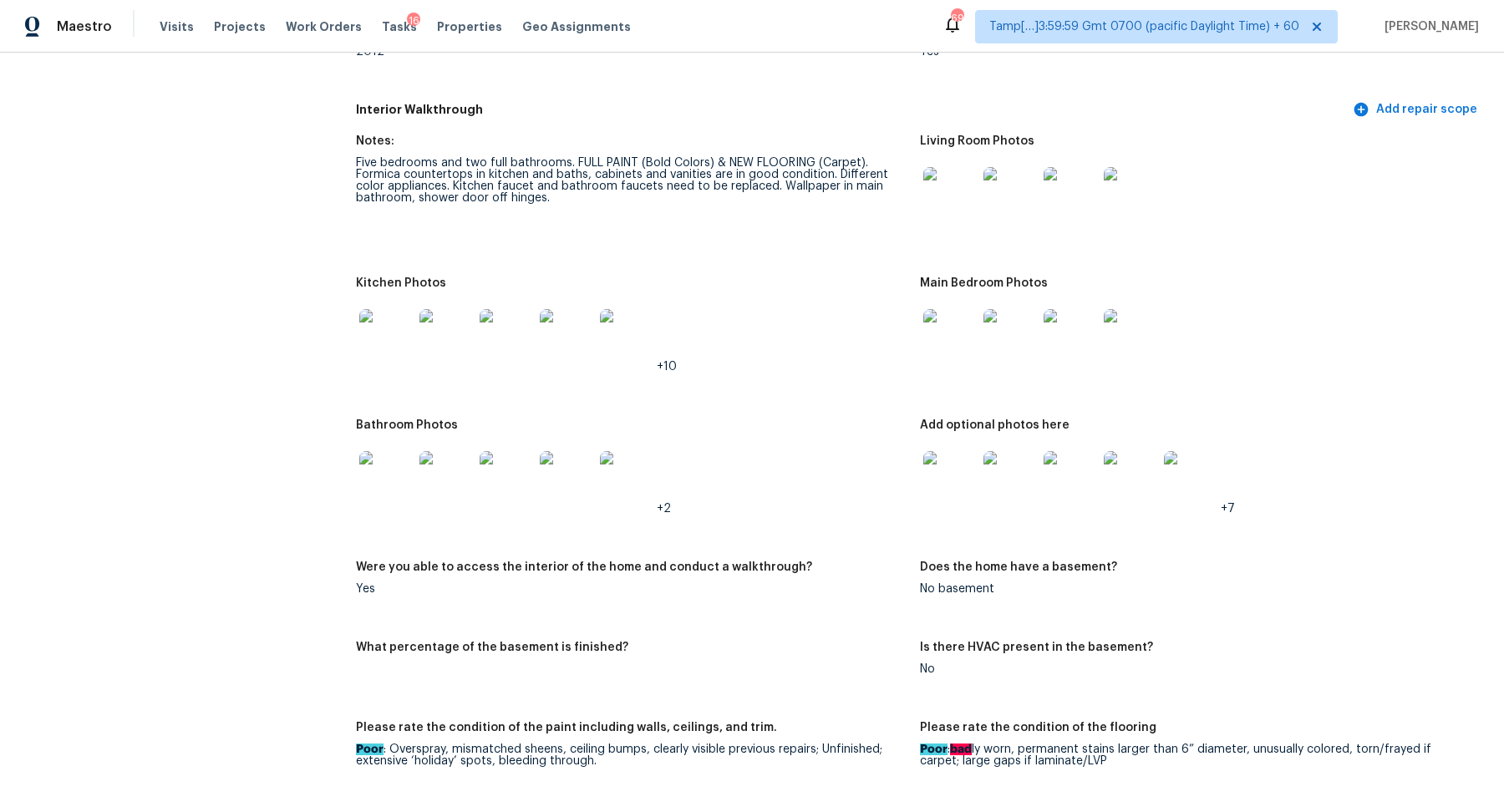
scroll to position [1733, 0]
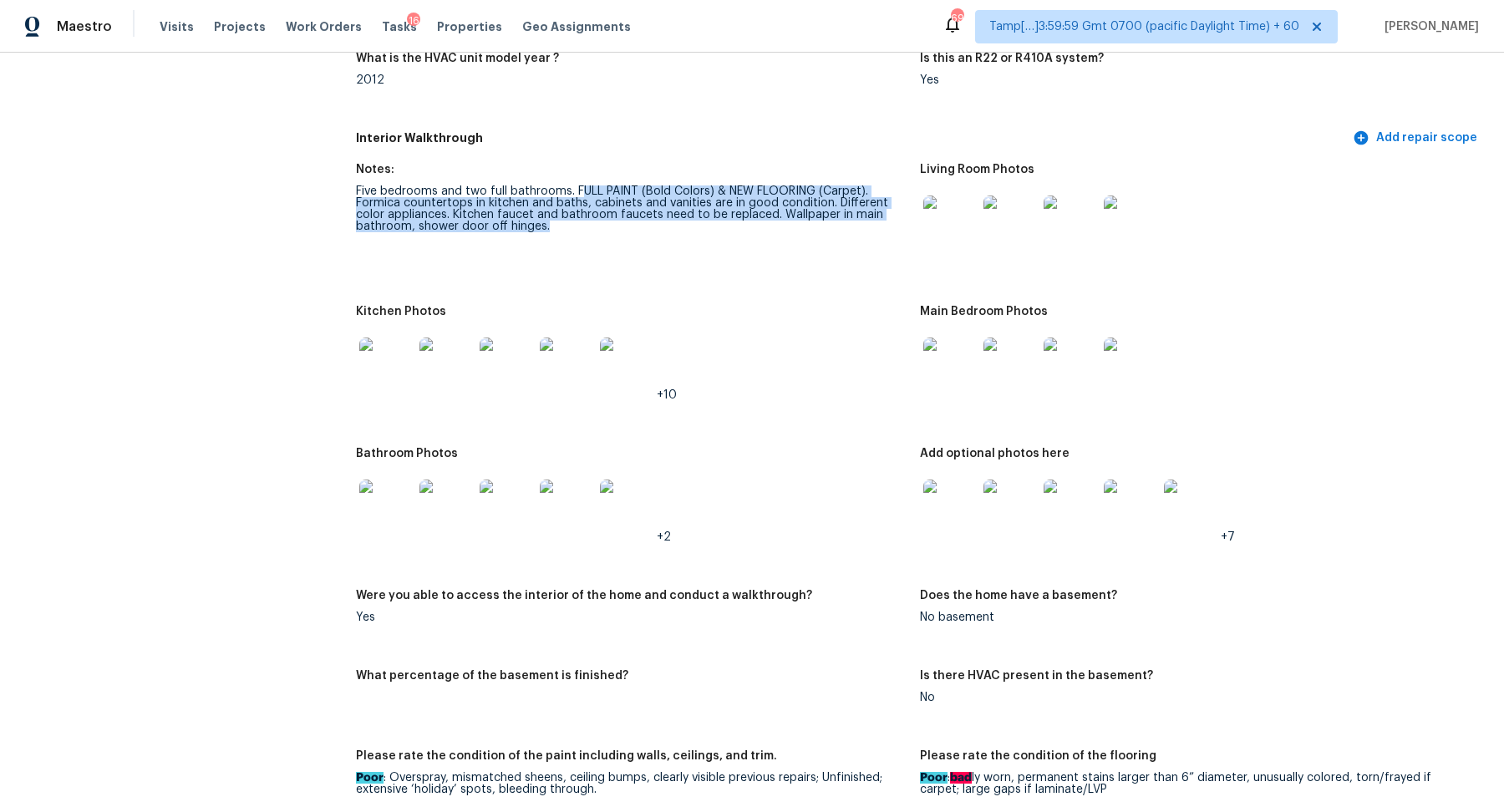
drag, startPoint x: 579, startPoint y: 188, endPoint x: 785, endPoint y: 245, distance: 213.7
click at [785, 245] on figure "Notes: Five bedrooms and two full bathrooms. FULL PAINT (Bold Colors) & NEW FLO…" at bounding box center [638, 224] width 564 height 122
click at [636, 218] on div "Five bedrooms and two full bathrooms. FULL PAINT (Bold Colors) & NEW FLOORING (…" at bounding box center [631, 208] width 551 height 46
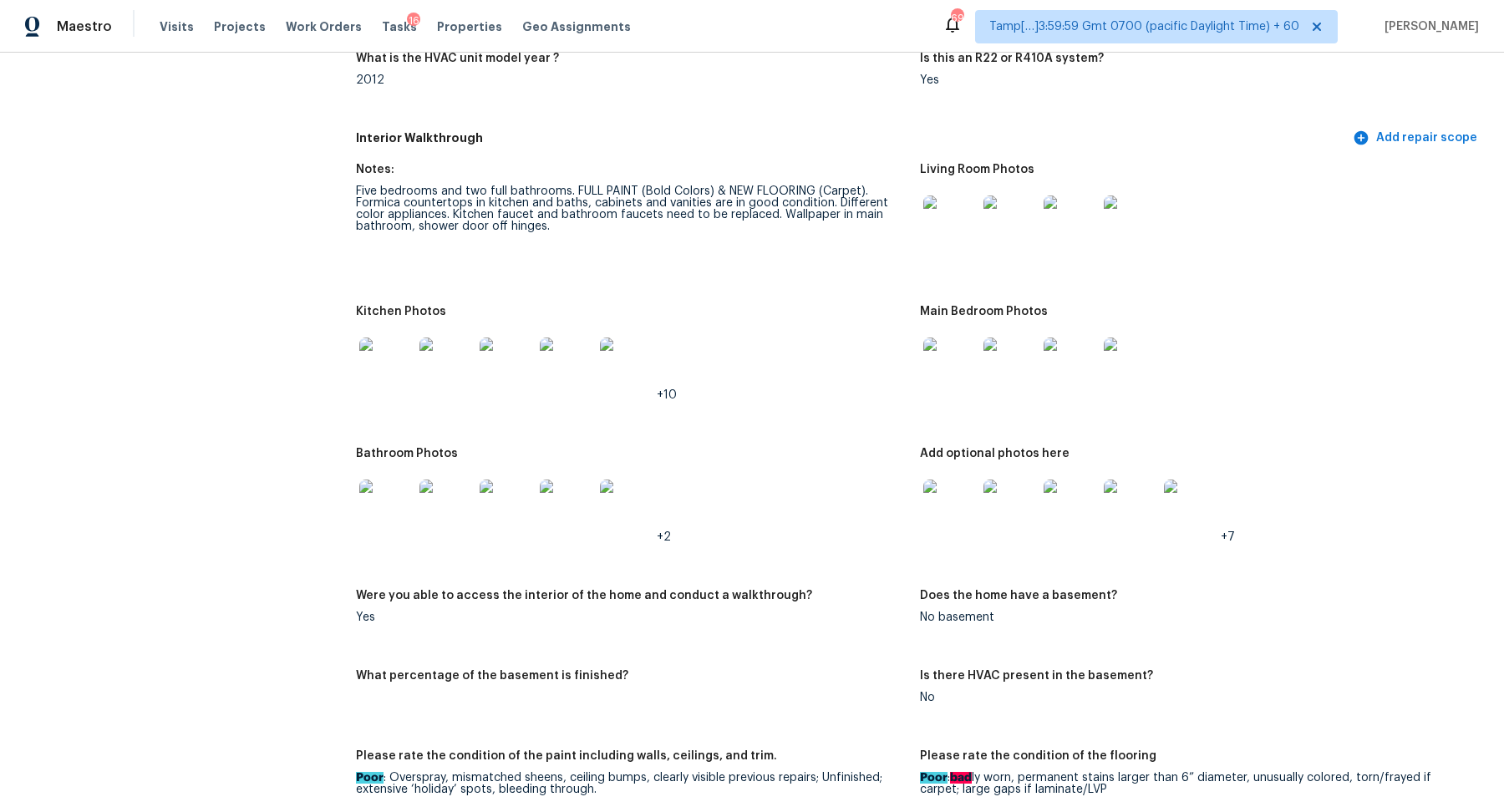
click at [693, 207] on div "Five bedrooms and two full bathrooms. FULL PAINT (Bold Colors) & NEW FLOORING (…" at bounding box center [631, 208] width 551 height 46
drag, startPoint x: 457, startPoint y: 212, endPoint x: 732, endPoint y: 216, distance: 275.0
click at [732, 216] on div "Five bedrooms and two full bathrooms. FULL PAINT (Bold Colors) & NEW FLOORING (…" at bounding box center [631, 208] width 551 height 46
click at [810, 236] on figure "Notes: Five bedrooms and two full bathrooms. FULL PAINT (Bold Colors) & NEW FLO…" at bounding box center [638, 224] width 564 height 122
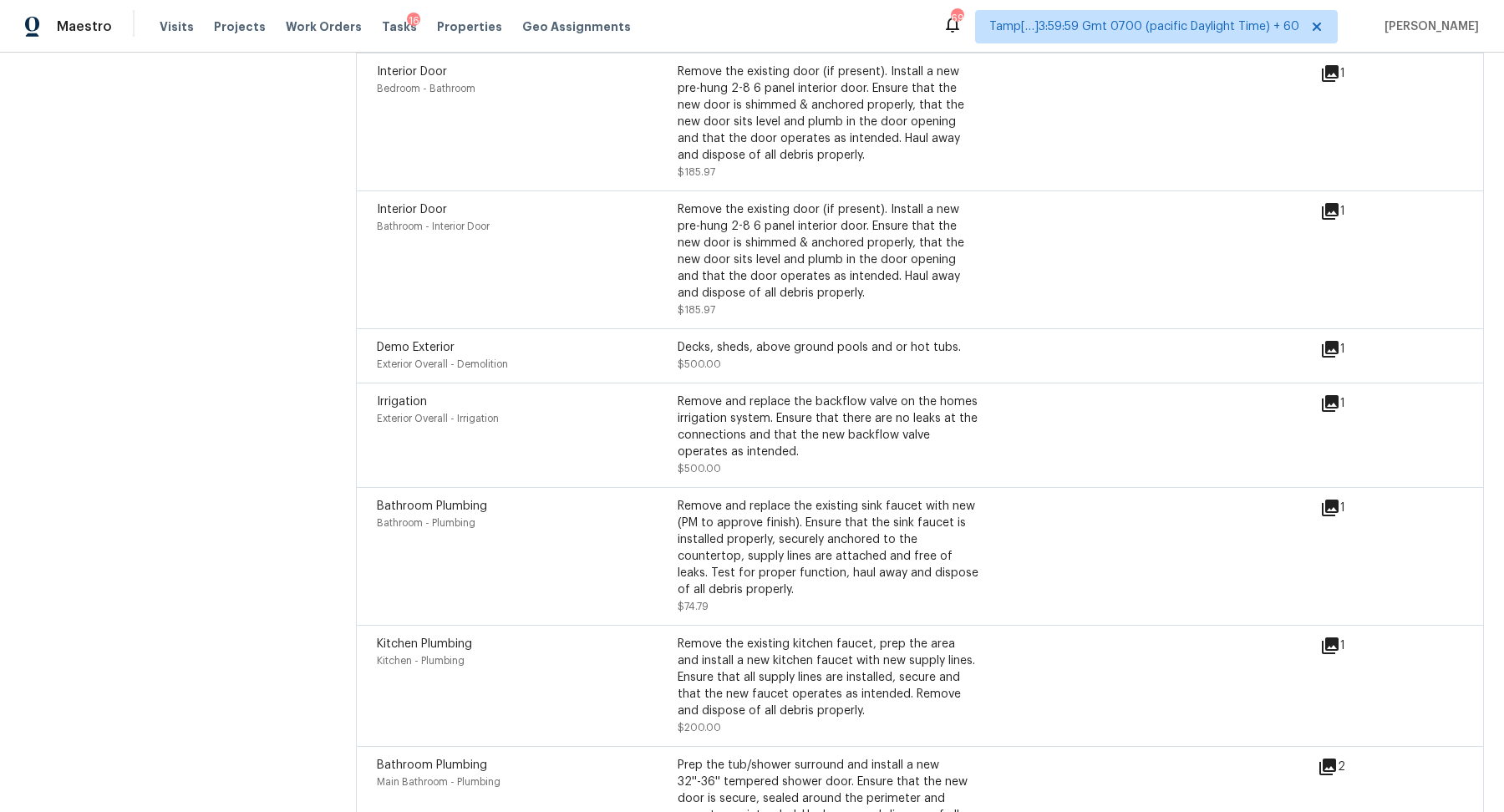
scroll to position [4330, 0]
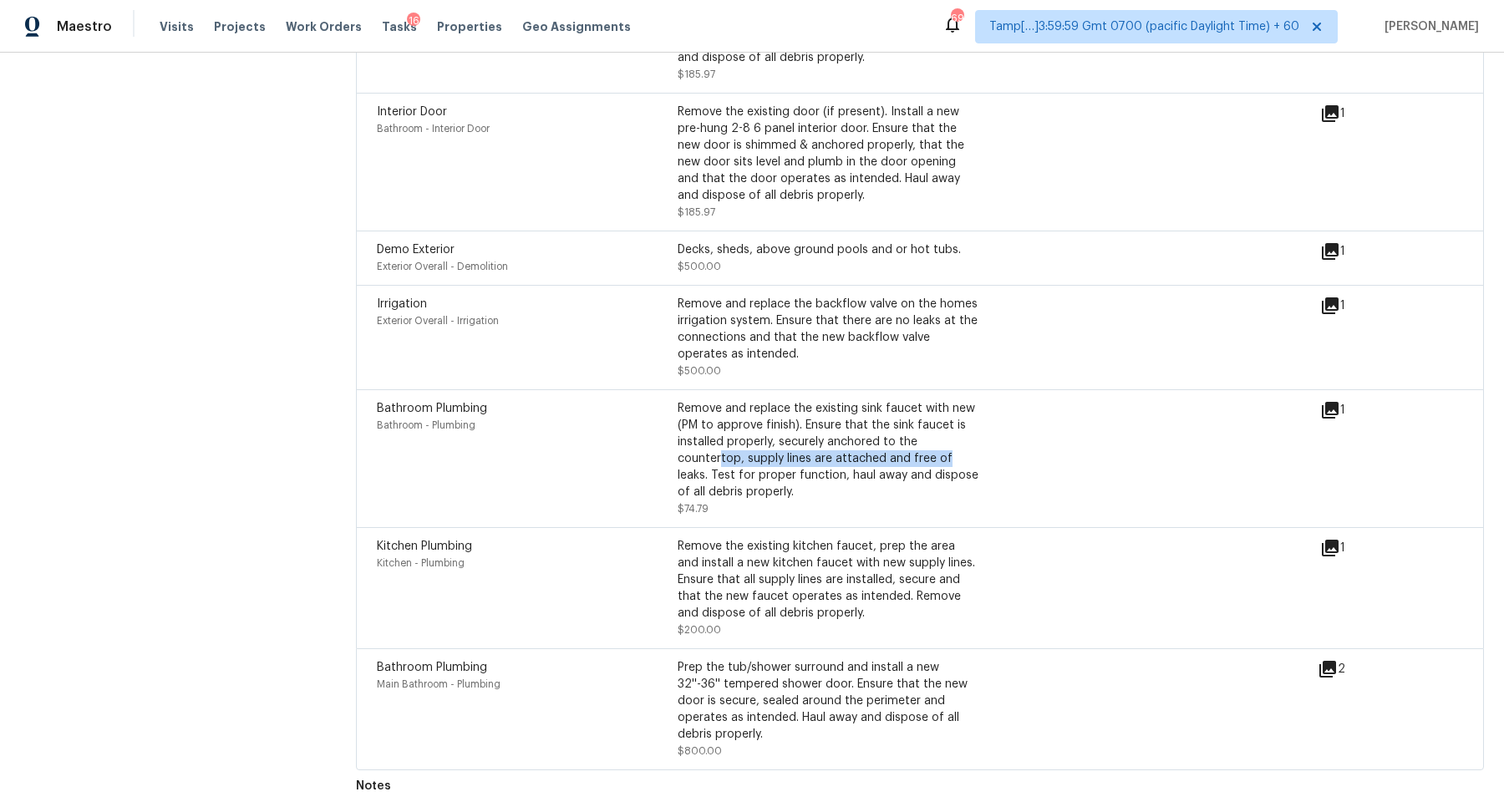
drag, startPoint x: 721, startPoint y: 462, endPoint x: 1072, endPoint y: 463, distance: 351.0
click at [1072, 463] on div "Bathroom Plumbing Bathroom - Plumbing Remove and replace the existing sink fauc…" at bounding box center [847, 458] width 943 height 117
drag, startPoint x: 798, startPoint y: 578, endPoint x: 1134, endPoint y: 578, distance: 336.0
click at [1134, 578] on div "Kitchen Plumbing Kitchen - Plumbing Remove the existing kitchen faucet, prep th…" at bounding box center [847, 588] width 943 height 101
drag, startPoint x: 806, startPoint y: 704, endPoint x: 1182, endPoint y: 685, distance: 376.5
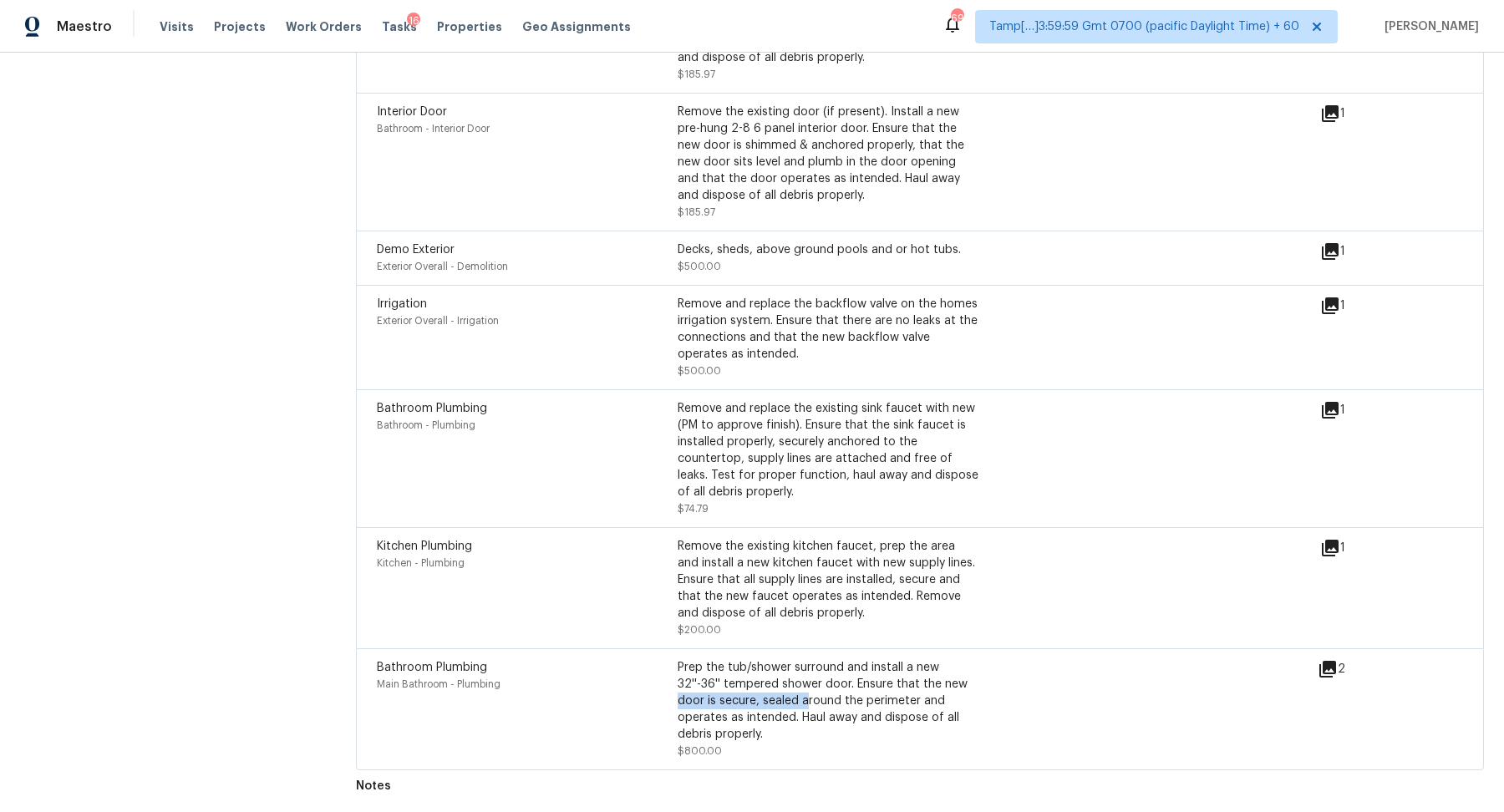
click at [1167, 685] on div "Bathroom Plumbing Main Bathroom - Plumbing Prep the tub/shower surround and ins…" at bounding box center [847, 709] width 941 height 101
drag, startPoint x: 722, startPoint y: 450, endPoint x: 1039, endPoint y: 450, distance: 317.0
click at [1030, 450] on div "Bathroom Plumbing Bathroom - Plumbing Remove and replace the existing sink fauc…" at bounding box center [847, 458] width 943 height 117
drag, startPoint x: 776, startPoint y: 317, endPoint x: 1040, endPoint y: 317, distance: 264.0
click at [1032, 317] on div "Irrigation Exterior Overall - Irrigation Remove and replace the backflow valve …" at bounding box center [847, 337] width 943 height 83
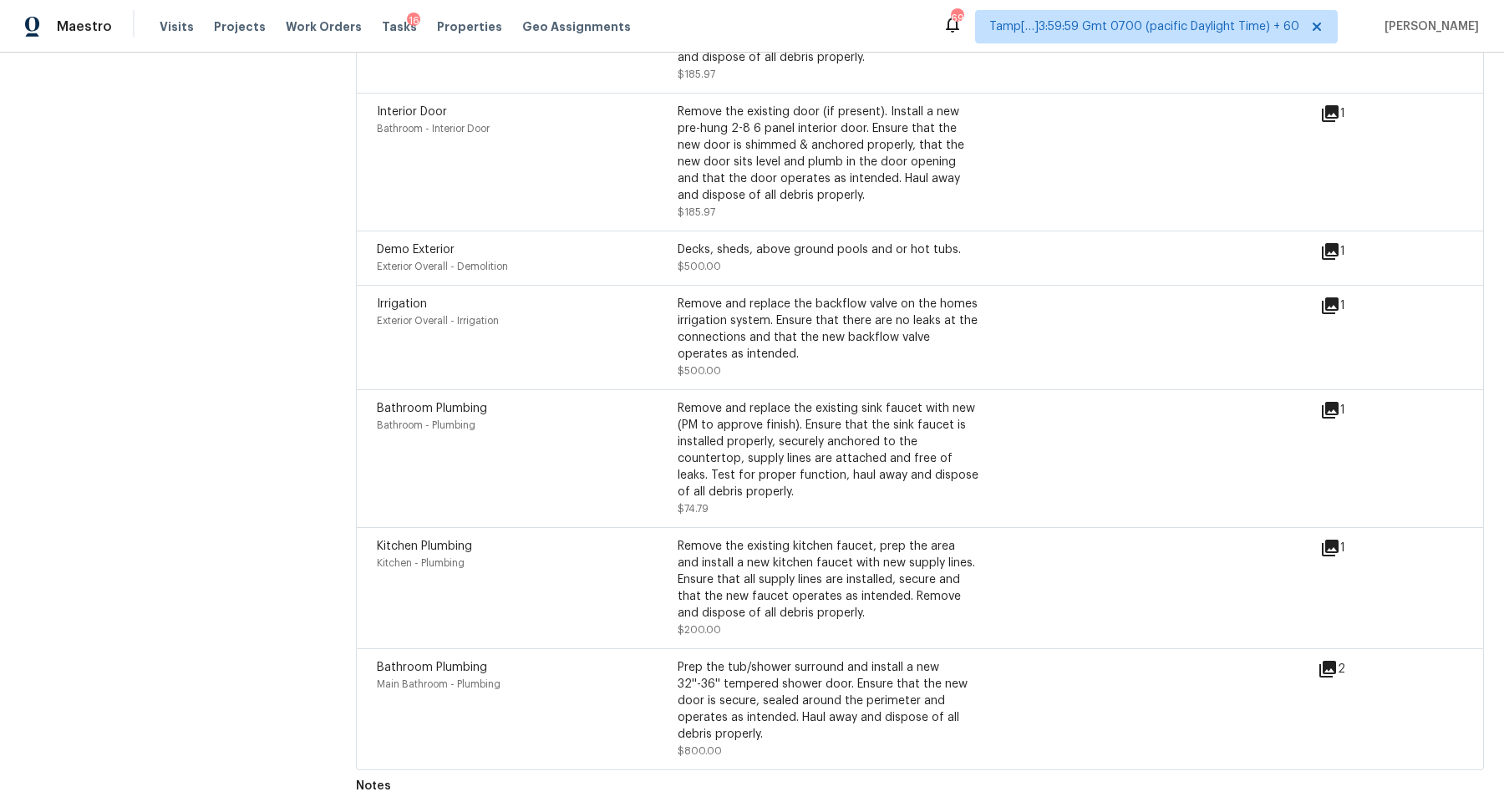
drag, startPoint x: 803, startPoint y: 256, endPoint x: 959, endPoint y: 256, distance: 156.0
click at [859, 256] on div "Decks, sheds, above ground pools and or hot tubs." at bounding box center [828, 249] width 301 height 17
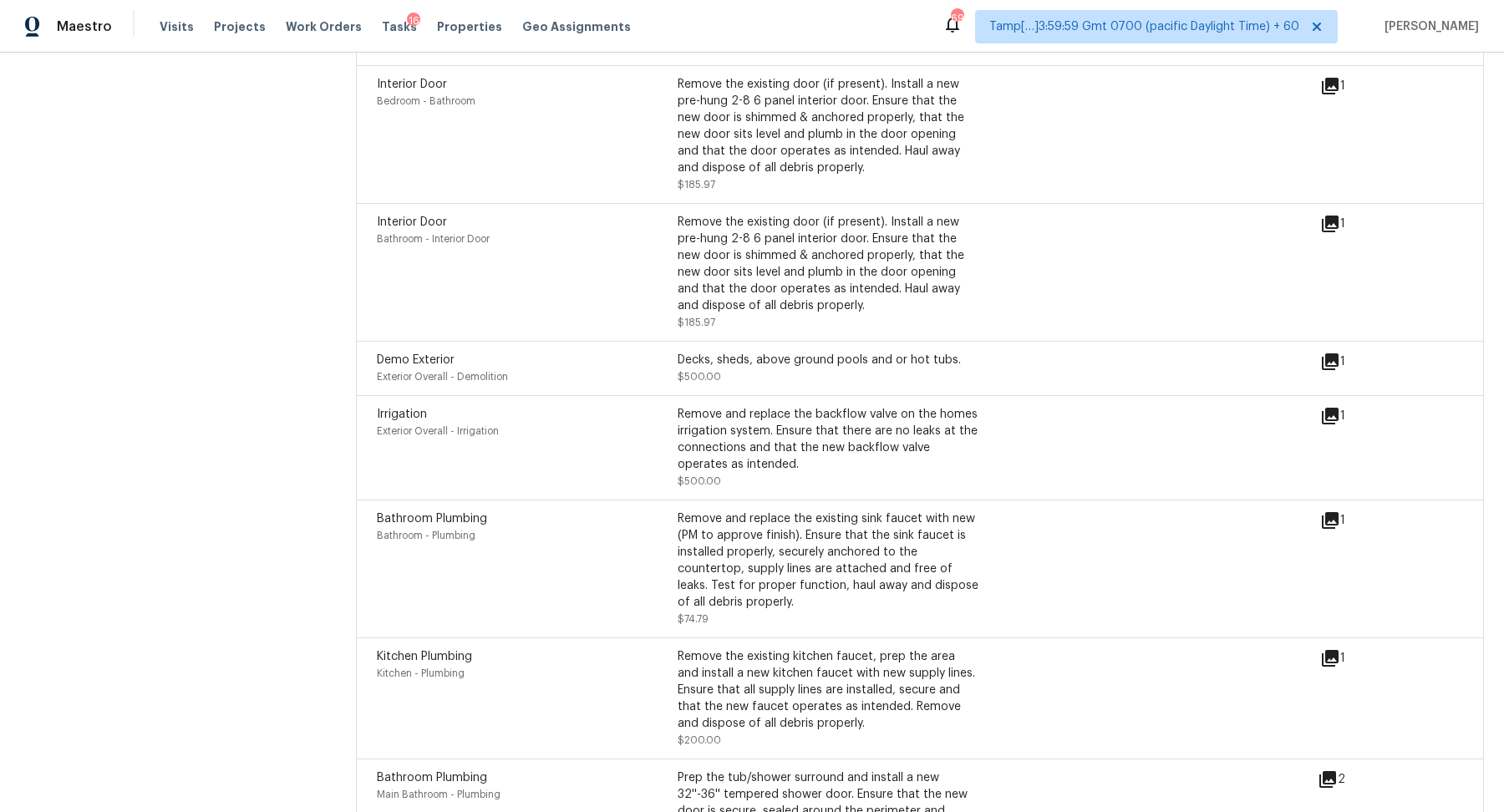
drag, startPoint x: 777, startPoint y: 255, endPoint x: 1025, endPoint y: 255, distance: 248.0
click at [902, 255] on div "Remove the existing door (if present). Install a new pre-hung 2-8 6 panel inter…" at bounding box center [828, 263] width 301 height 101
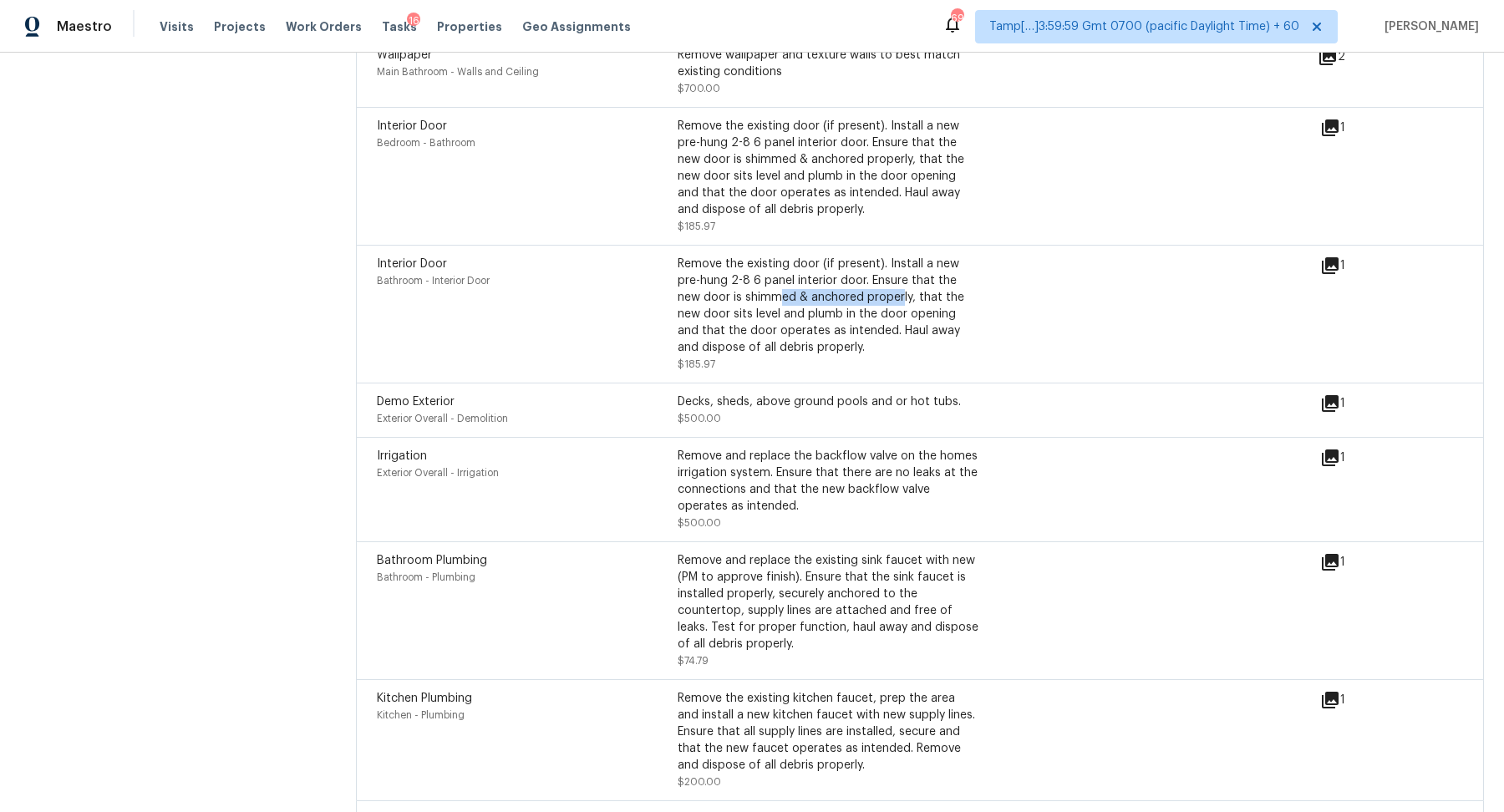
scroll to position [4129, 0]
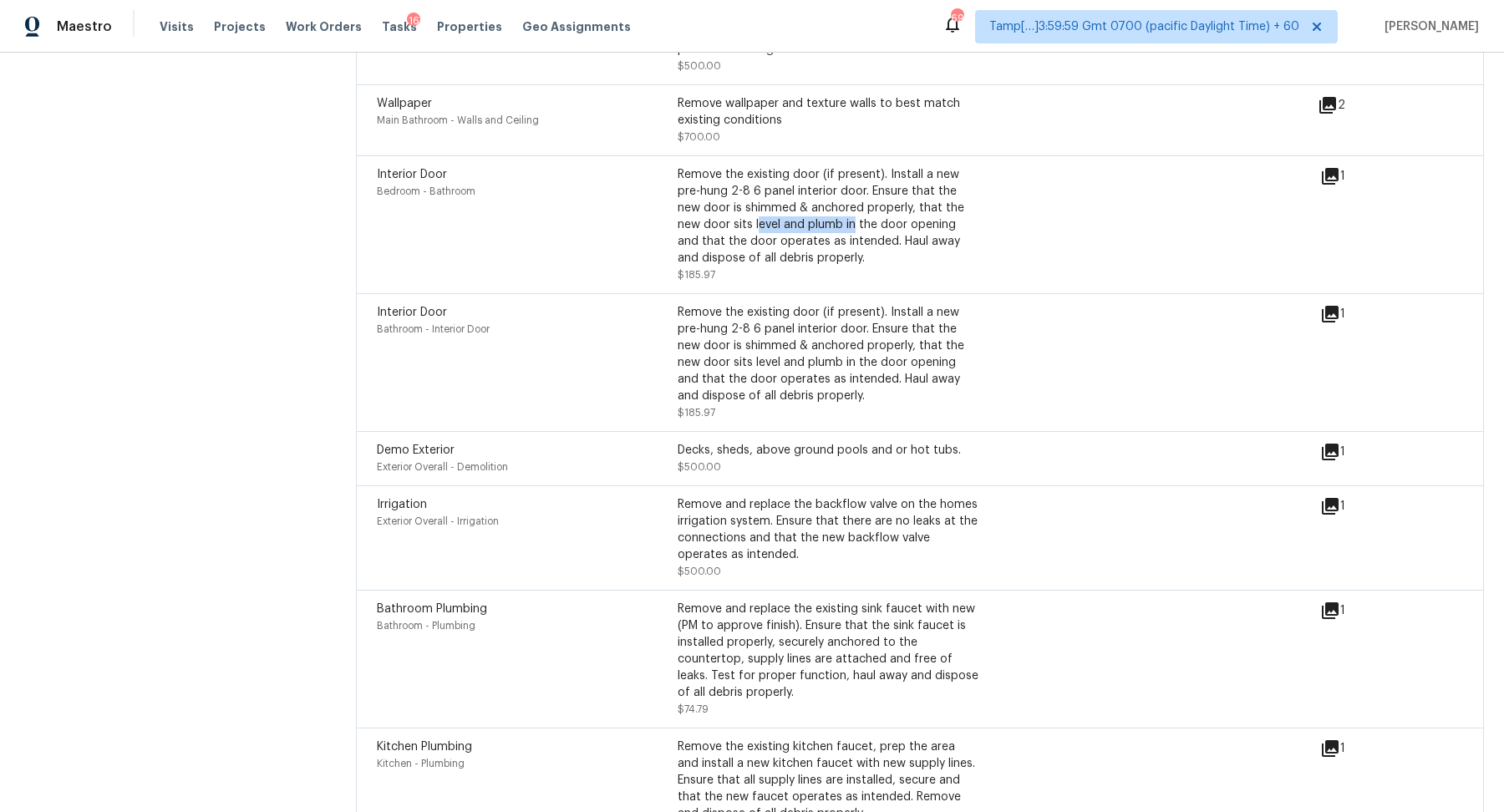
drag, startPoint x: 759, startPoint y: 219, endPoint x: 997, endPoint y: 220, distance: 238.0
click at [989, 219] on div "Interior Door Bedroom - Bathroom Remove the existing door (if present). Install…" at bounding box center [847, 225] width 943 height 117
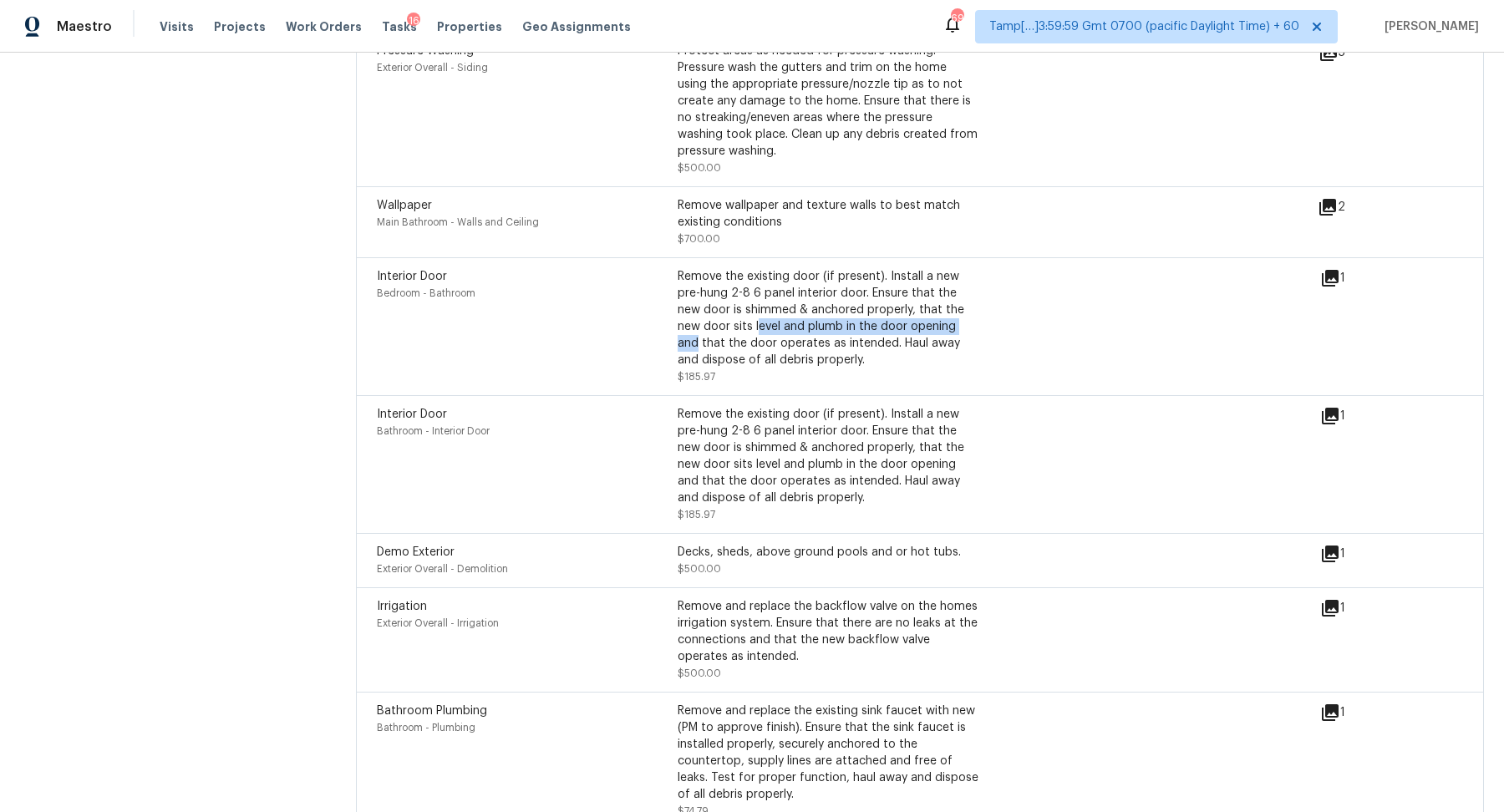
scroll to position [4000, 0]
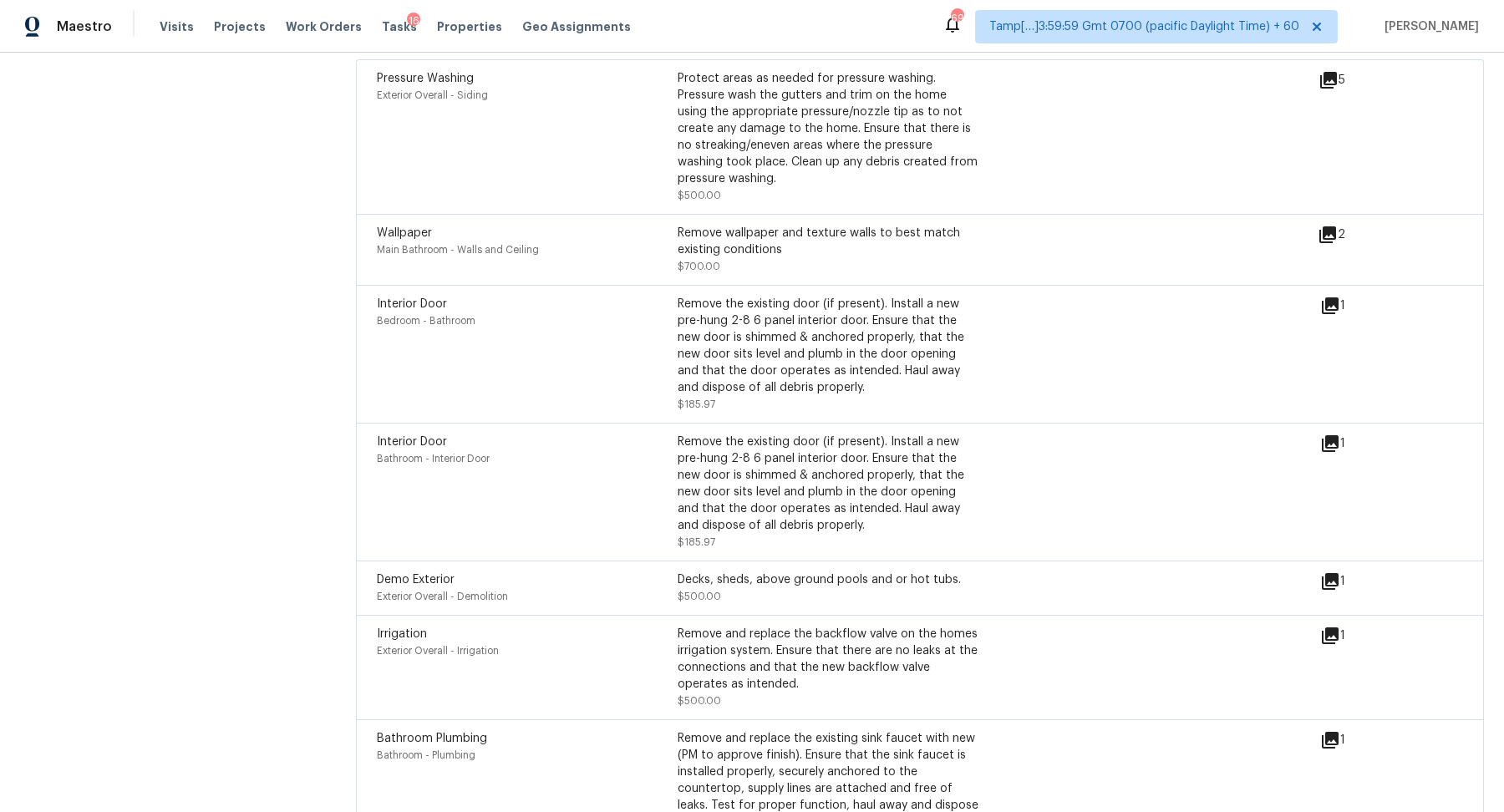
drag, startPoint x: 740, startPoint y: 230, endPoint x: 924, endPoint y: 230, distance: 184.0
click at [814, 230] on div "Remove wallpaper and texture walls to best match existing conditions" at bounding box center [828, 242] width 301 height 33
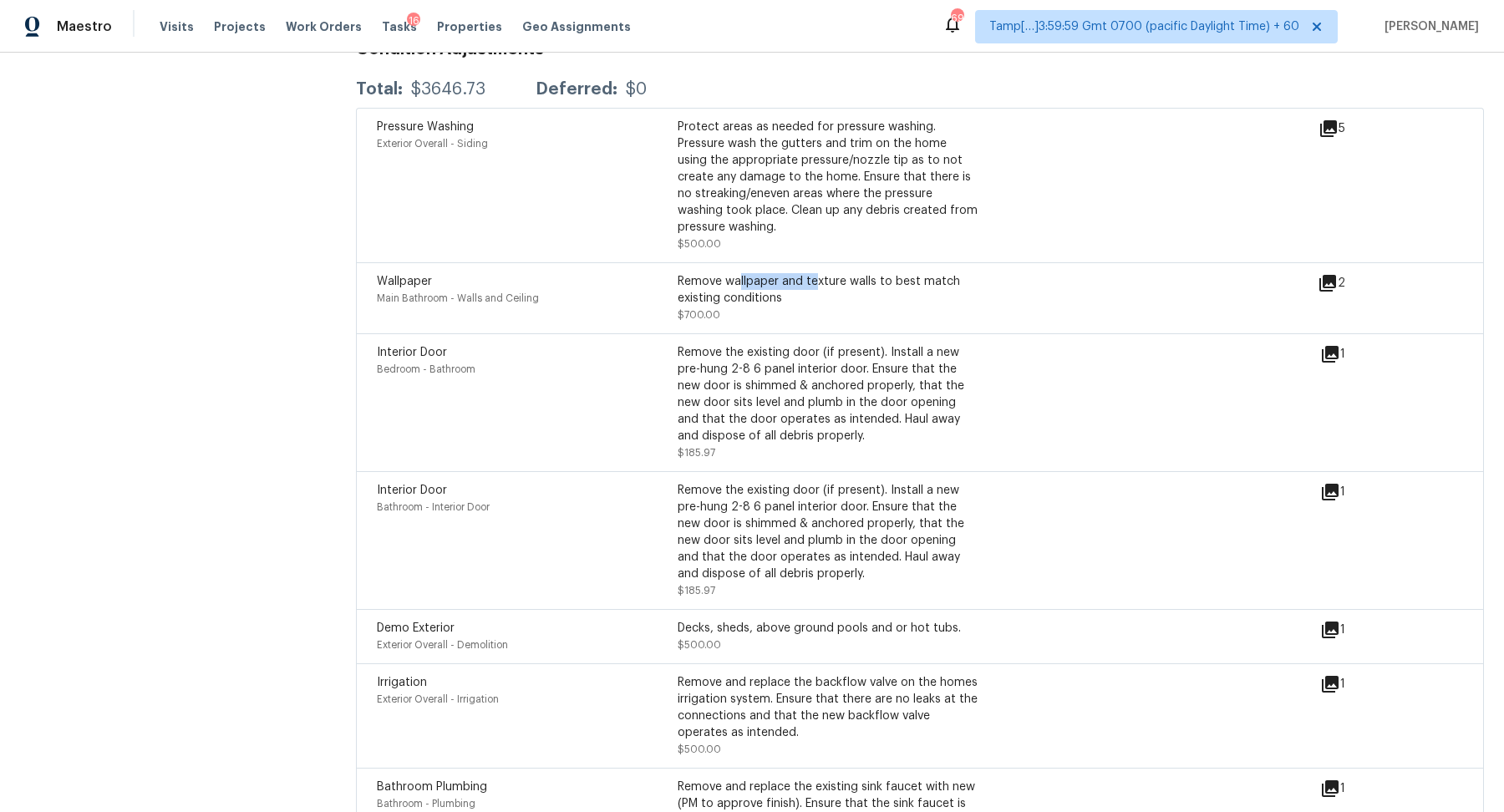
scroll to position [3900, 0]
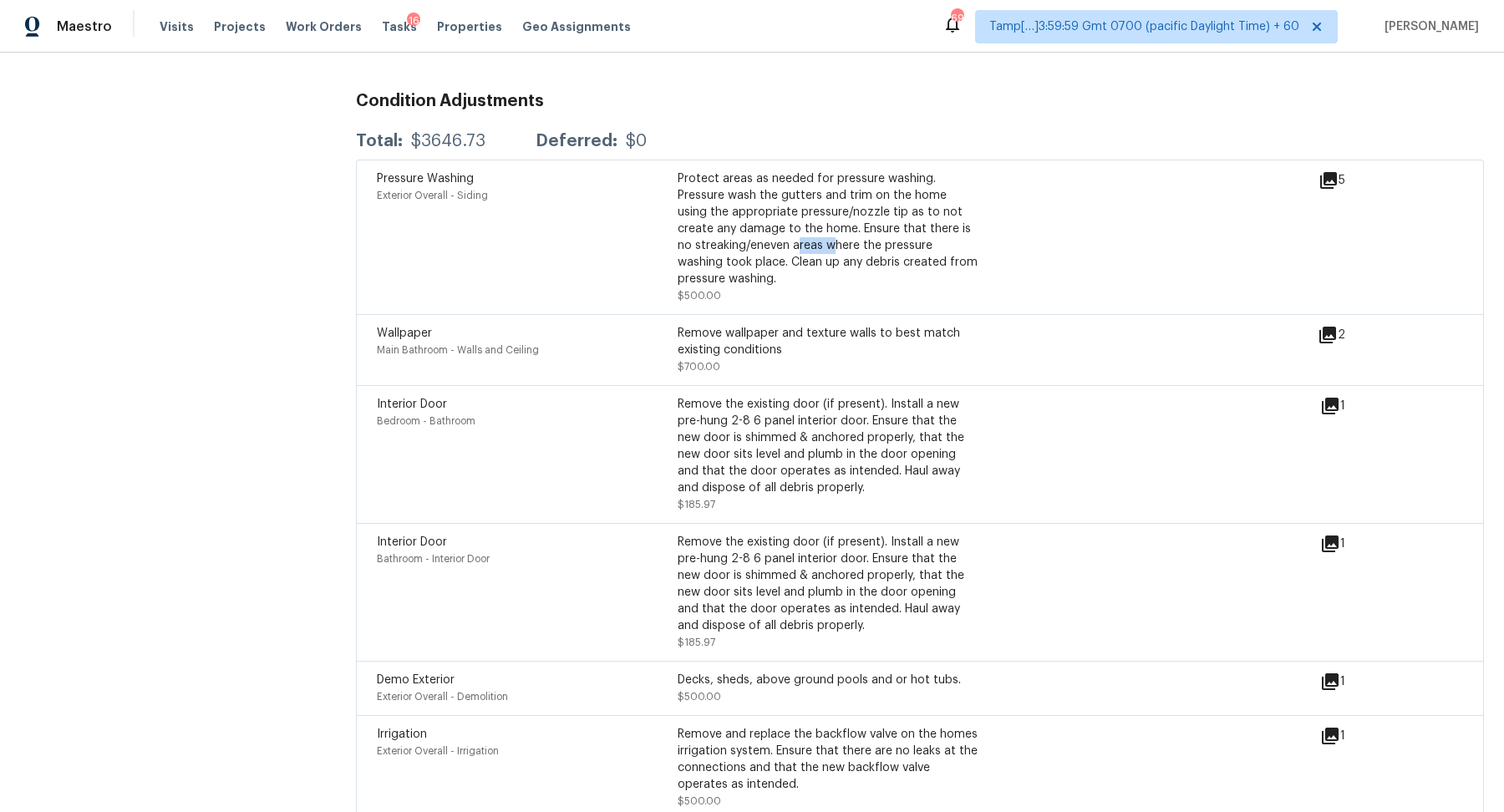
drag, startPoint x: 788, startPoint y: 242, endPoint x: 984, endPoint y: 242, distance: 196.0
click at [863, 242] on div "Protect areas as needed for pressure washing. Pressure wash the gutters and tri…" at bounding box center [828, 229] width 301 height 117
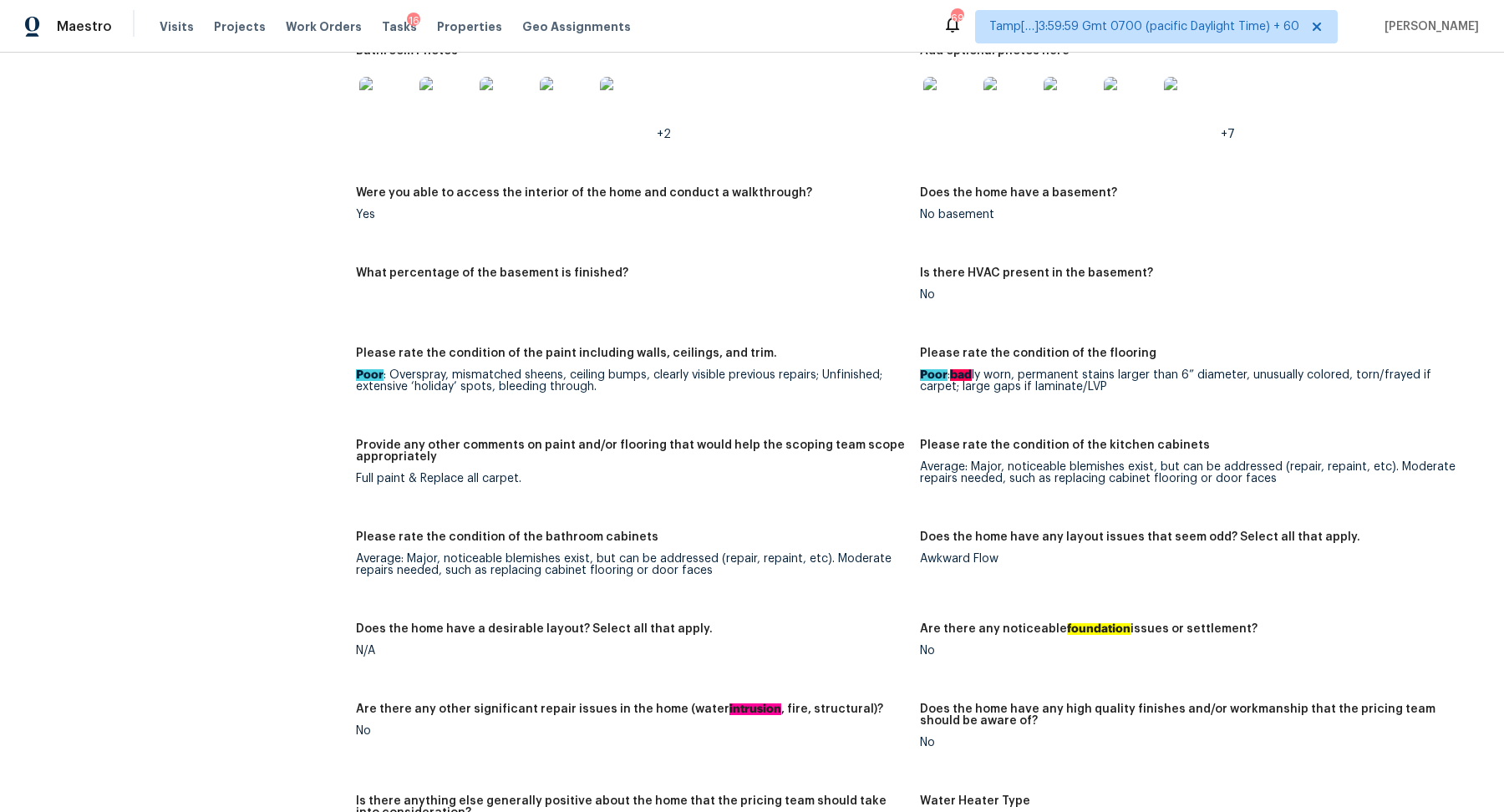
scroll to position [1842, 0]
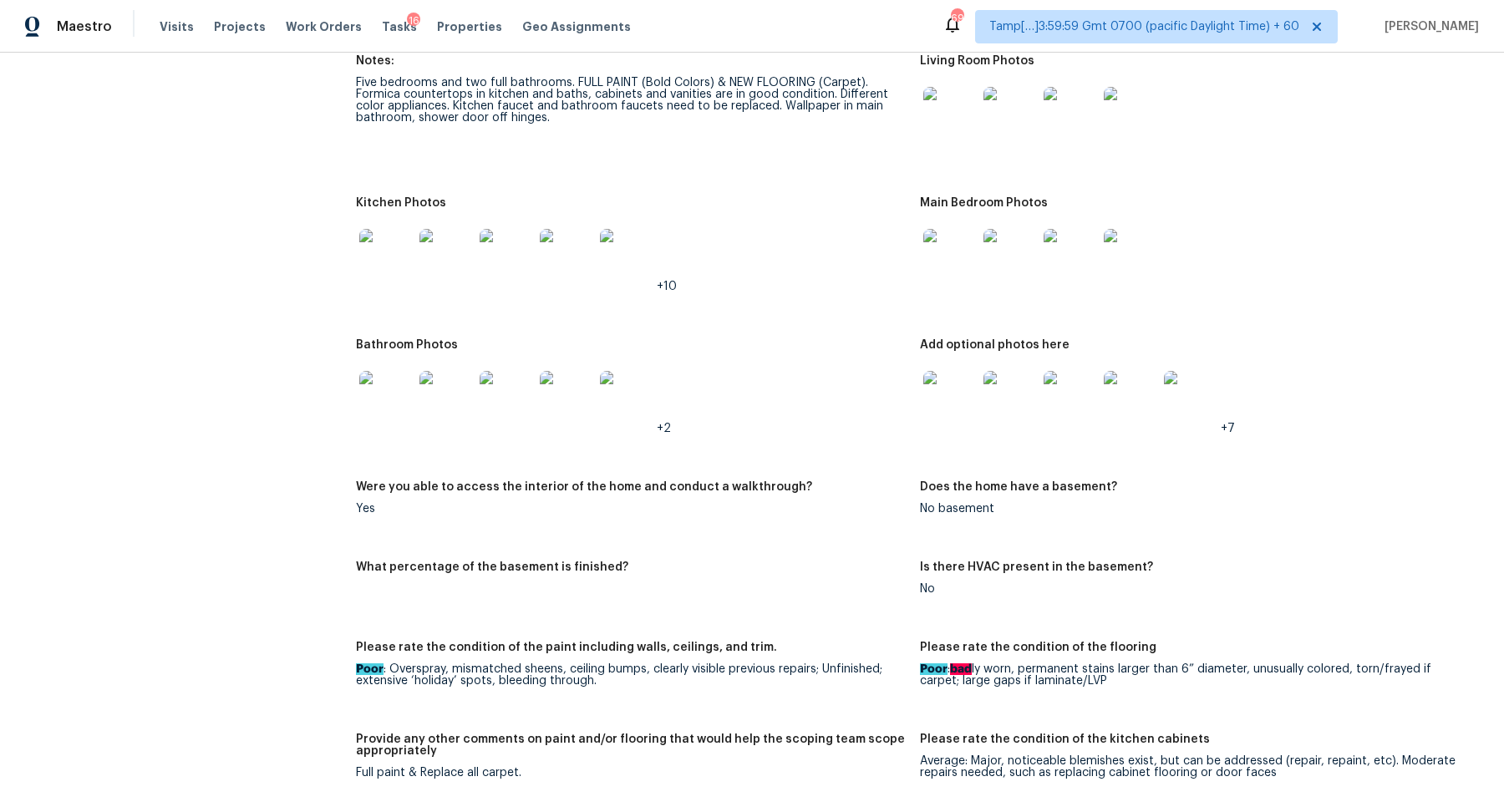
click at [390, 254] on img at bounding box center [385, 255] width 53 height 53
click at [945, 127] on img at bounding box center [950, 113] width 53 height 53
click at [399, 269] on img at bounding box center [385, 255] width 53 height 53
click at [925, 257] on img at bounding box center [950, 255] width 53 height 53
click at [412, 377] on div at bounding box center [386, 397] width 60 height 74
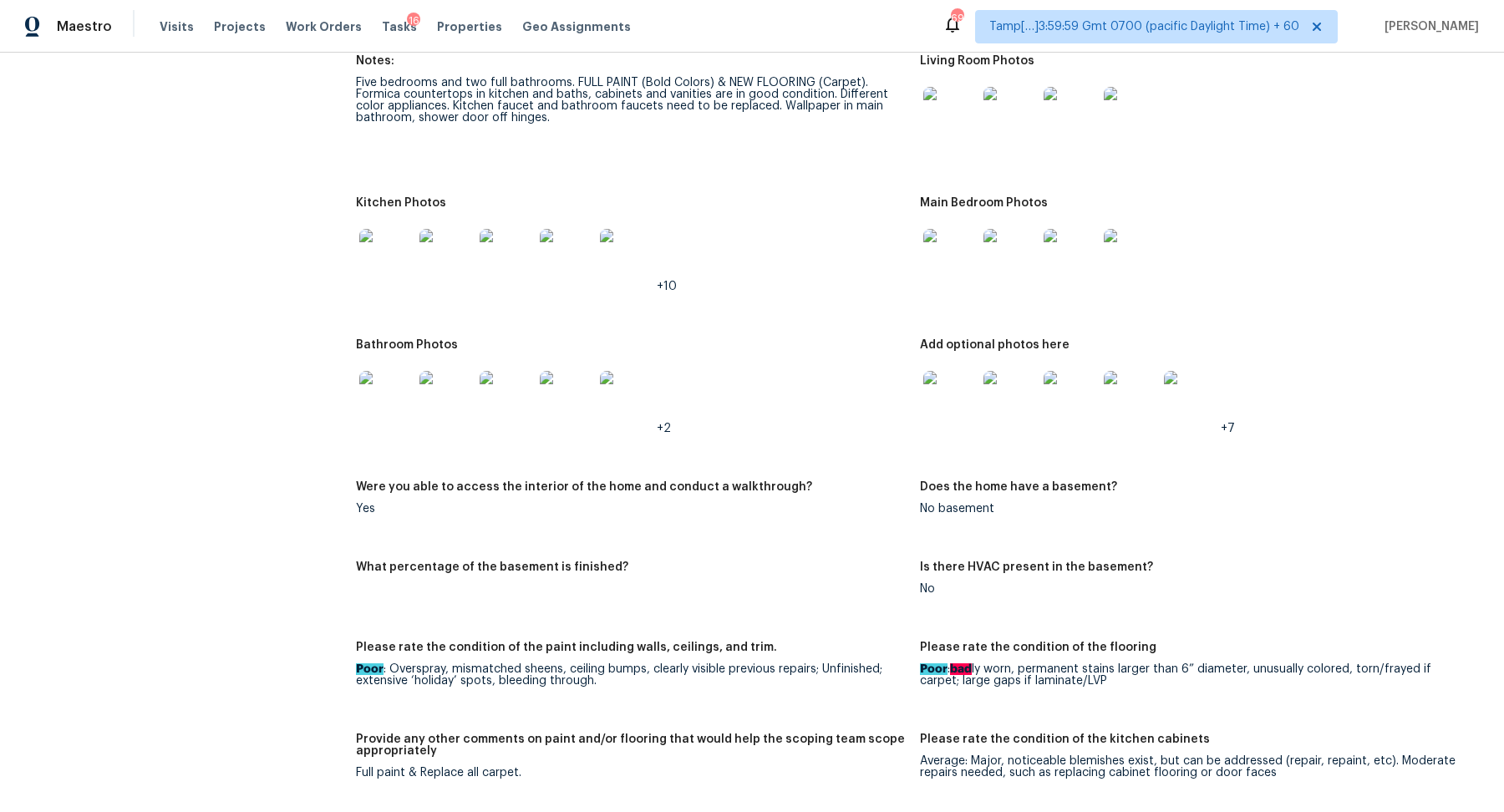
click at [393, 422] on img at bounding box center [385, 397] width 53 height 53
click at [952, 389] on img at bounding box center [950, 397] width 53 height 53
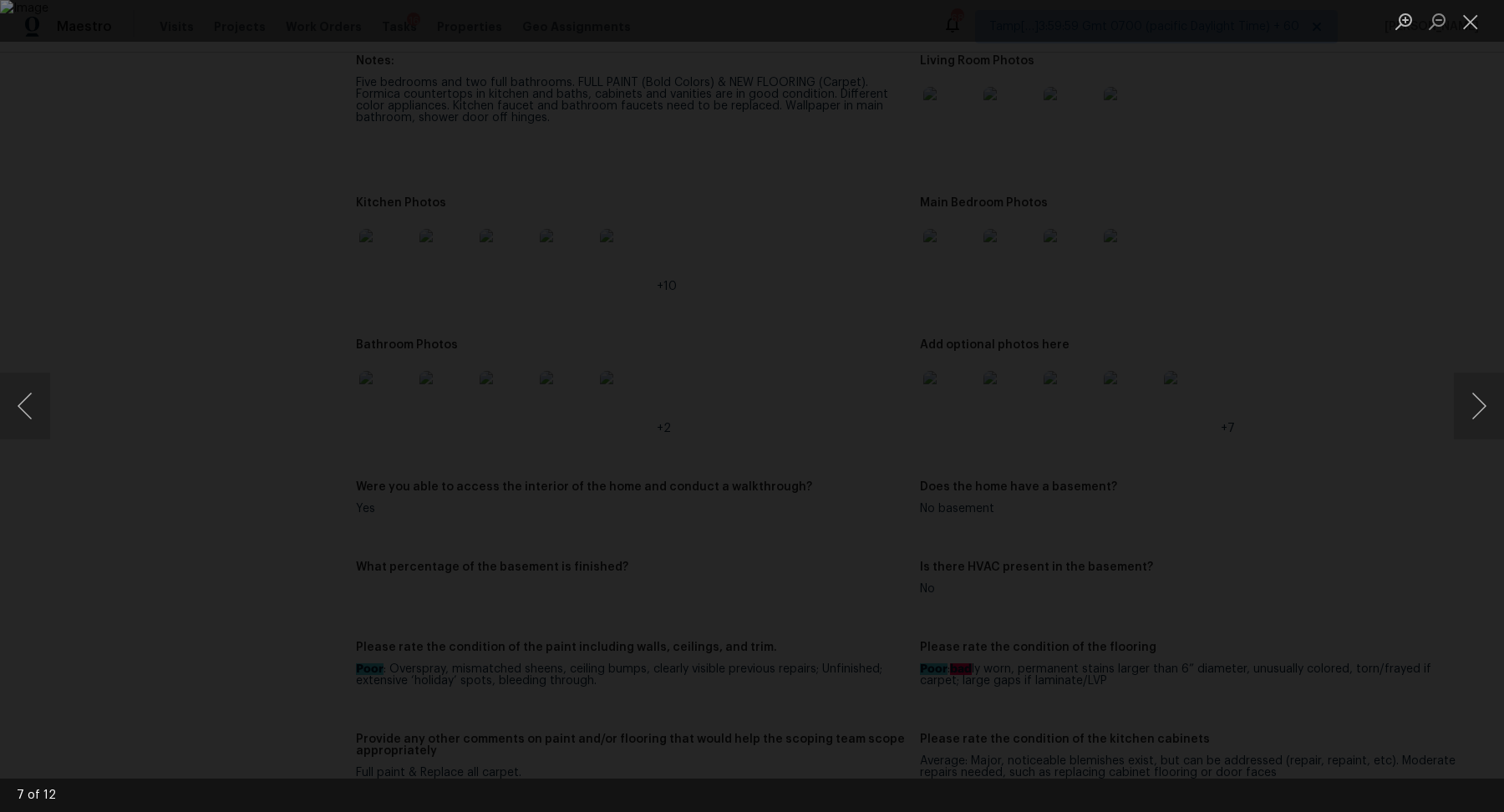
click at [1301, 207] on div "Lightbox" at bounding box center [752, 406] width 1504 height 812
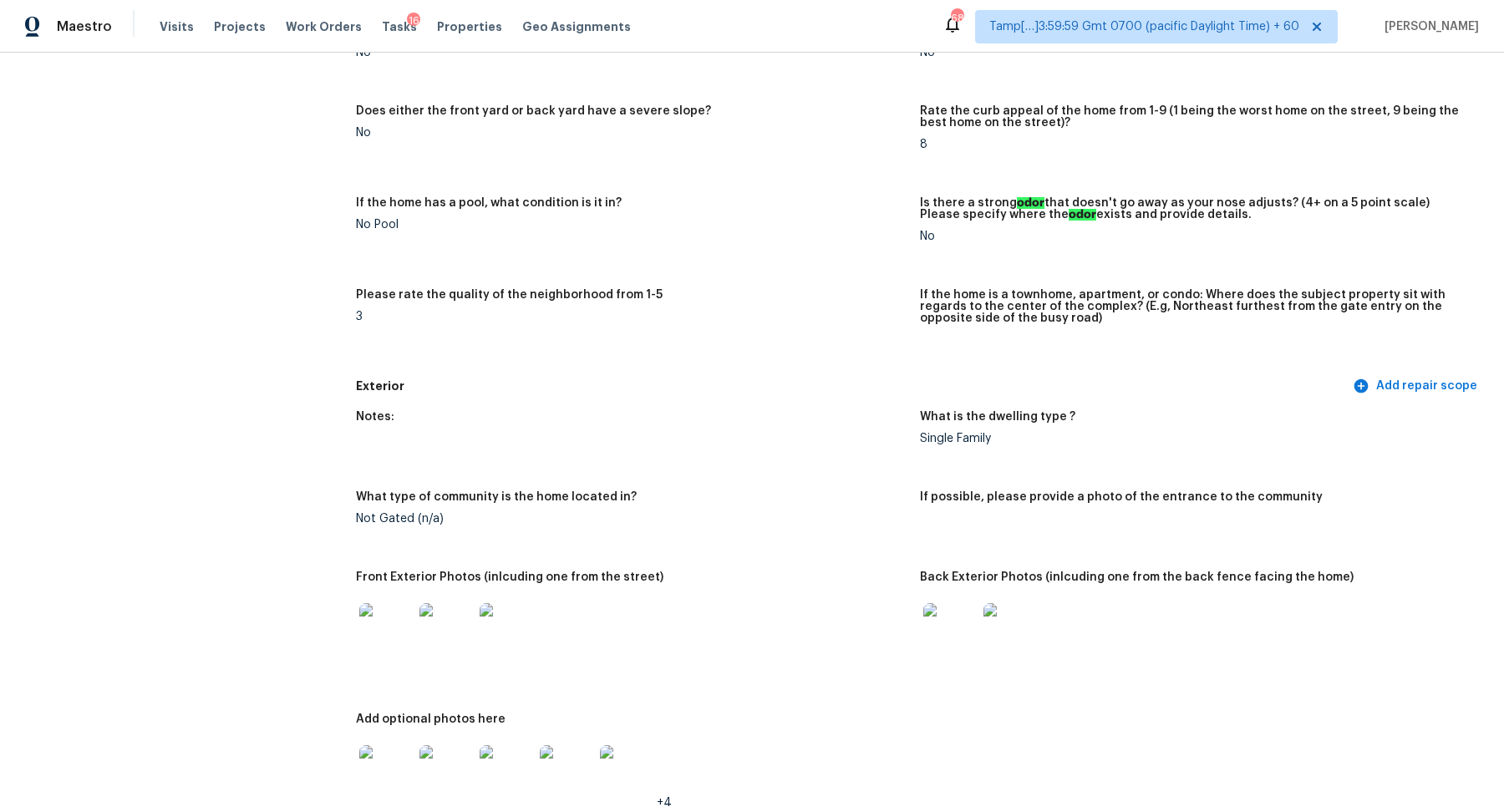
scroll to position [0, 0]
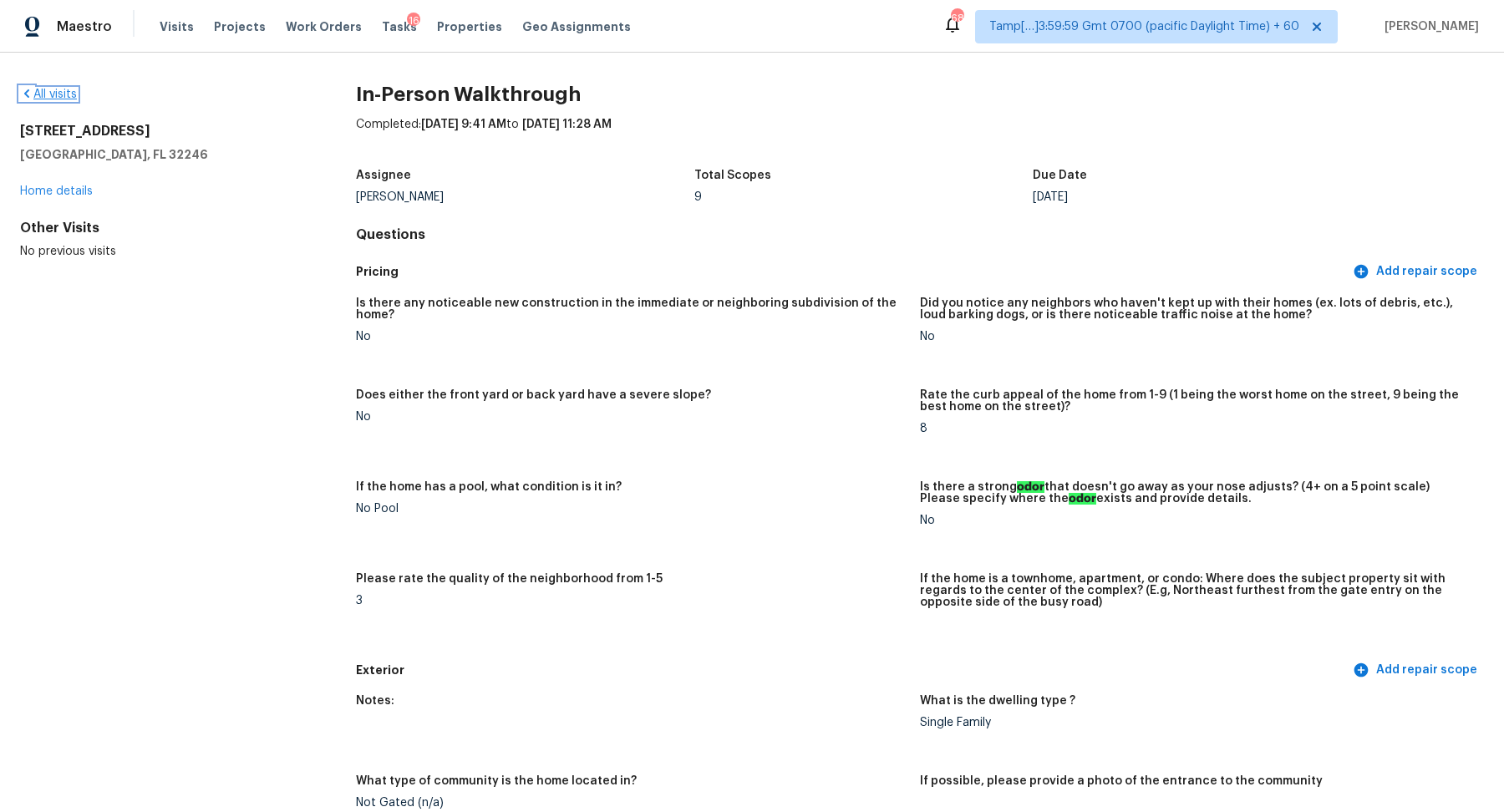
click at [62, 94] on link "All visits" at bounding box center [48, 94] width 57 height 11
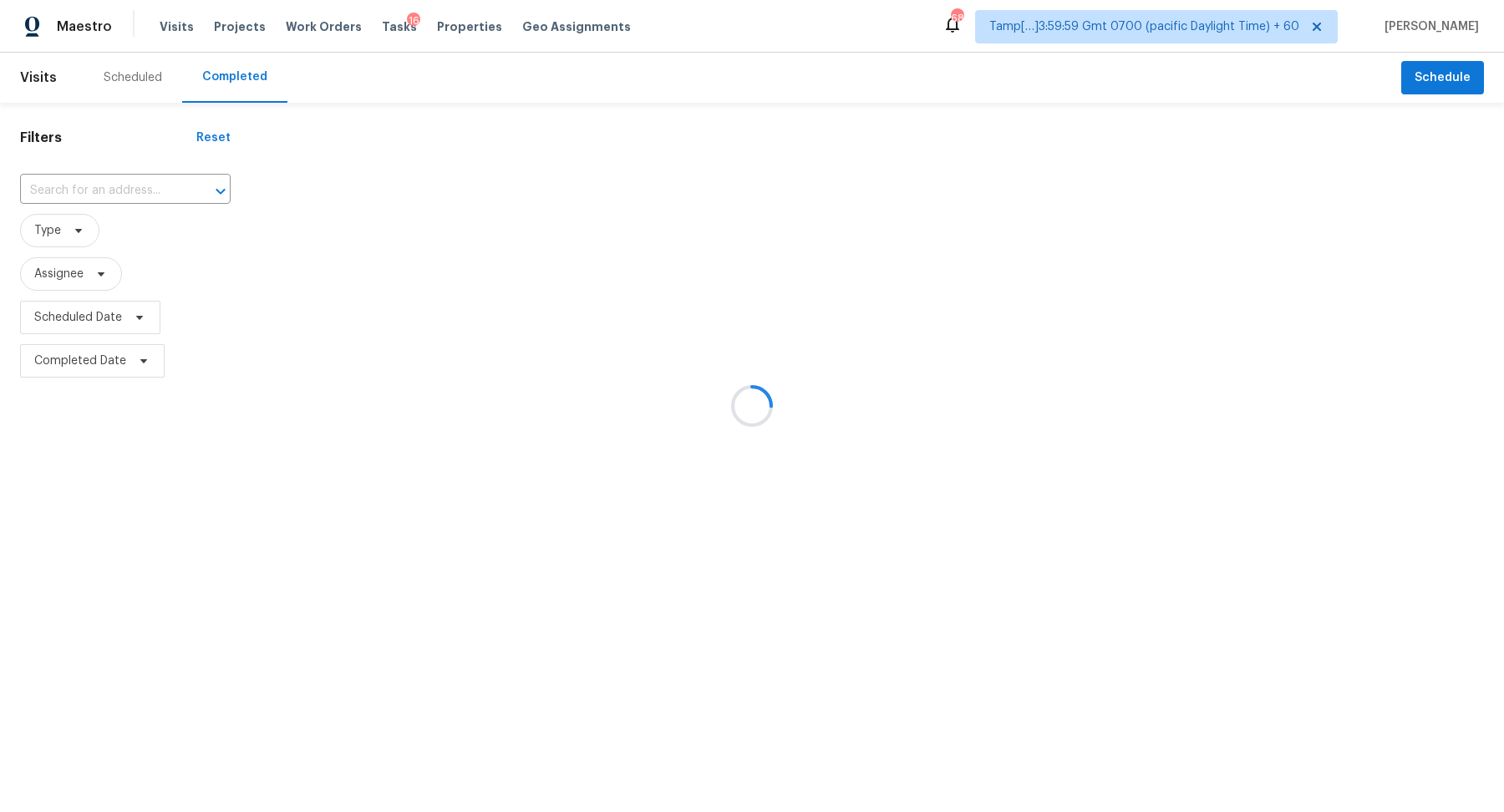
click at [108, 178] on div at bounding box center [752, 406] width 1504 height 812
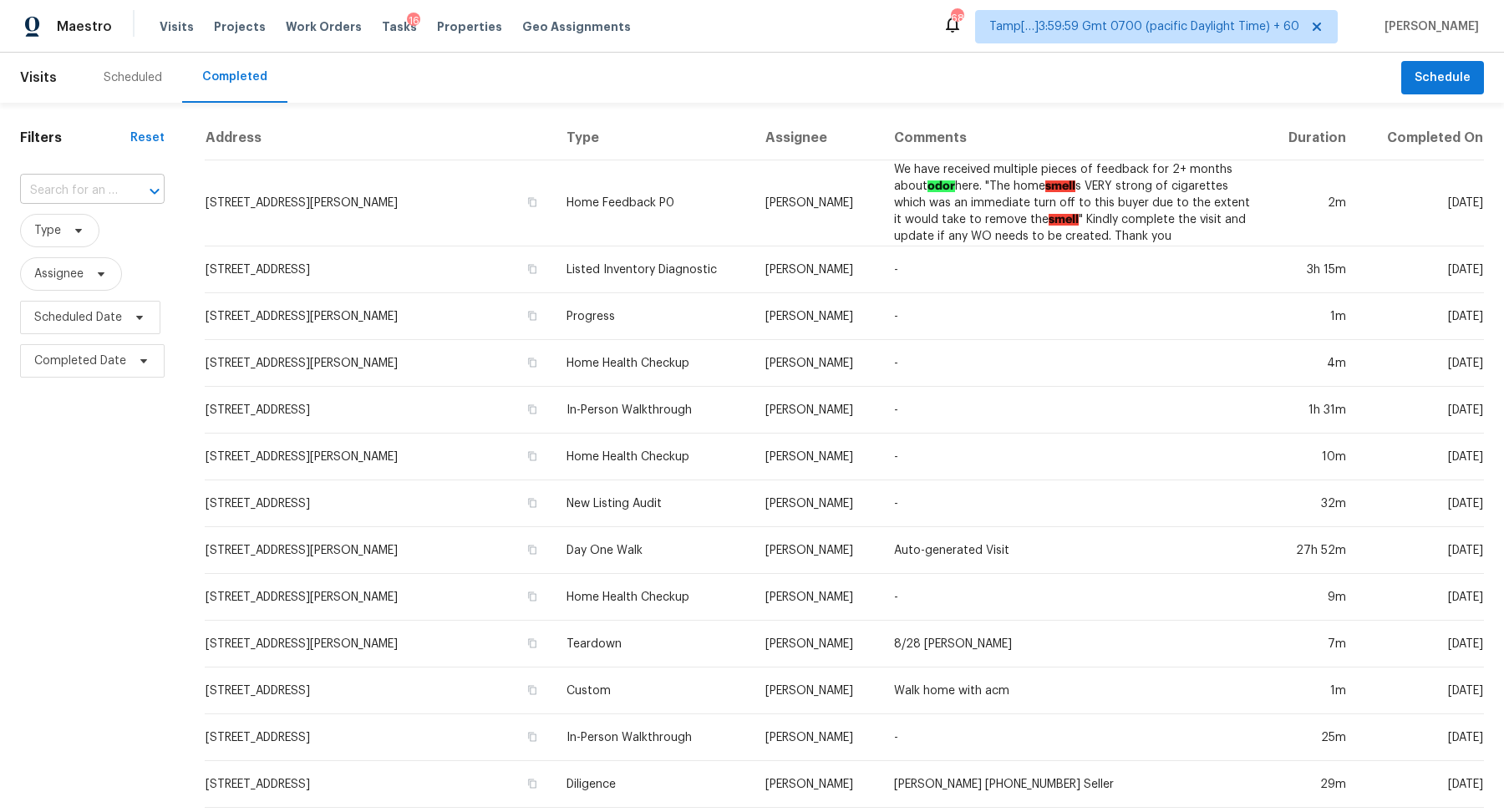
click at [109, 189] on input "text" at bounding box center [69, 191] width 98 height 26
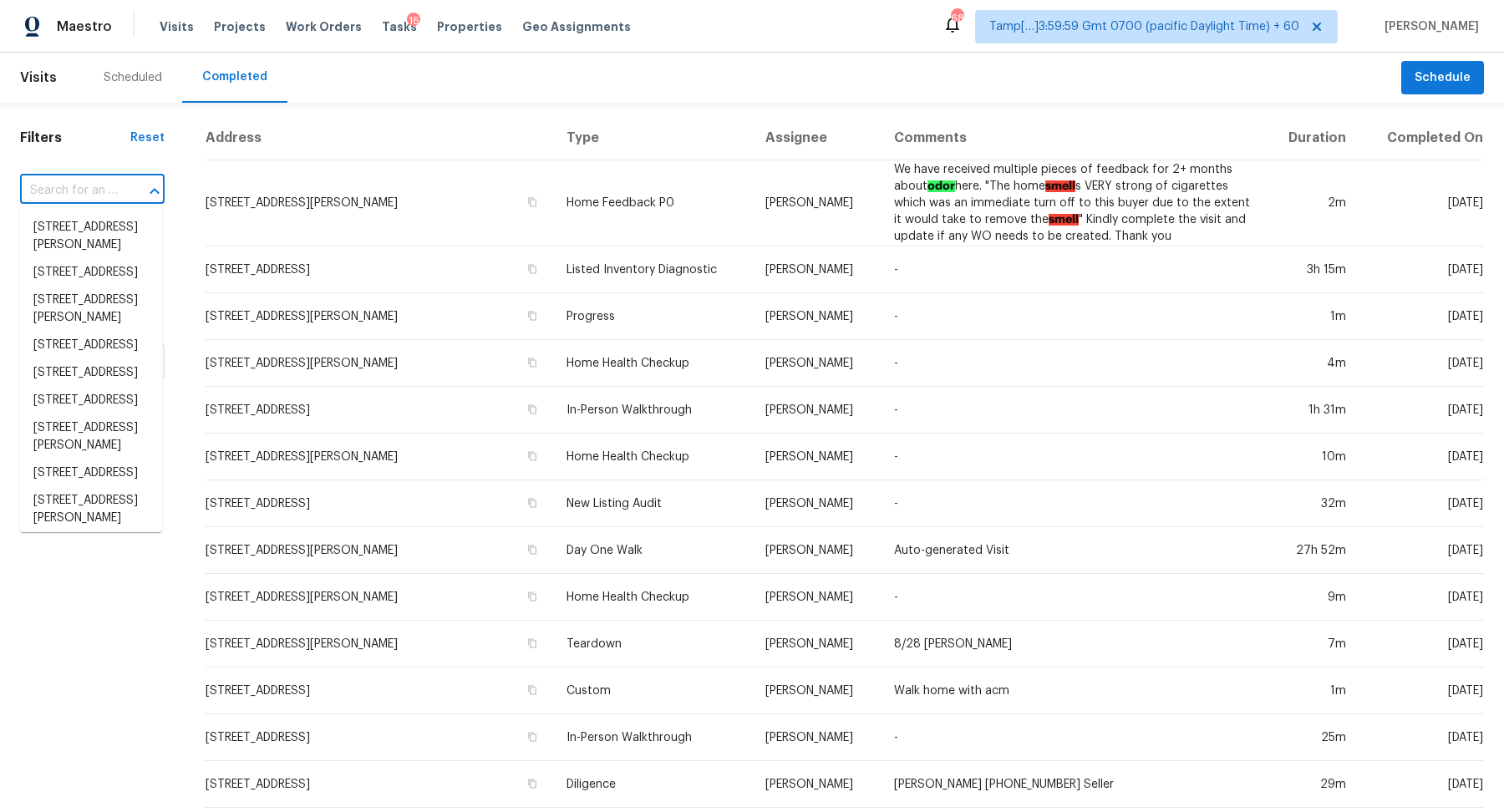
paste input "1168 Eagles Nest Ln Clarksville TN 37040"
type input "1168 Eagles Nest Ln Clarksville TN 37040"
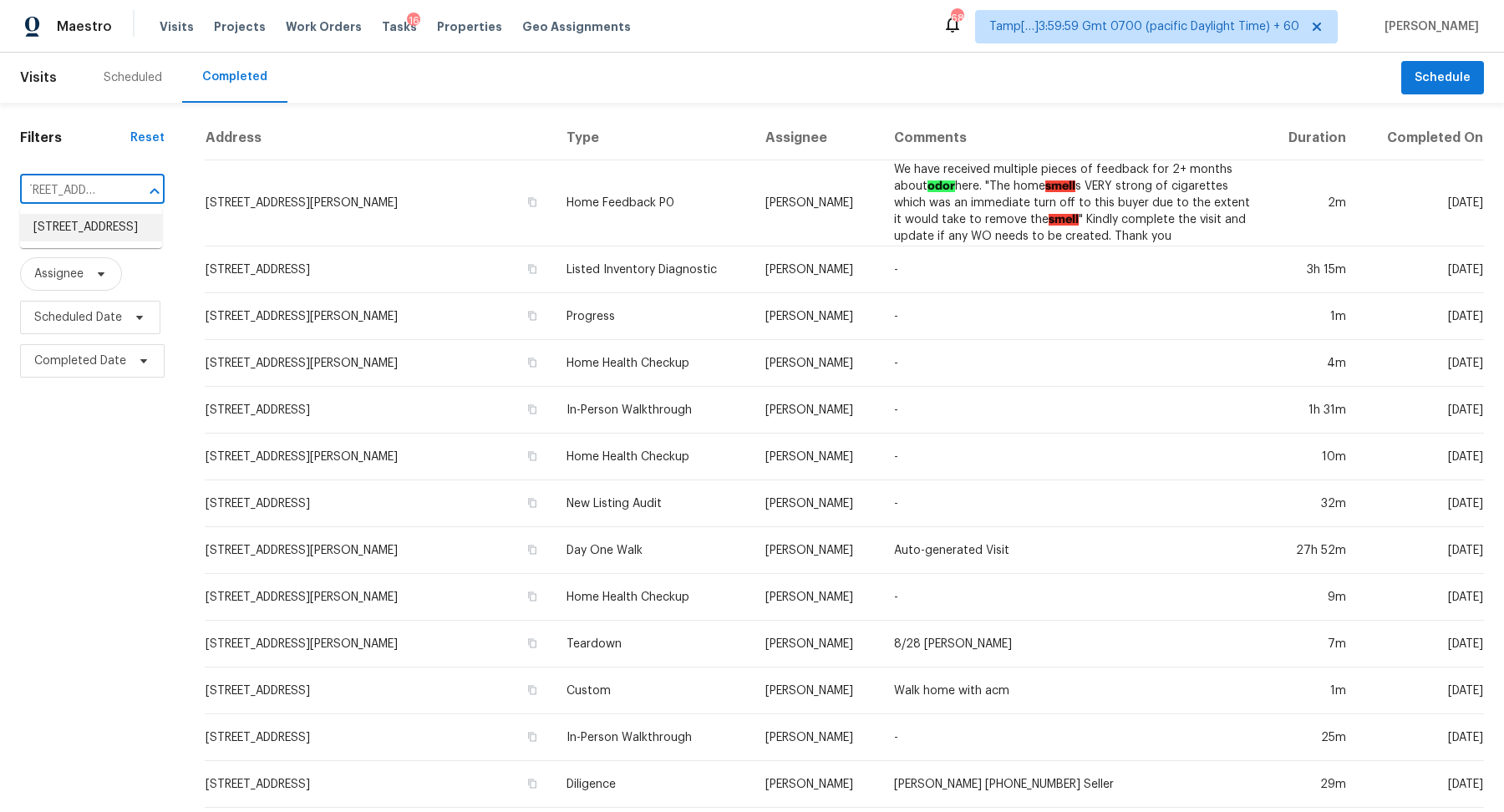
click at [95, 242] on li "1168 Eagles Nest Ln, Clarksville, TN 37040" at bounding box center [91, 227] width 142 height 27
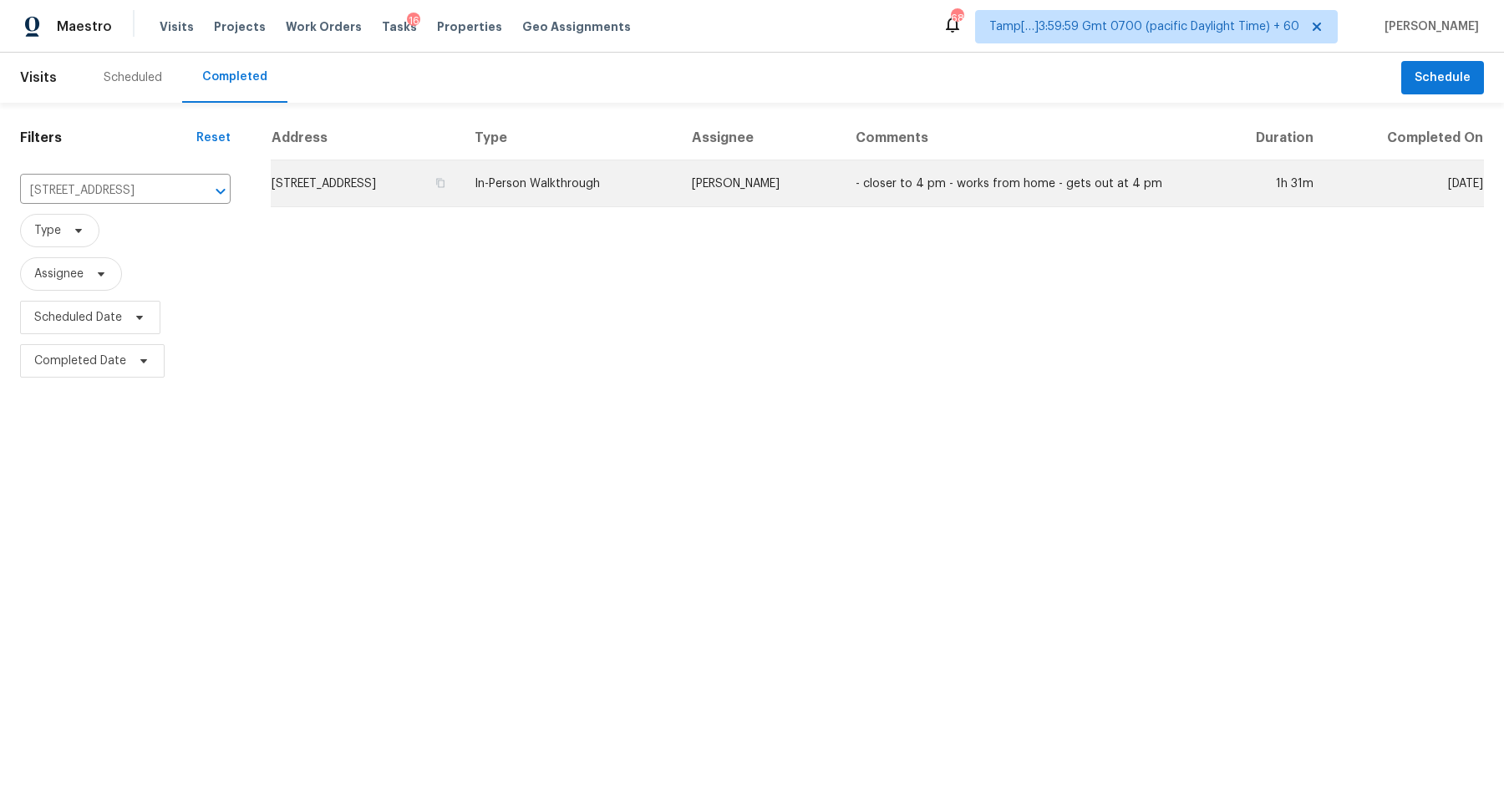
click at [288, 185] on td "1168 Eagles Nest Ln, Clarksville, TN 37040" at bounding box center [366, 183] width 191 height 46
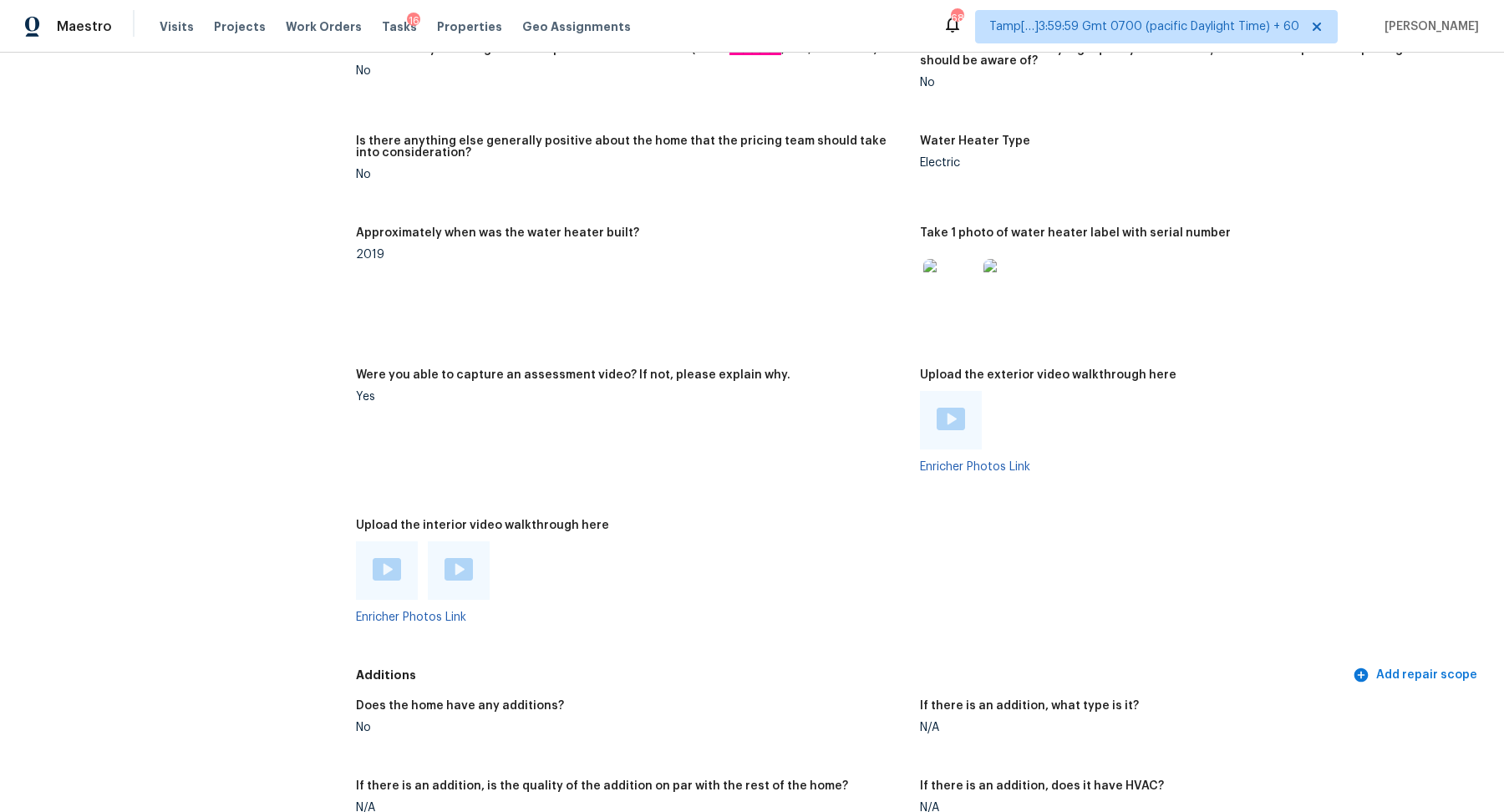
scroll to position [2844, 0]
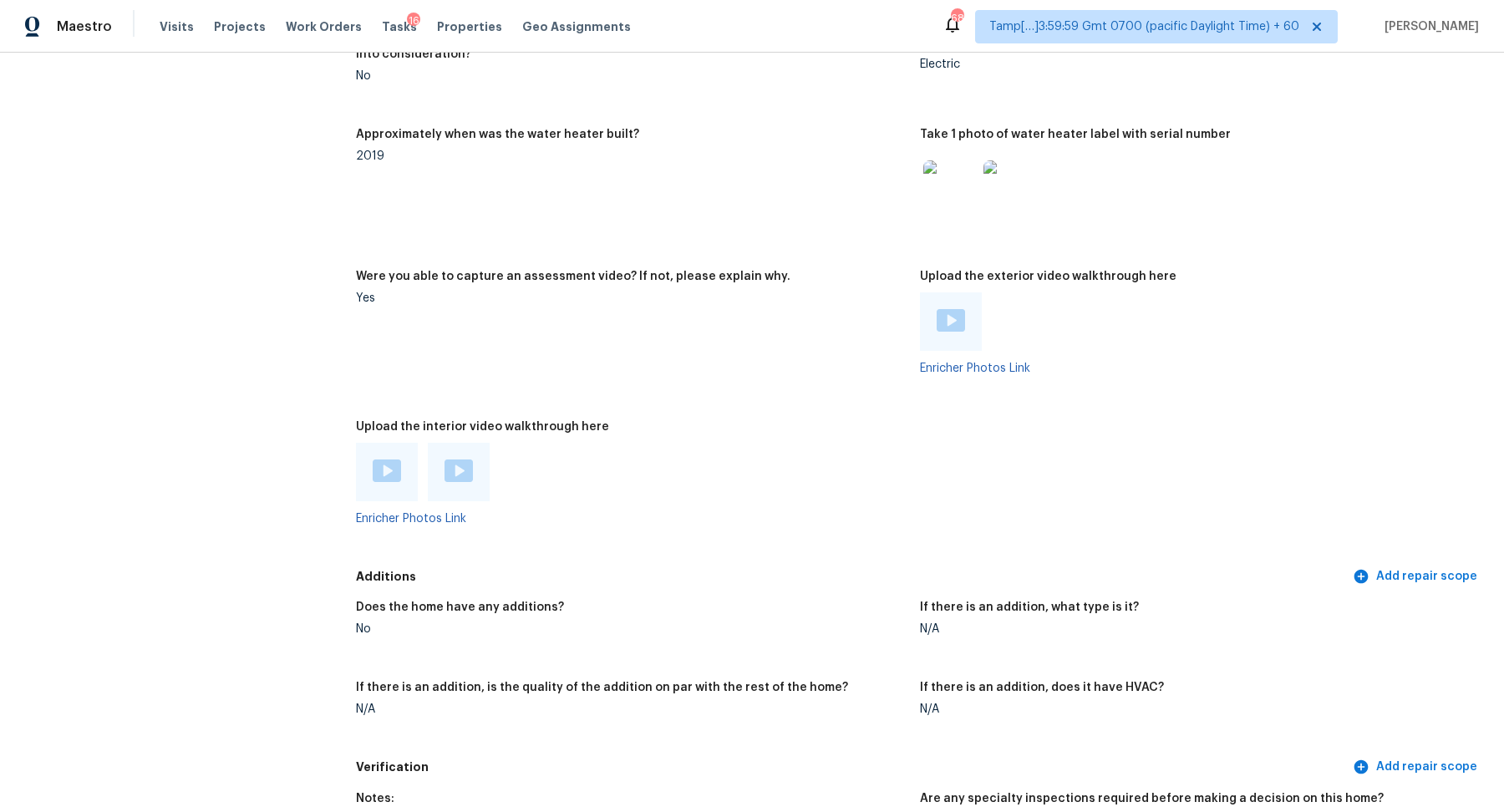
click at [405, 480] on div at bounding box center [387, 472] width 62 height 59
click at [388, 480] on img at bounding box center [387, 471] width 28 height 23
click at [465, 487] on div at bounding box center [459, 472] width 62 height 59
click at [460, 481] on img at bounding box center [459, 471] width 28 height 23
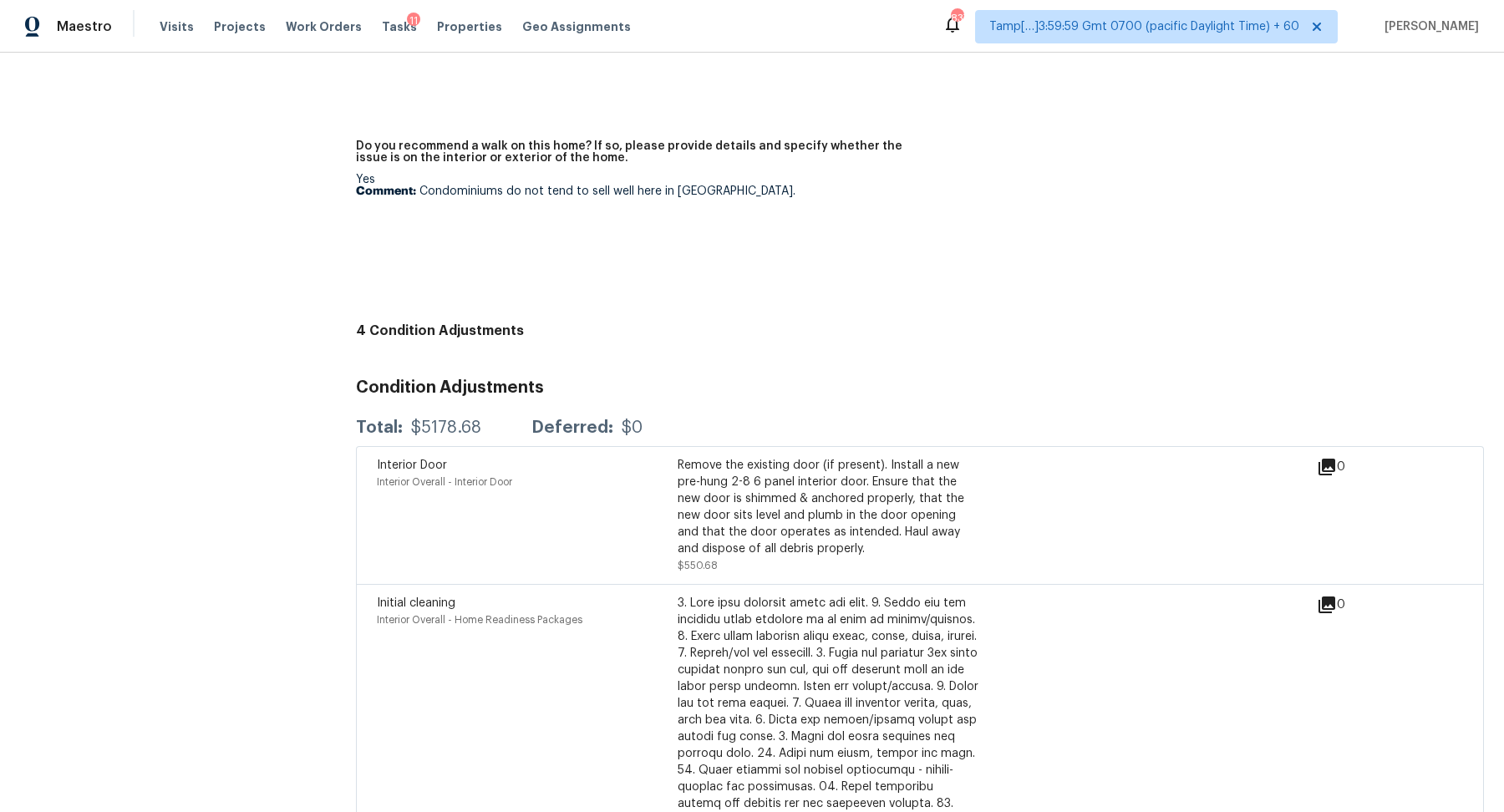
scroll to position [3982, 0]
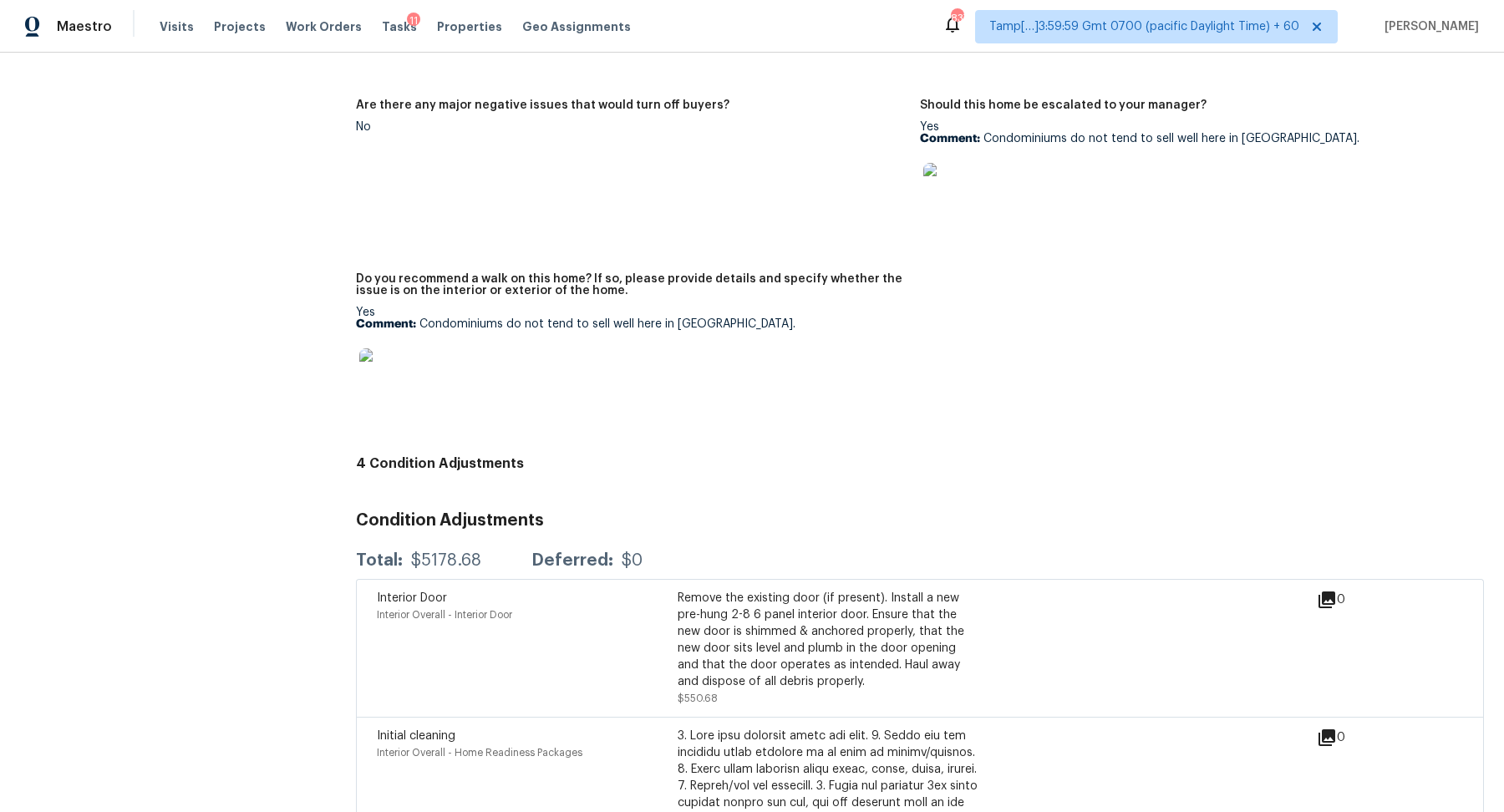
click at [440, 552] on div "$5178.68" at bounding box center [446, 560] width 70 height 17
copy div "$5178.68"
